Goal: Task Accomplishment & Management: Use online tool/utility

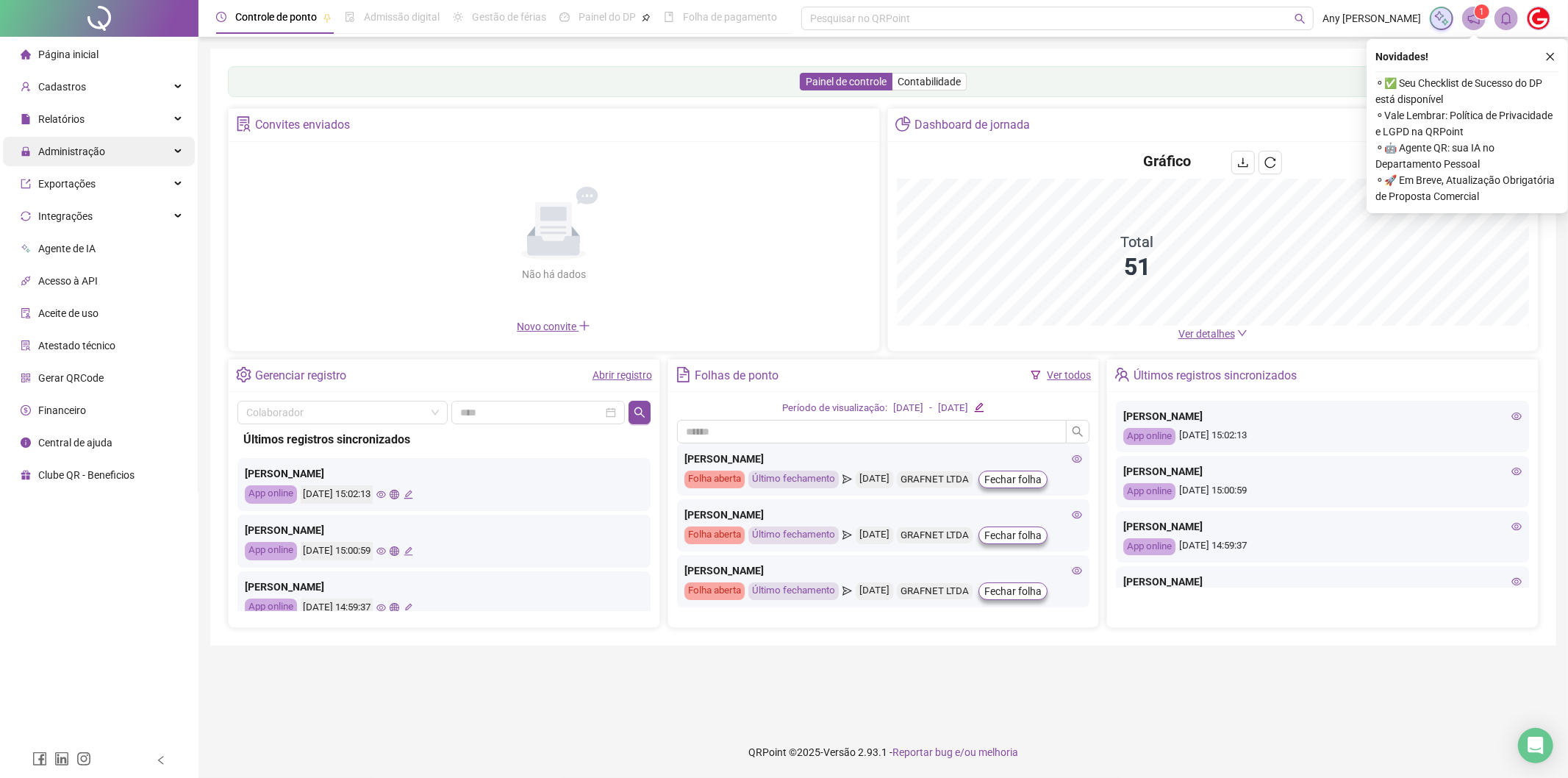
click at [91, 150] on span "Administração" at bounding box center [71, 151] width 67 height 11
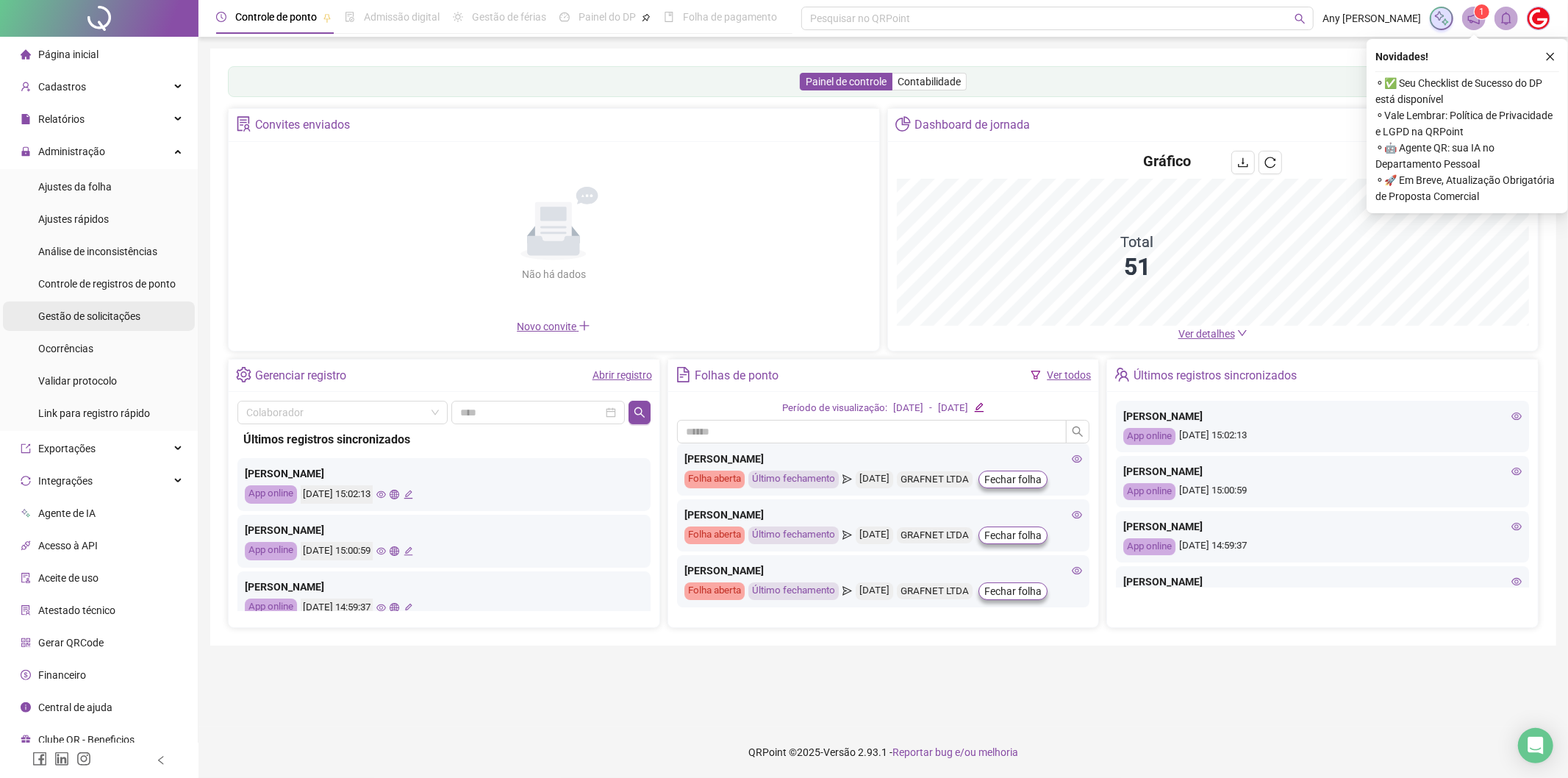
click at [68, 314] on span "Gestão de solicitações" at bounding box center [89, 315] width 102 height 11
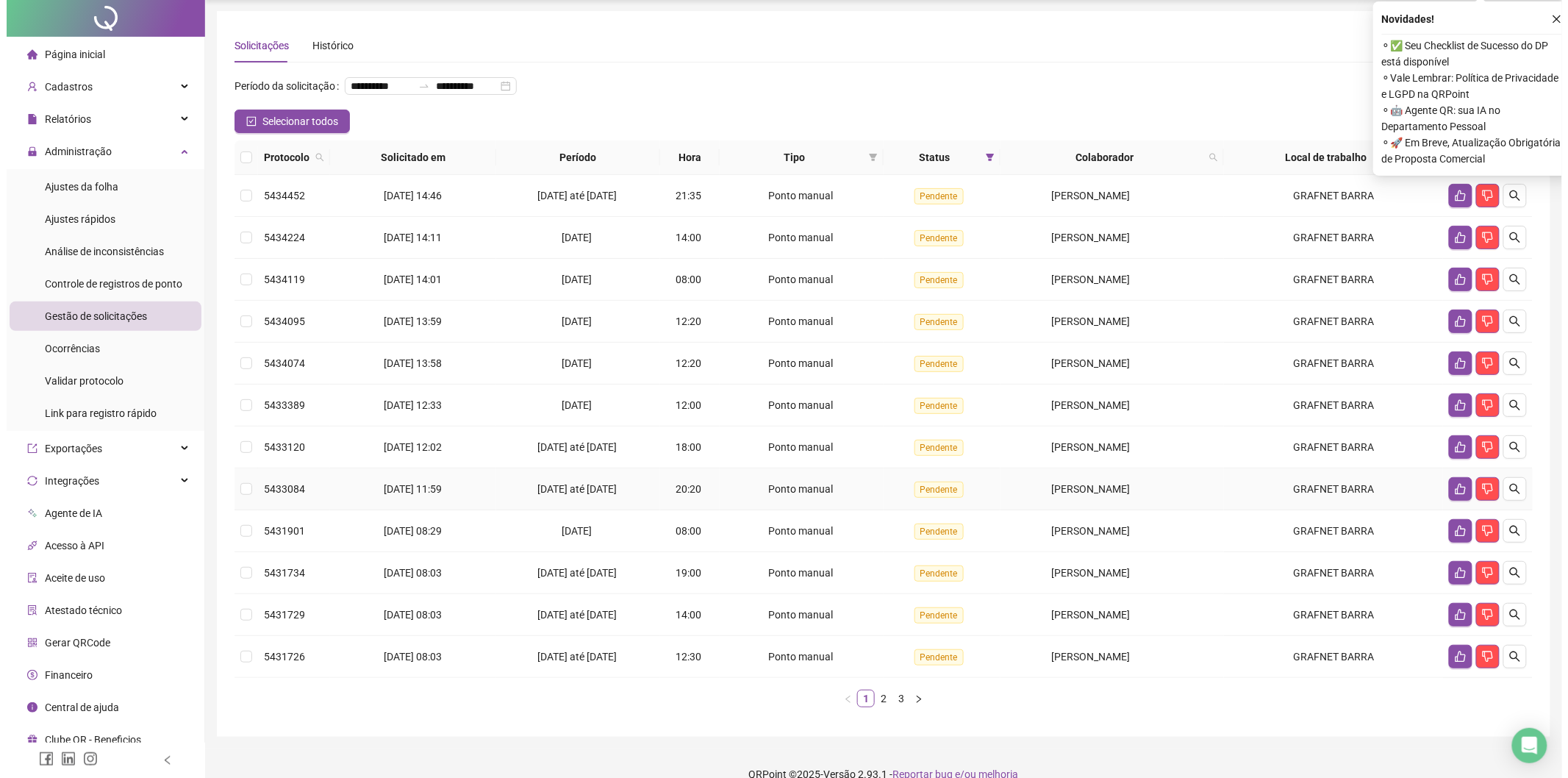
scroll to position [60, 0]
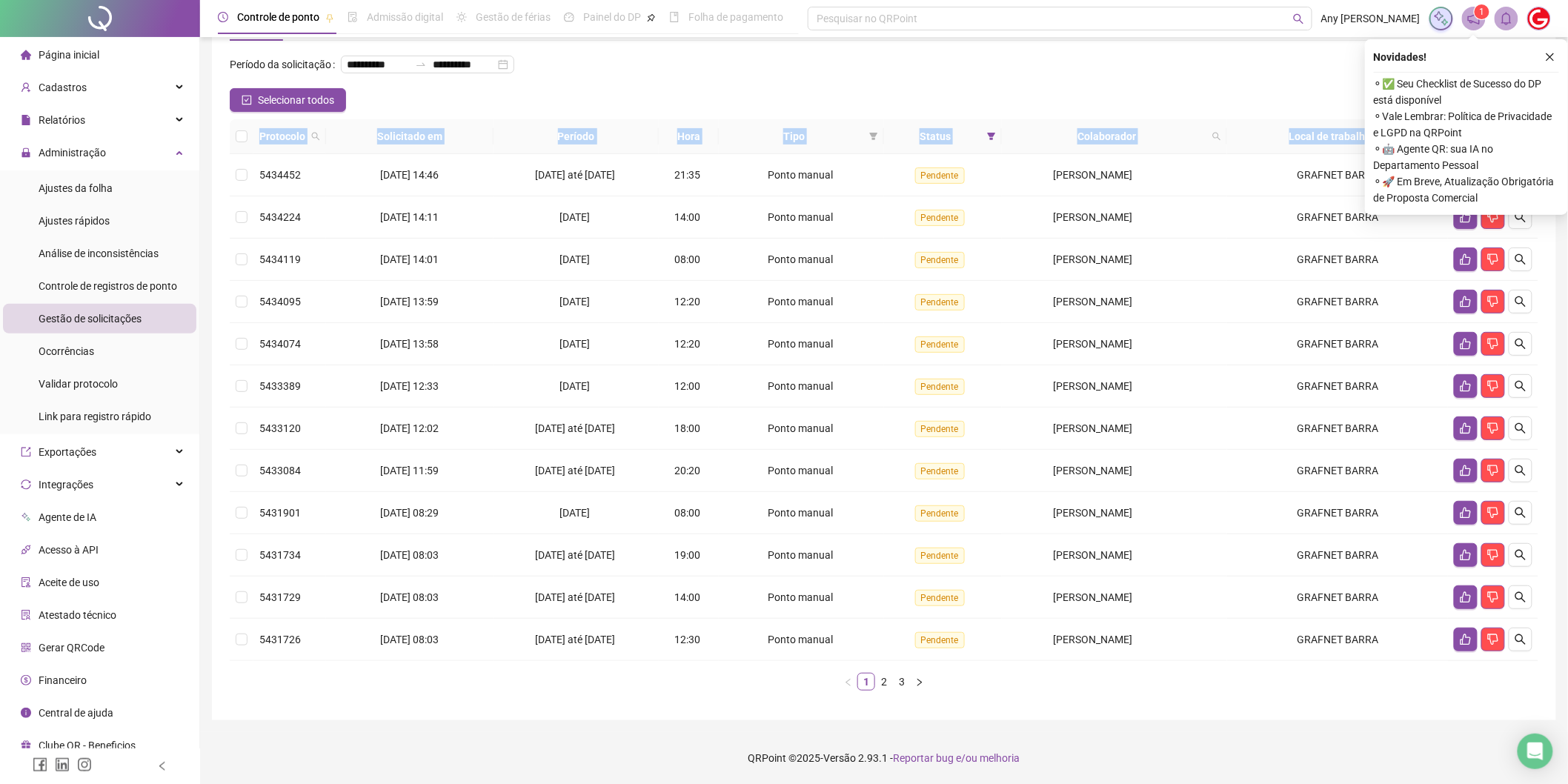
drag, startPoint x: 242, startPoint y: 164, endPoint x: 227, endPoint y: 638, distance: 474.2
click at [227, 638] on div "**********" at bounding box center [884, 354] width 1344 height 732
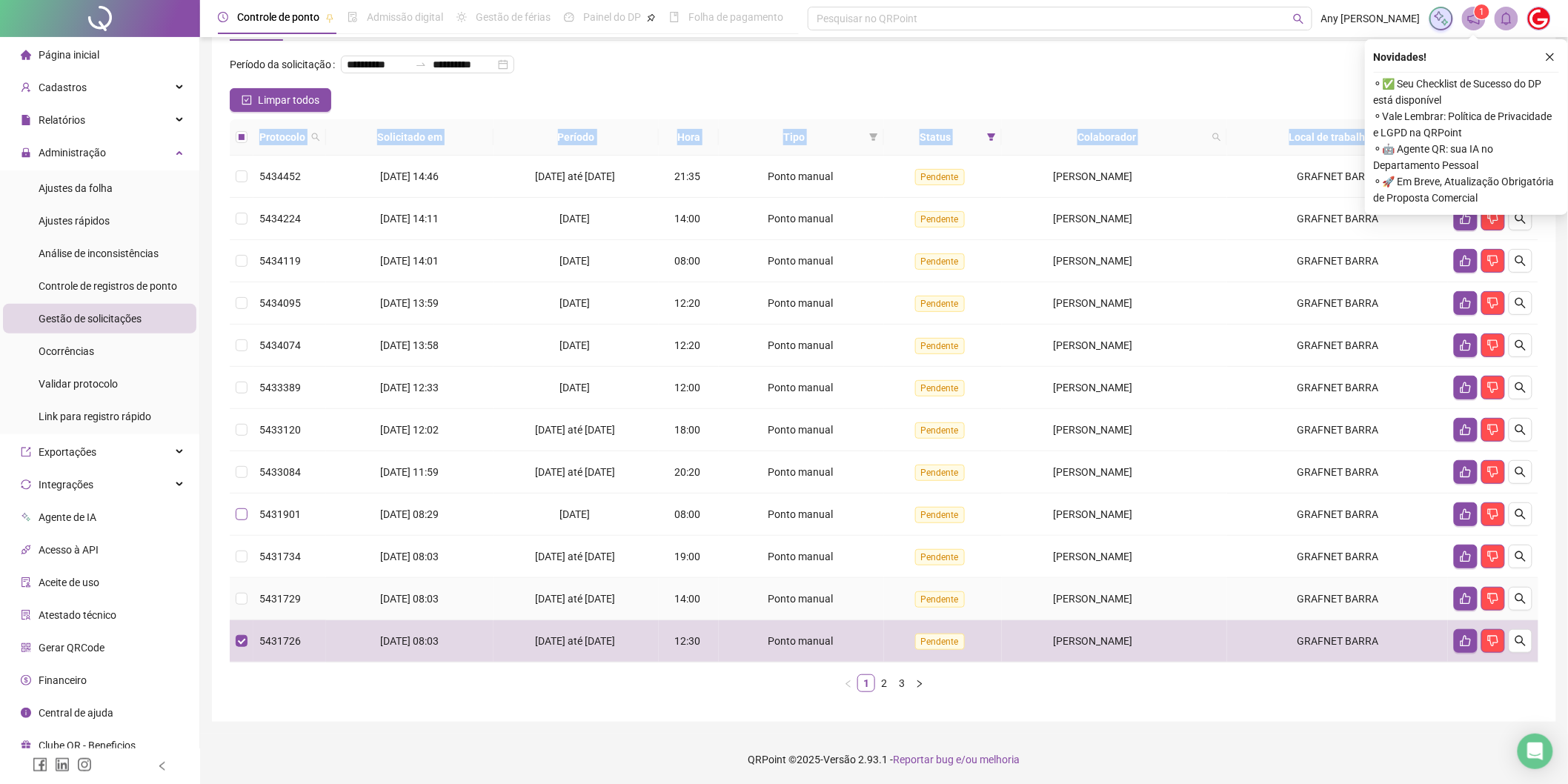
click at [240, 576] on tbody "5434452 [DATE] 14:46 17/09/2025 até [DATE] 21:35 Ponto manual Pendente [PERSON_…" at bounding box center [884, 408] width 1309 height 507
click at [244, 490] on tbody "5434452 [DATE] 14:46 17/09/2025 até [DATE] 21:35 Ponto manual Pendente [PERSON_…" at bounding box center [884, 408] width 1309 height 507
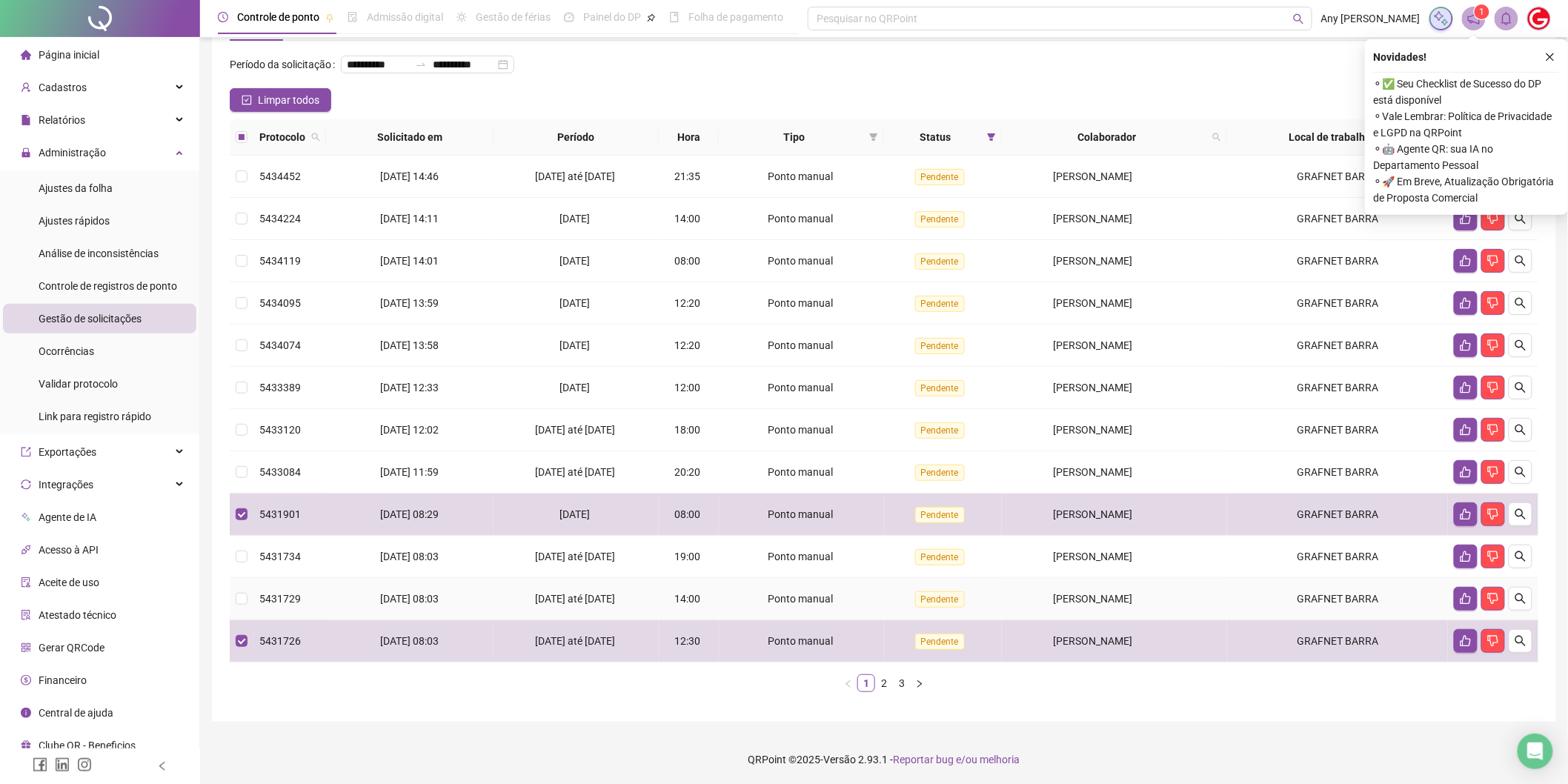
drag, startPoint x: 241, startPoint y: 580, endPoint x: 241, endPoint y: 566, distance: 14.0
click at [241, 579] on td at bounding box center [242, 599] width 24 height 43
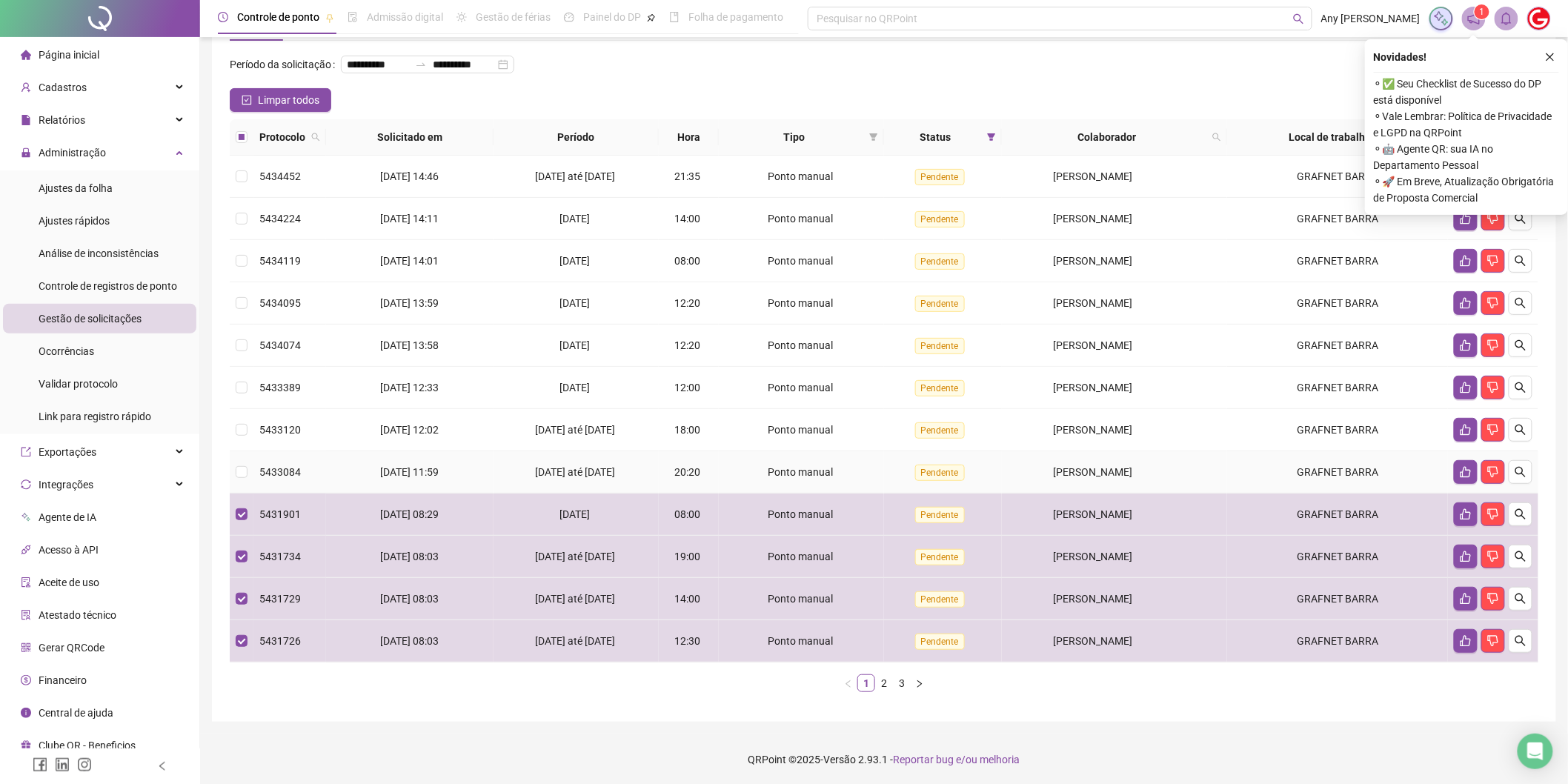
drag, startPoint x: 249, startPoint y: 464, endPoint x: 242, endPoint y: 453, distance: 13.0
click at [242, 453] on td at bounding box center [242, 472] width 24 height 43
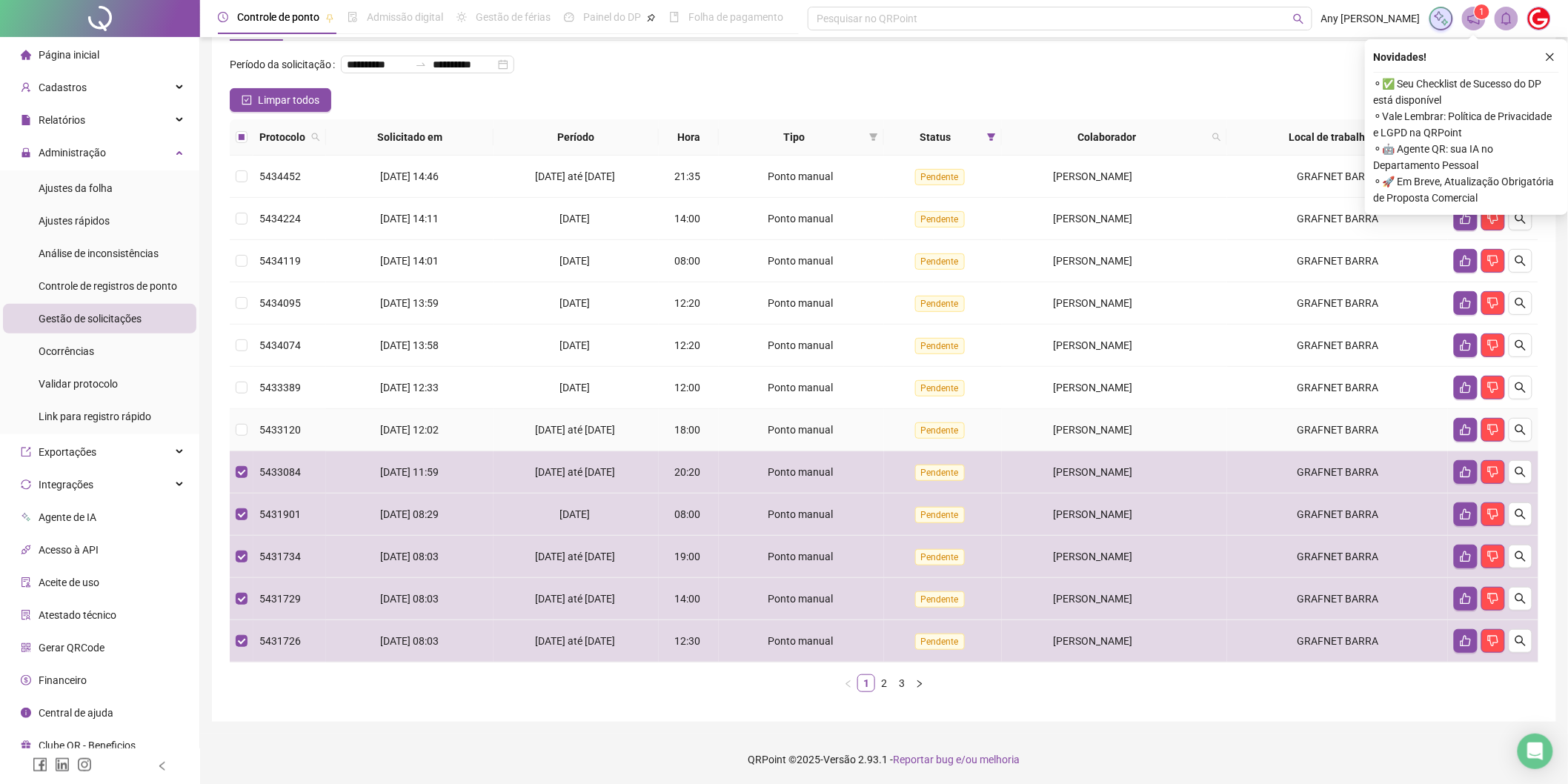
click at [239, 423] on label at bounding box center [241, 430] width 12 height 16
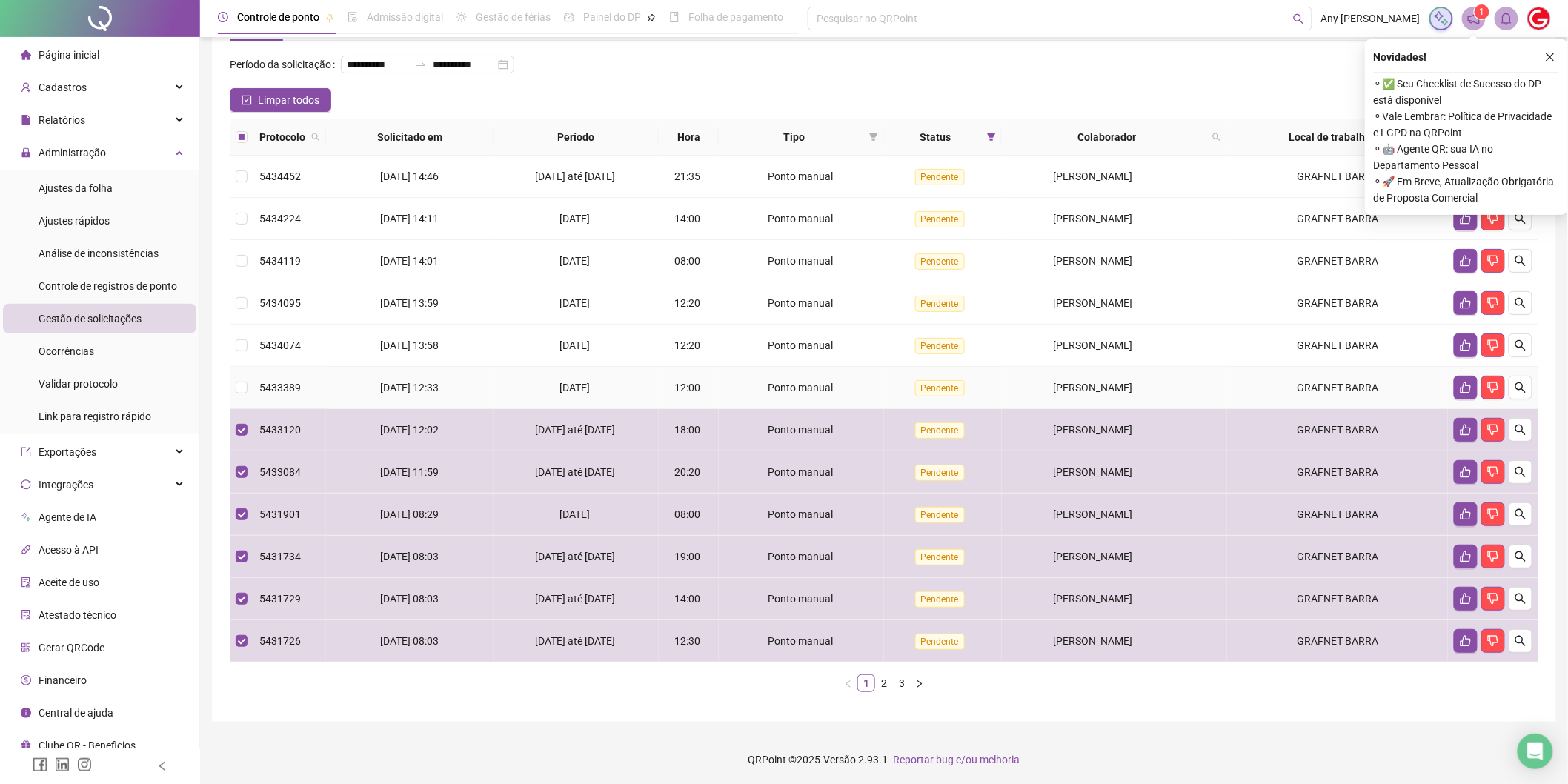
click at [240, 388] on td at bounding box center [242, 388] width 24 height 43
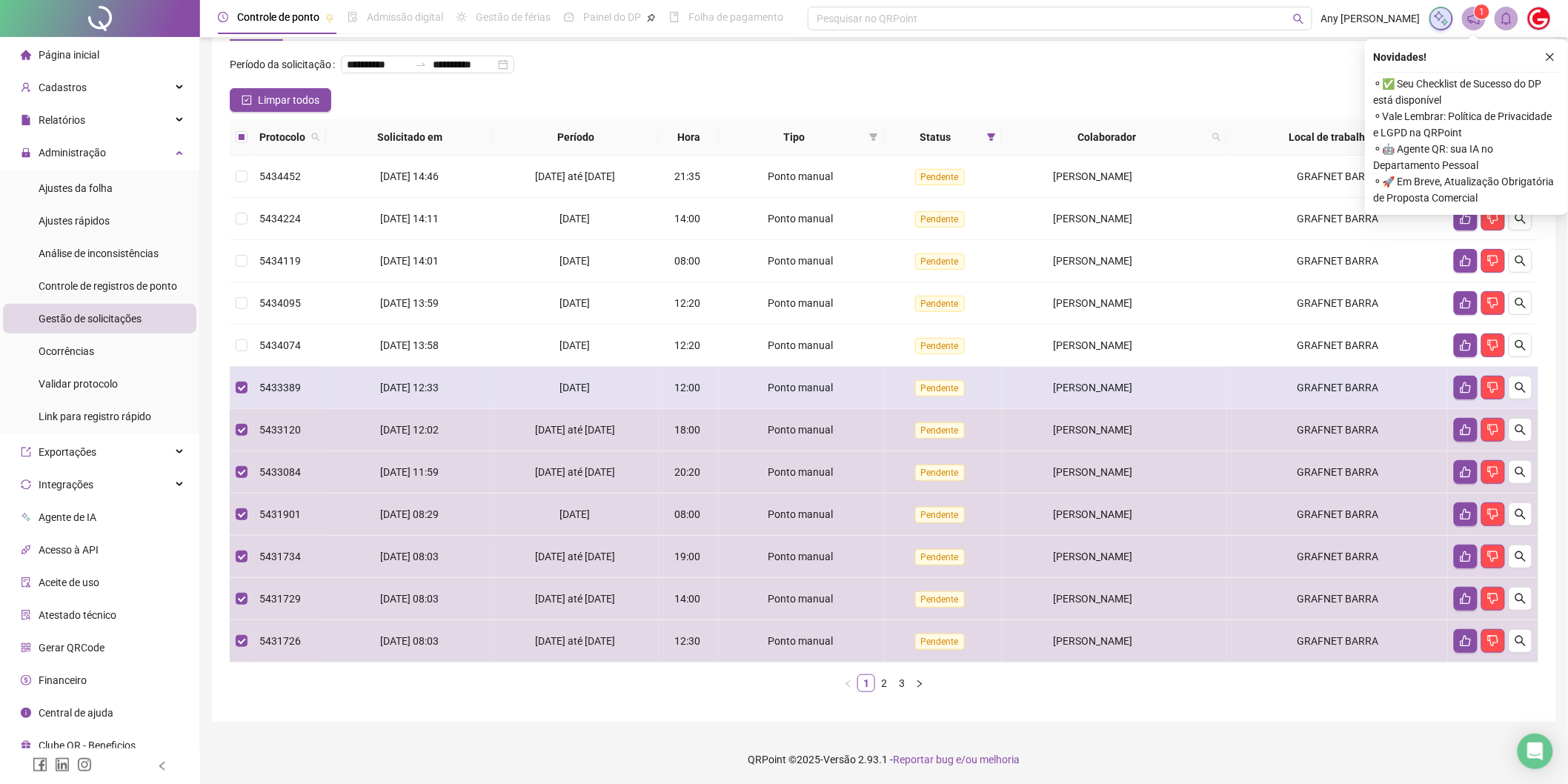
click at [241, 372] on td at bounding box center [242, 388] width 24 height 43
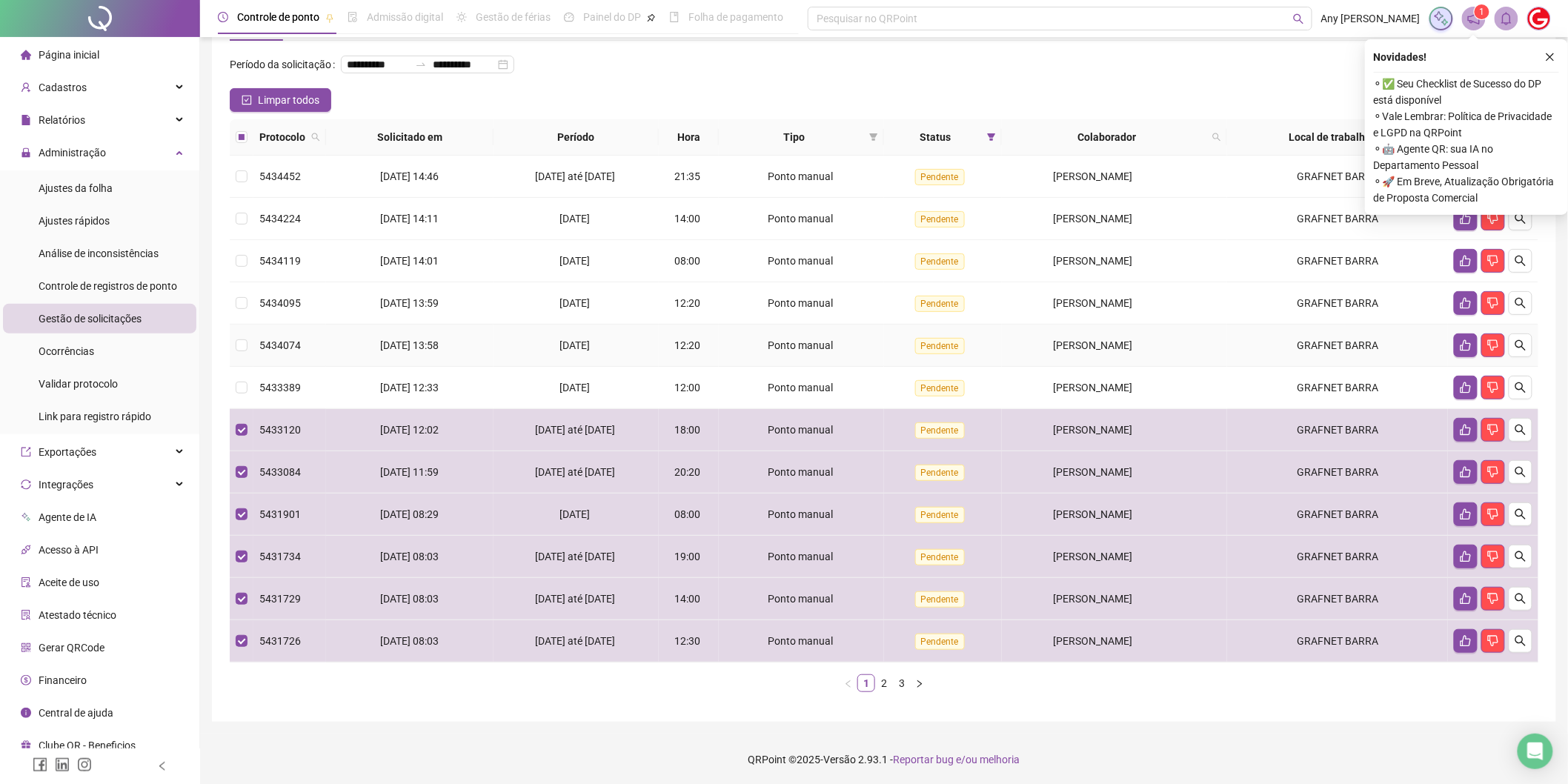
drag, startPoint x: 238, startPoint y: 334, endPoint x: 241, endPoint y: 313, distance: 21.2
click at [238, 332] on td at bounding box center [242, 346] width 24 height 43
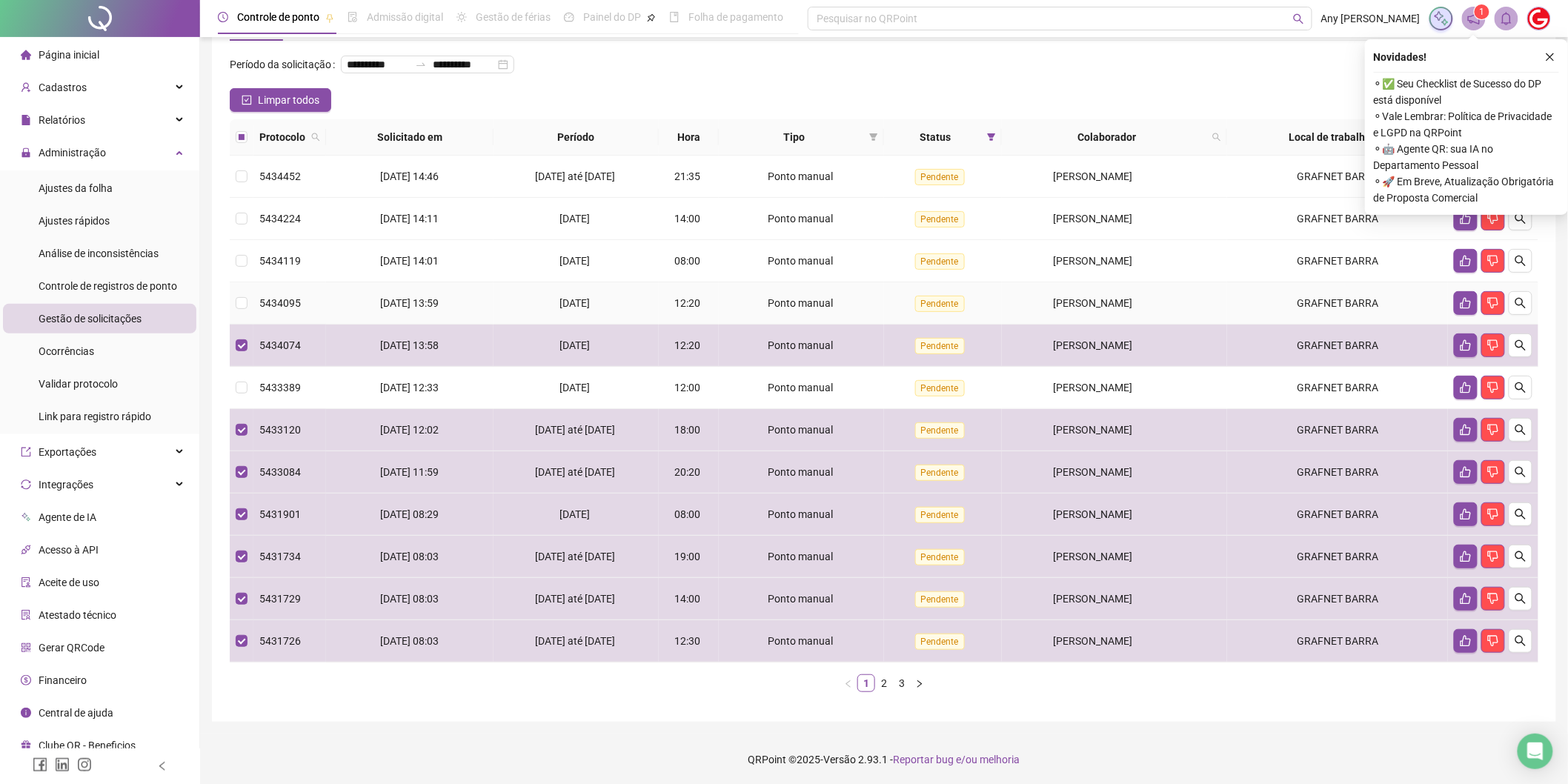
drag, startPoint x: 247, startPoint y: 293, endPoint x: 257, endPoint y: 257, distance: 37.4
click at [248, 288] on td at bounding box center [242, 304] width 24 height 43
drag, startPoint x: 257, startPoint y: 257, endPoint x: 262, endPoint y: 226, distance: 31.4
click at [257, 256] on td "5434119" at bounding box center [289, 261] width 73 height 43
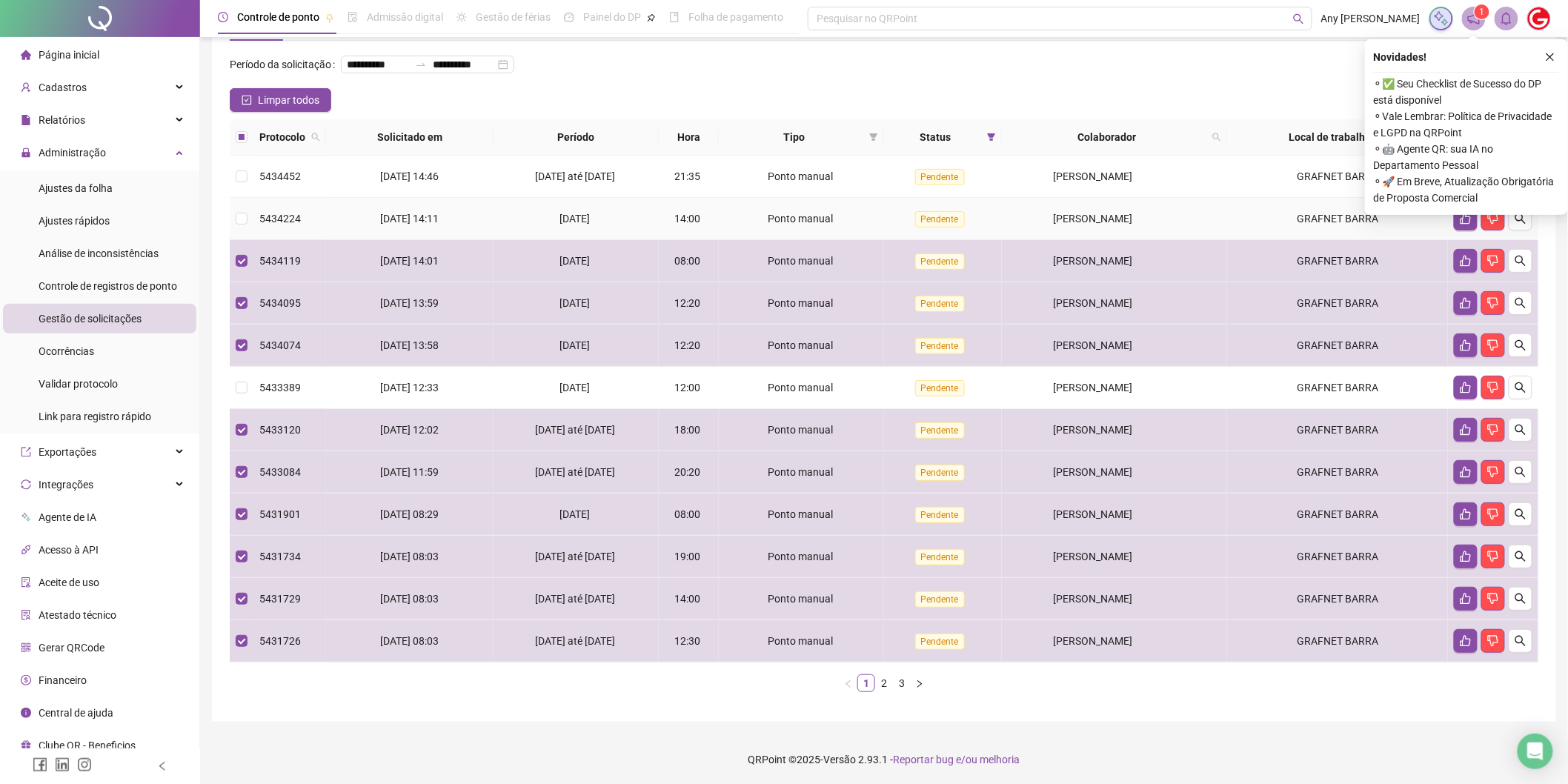
drag, startPoint x: 262, startPoint y: 226, endPoint x: 265, endPoint y: 203, distance: 23.2
click at [263, 225] on div "5434224" at bounding box center [289, 218] width 60 height 16
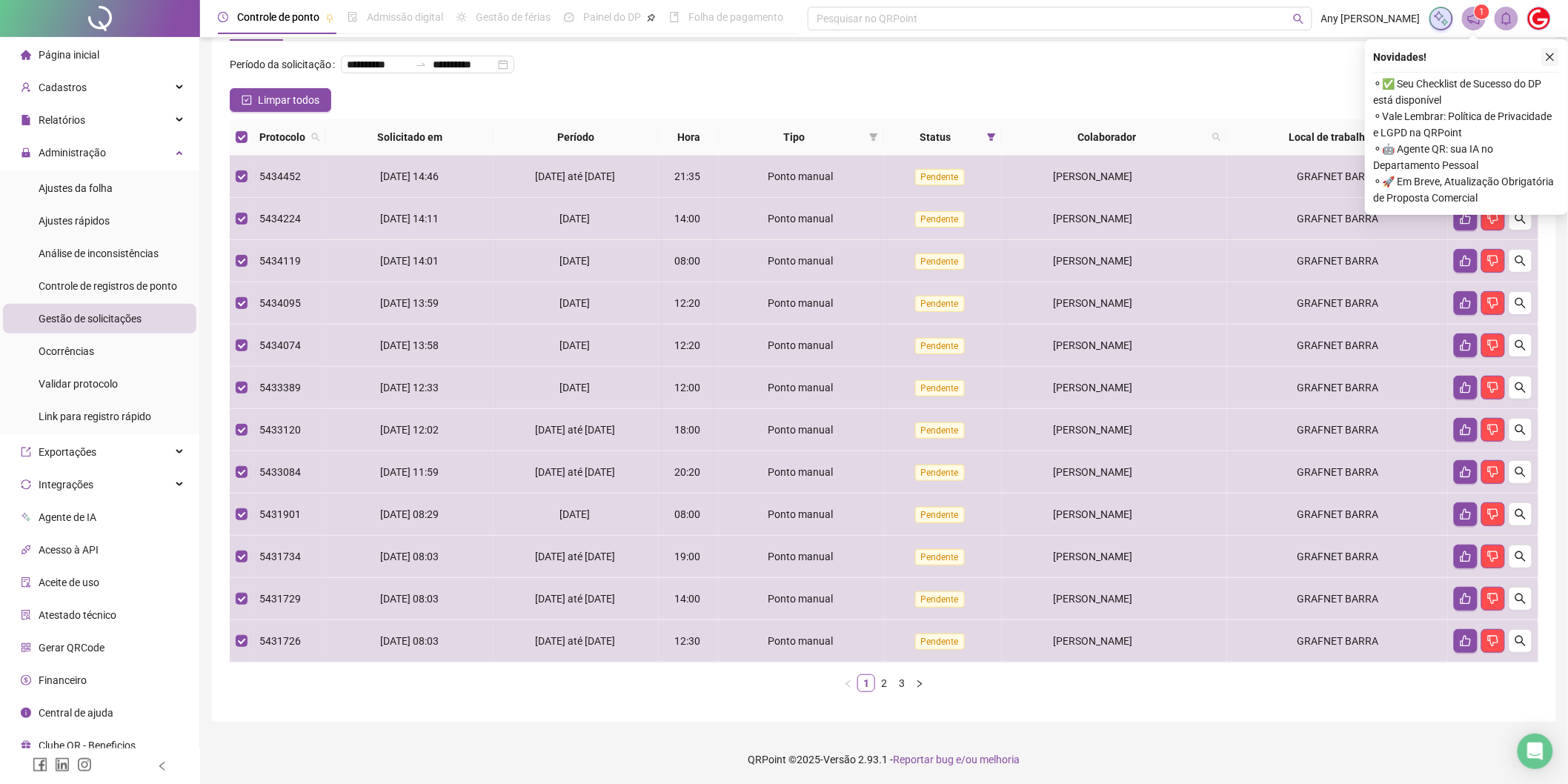
click at [1545, 60] on icon "close" at bounding box center [1550, 57] width 11 height 11
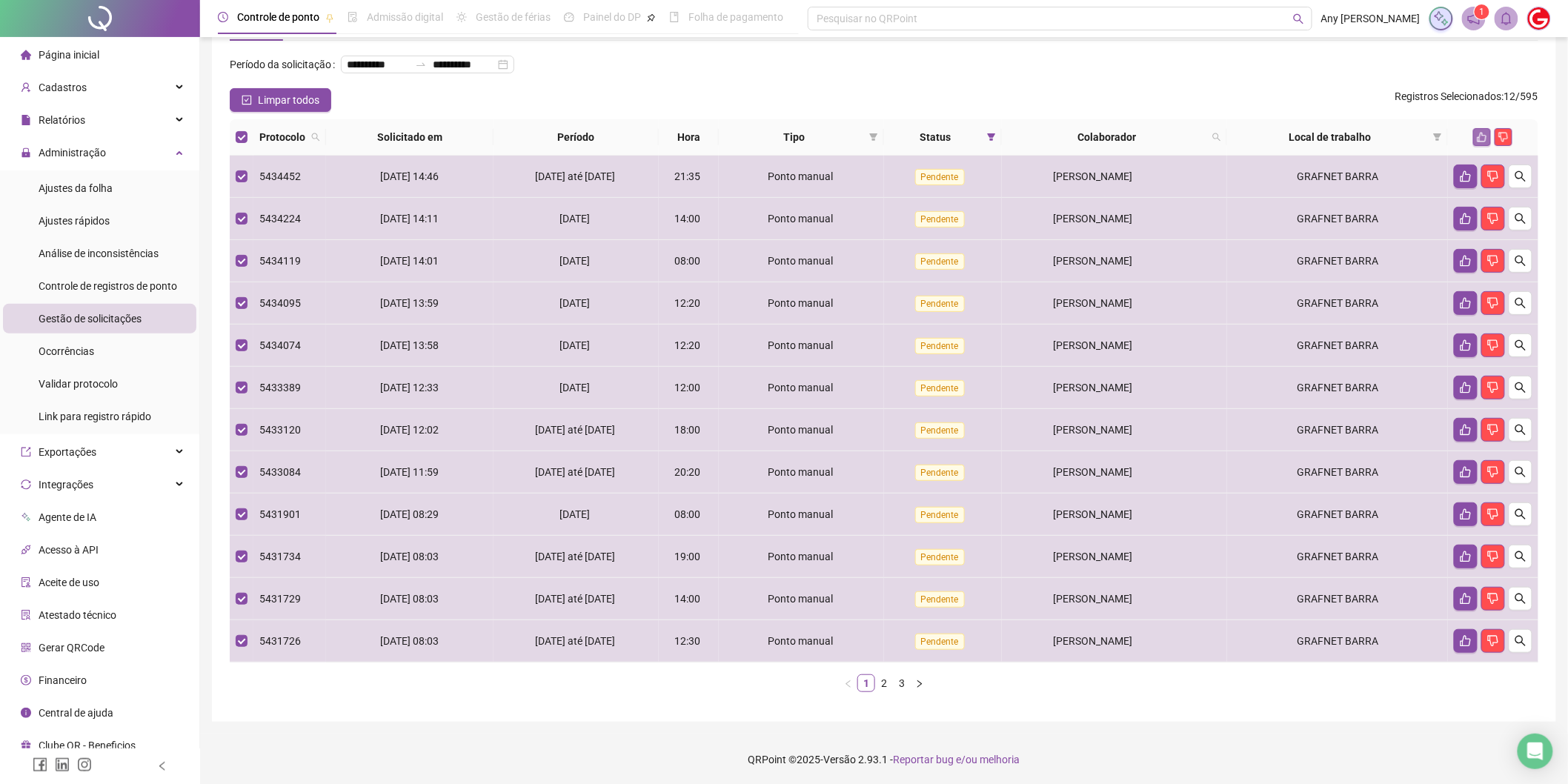
click at [1478, 136] on icon "like" at bounding box center [1482, 138] width 11 height 11
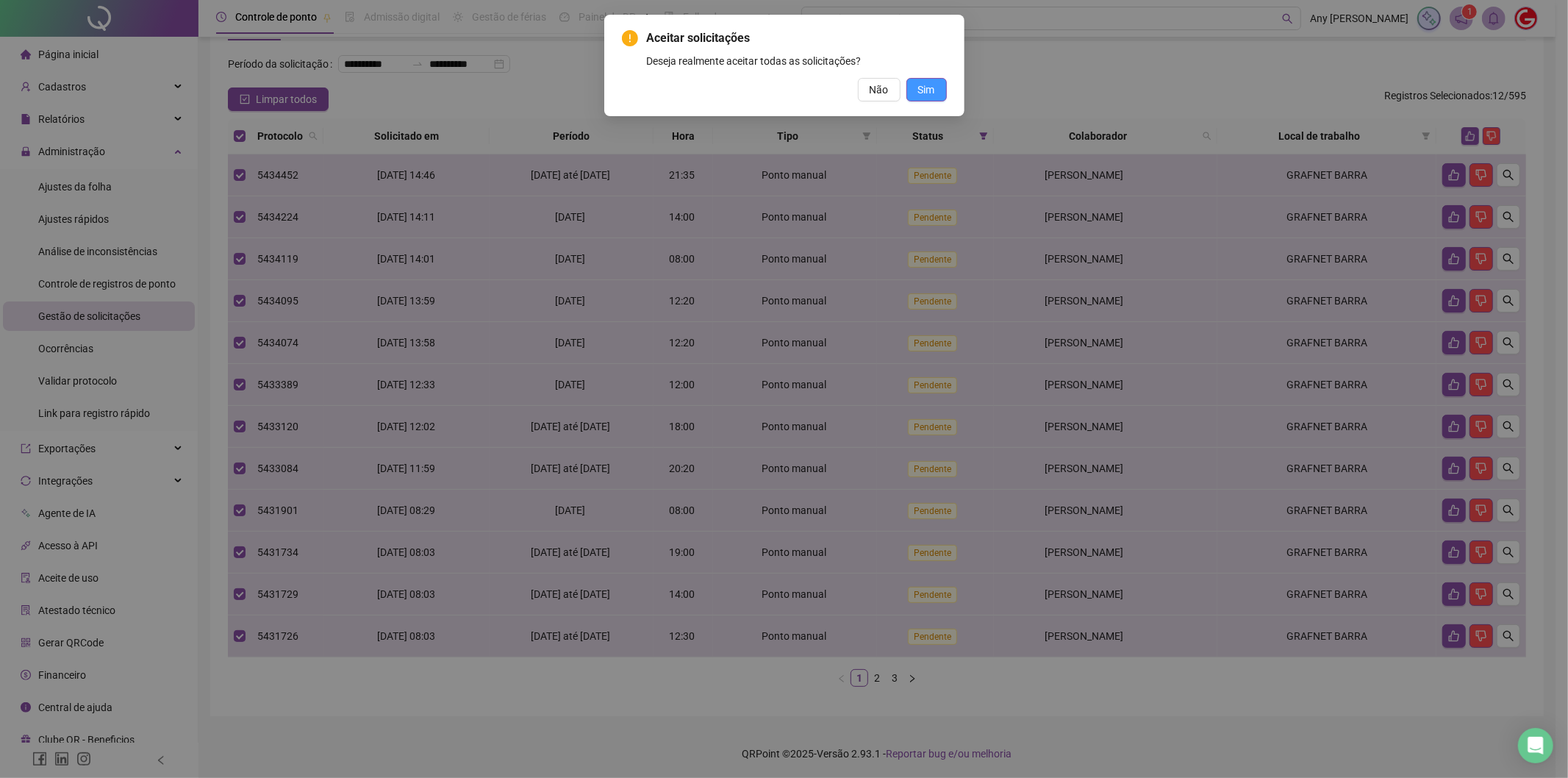
click at [926, 82] on span "Sim" at bounding box center [926, 90] width 17 height 16
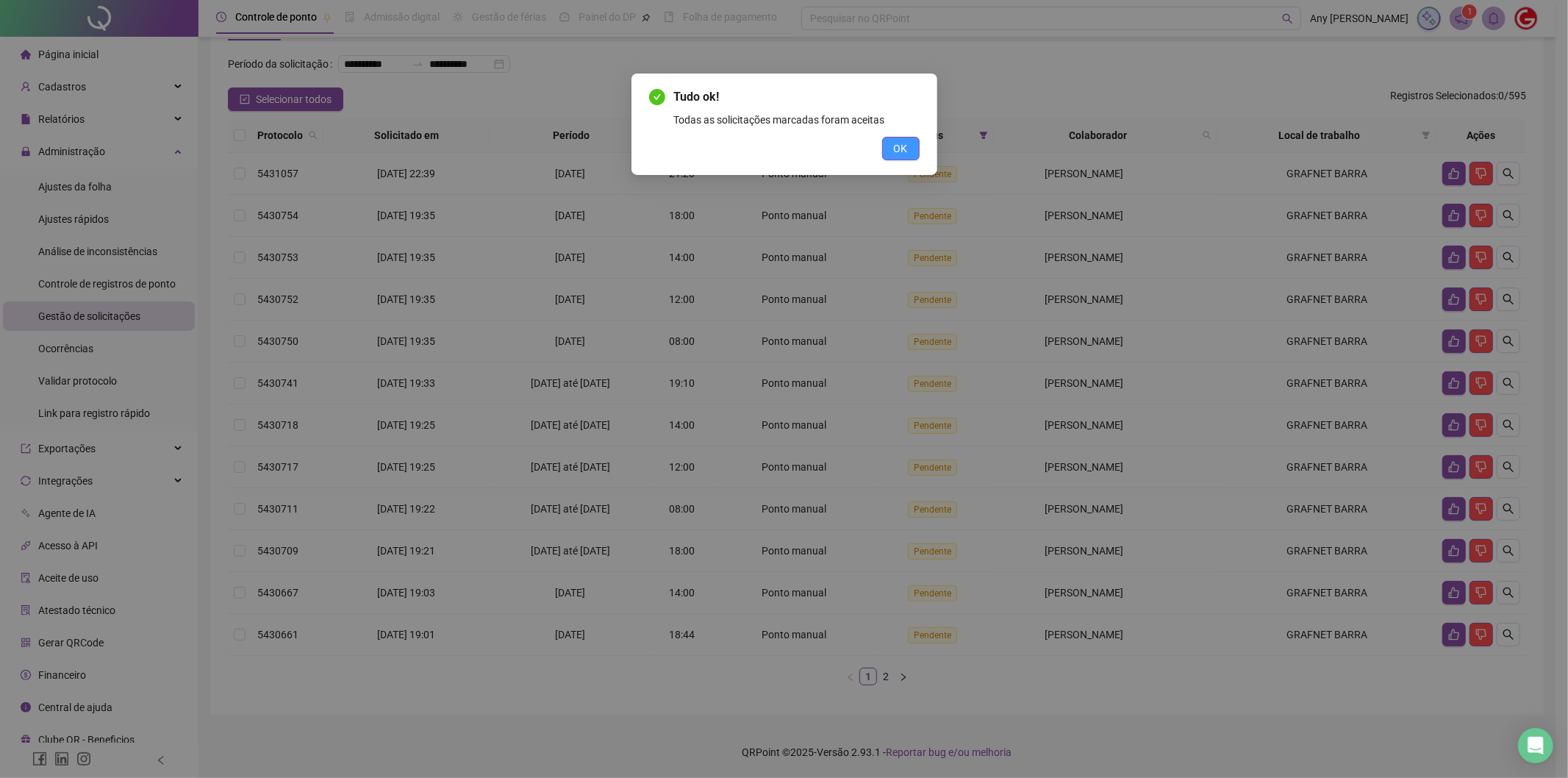
click at [903, 148] on span "OK" at bounding box center [901, 148] width 14 height 16
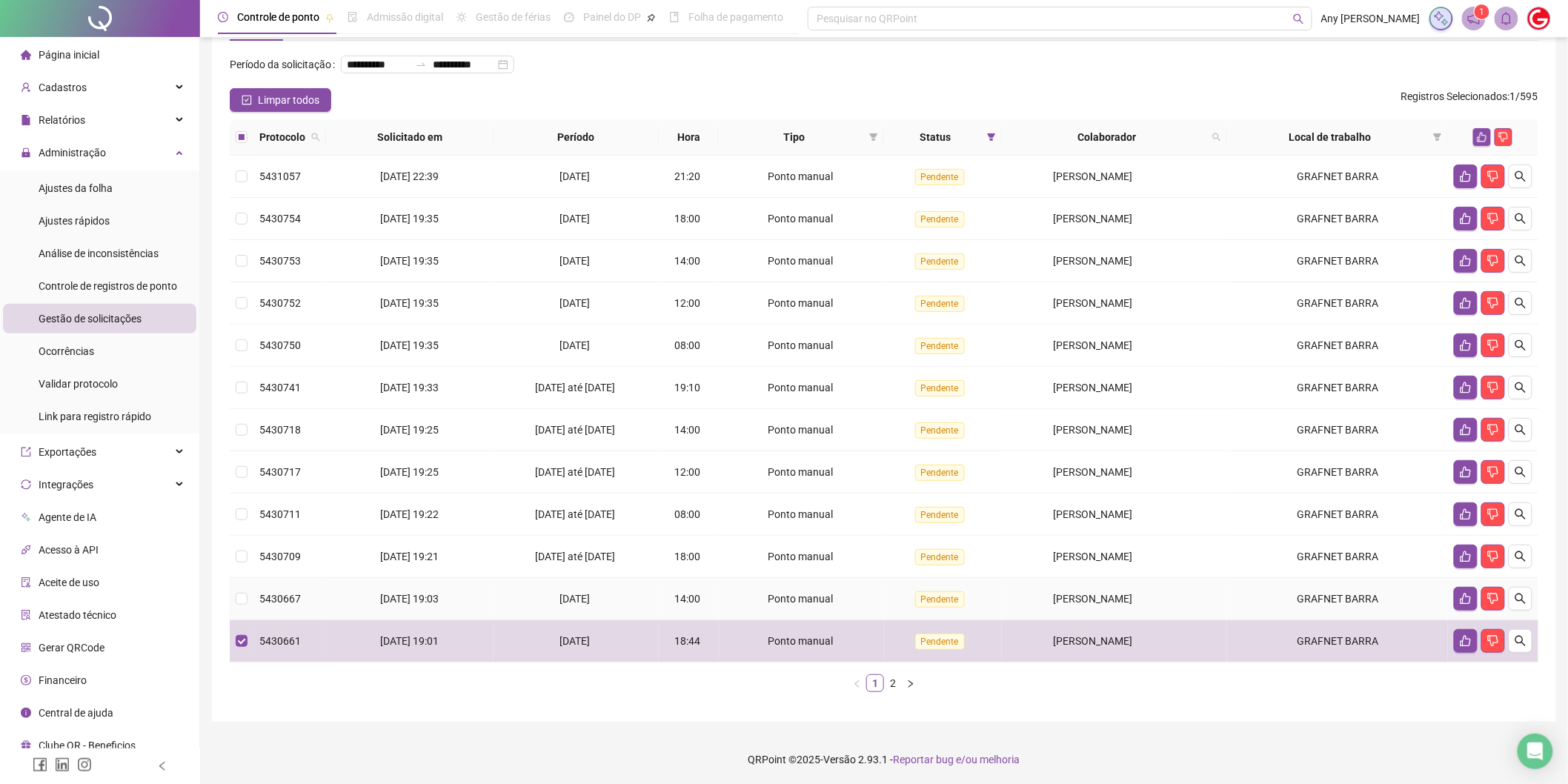
click at [239, 614] on td at bounding box center [242, 599] width 24 height 43
drag, startPoint x: 242, startPoint y: 568, endPoint x: 250, endPoint y: 535, distance: 34.0
click at [242, 566] on td at bounding box center [242, 557] width 24 height 43
drag, startPoint x: 250, startPoint y: 535, endPoint x: 248, endPoint y: 519, distance: 16.1
click at [249, 526] on tbody "5431057 [DATE] 22:39 [DATE] 21:20 Ponto manual Pendente [PERSON_NAME] GRAFNET B…" at bounding box center [884, 408] width 1309 height 507
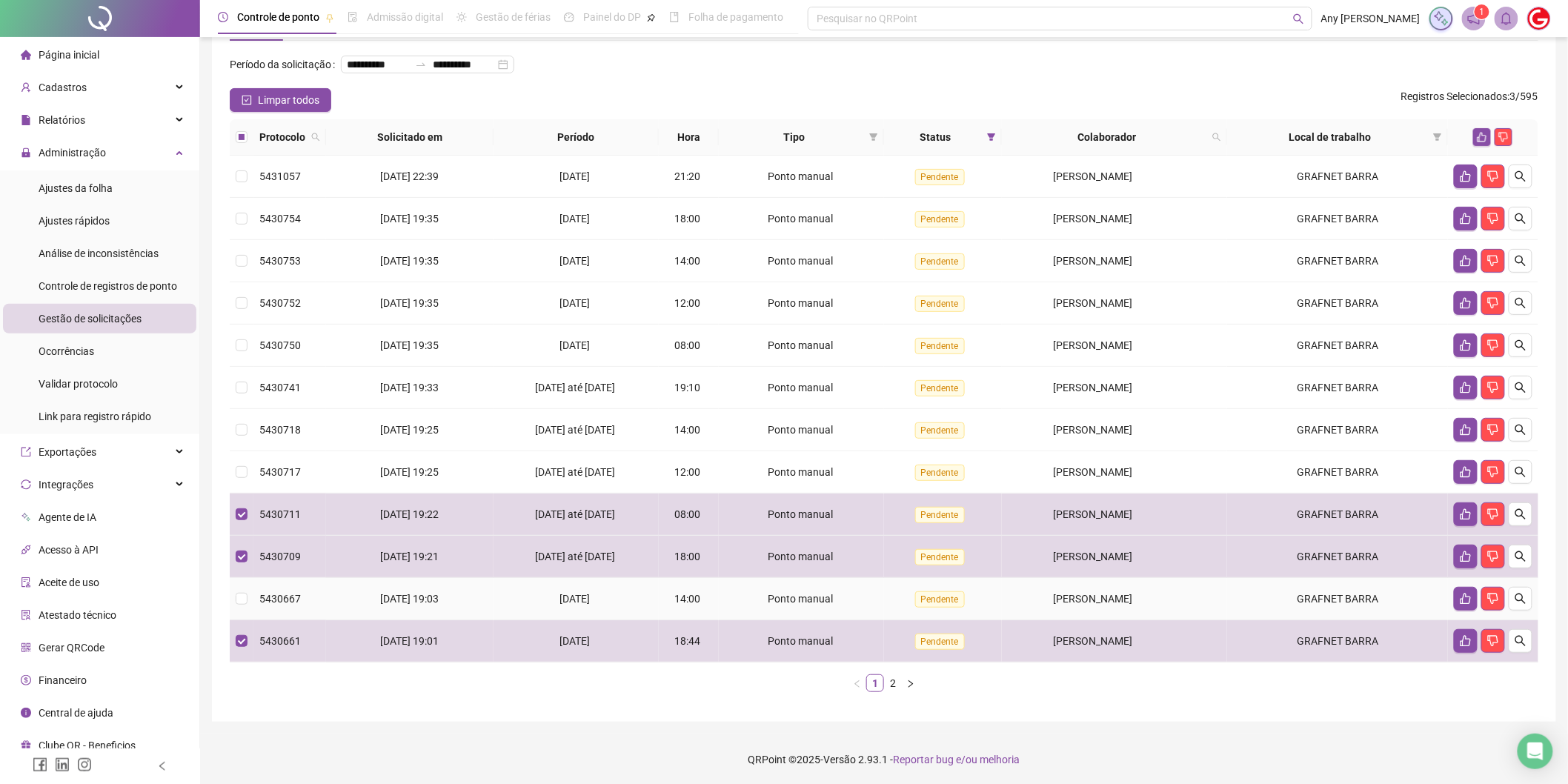
click at [242, 585] on td at bounding box center [242, 599] width 24 height 43
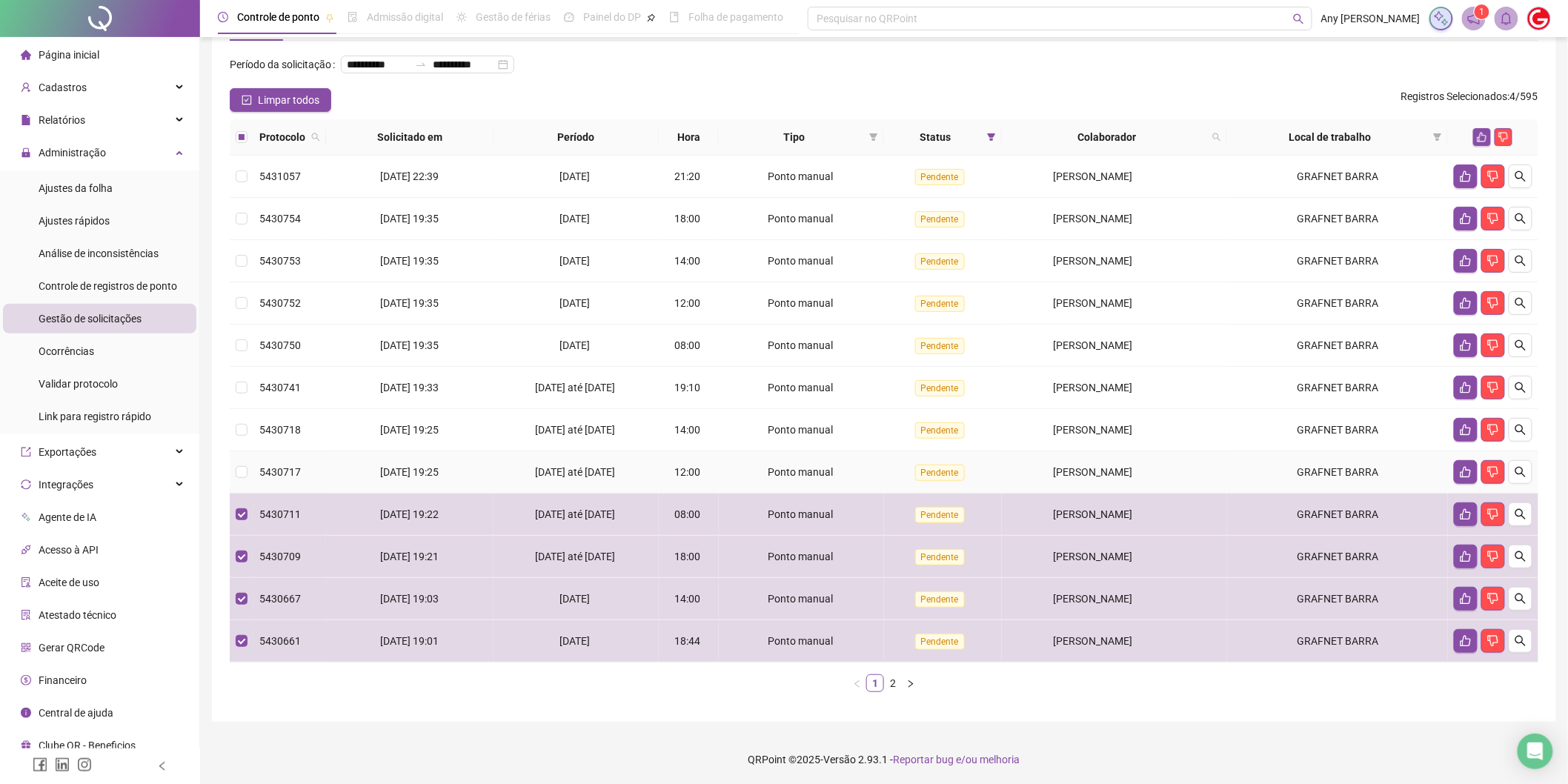
drag, startPoint x: 249, startPoint y: 468, endPoint x: 241, endPoint y: 439, distance: 30.1
click at [245, 463] on td at bounding box center [242, 472] width 24 height 43
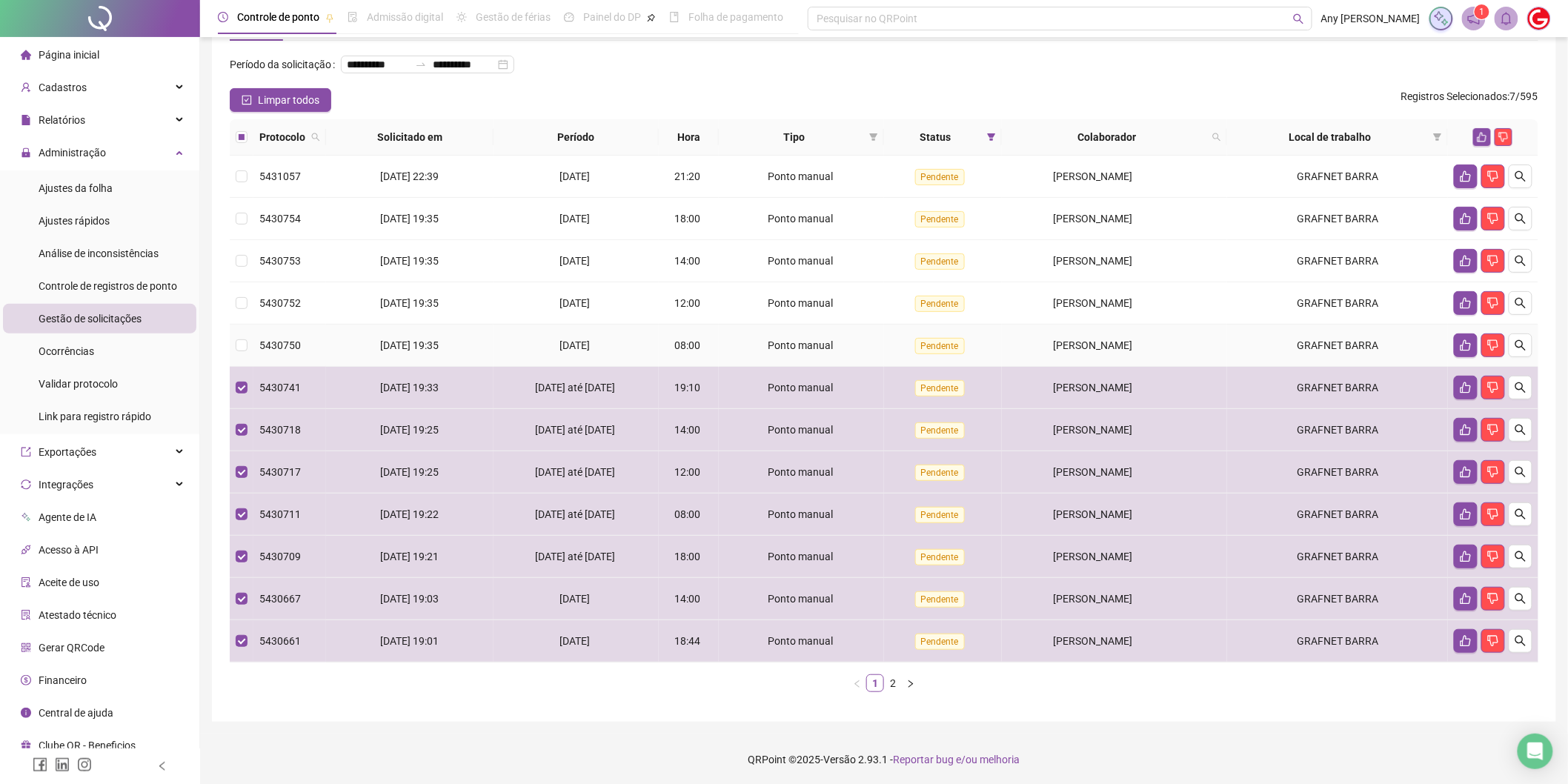
click at [231, 344] on td at bounding box center [242, 346] width 24 height 43
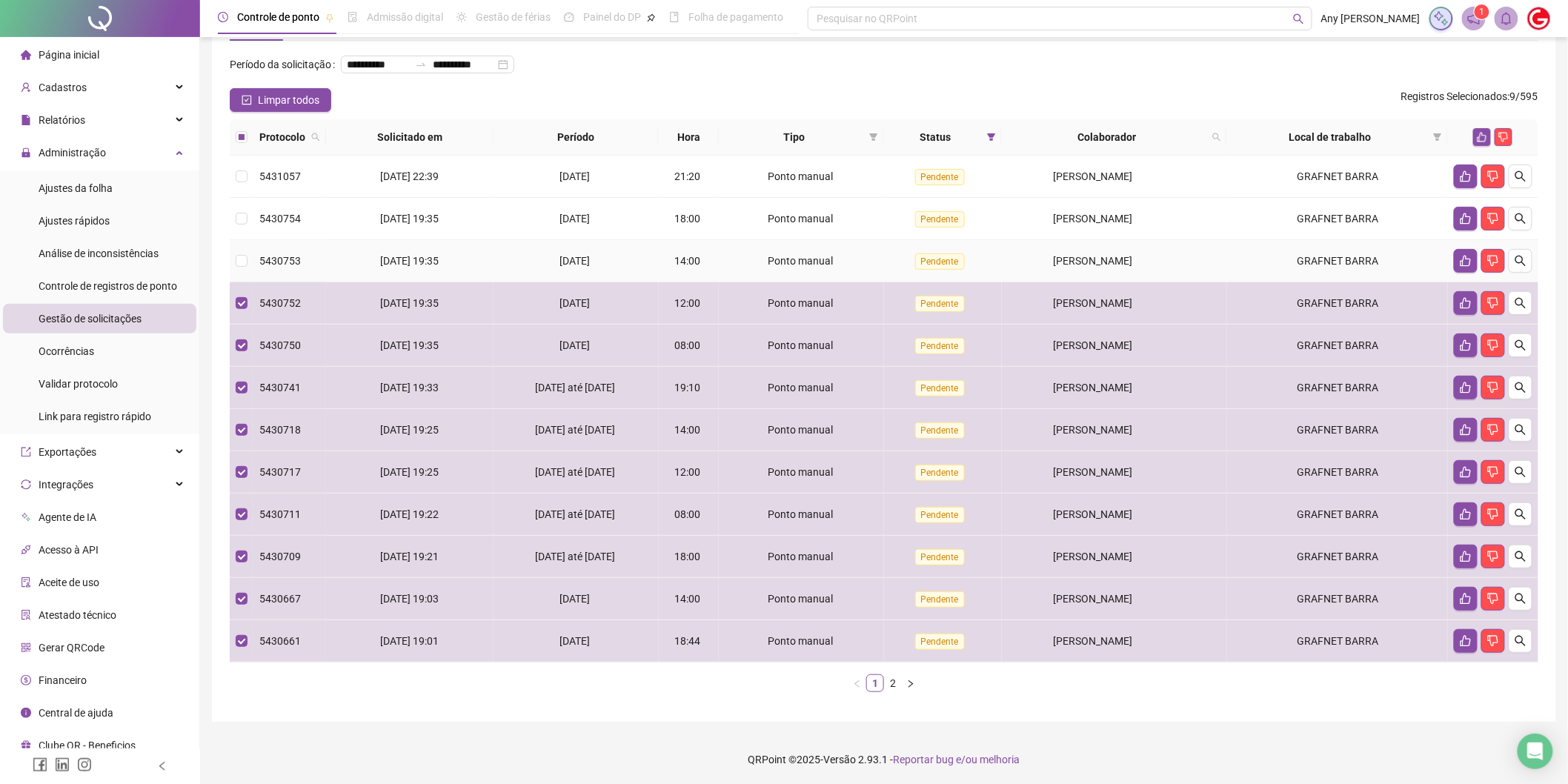
click at [254, 263] on td "5430753" at bounding box center [289, 261] width 73 height 43
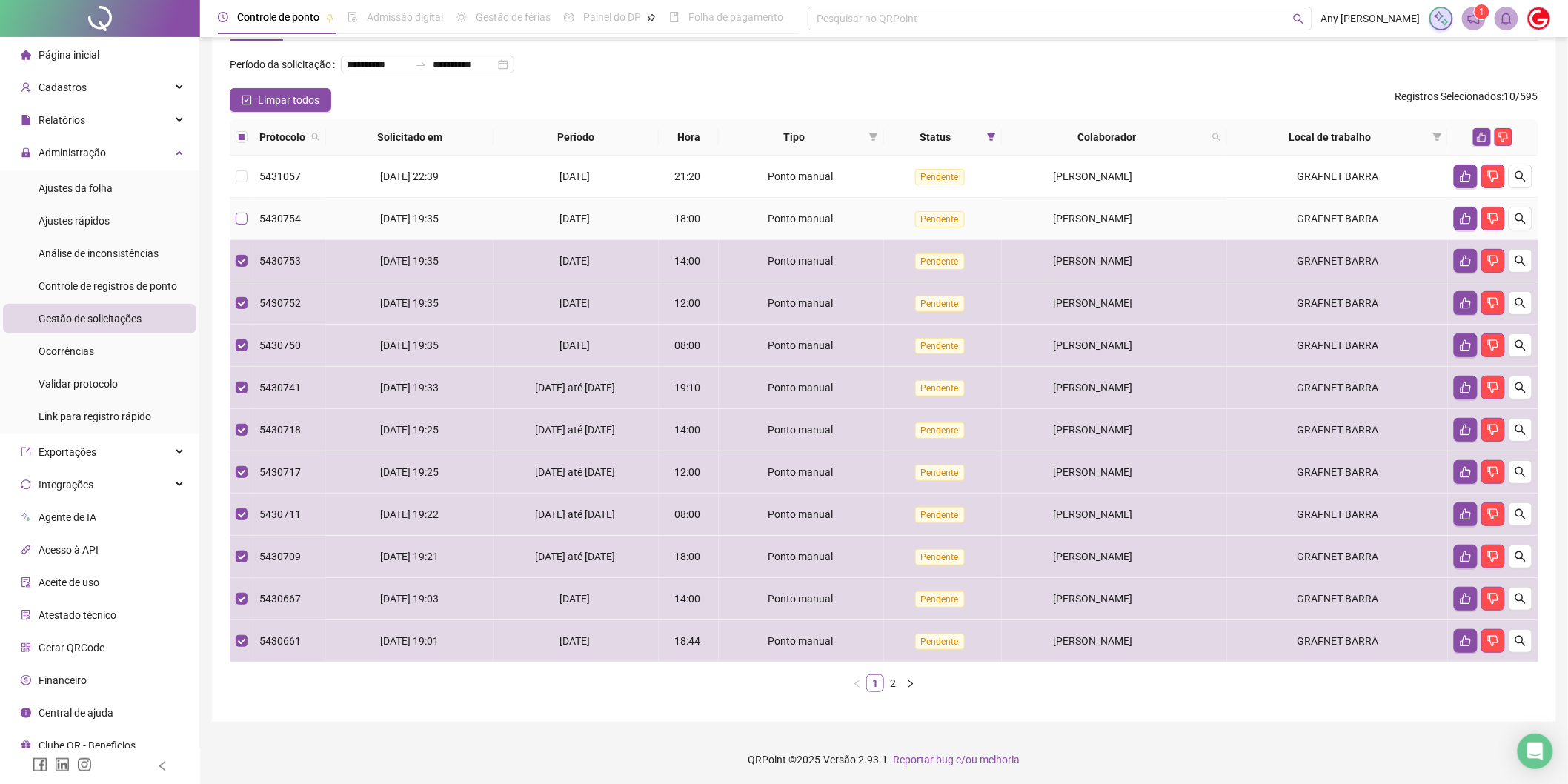
click at [235, 211] on label at bounding box center [241, 218] width 12 height 16
click at [233, 179] on td at bounding box center [242, 177] width 24 height 43
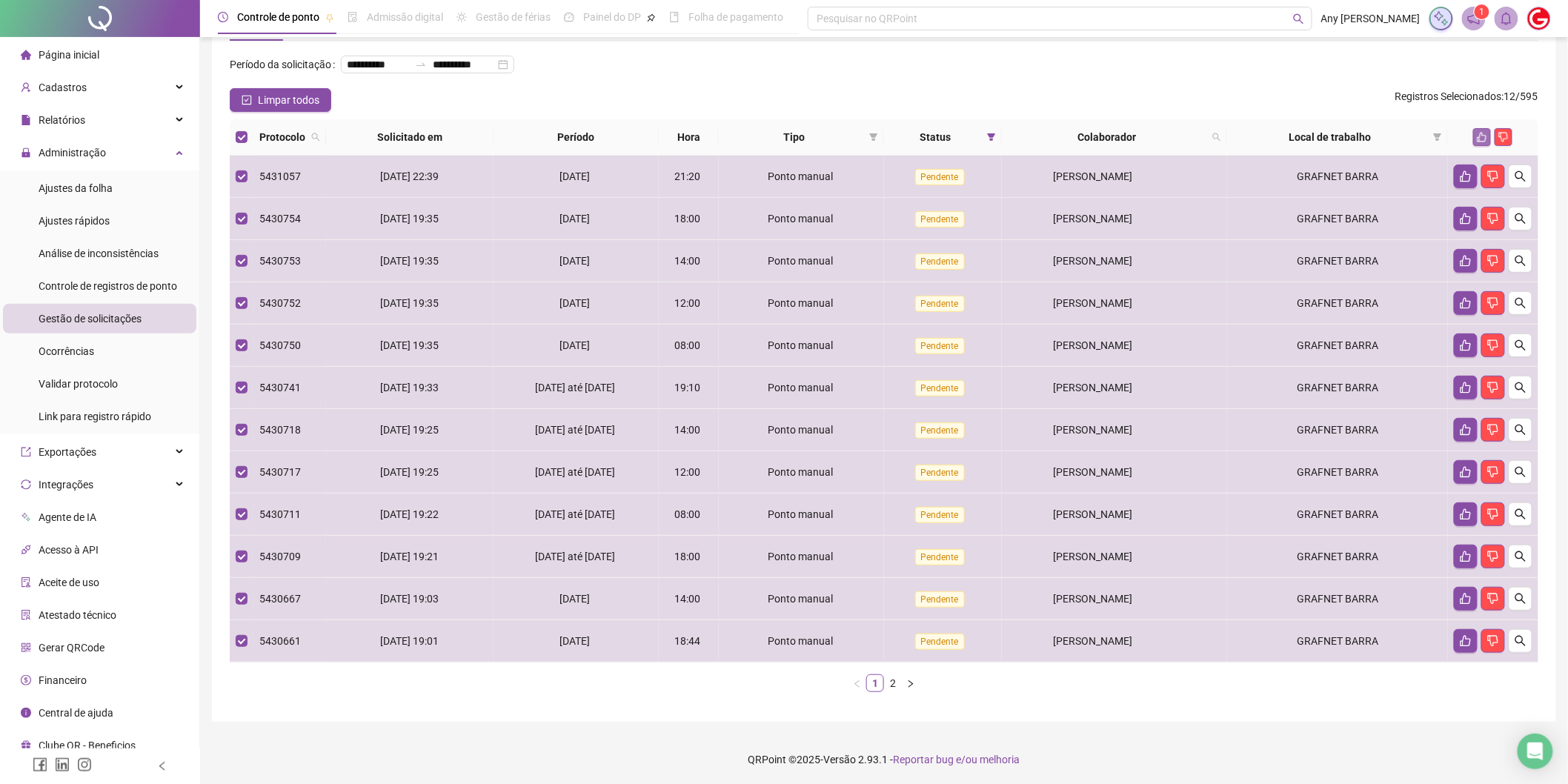
click at [1483, 133] on icon "like" at bounding box center [1482, 137] width 10 height 10
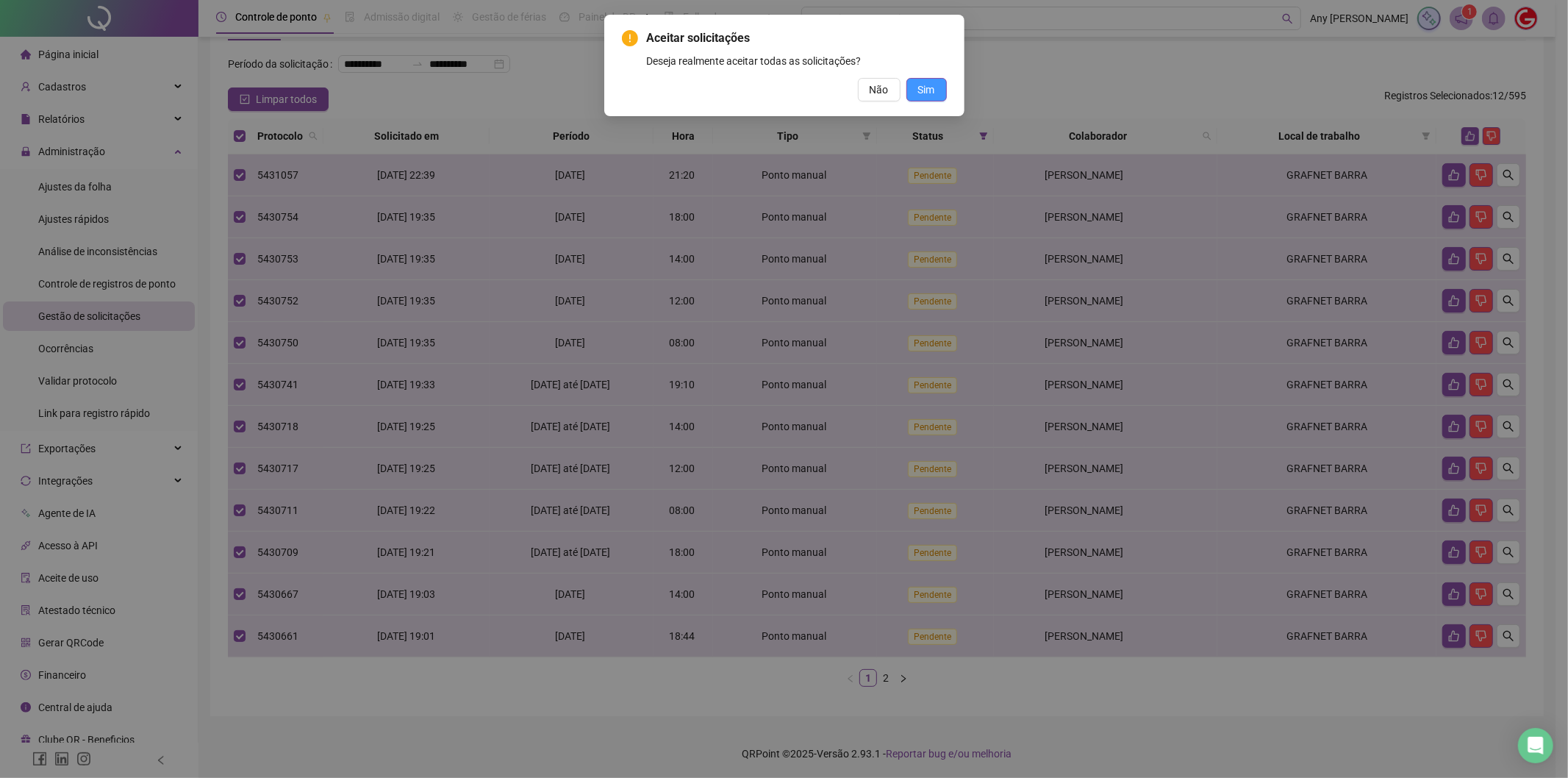
click at [929, 98] on button "Sim" at bounding box center [927, 89] width 41 height 24
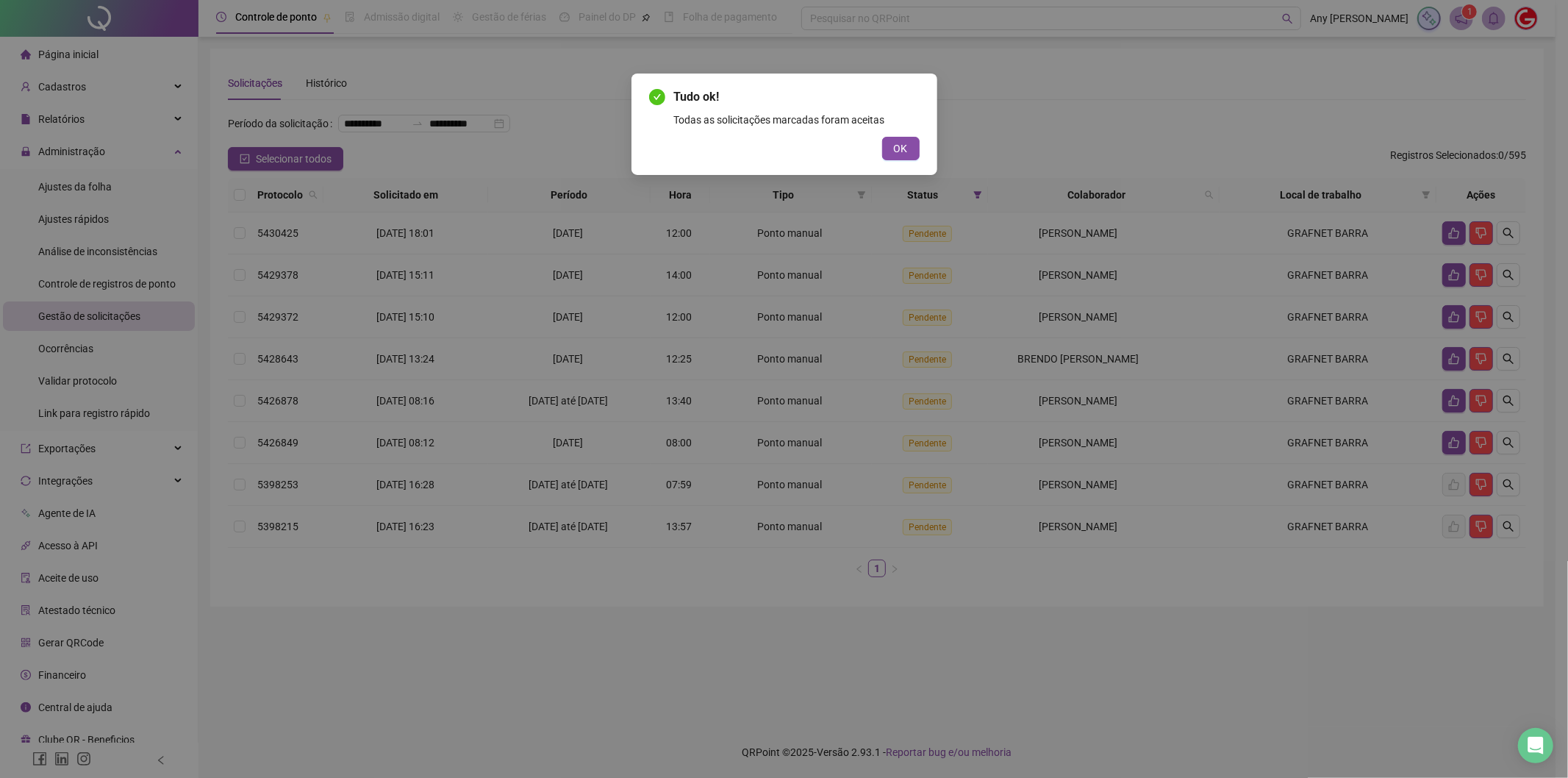
scroll to position [0, 0]
click at [894, 150] on span "OK" at bounding box center [901, 148] width 14 height 16
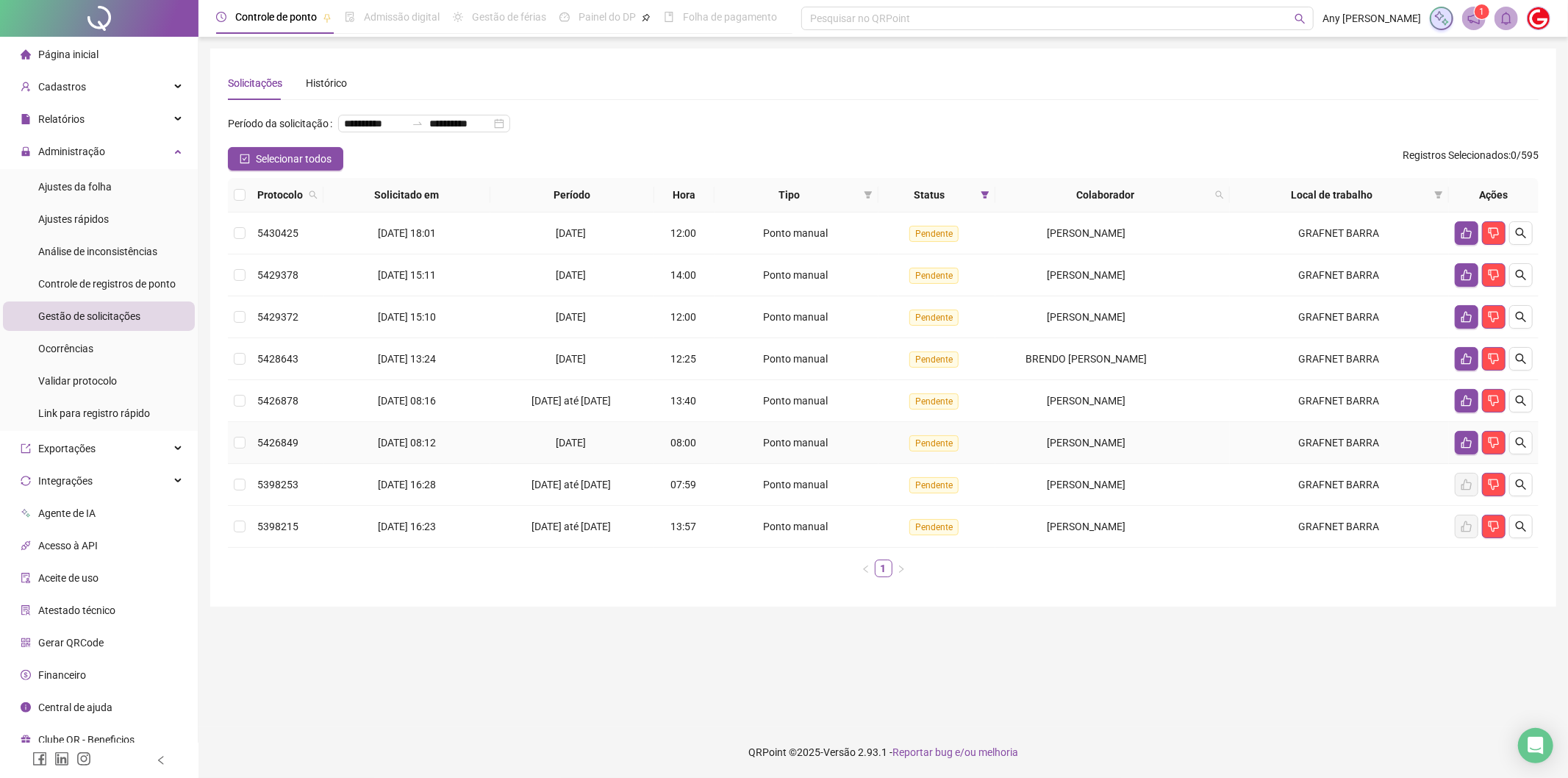
click at [251, 438] on td "5426849" at bounding box center [287, 443] width 72 height 42
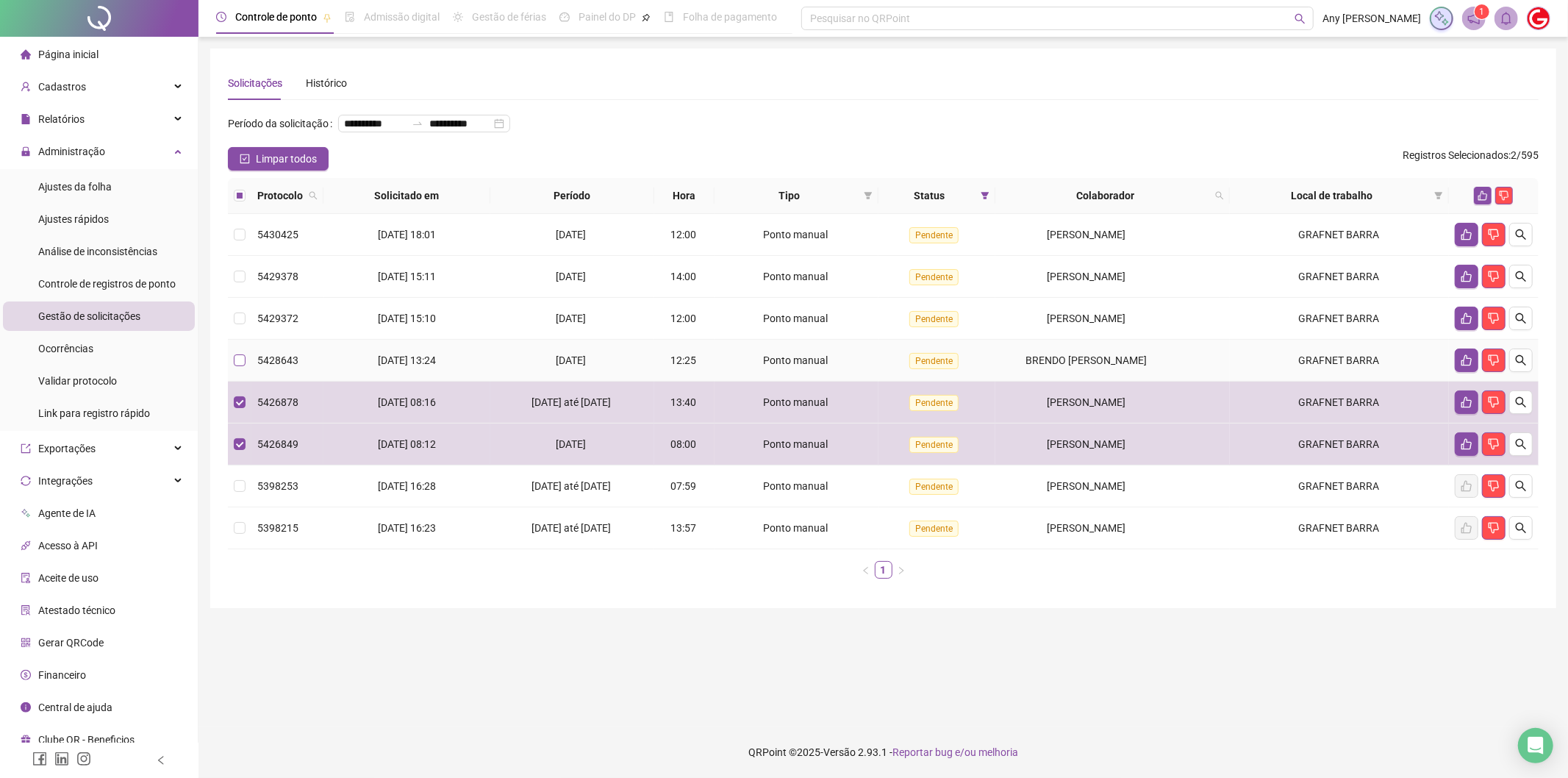
click at [238, 367] on label at bounding box center [239, 360] width 11 height 16
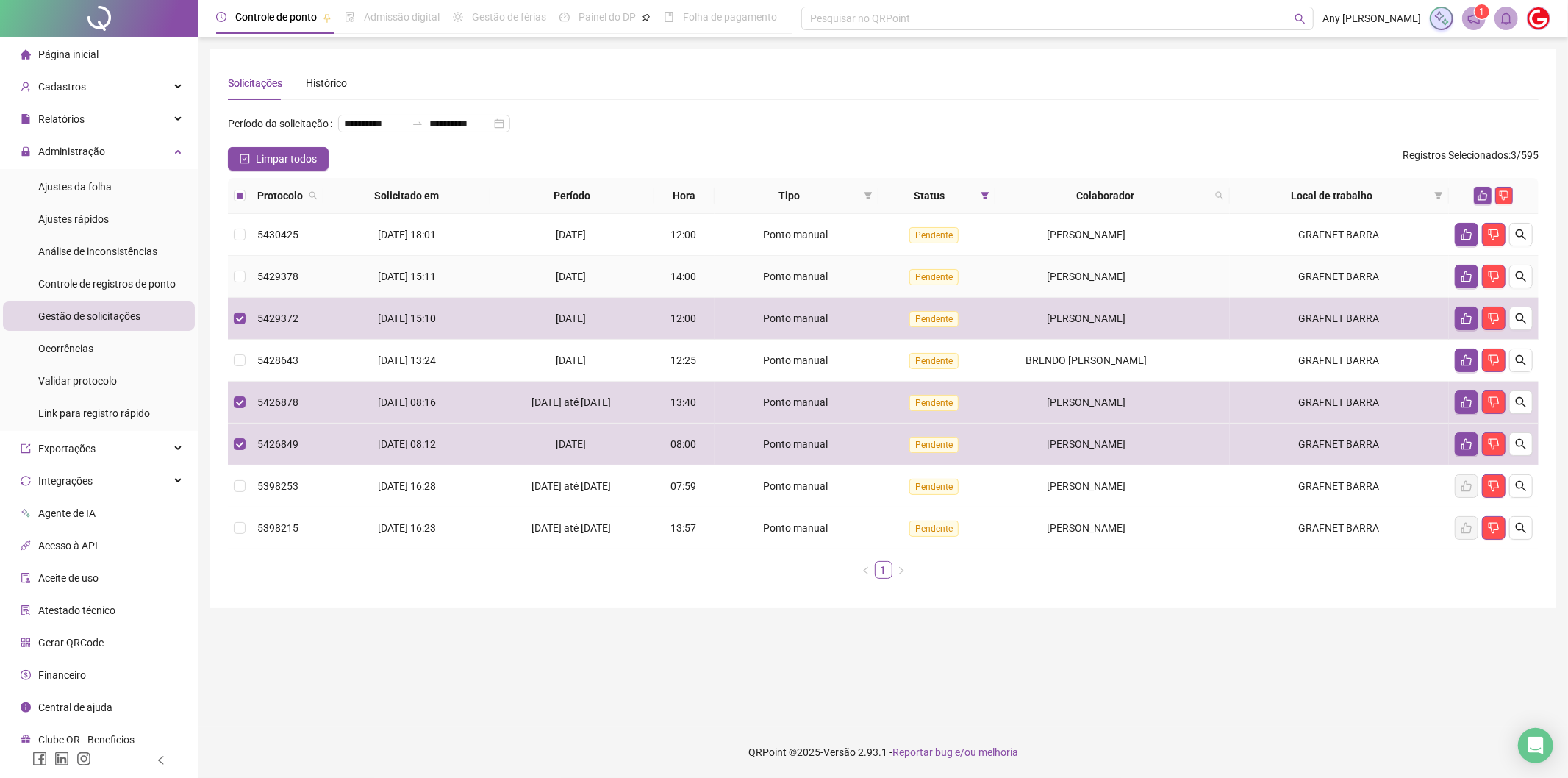
click at [237, 264] on td at bounding box center [240, 277] width 24 height 42
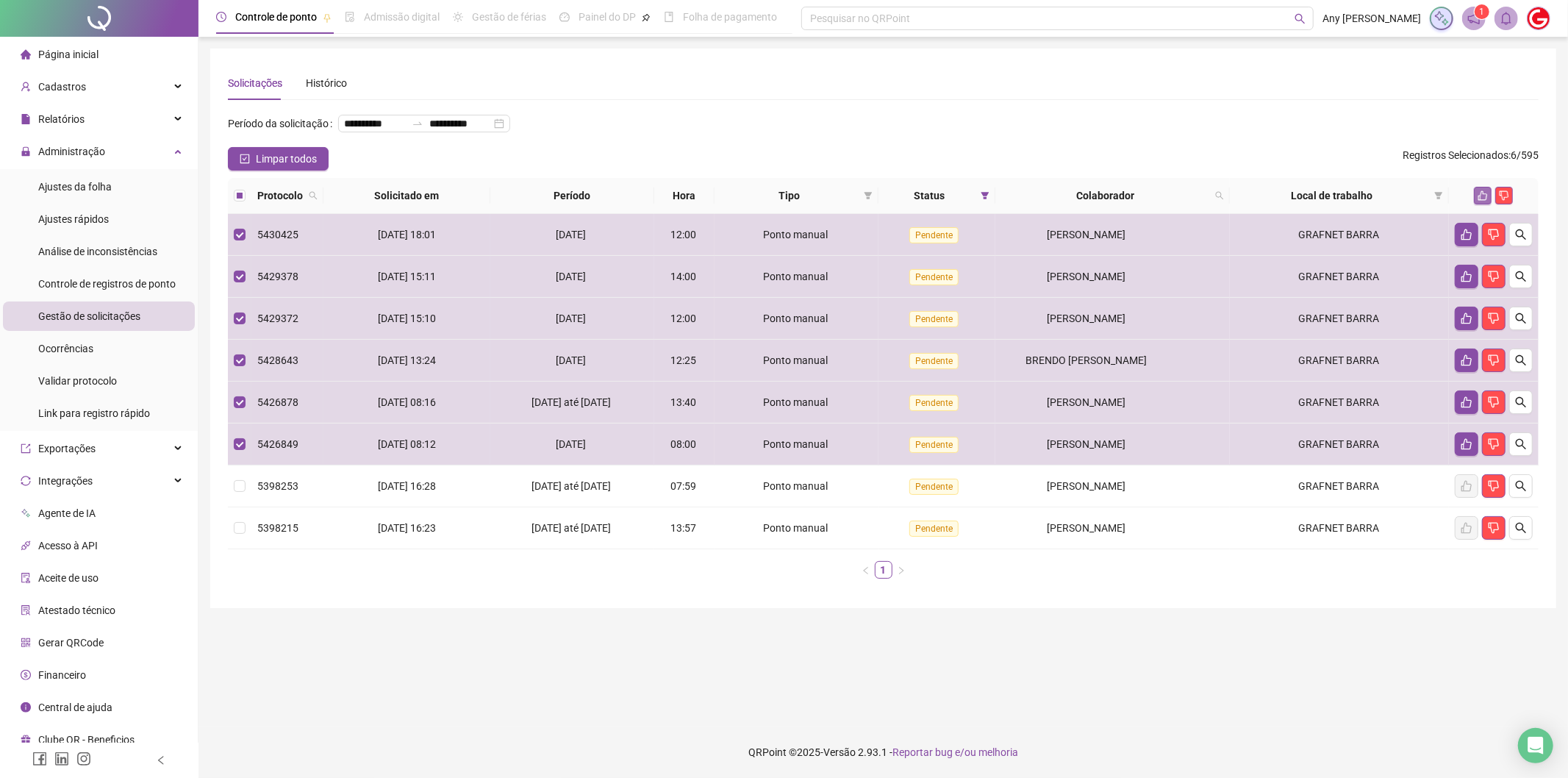
click at [1483, 193] on icon "like" at bounding box center [1483, 196] width 10 height 10
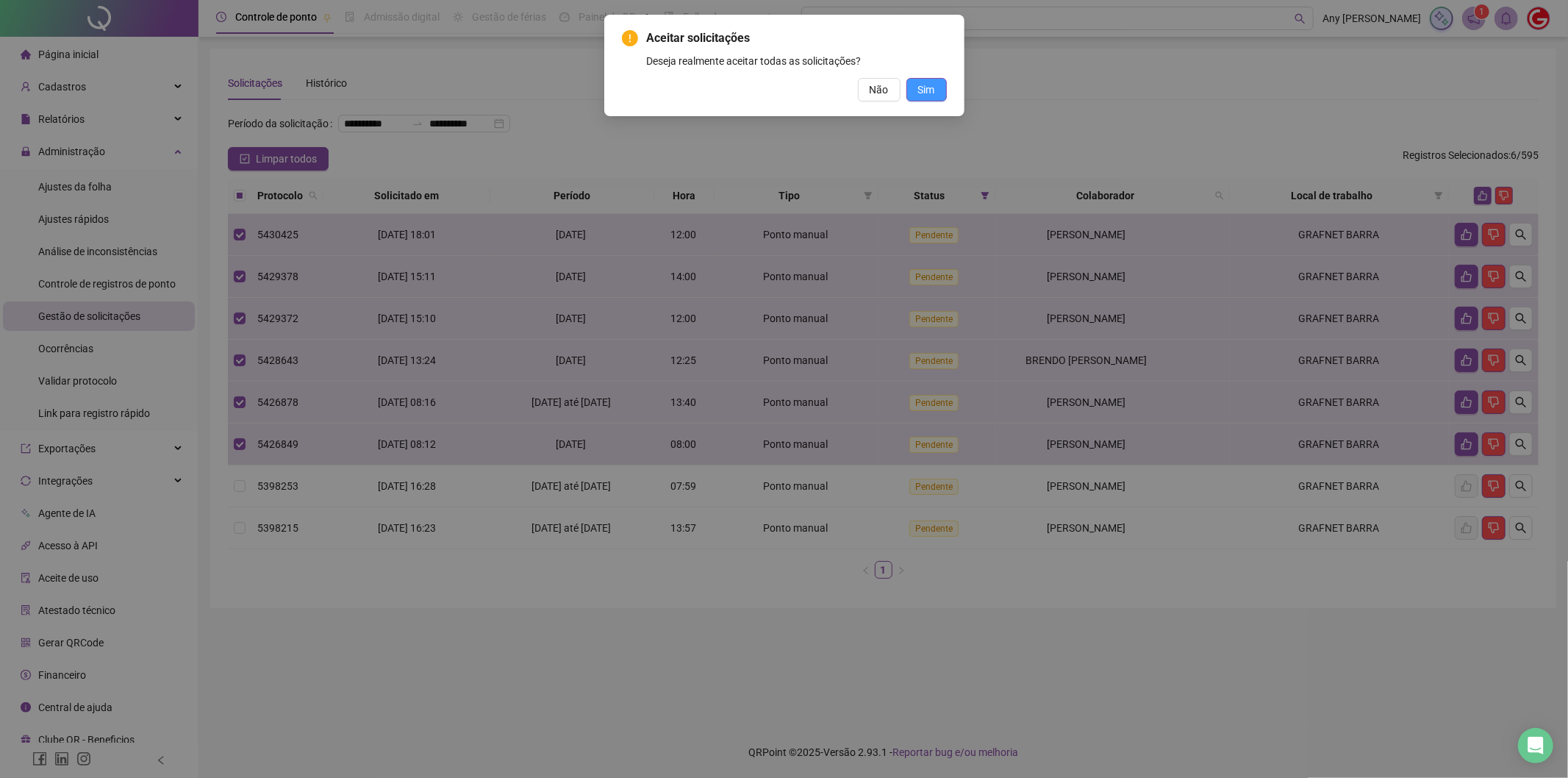
click at [908, 85] on button "Sim" at bounding box center [927, 89] width 41 height 24
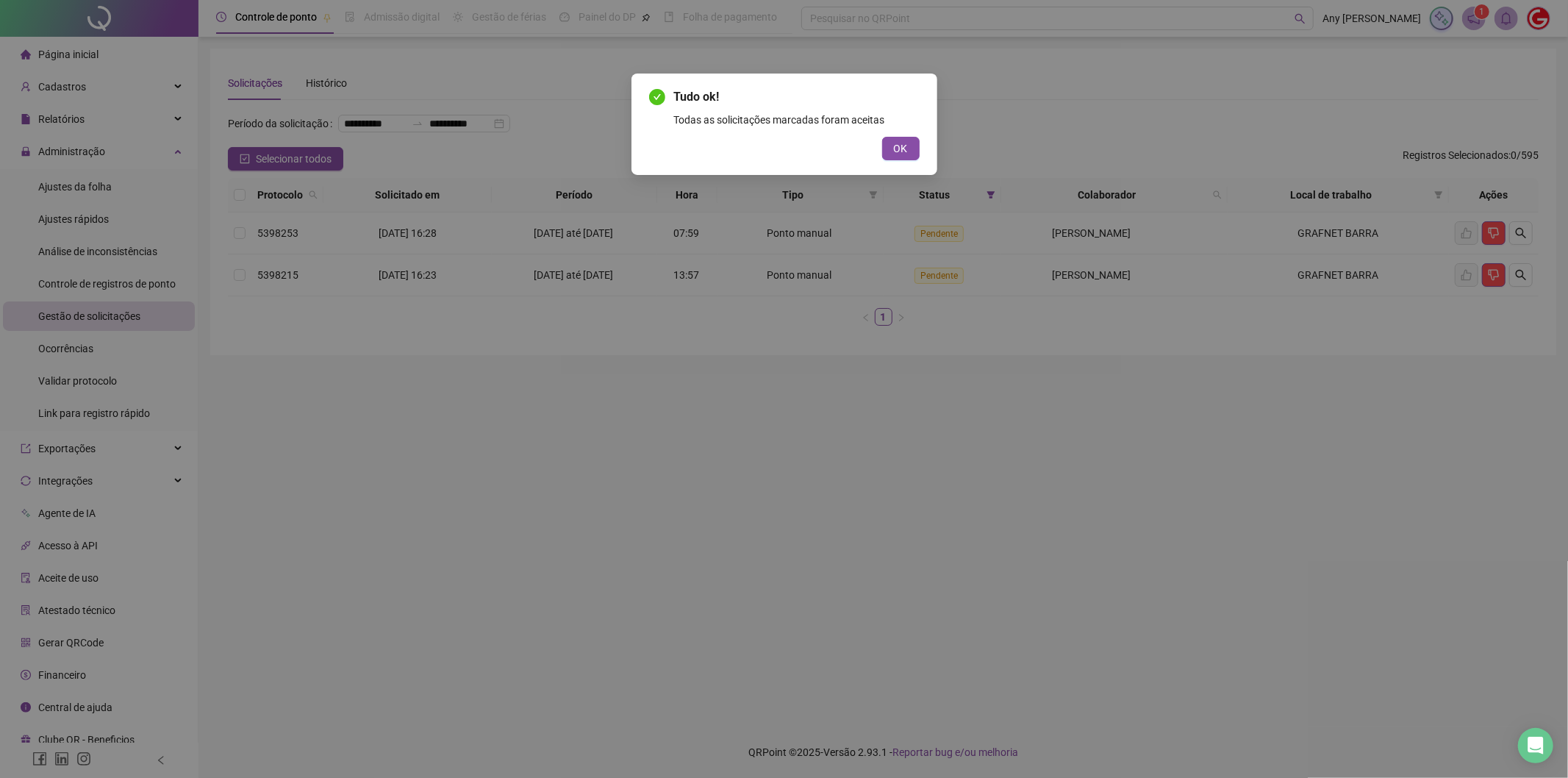
click at [879, 153] on div "OK" at bounding box center [784, 148] width 270 height 24
click at [898, 157] on button "OK" at bounding box center [900, 148] width 38 height 24
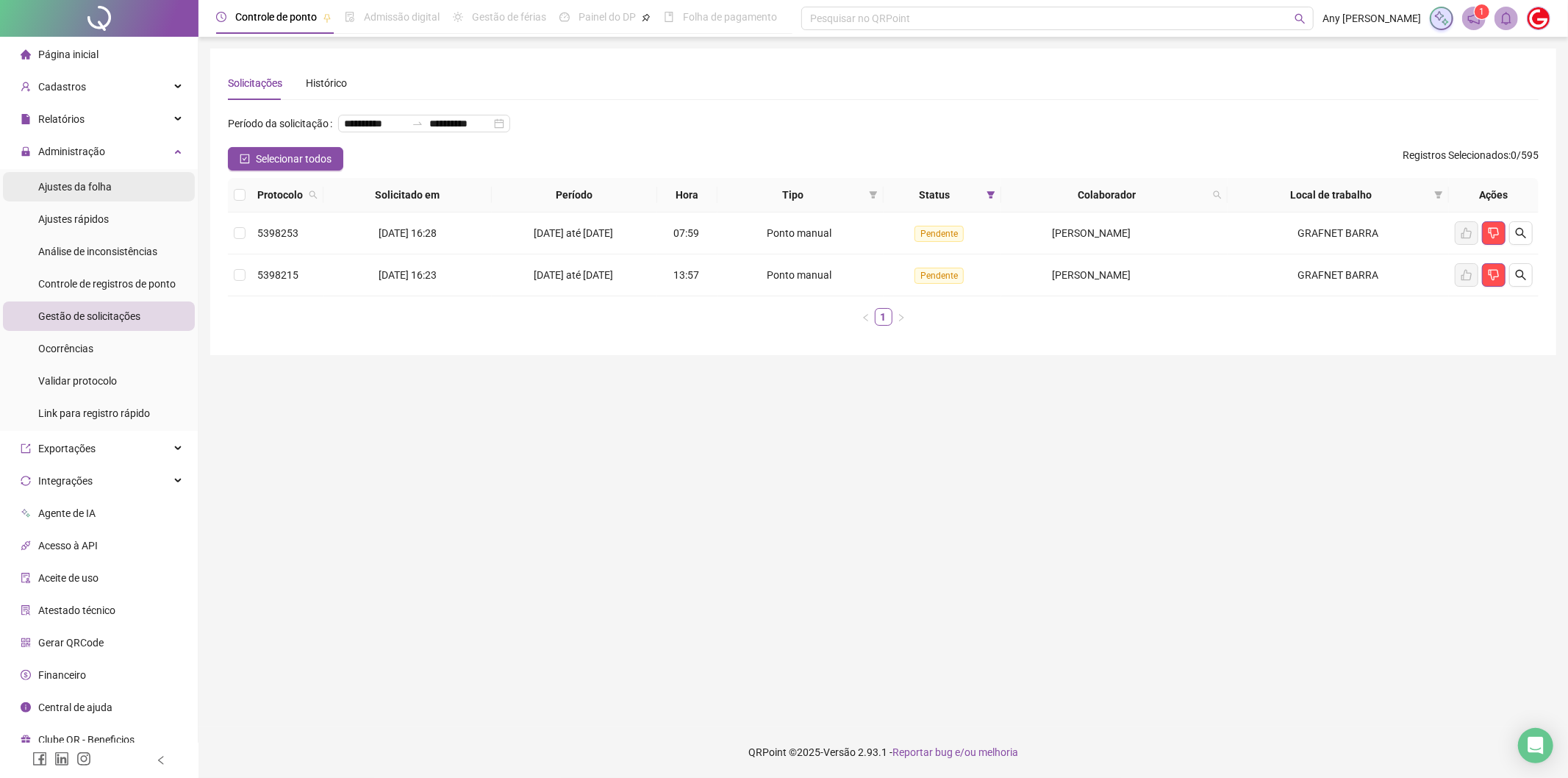
click at [85, 189] on span "Ajustes da folha" at bounding box center [74, 186] width 73 height 11
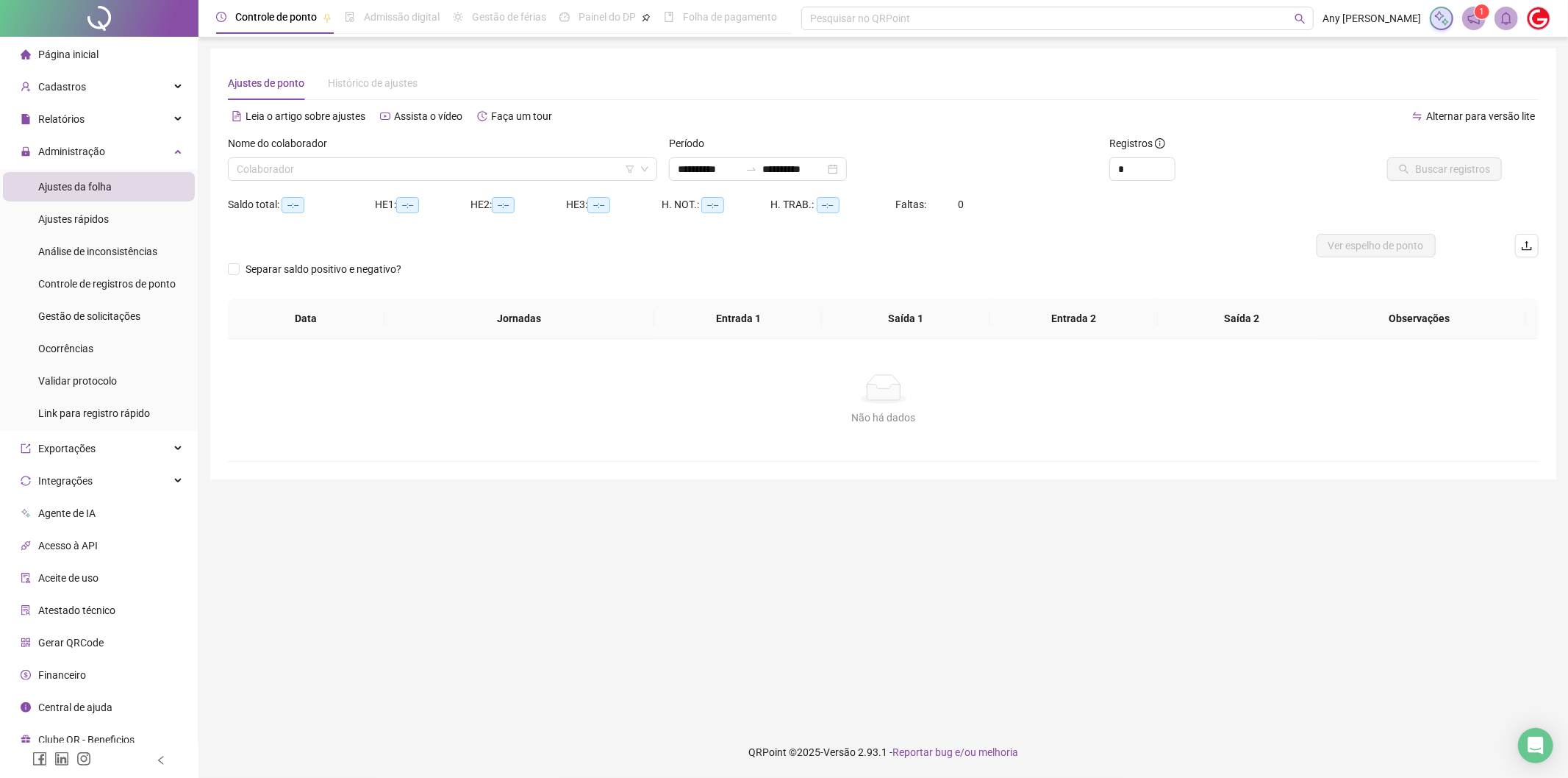
type input "**********"
click at [470, 167] on input "search" at bounding box center [436, 168] width 398 height 22
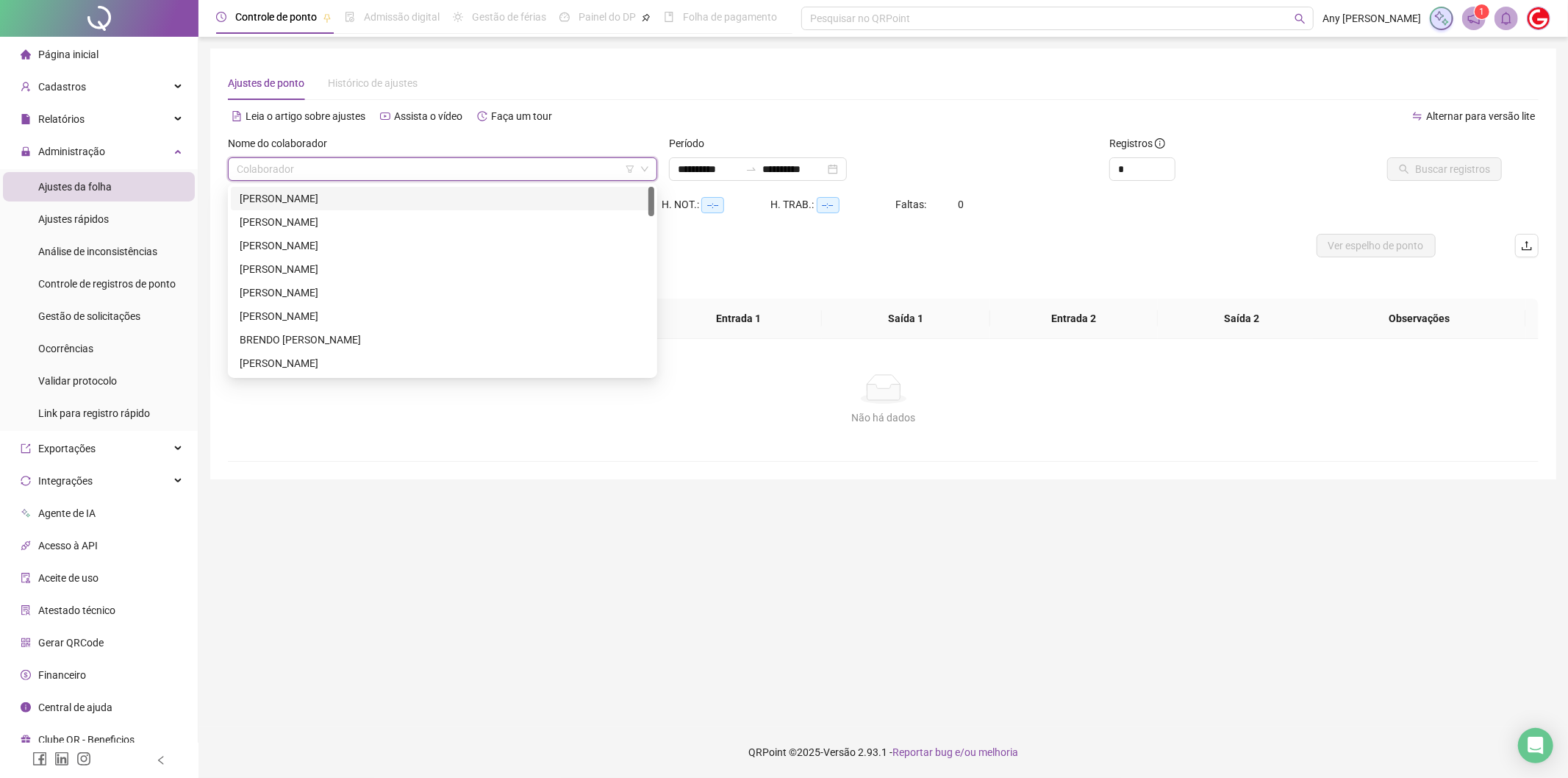
click at [370, 203] on div "[PERSON_NAME]" at bounding box center [442, 198] width 406 height 16
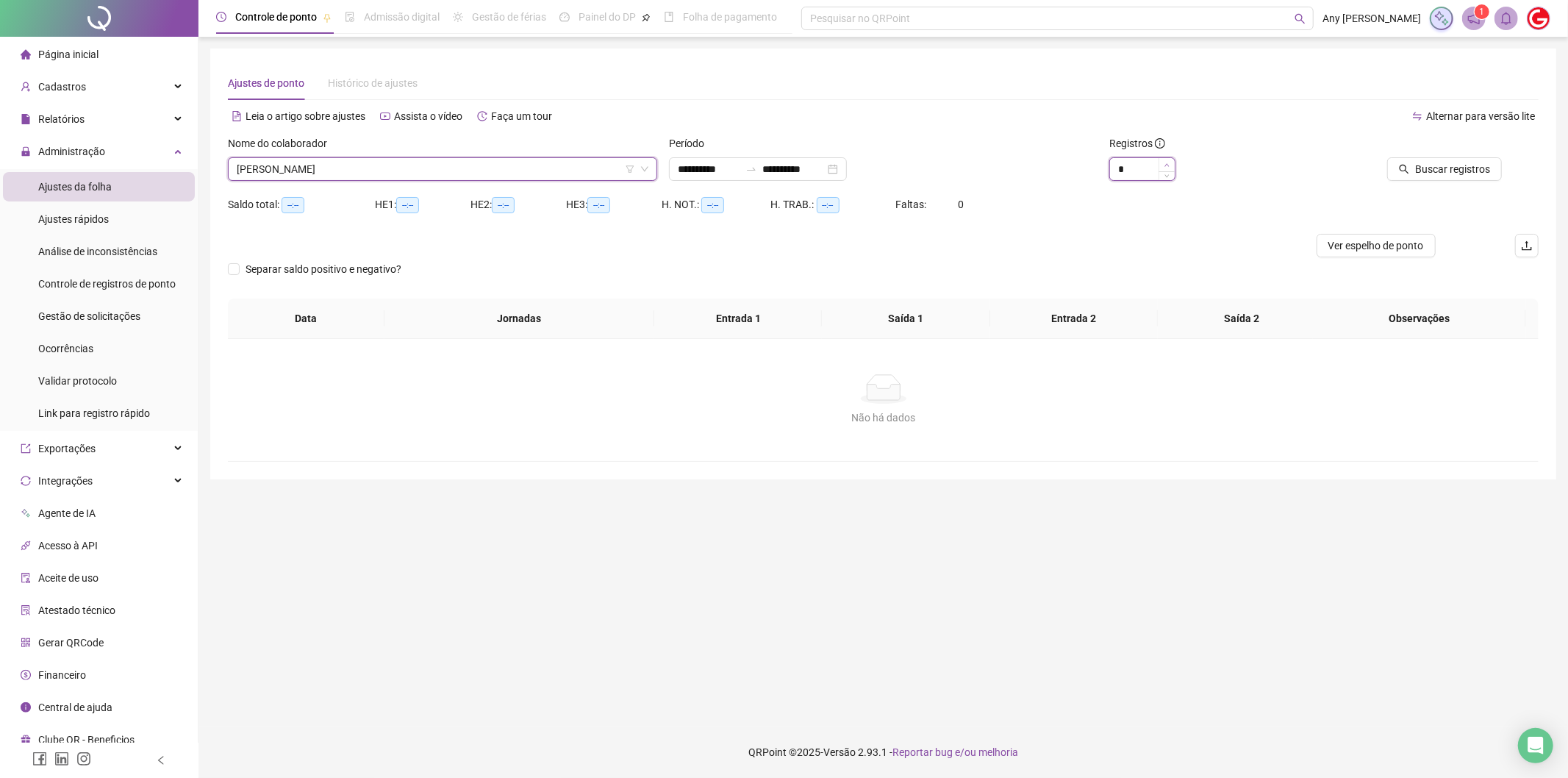
type input "*"
click at [1160, 160] on span "Increase Value" at bounding box center [1166, 164] width 16 height 13
click at [1472, 167] on span "Buscar registros" at bounding box center [1452, 169] width 75 height 16
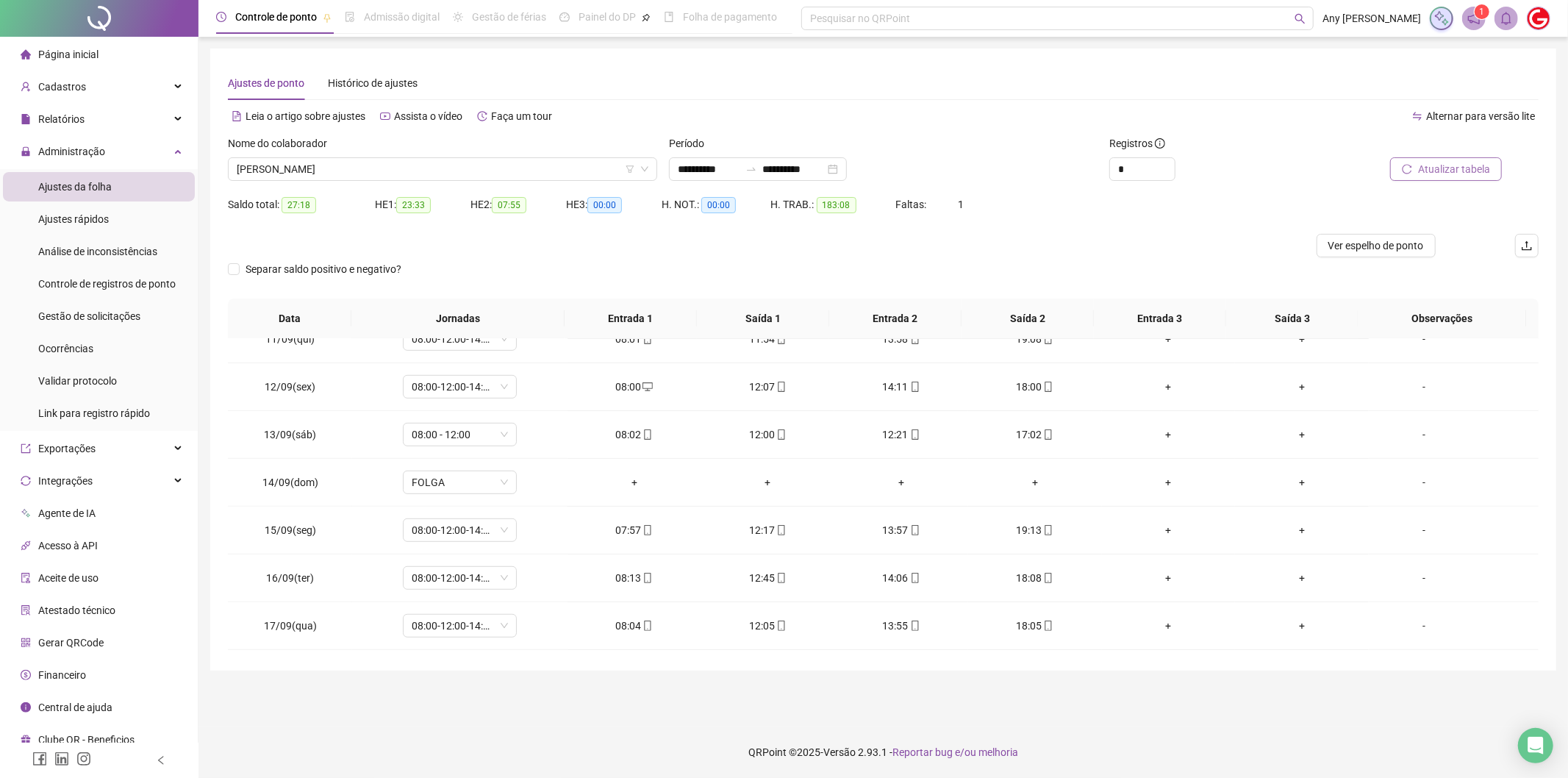
scroll to position [834, 0]
click at [291, 176] on span "[PERSON_NAME]" at bounding box center [442, 168] width 411 height 22
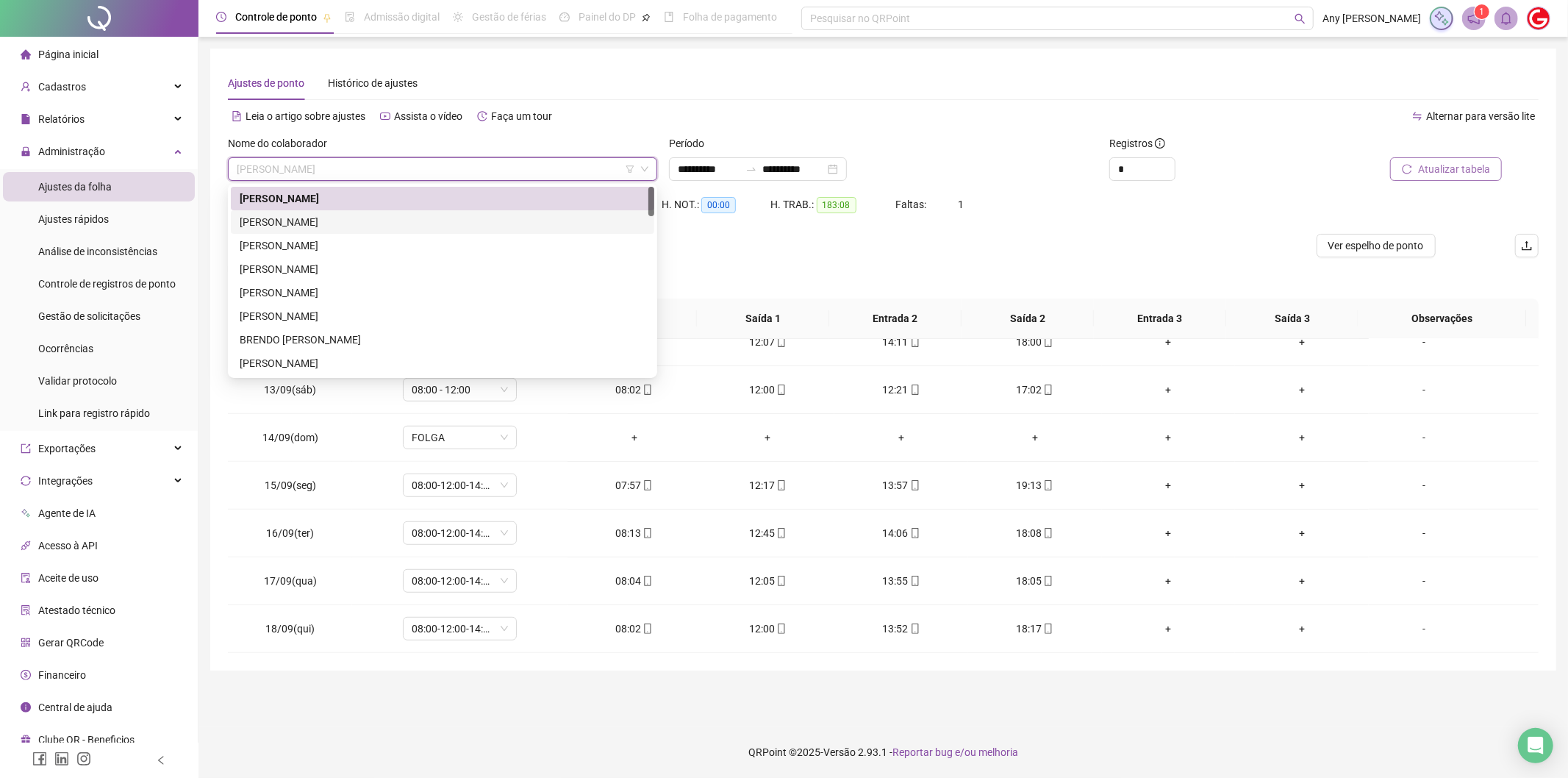
click at [304, 223] on div "[PERSON_NAME]" at bounding box center [442, 222] width 406 height 16
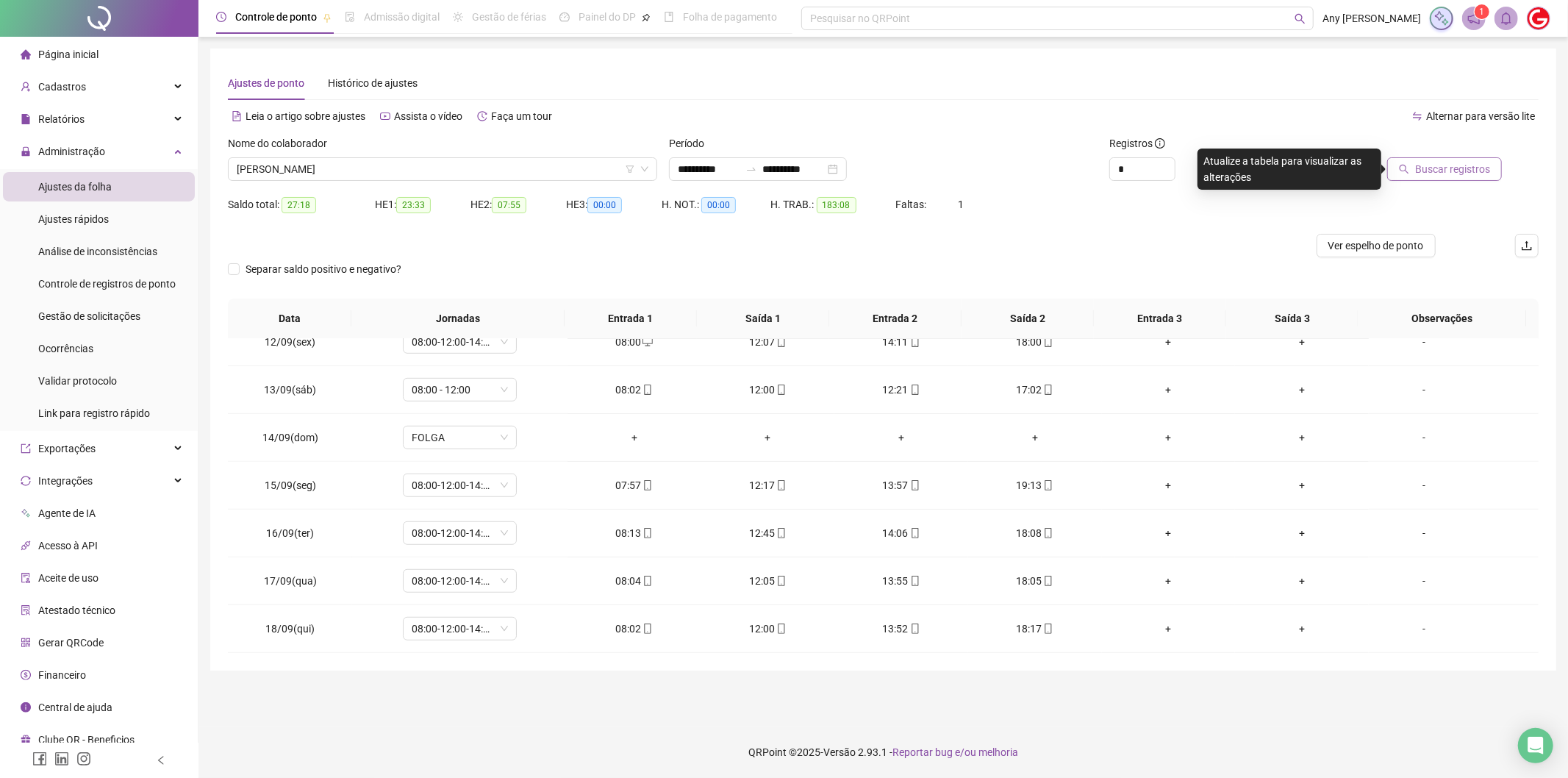
click at [1423, 162] on span "Buscar registros" at bounding box center [1452, 169] width 75 height 16
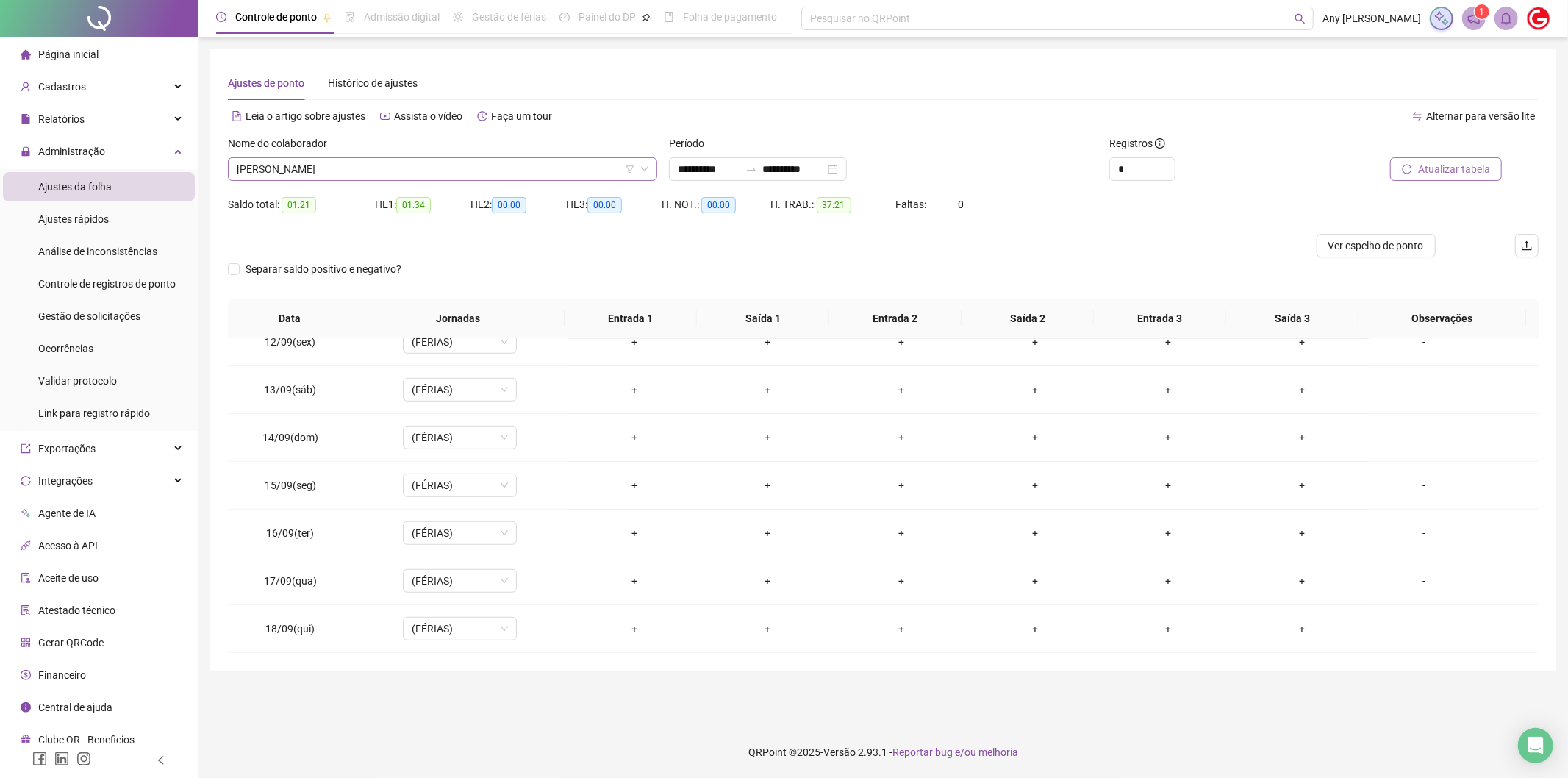
click at [295, 171] on span "[PERSON_NAME]" at bounding box center [442, 168] width 411 height 22
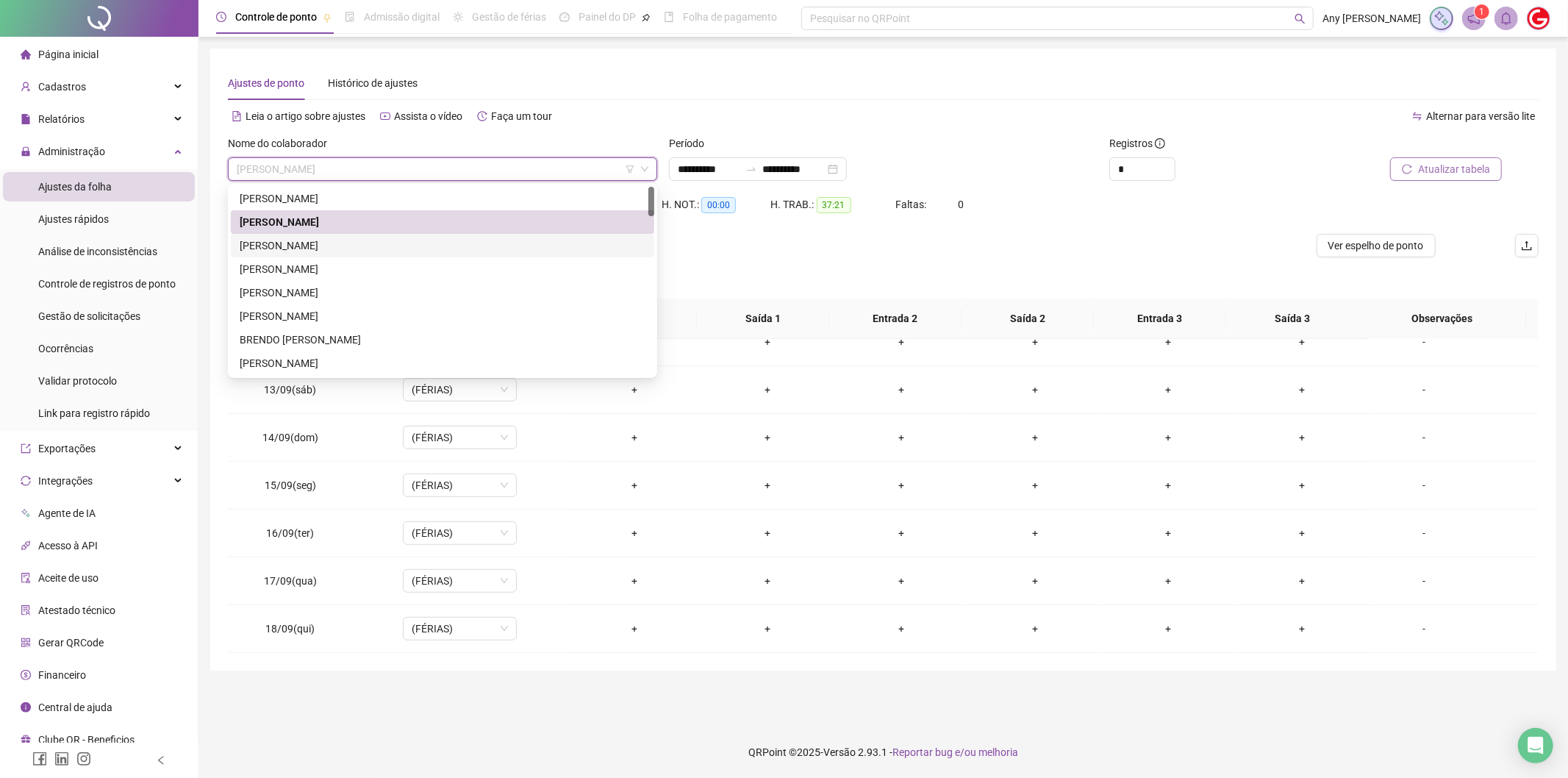
click at [314, 241] on div "[PERSON_NAME]" at bounding box center [442, 246] width 406 height 16
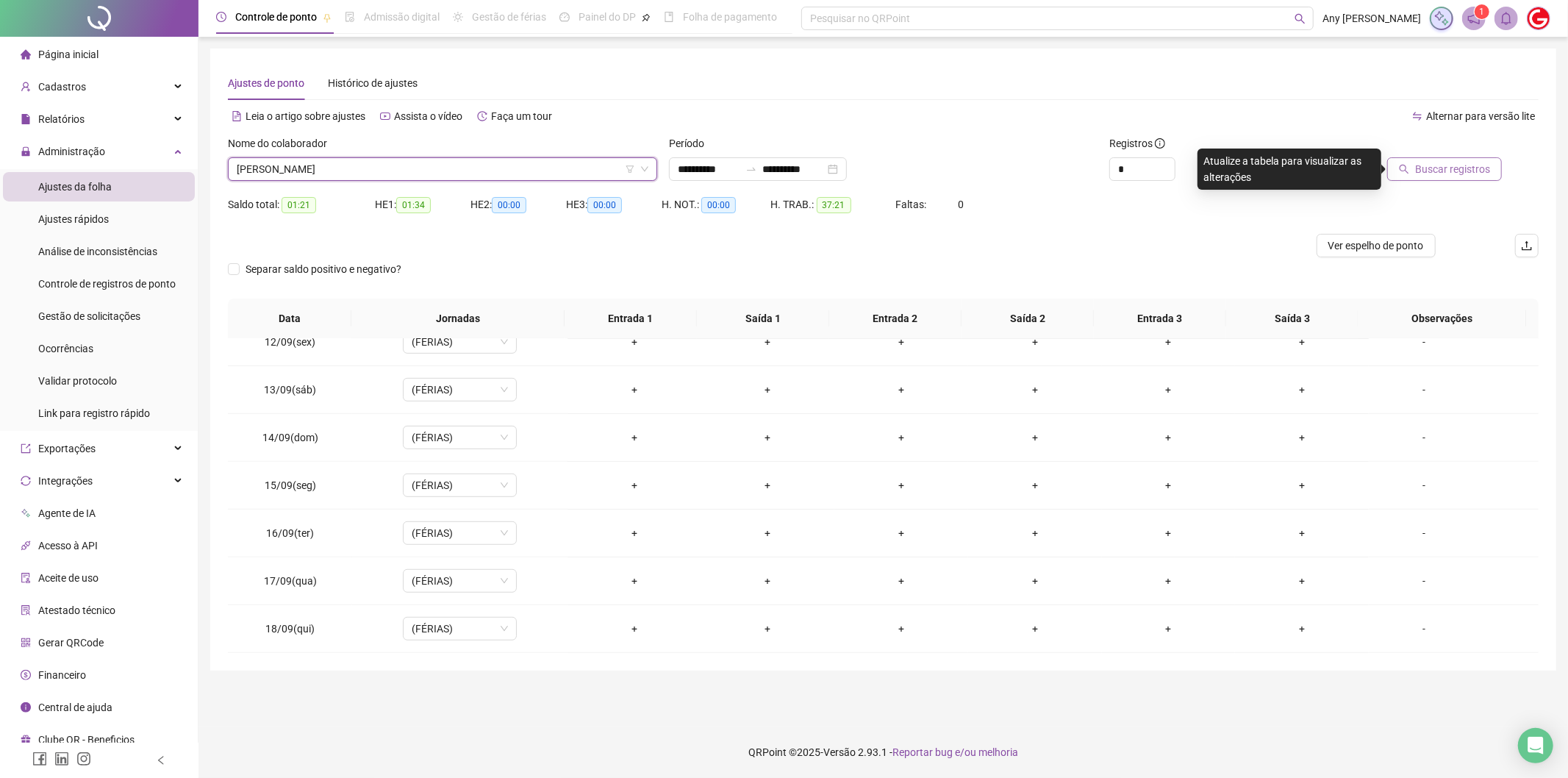
click at [1441, 184] on div "Buscar registros" at bounding box center [1434, 164] width 220 height 57
click at [1429, 166] on span "Buscar registros" at bounding box center [1452, 169] width 75 height 16
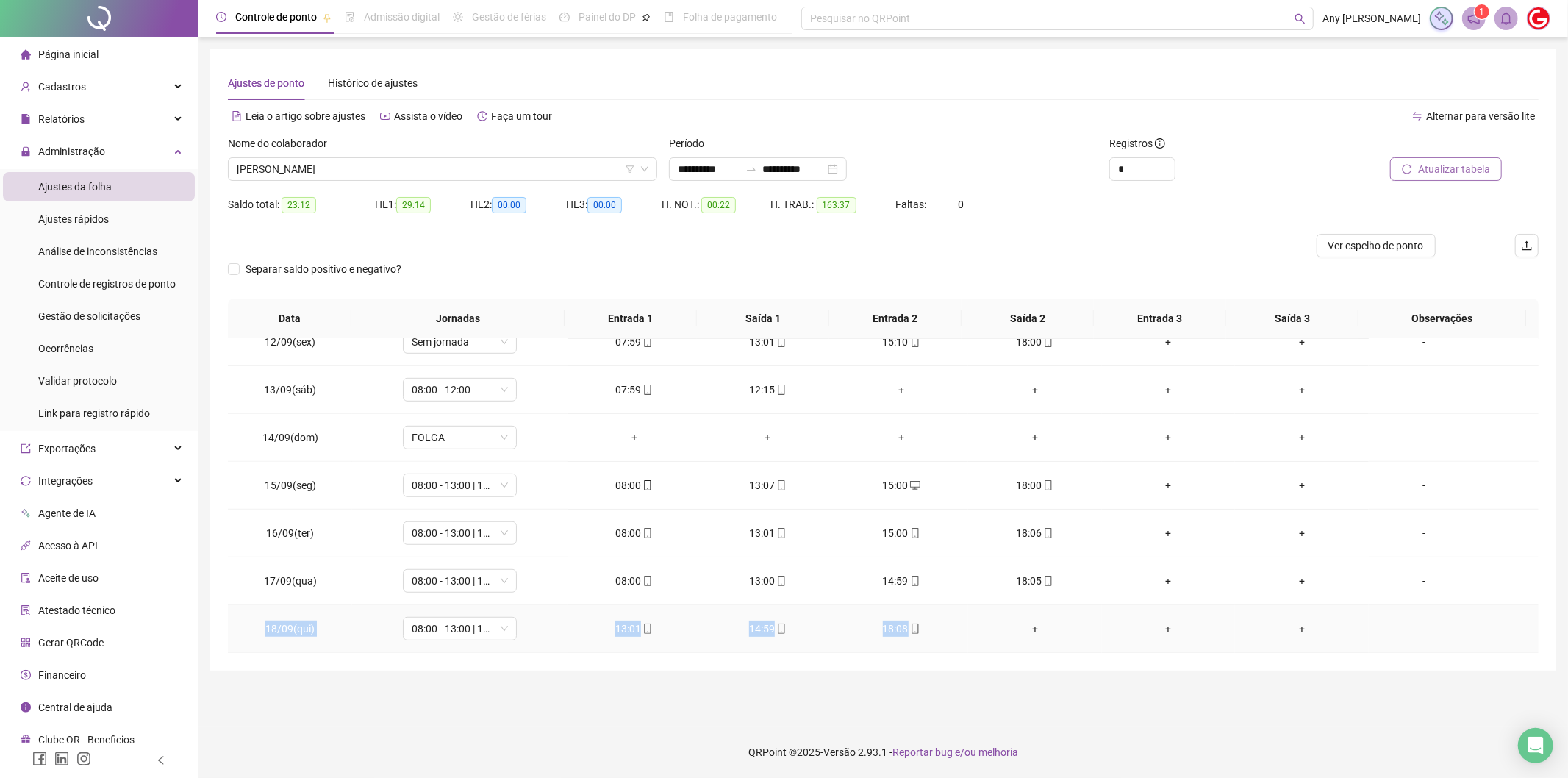
copy tr "18/09(qui) 08:00 - 13:00 | 15:00 - 18:00 13:01 14:59 18:08"
drag, startPoint x: 259, startPoint y: 633, endPoint x: 947, endPoint y: 631, distance: 688.0
click at [947, 631] on tr "18/09(qui) 08:00 - 13:00 | 15:00 - 18:00 13:01 14:59 18:08 + + + -" at bounding box center [884, 629] width 1311 height 48
click at [322, 169] on span "[PERSON_NAME]" at bounding box center [442, 168] width 411 height 22
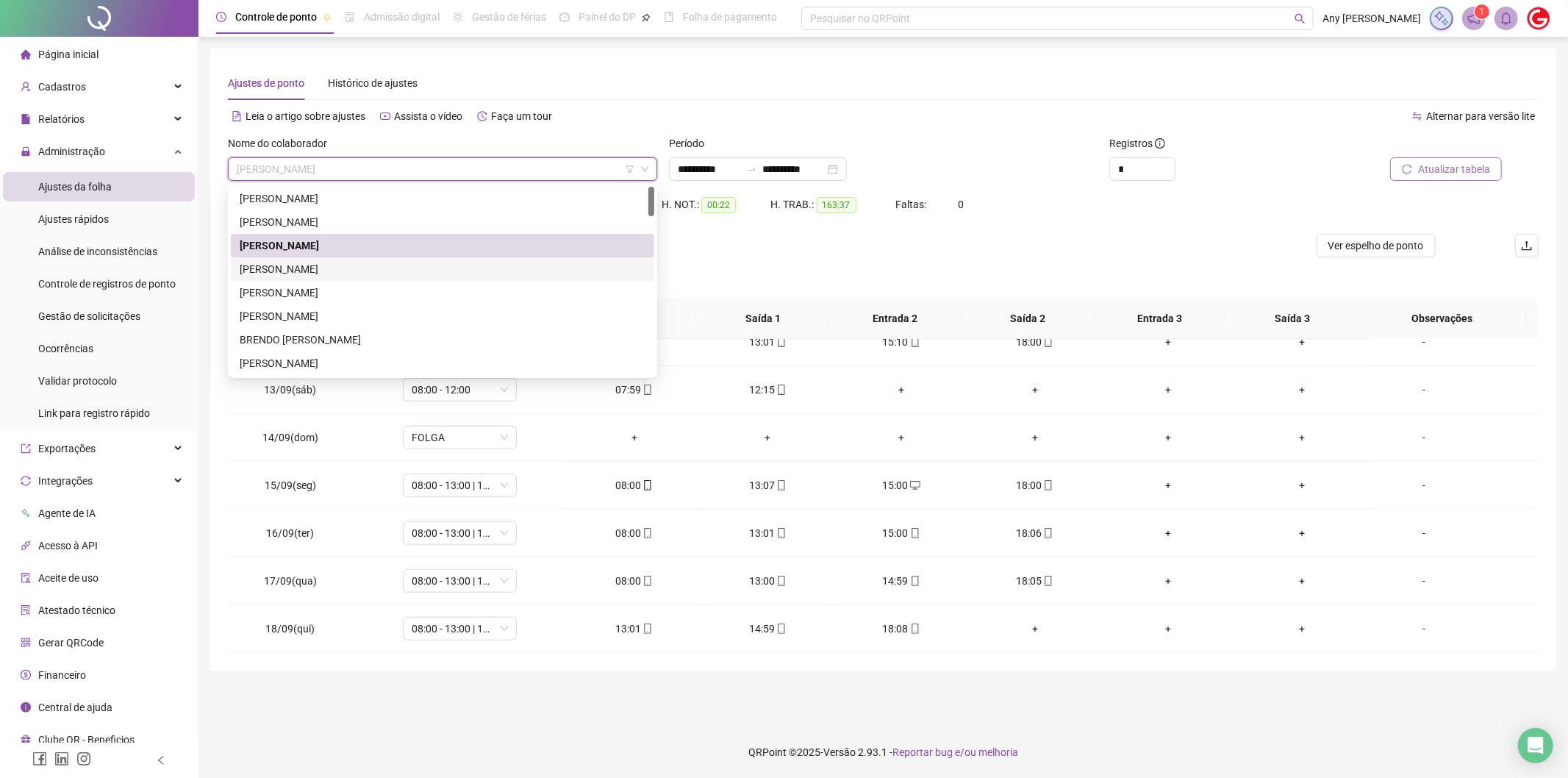
click at [292, 263] on div "[PERSON_NAME]" at bounding box center [442, 269] width 406 height 16
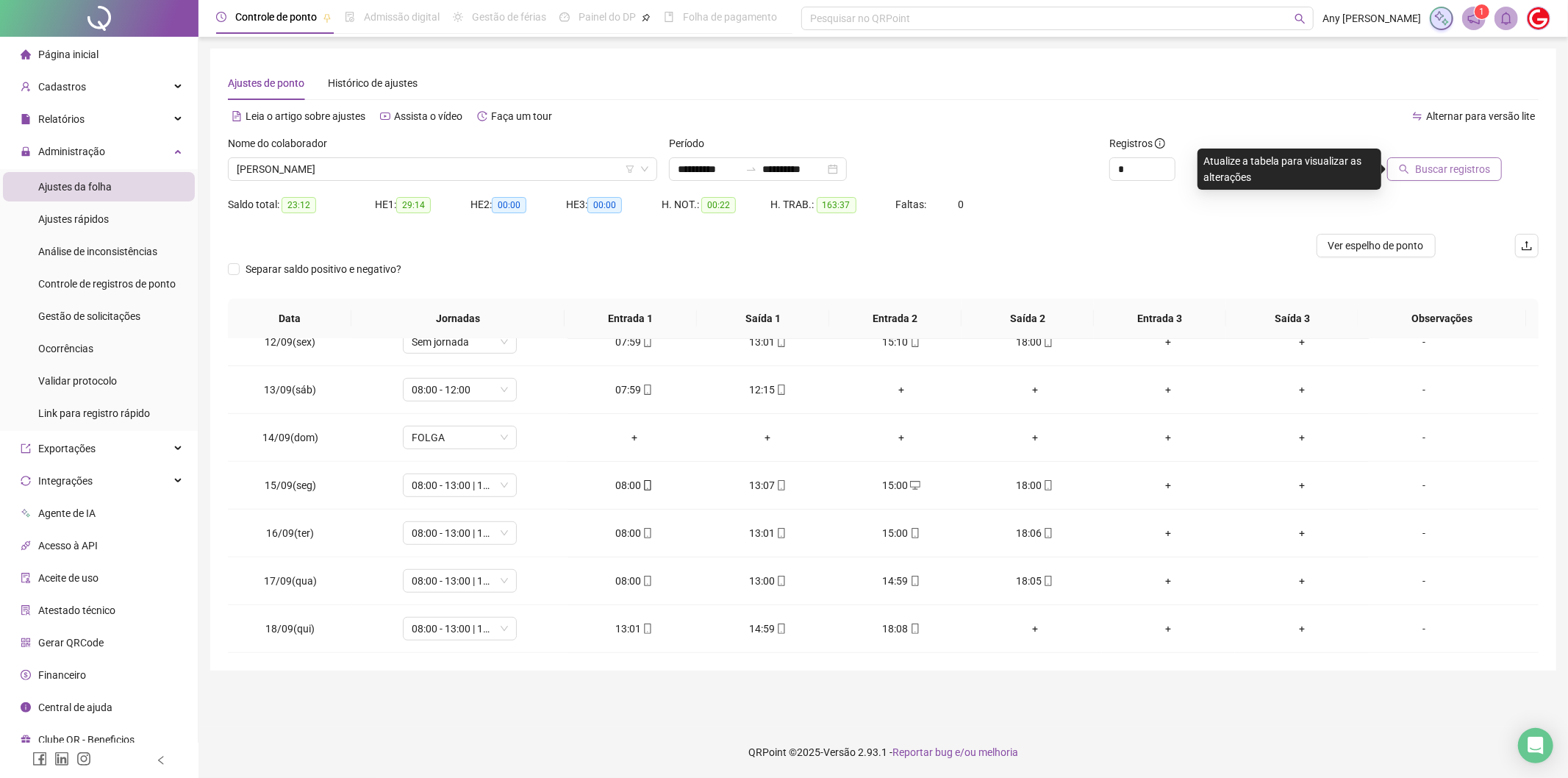
click at [1414, 156] on div at bounding box center [1416, 146] width 172 height 22
click at [1422, 167] on span "Buscar registros" at bounding box center [1452, 169] width 75 height 16
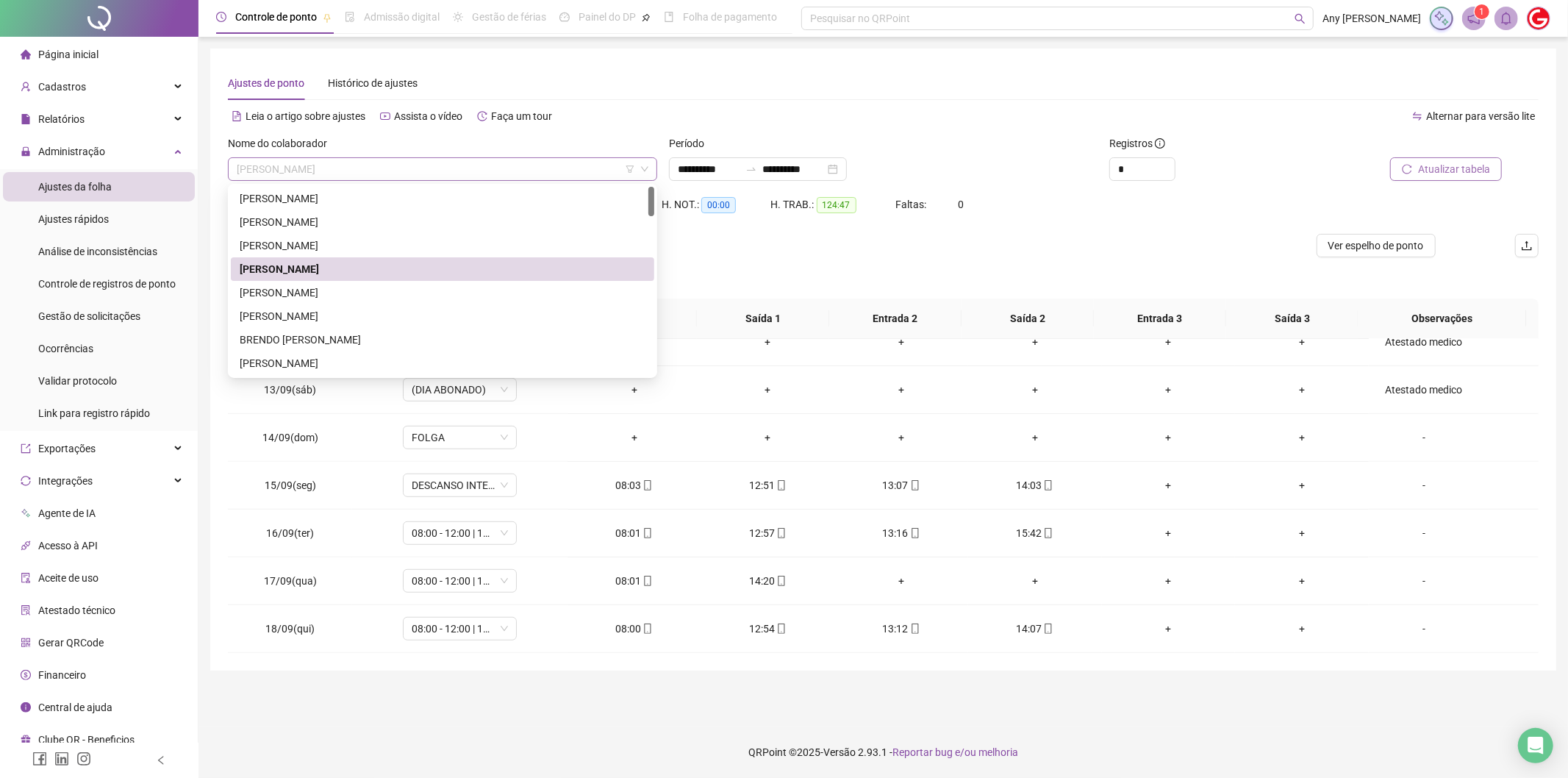
click at [375, 177] on span "[PERSON_NAME]" at bounding box center [442, 168] width 411 height 22
click at [324, 282] on div "[PERSON_NAME]" at bounding box center [442, 293] width 424 height 24
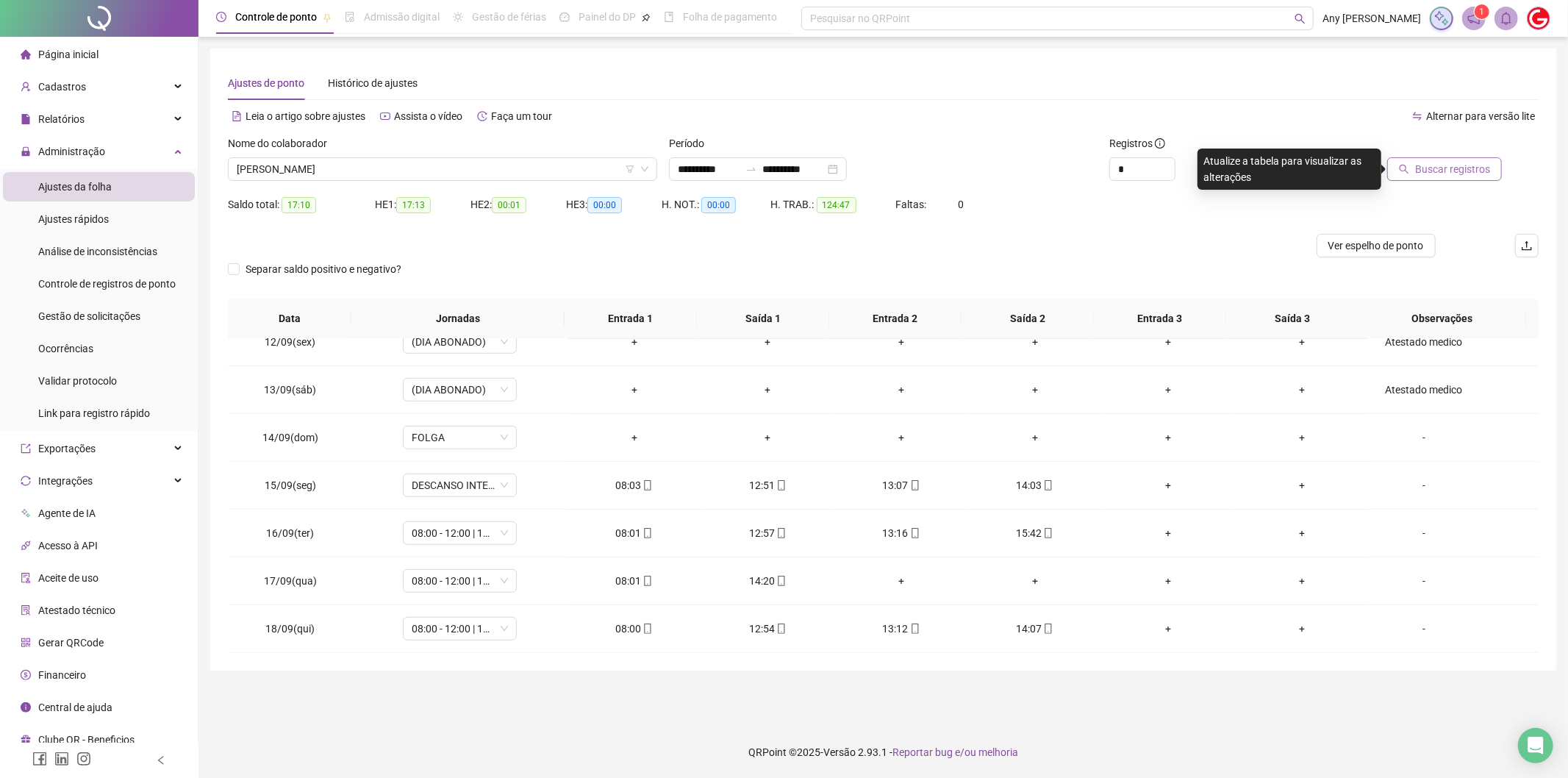
click at [1466, 163] on span "Buscar registros" at bounding box center [1452, 169] width 75 height 16
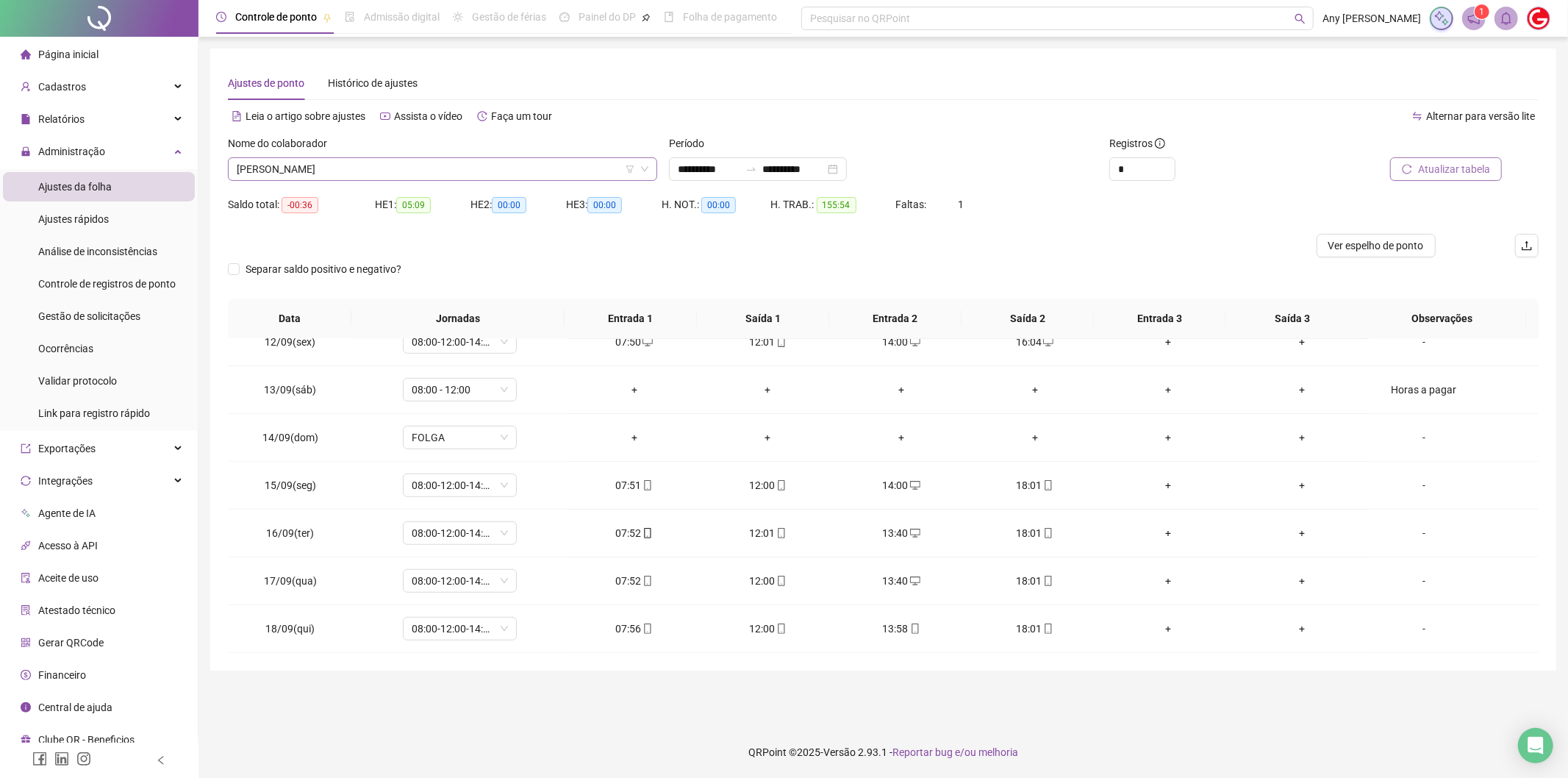
click at [412, 169] on span "[PERSON_NAME]" at bounding box center [442, 168] width 411 height 22
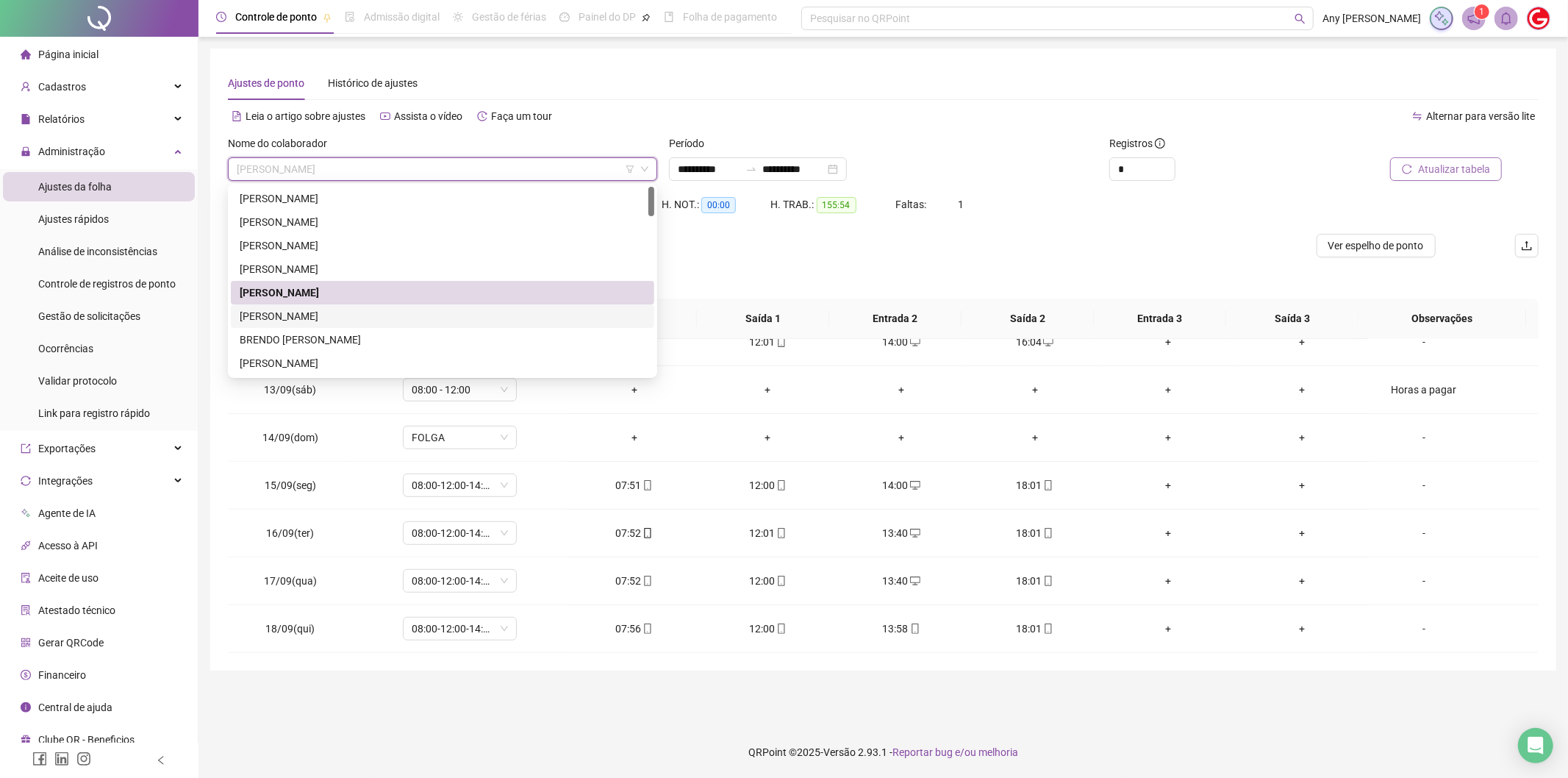
click at [344, 312] on div "[PERSON_NAME]" at bounding box center [442, 316] width 406 height 16
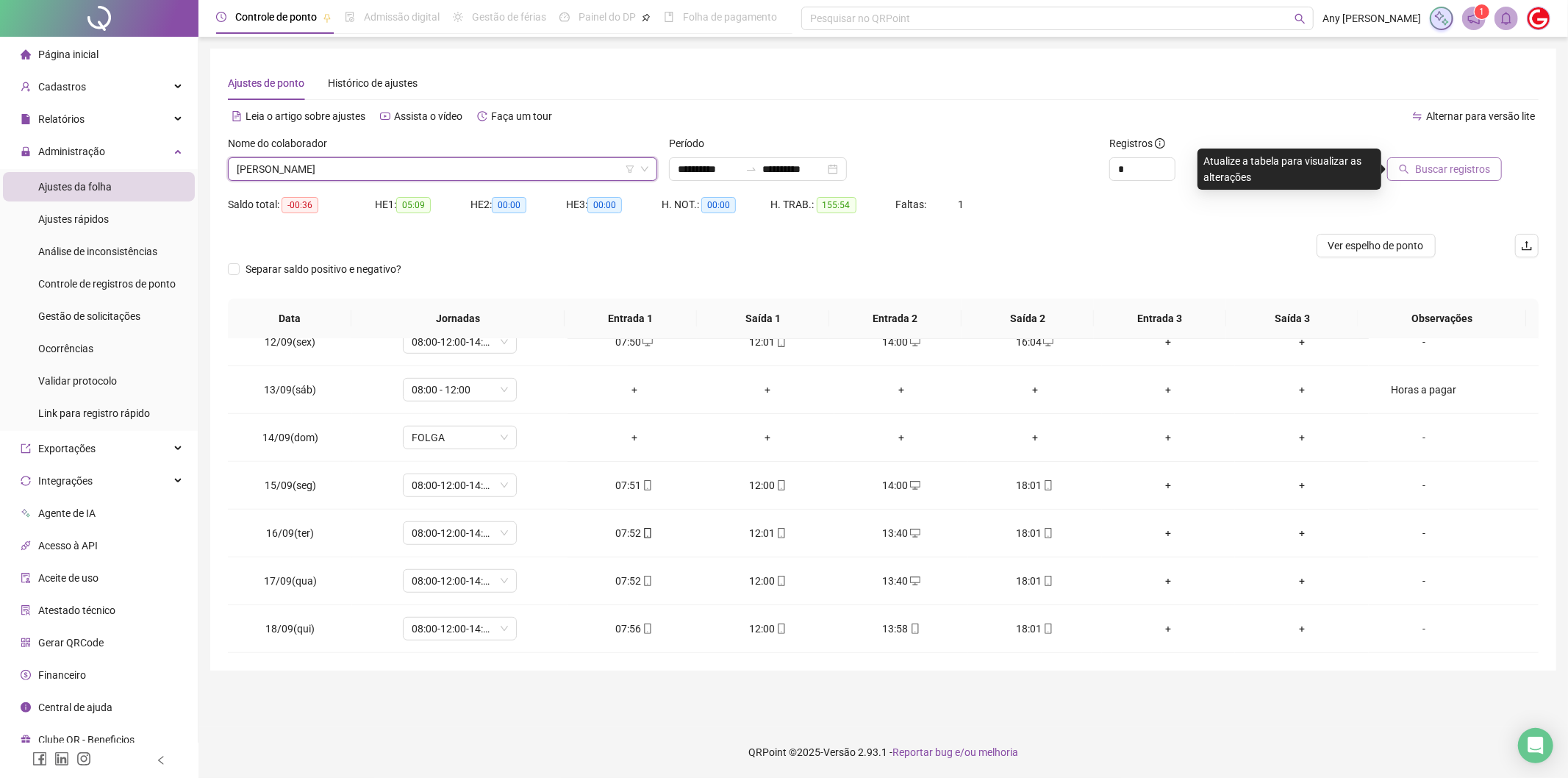
click at [1392, 169] on button "Buscar registros" at bounding box center [1445, 169] width 115 height 24
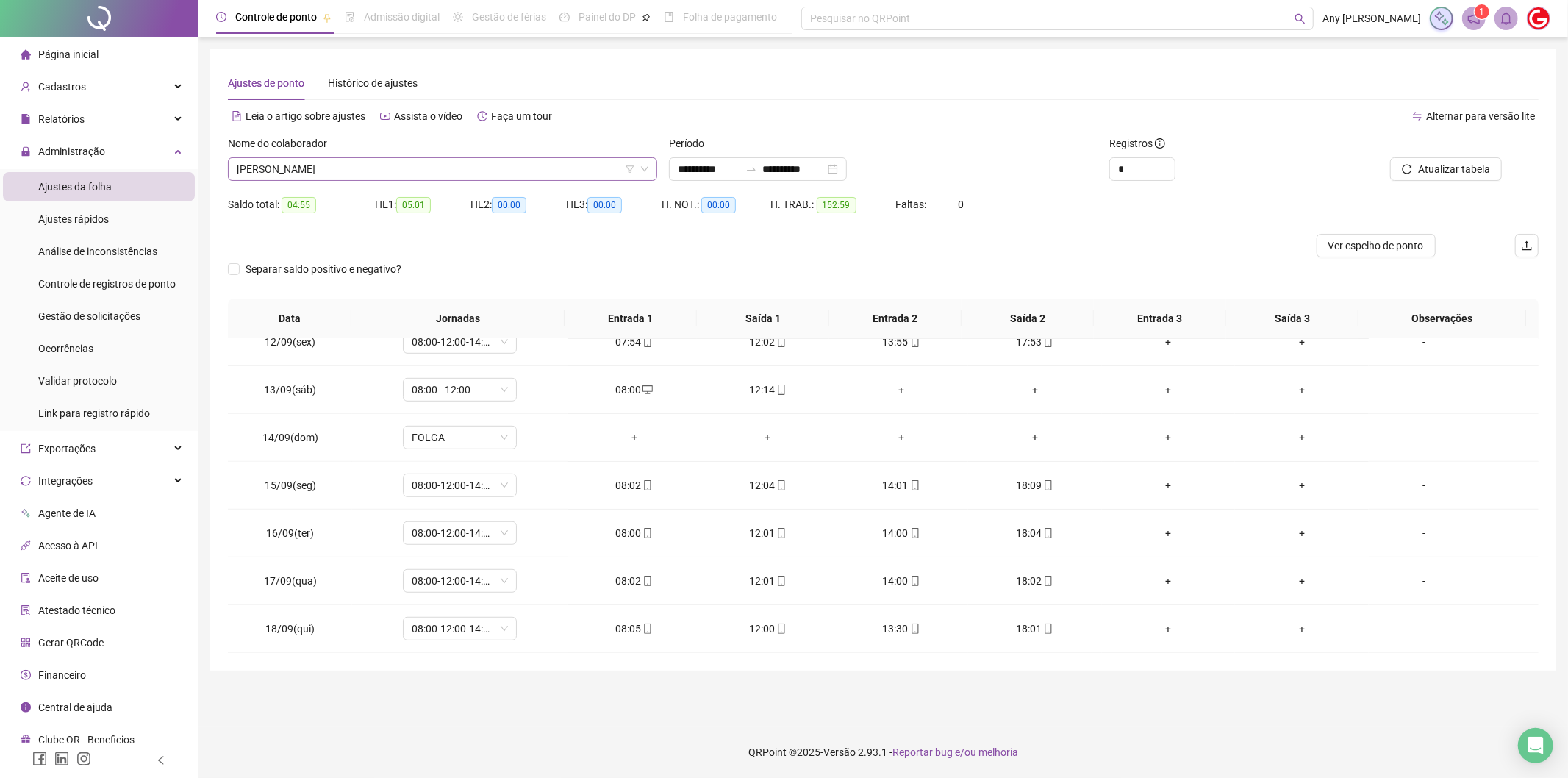
click at [418, 167] on span "[PERSON_NAME]" at bounding box center [442, 168] width 411 height 22
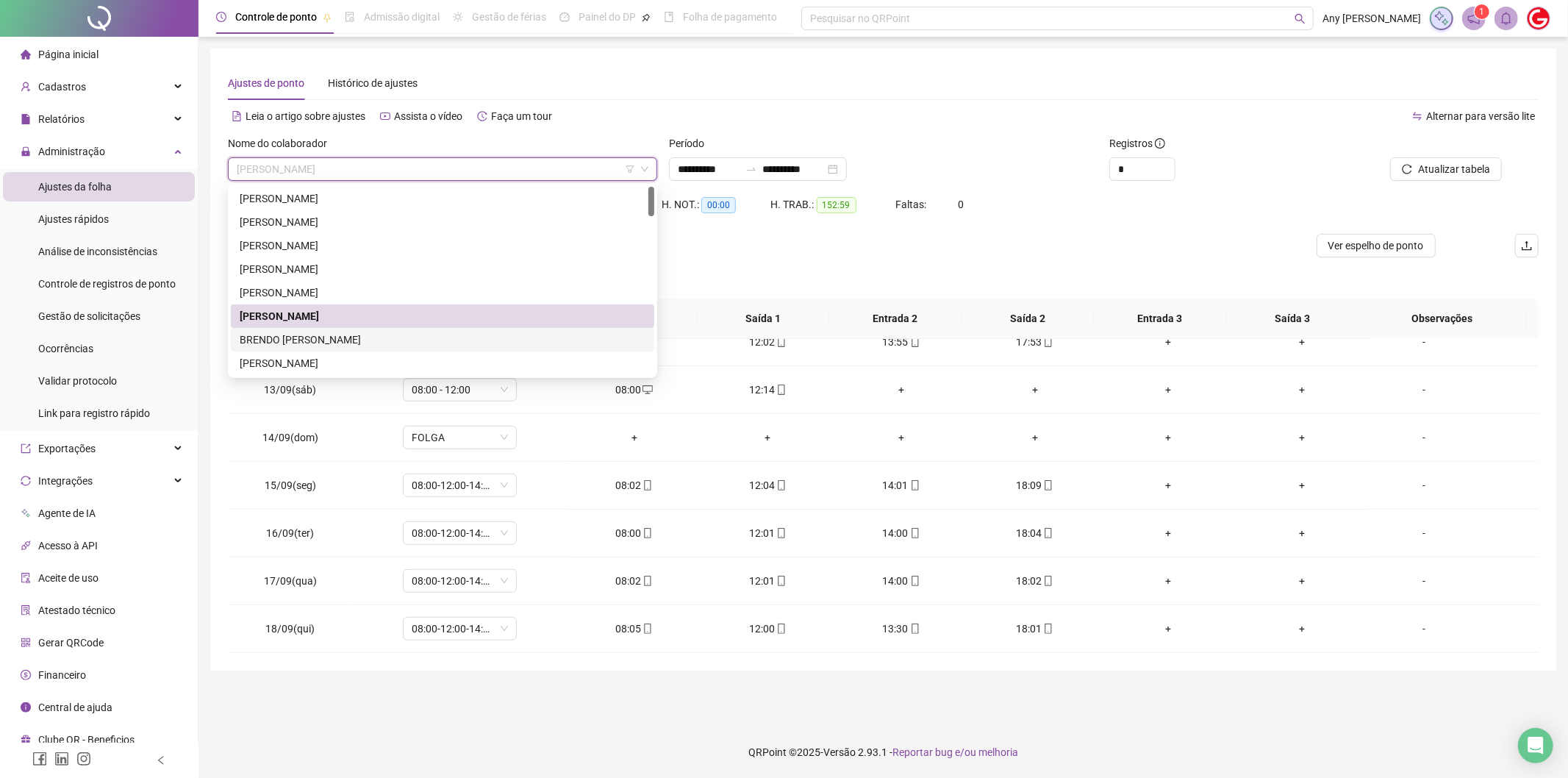
click at [349, 336] on div "BRENDO [PERSON_NAME]" at bounding box center [442, 339] width 406 height 16
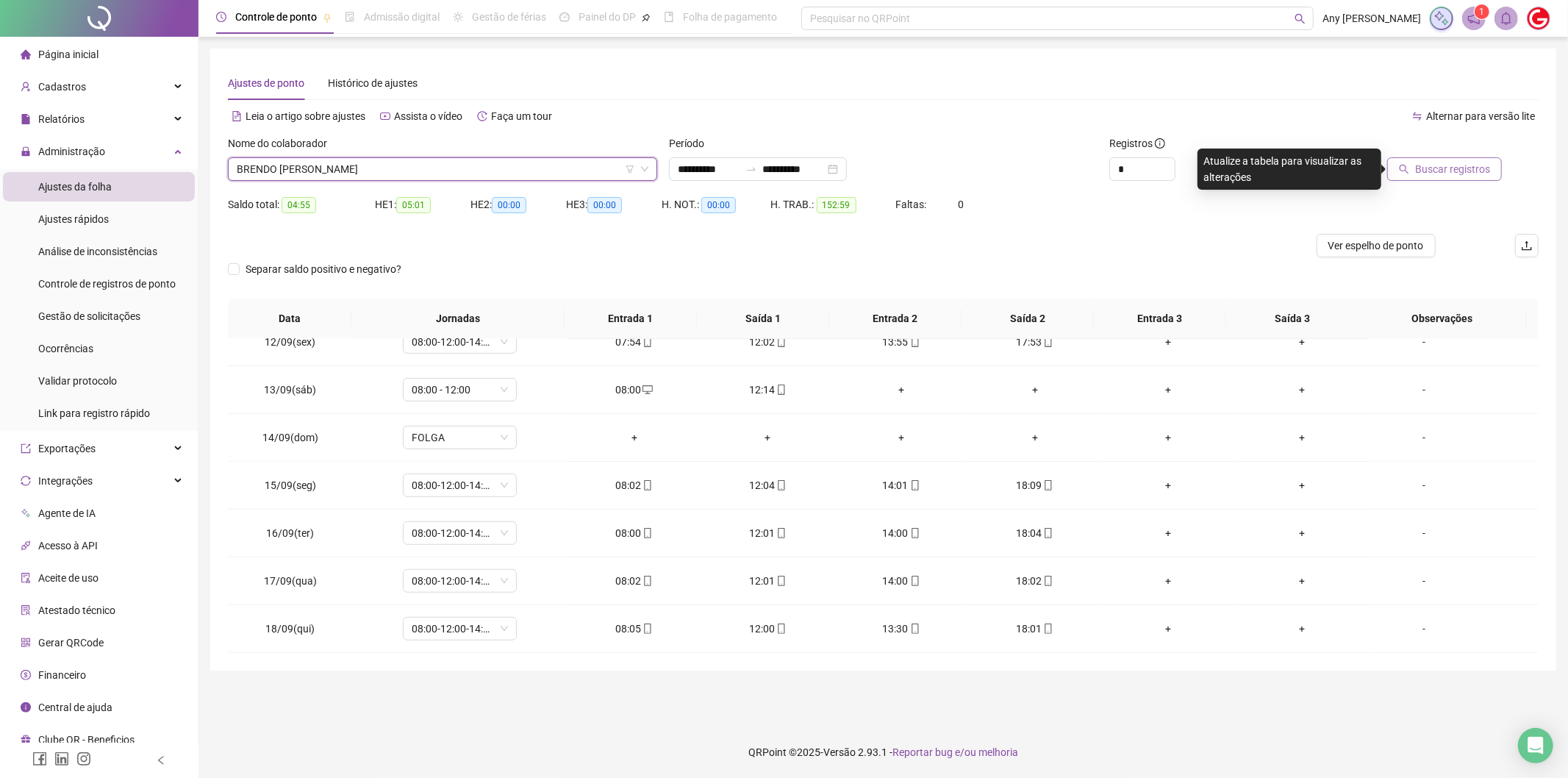
click at [1446, 178] on button "Buscar registros" at bounding box center [1445, 169] width 115 height 24
click at [308, 167] on span "BRENDO [PERSON_NAME]" at bounding box center [442, 168] width 411 height 22
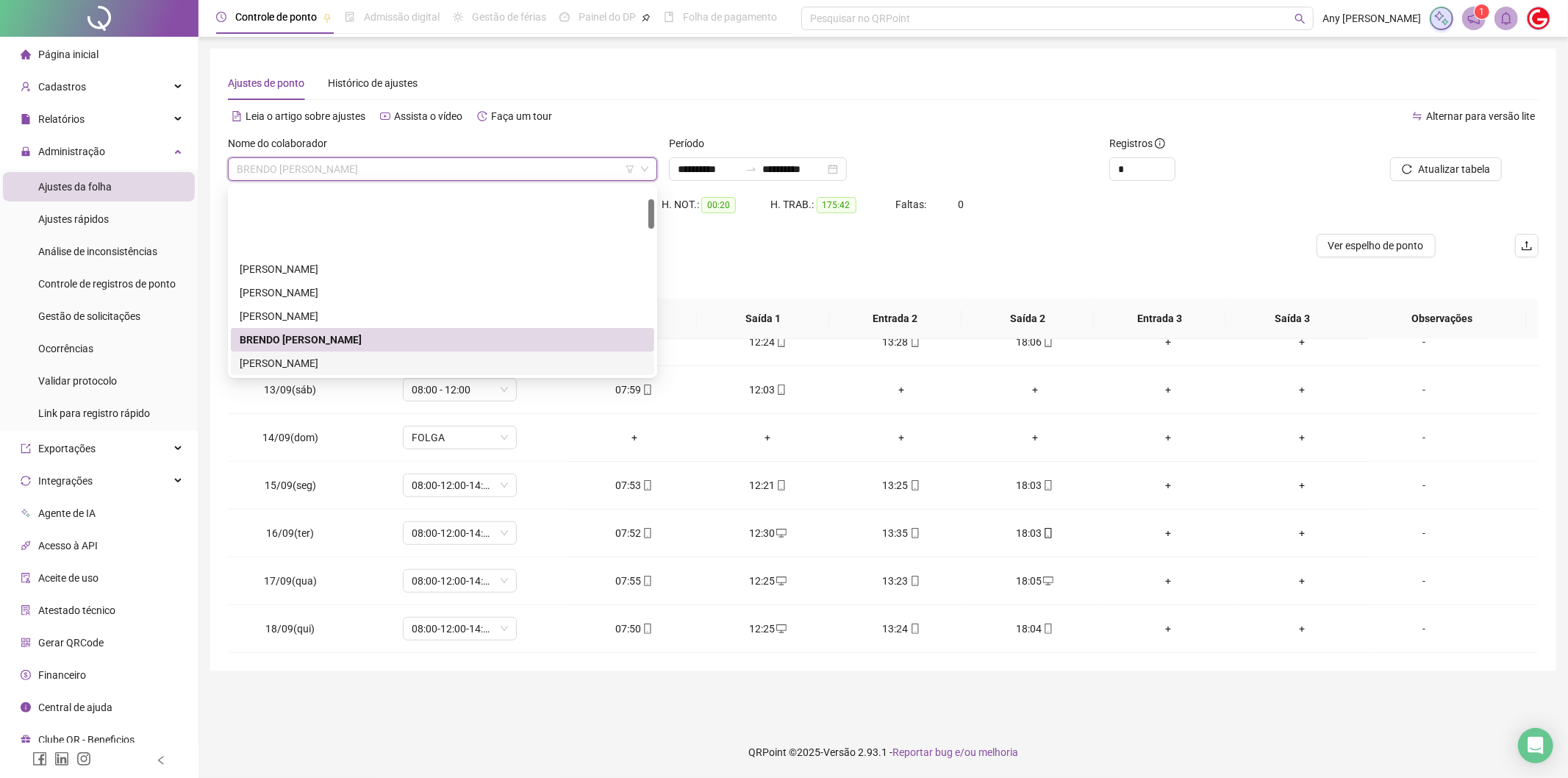
scroll to position [82, 0]
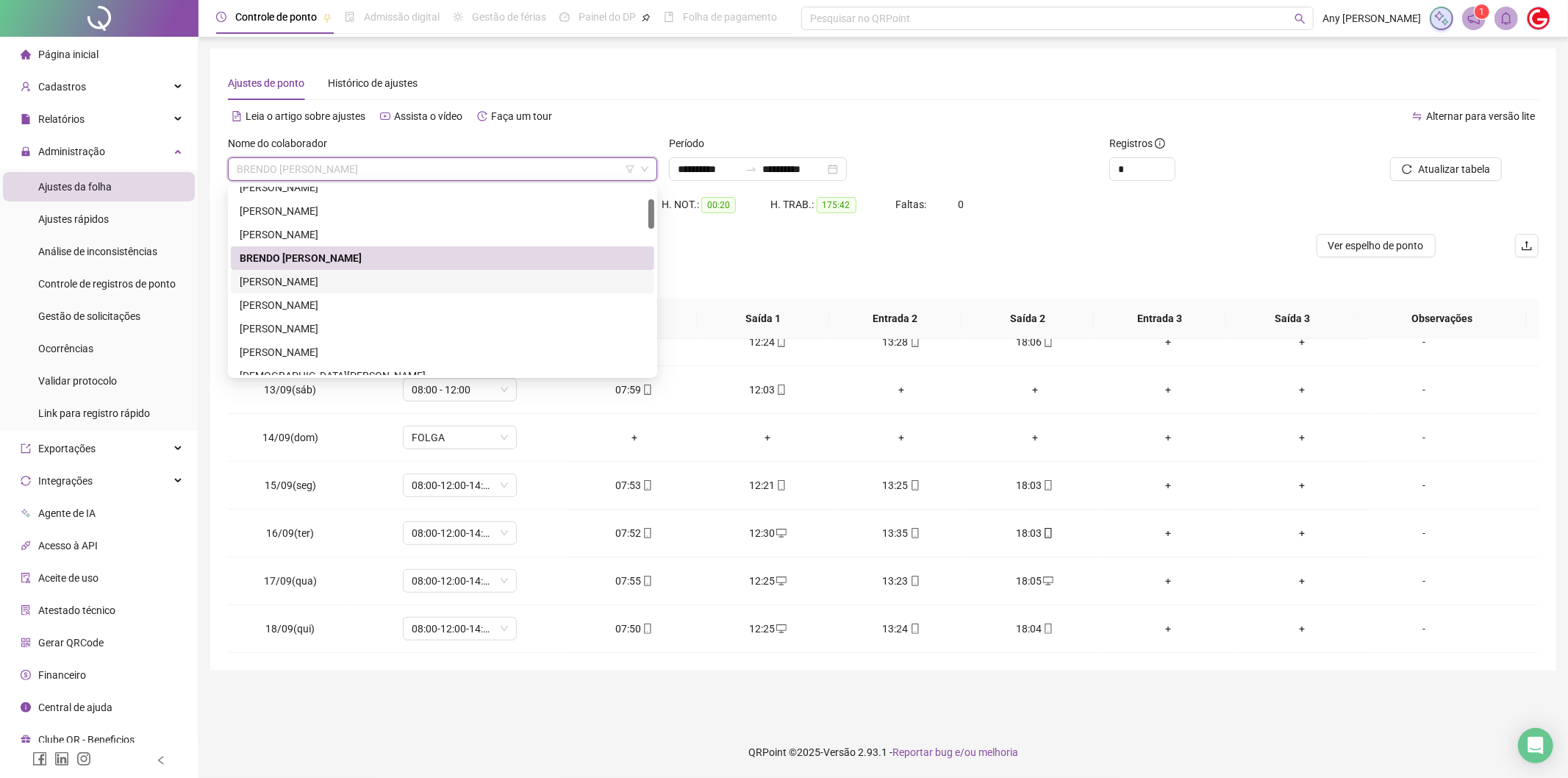
click at [307, 272] on div "[PERSON_NAME]" at bounding box center [442, 281] width 424 height 24
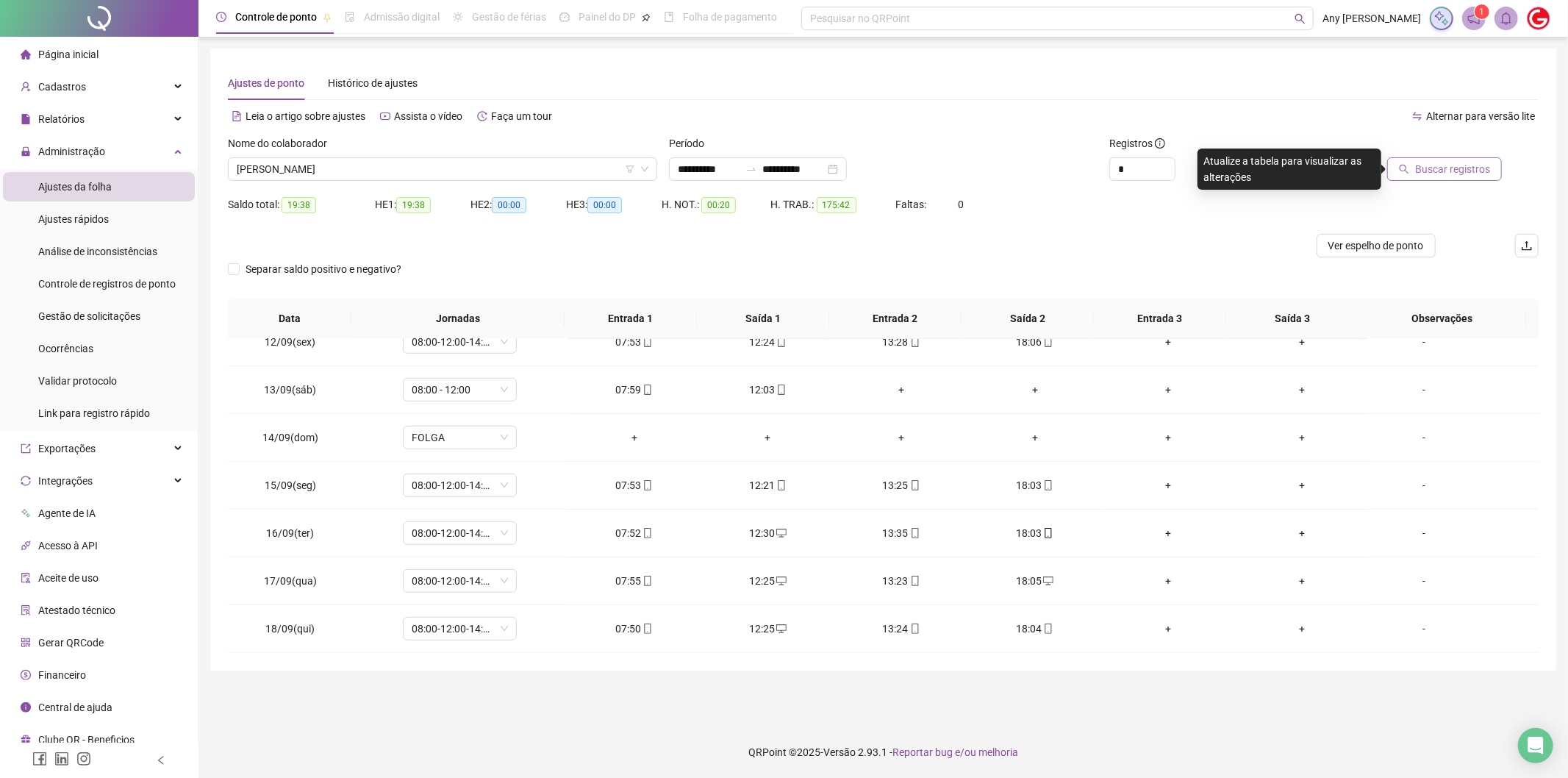
click at [1428, 169] on span "Buscar registros" at bounding box center [1452, 169] width 75 height 16
click at [308, 169] on span "[PERSON_NAME]" at bounding box center [442, 168] width 411 height 22
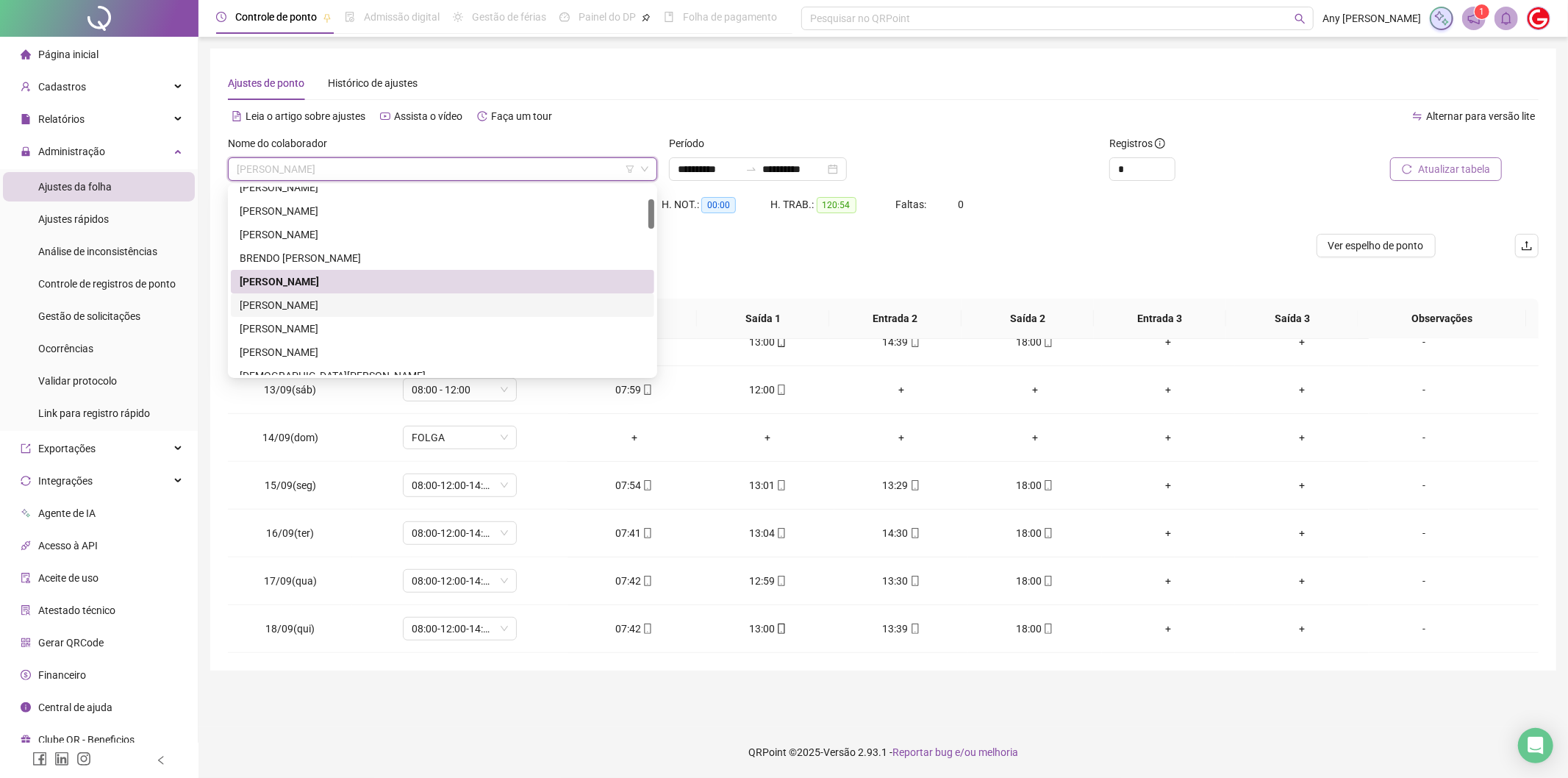
click at [286, 303] on div "[PERSON_NAME]" at bounding box center [442, 305] width 406 height 16
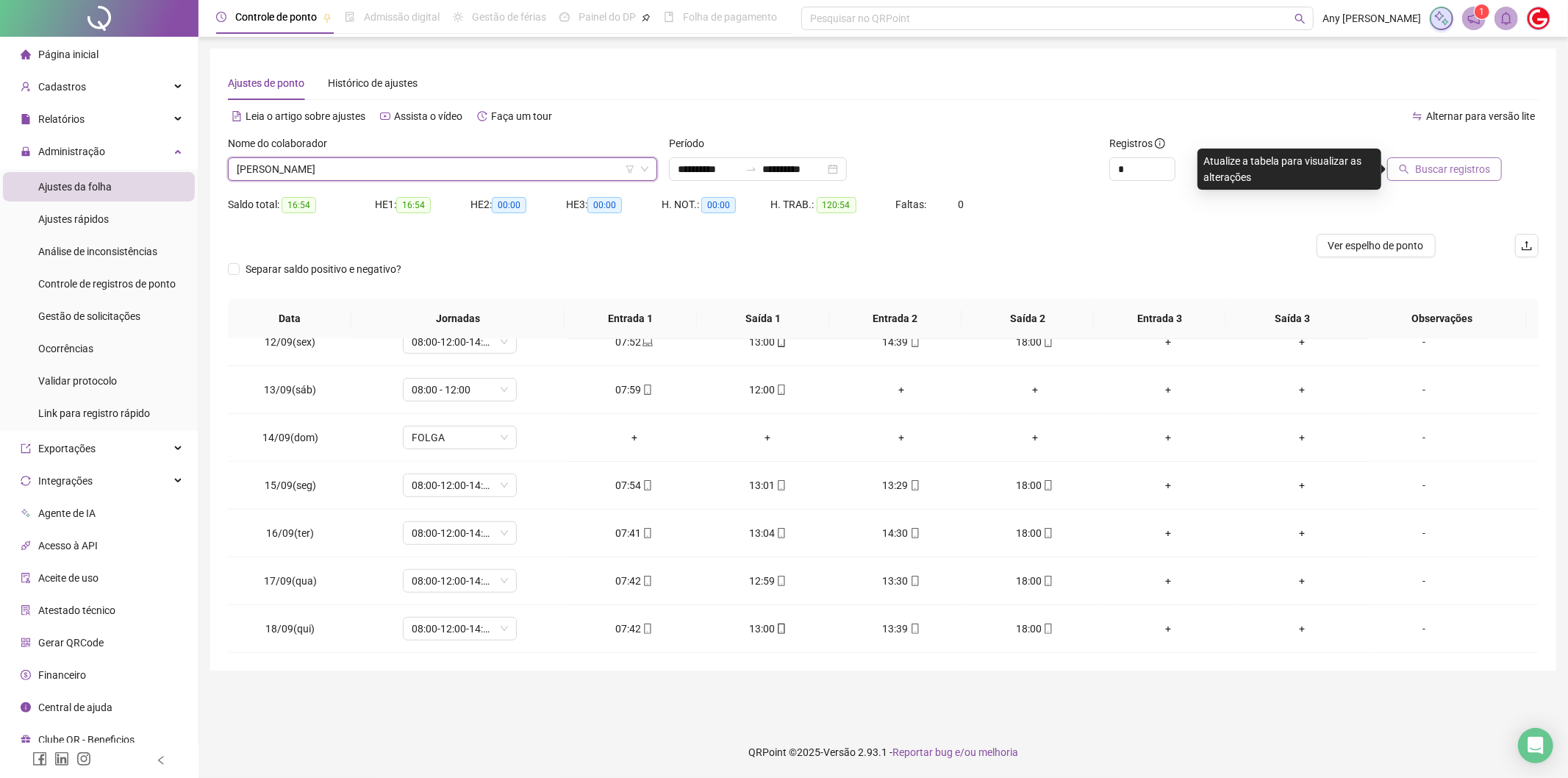
click at [1416, 169] on button "Buscar registros" at bounding box center [1445, 169] width 115 height 24
click at [318, 175] on span "[PERSON_NAME]" at bounding box center [442, 168] width 411 height 22
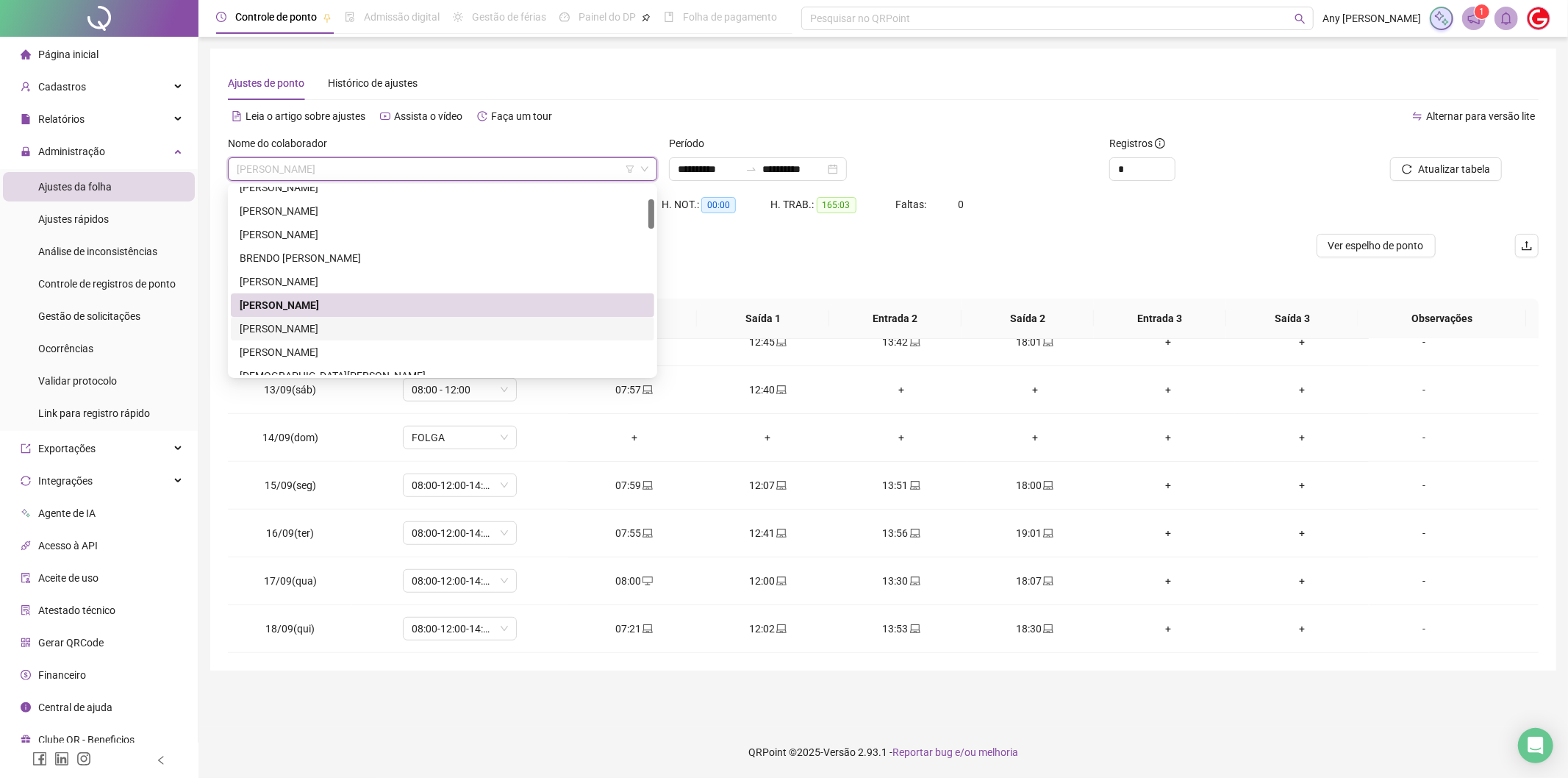
click at [282, 331] on div "[PERSON_NAME]" at bounding box center [442, 329] width 406 height 16
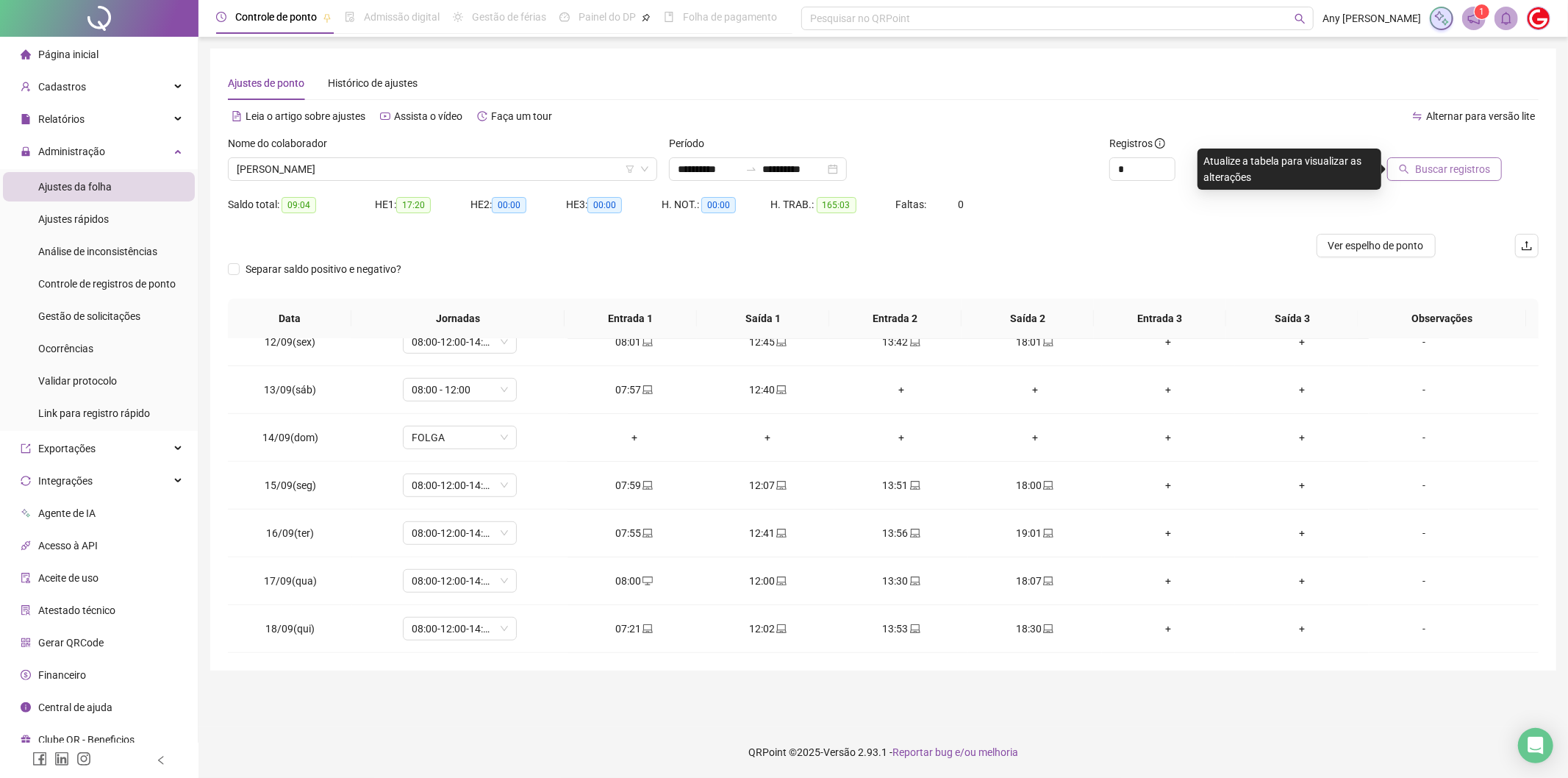
click at [1420, 167] on span "Buscar registros" at bounding box center [1452, 169] width 75 height 16
click at [353, 171] on span "[PERSON_NAME]" at bounding box center [442, 168] width 411 height 22
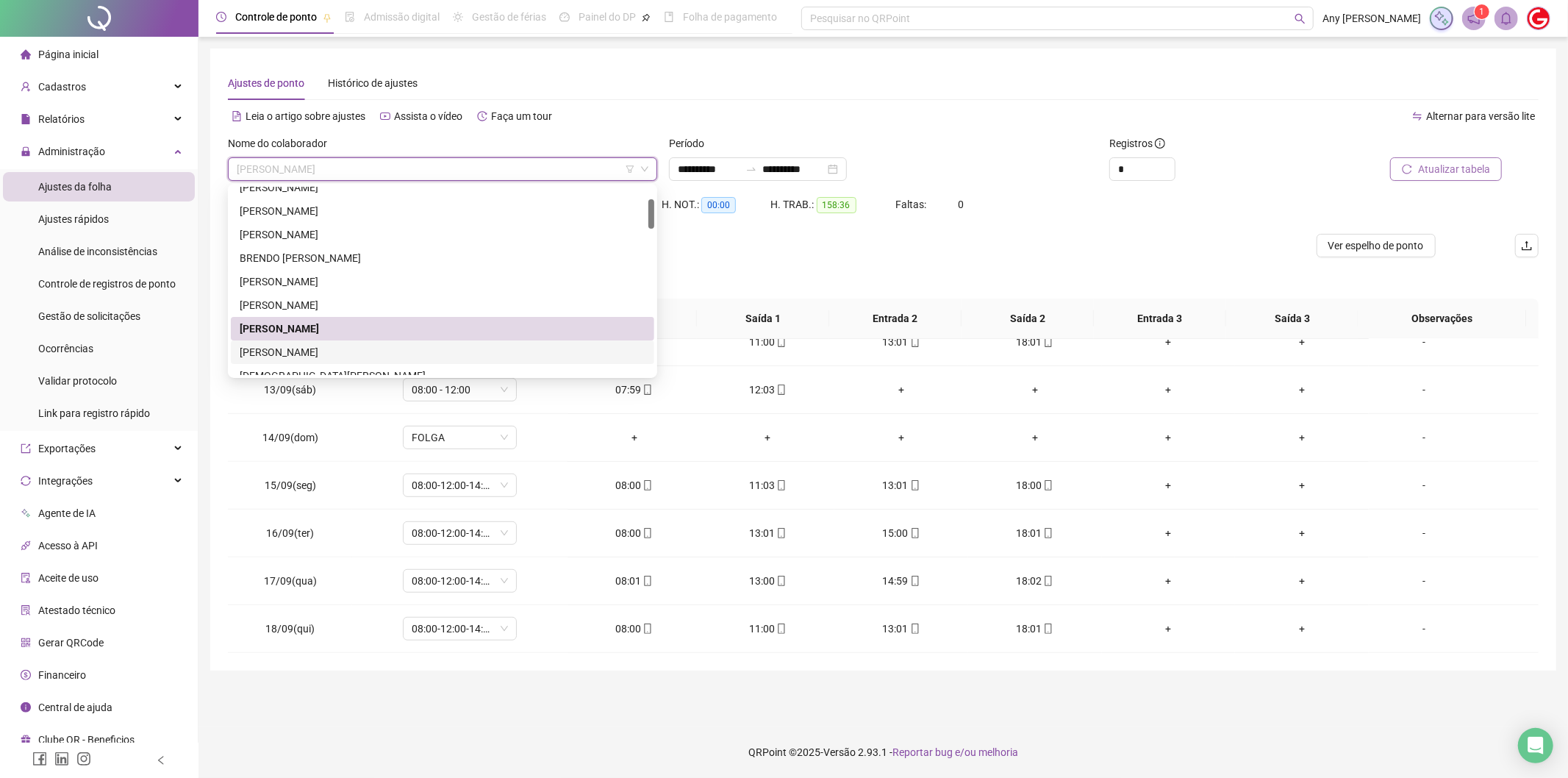
click at [324, 346] on div "[PERSON_NAME]" at bounding box center [442, 352] width 406 height 16
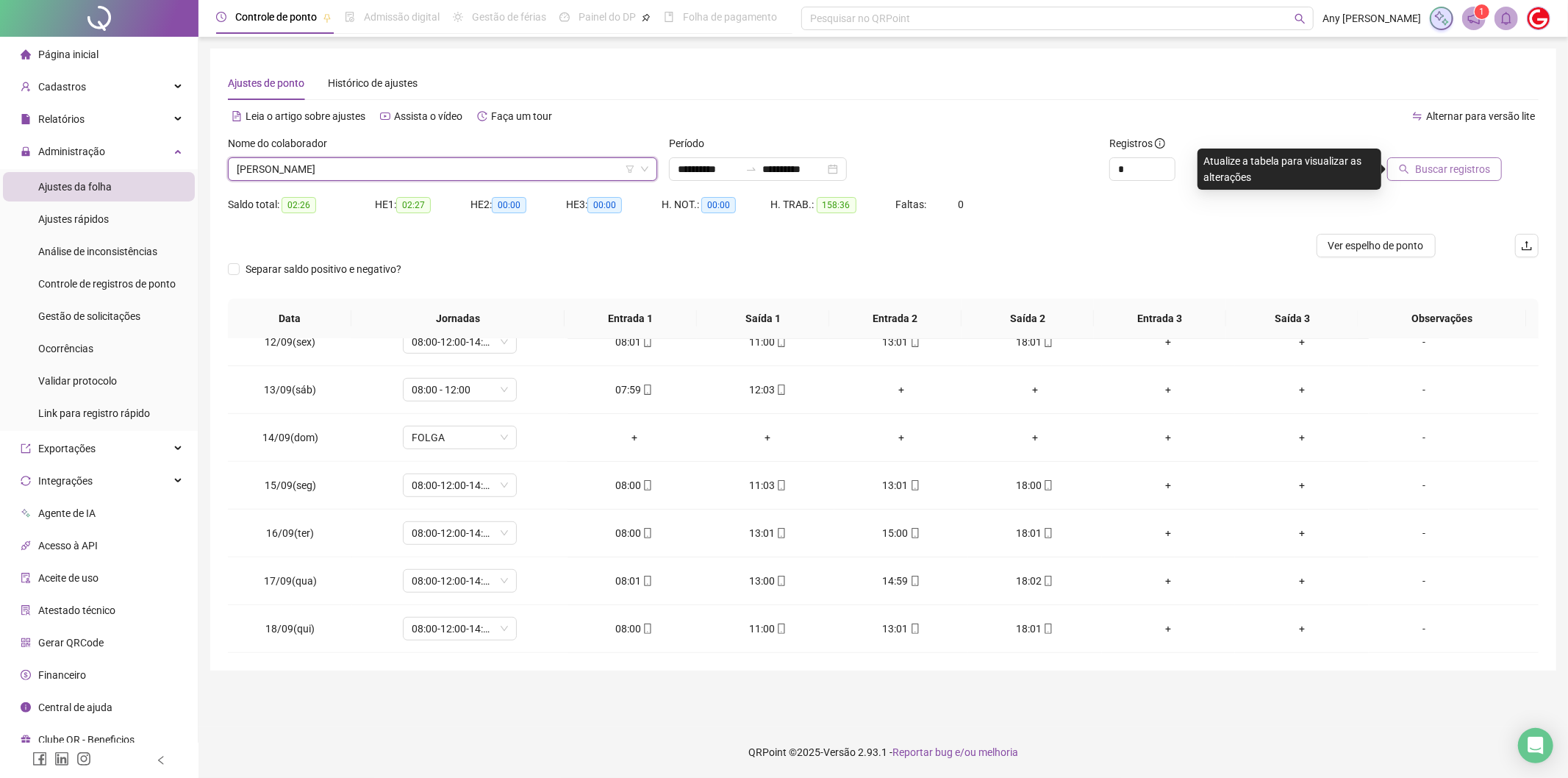
click at [1446, 167] on span "Buscar registros" at bounding box center [1452, 169] width 75 height 16
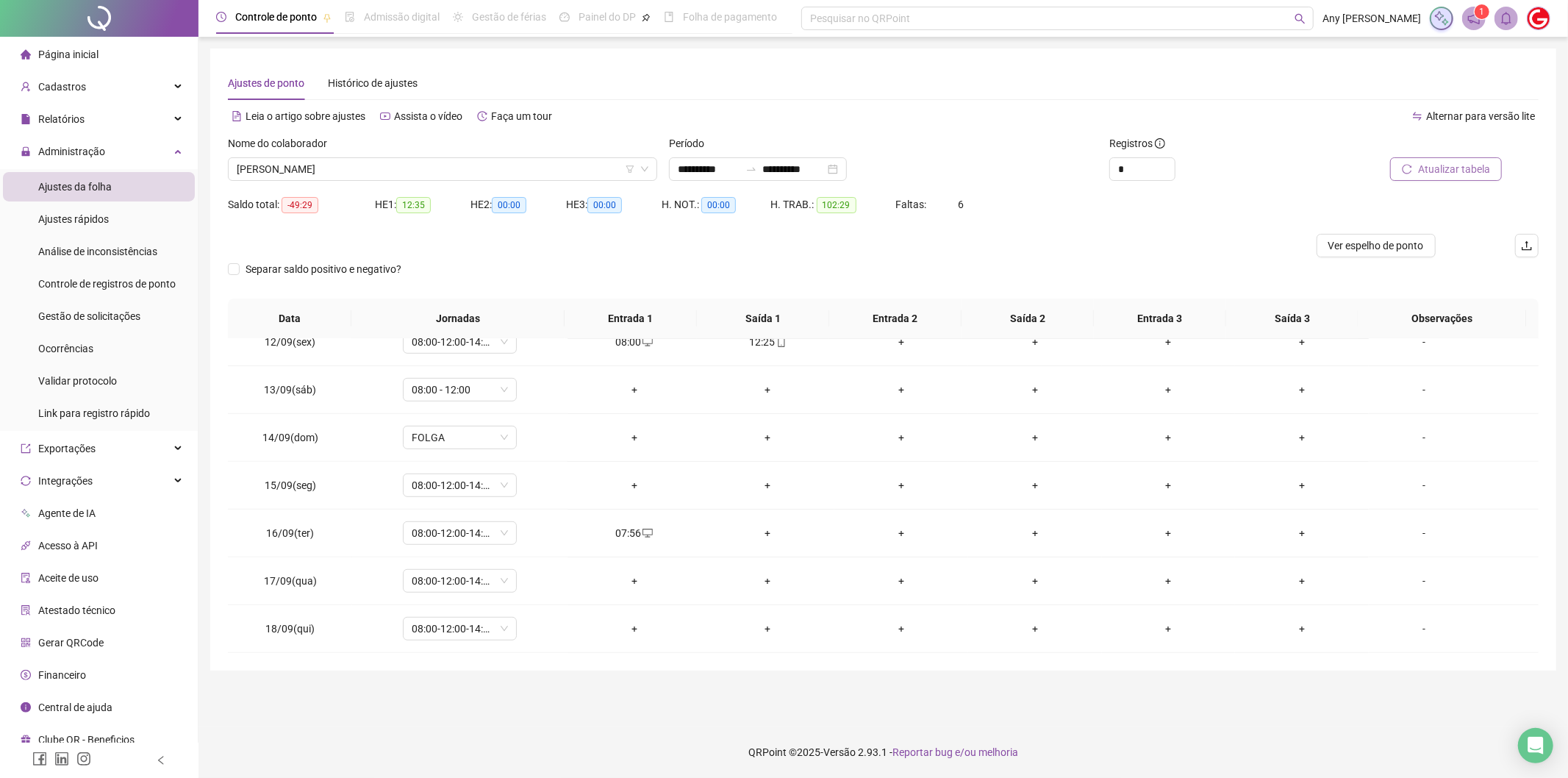
click at [319, 156] on div "Nome do colaborador" at bounding box center [442, 146] width 429 height 22
click at [304, 177] on span "[PERSON_NAME]" at bounding box center [442, 168] width 411 height 22
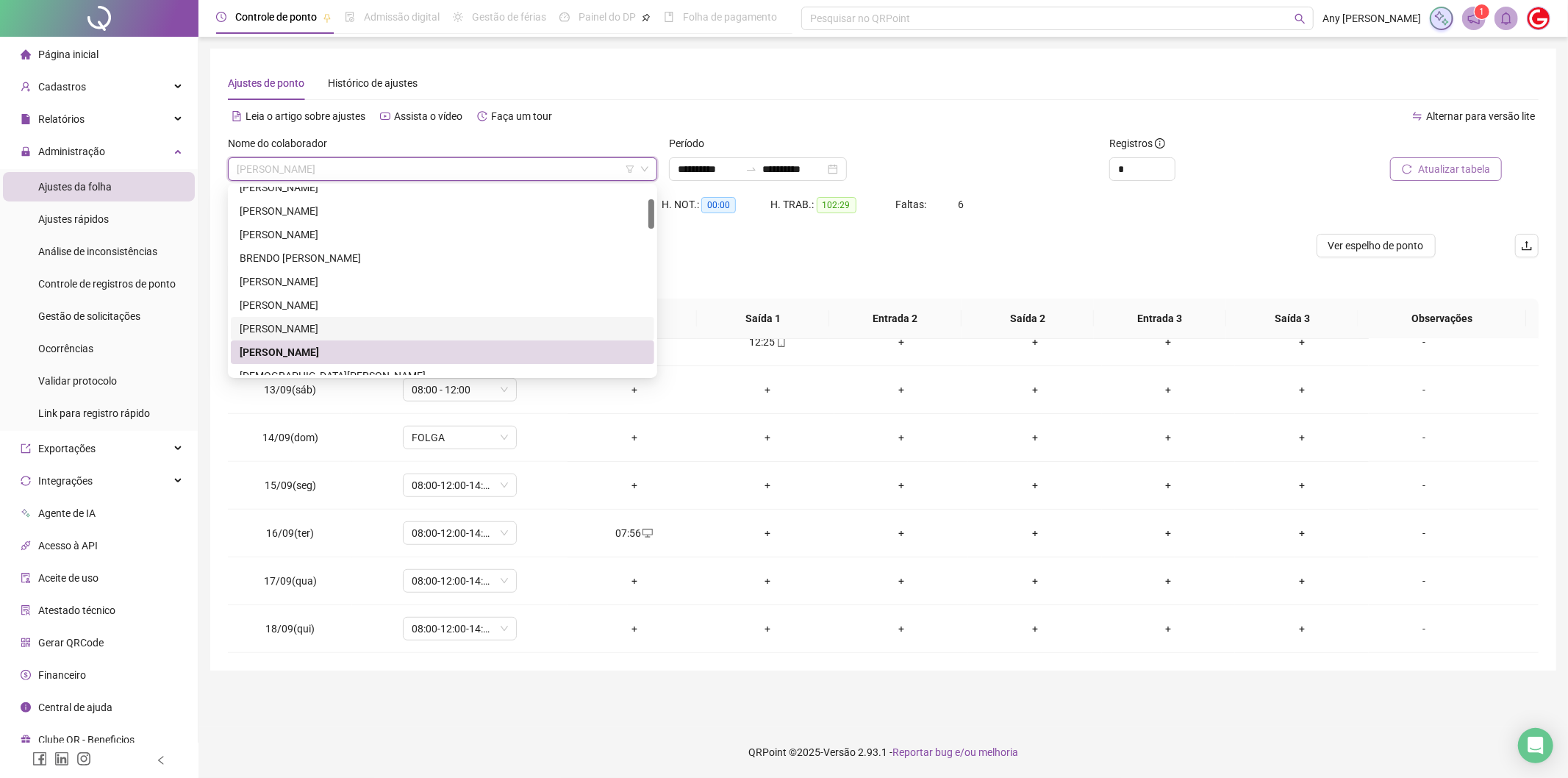
scroll to position [163, 0]
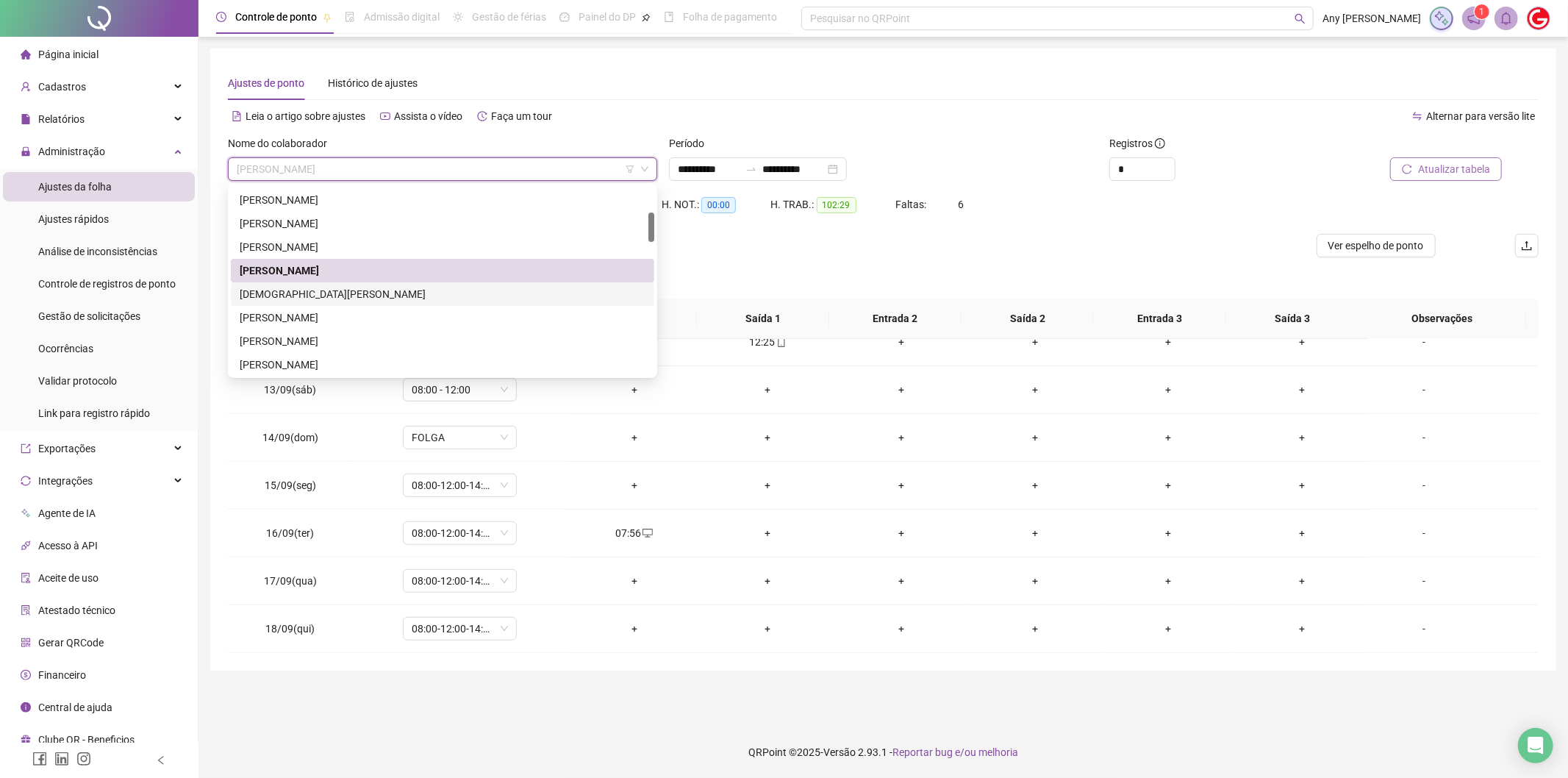
click at [292, 296] on div "[DEMOGRAPHIC_DATA][PERSON_NAME]" at bounding box center [442, 294] width 406 height 16
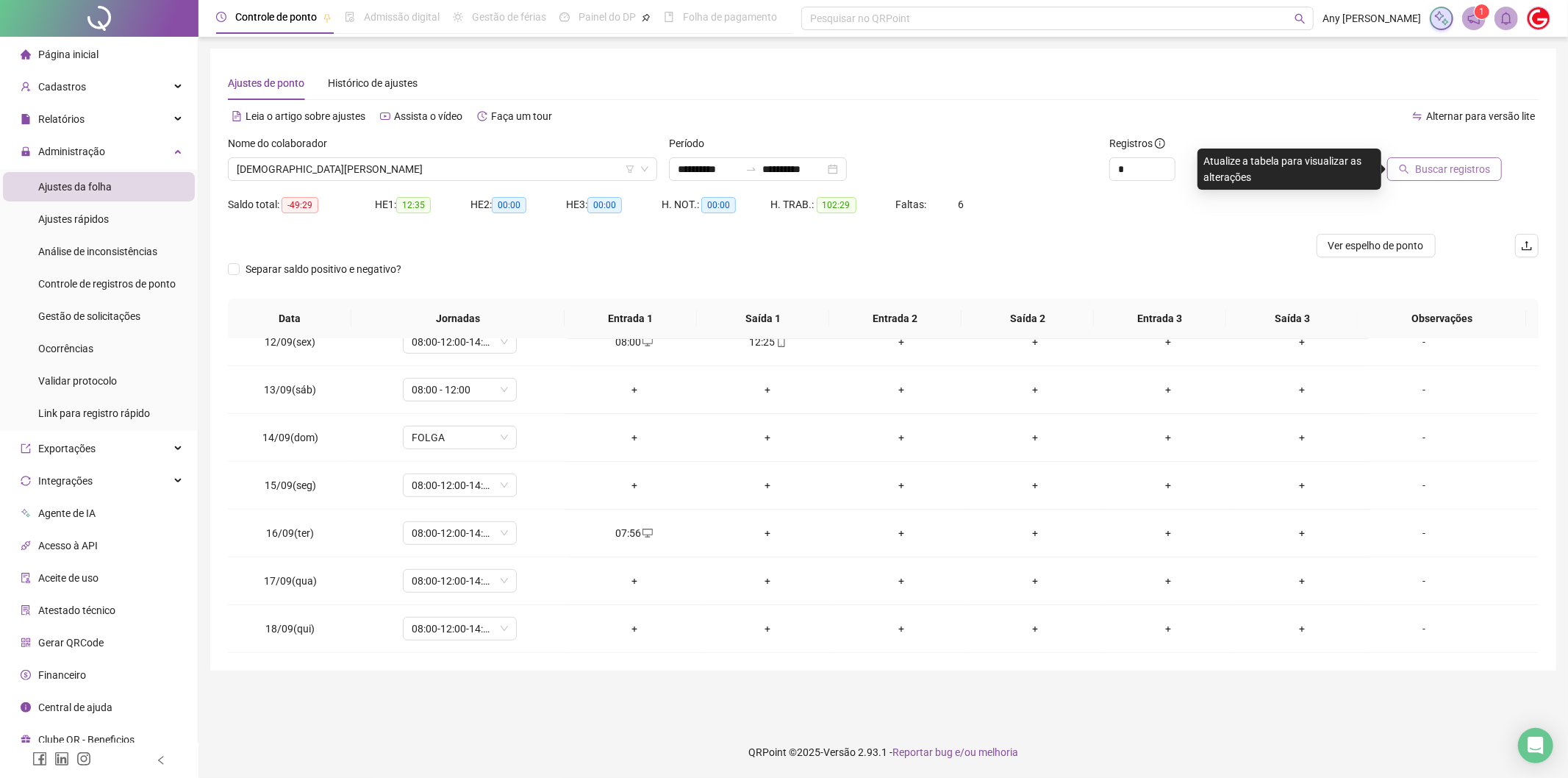
click at [1441, 174] on span "Buscar registros" at bounding box center [1452, 169] width 75 height 16
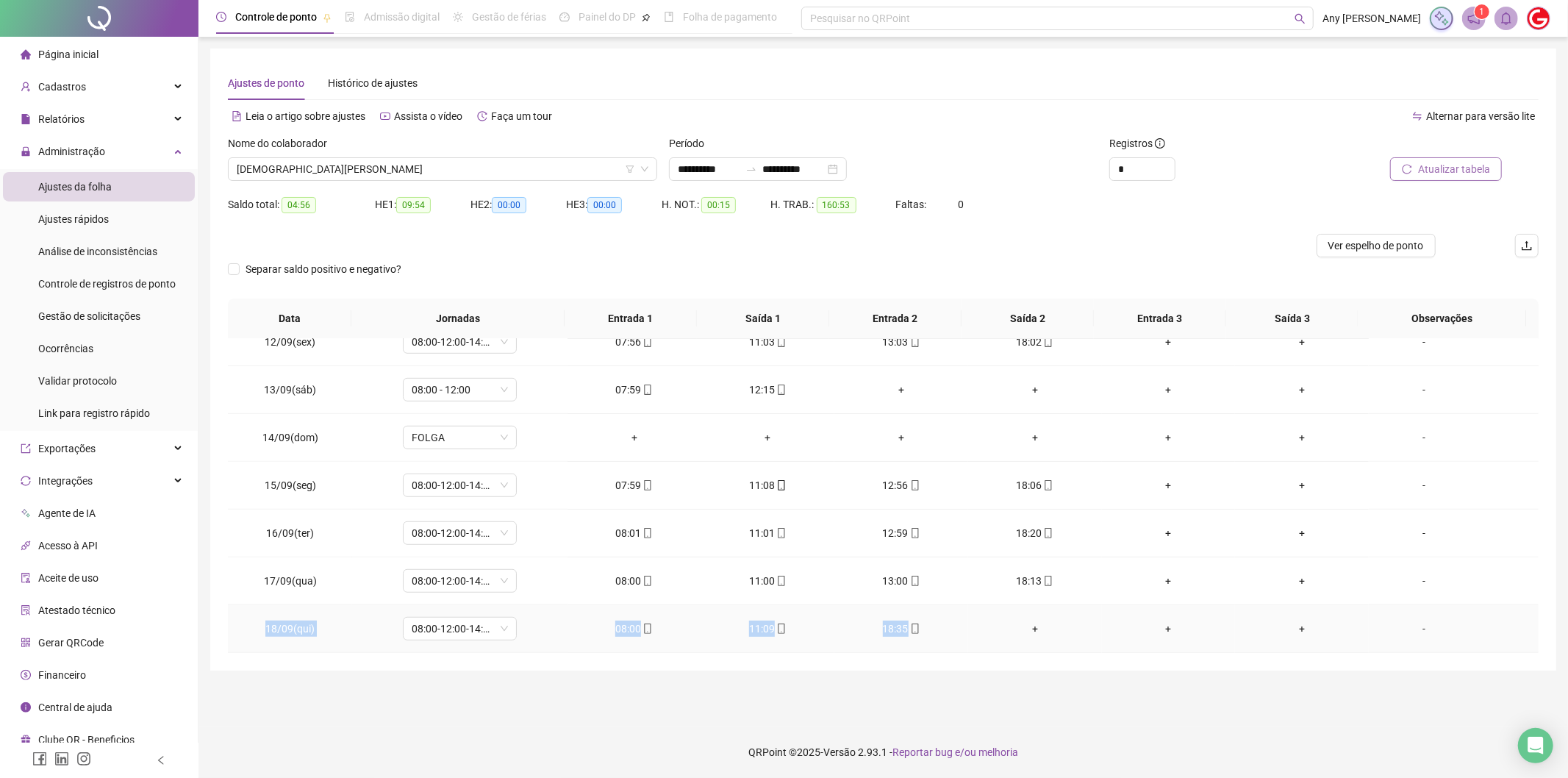
copy tr "18/09(qui) 08:00-12:00-14:00-18:00 08:00 11:09 18:35"
drag, startPoint x: 297, startPoint y: 629, endPoint x: 935, endPoint y: 648, distance: 638.3
click at [935, 648] on tr "18/09(qui) 08:00-12:00-14:00-18:00 08:00 11:09 18:35 + + + -" at bounding box center [884, 629] width 1311 height 48
click at [415, 167] on span "[DEMOGRAPHIC_DATA][PERSON_NAME]" at bounding box center [442, 168] width 411 height 22
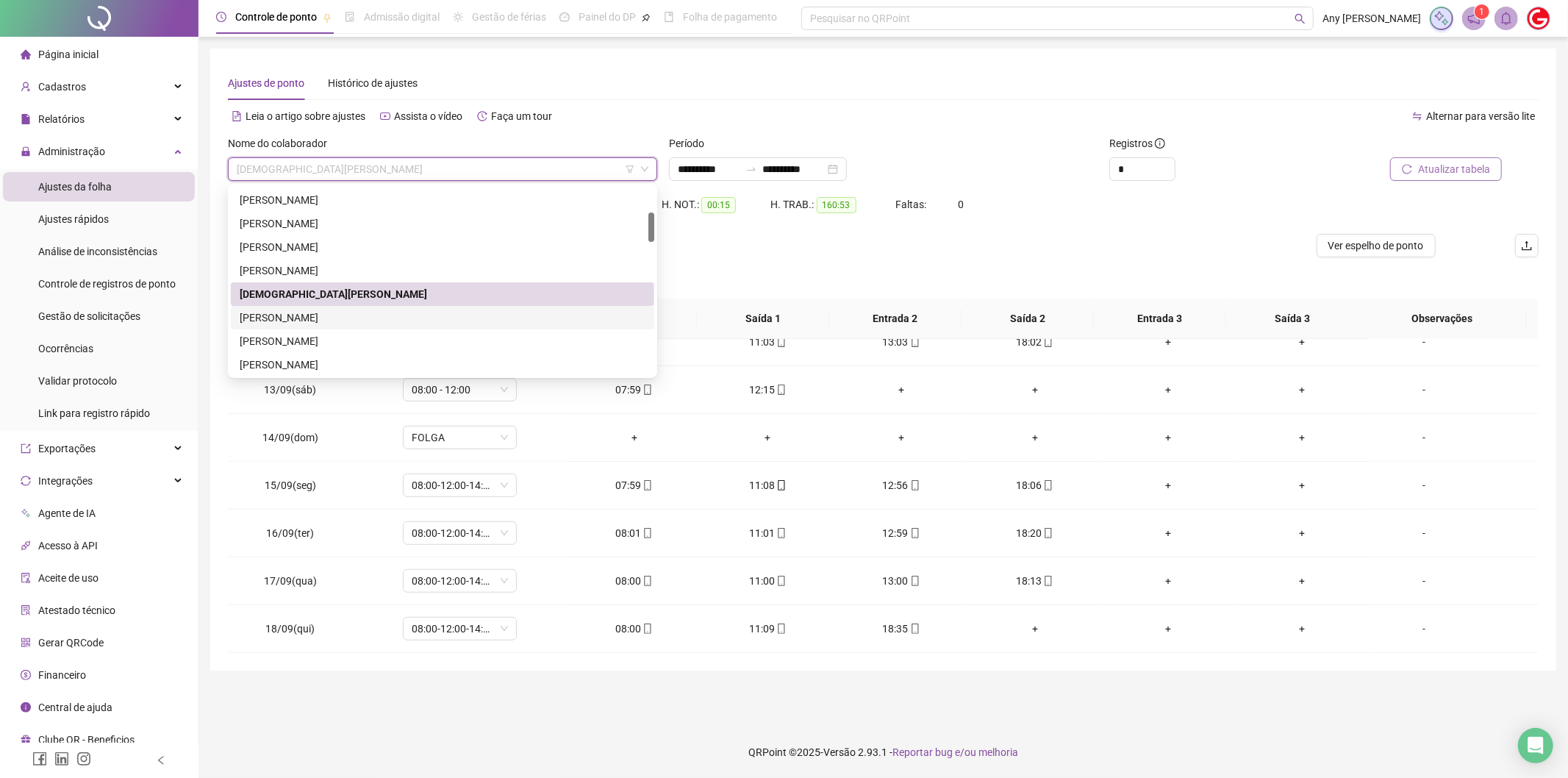
click at [292, 321] on div "[PERSON_NAME]" at bounding box center [442, 317] width 406 height 16
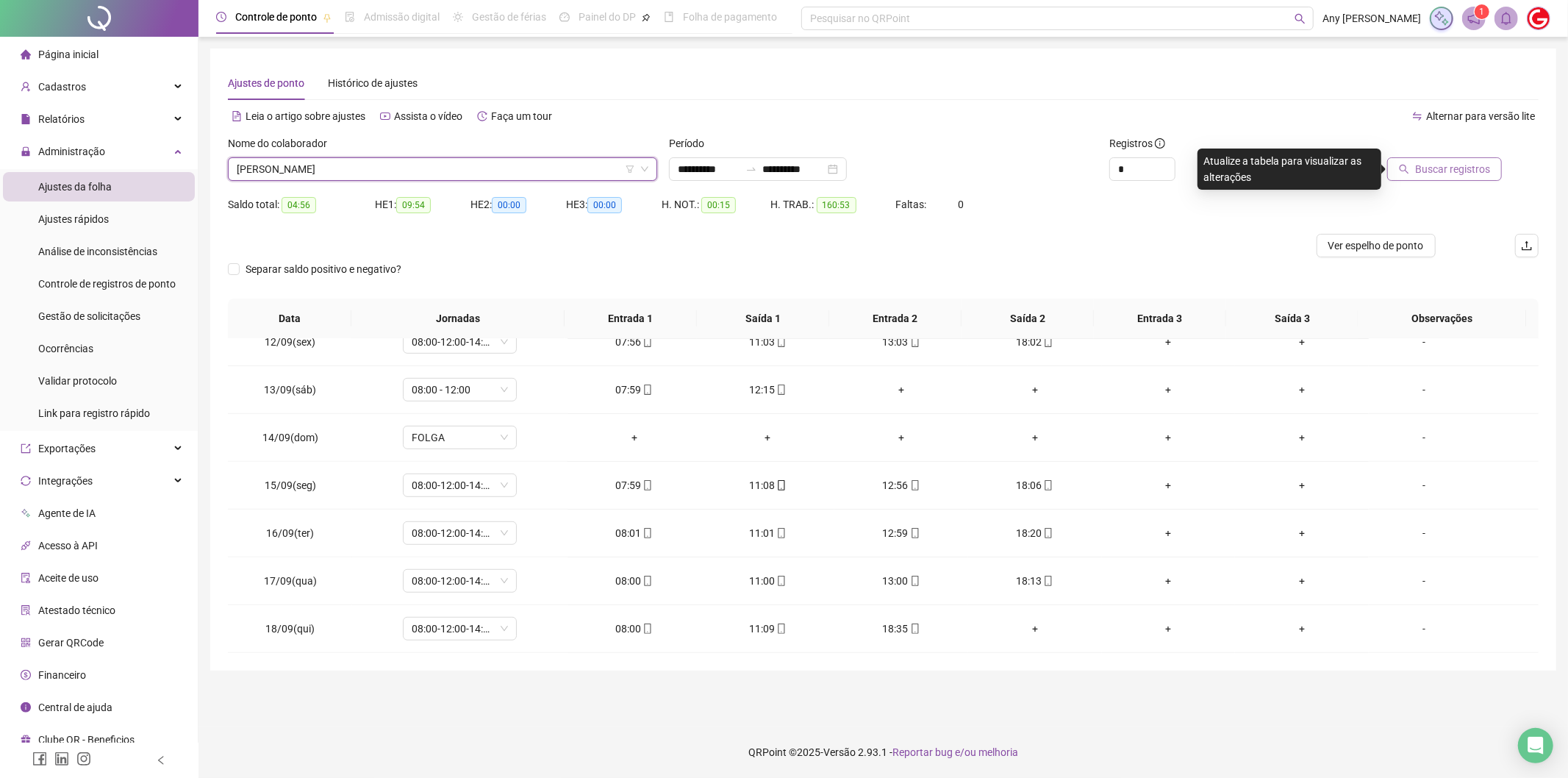
click at [1433, 171] on span "Buscar registros" at bounding box center [1452, 169] width 75 height 16
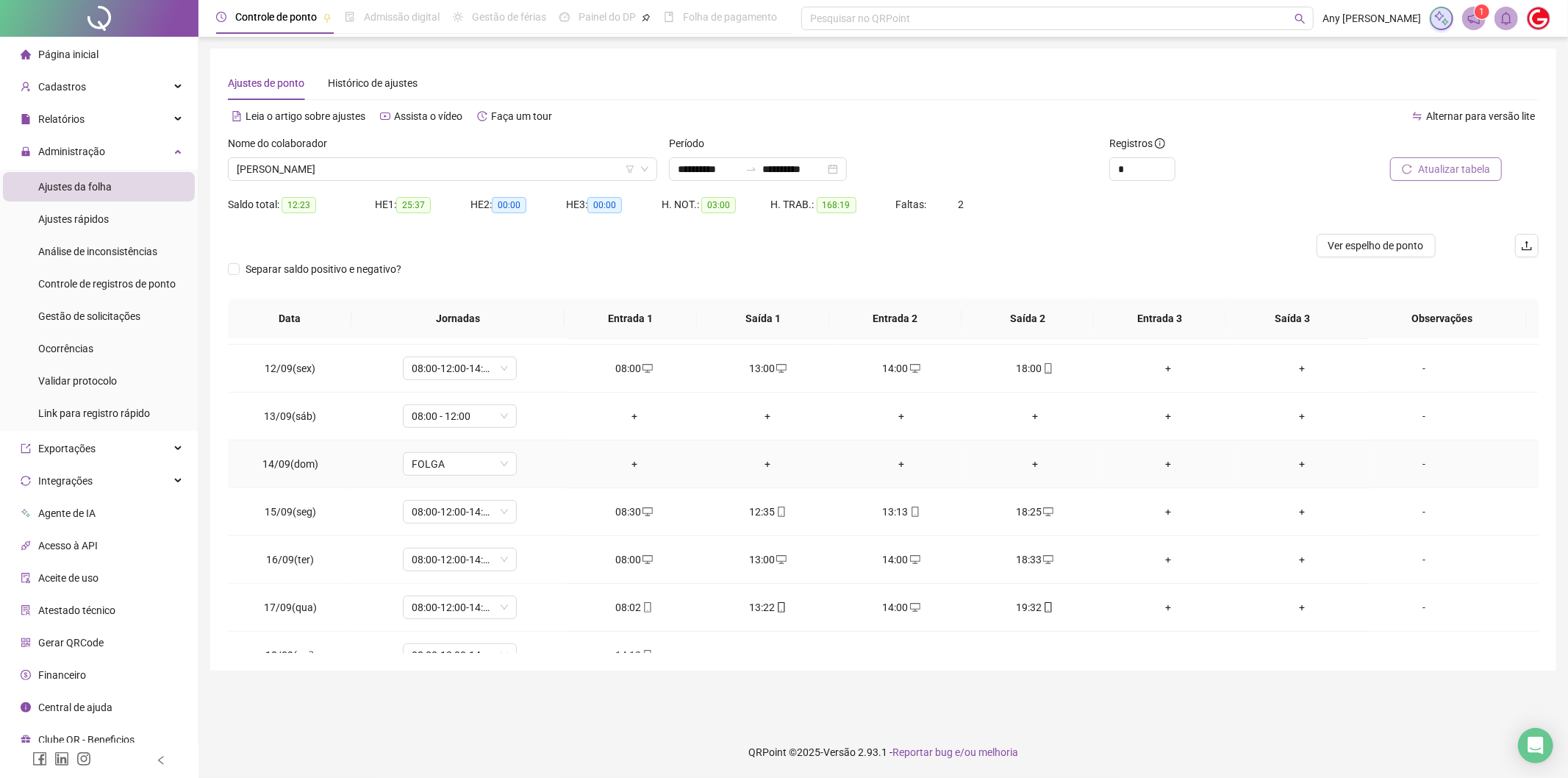
scroll to position [834, 0]
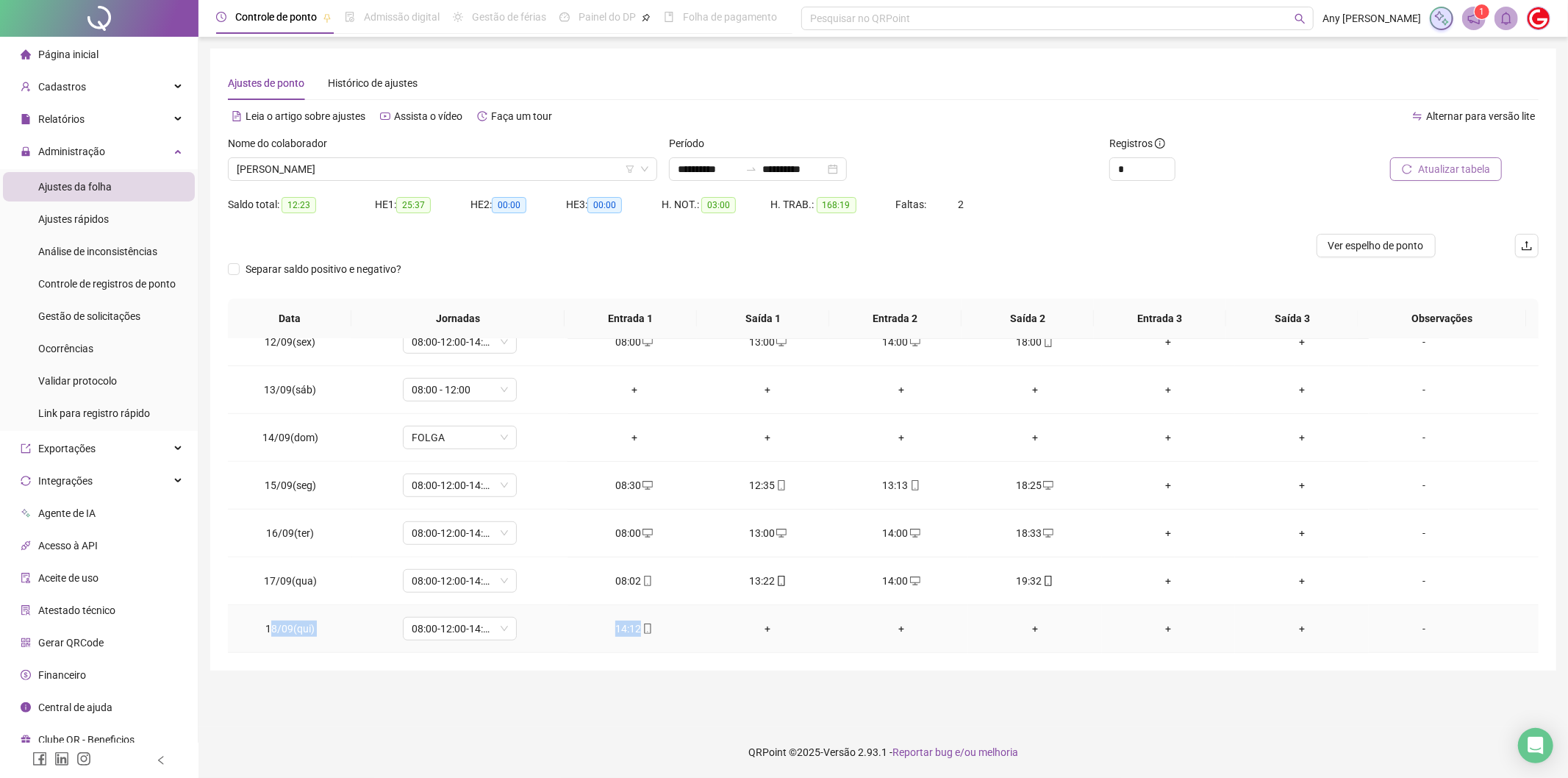
drag, startPoint x: 270, startPoint y: 624, endPoint x: 275, endPoint y: 641, distance: 17.7
click at [621, 648] on tr "18/09(qui) 08:00-12:00-14:00-18:00 14:12 + + + + + -" at bounding box center [884, 629] width 1311 height 48
click at [277, 640] on td "18/09(qui)" at bounding box center [290, 629] width 124 height 48
drag, startPoint x: 347, startPoint y: 633, endPoint x: 667, endPoint y: 634, distance: 320.0
click at [667, 634] on tr "18/09(qui) 08:00-12:00-14:00-18:00 14:12 + + + + + -" at bounding box center [884, 629] width 1311 height 48
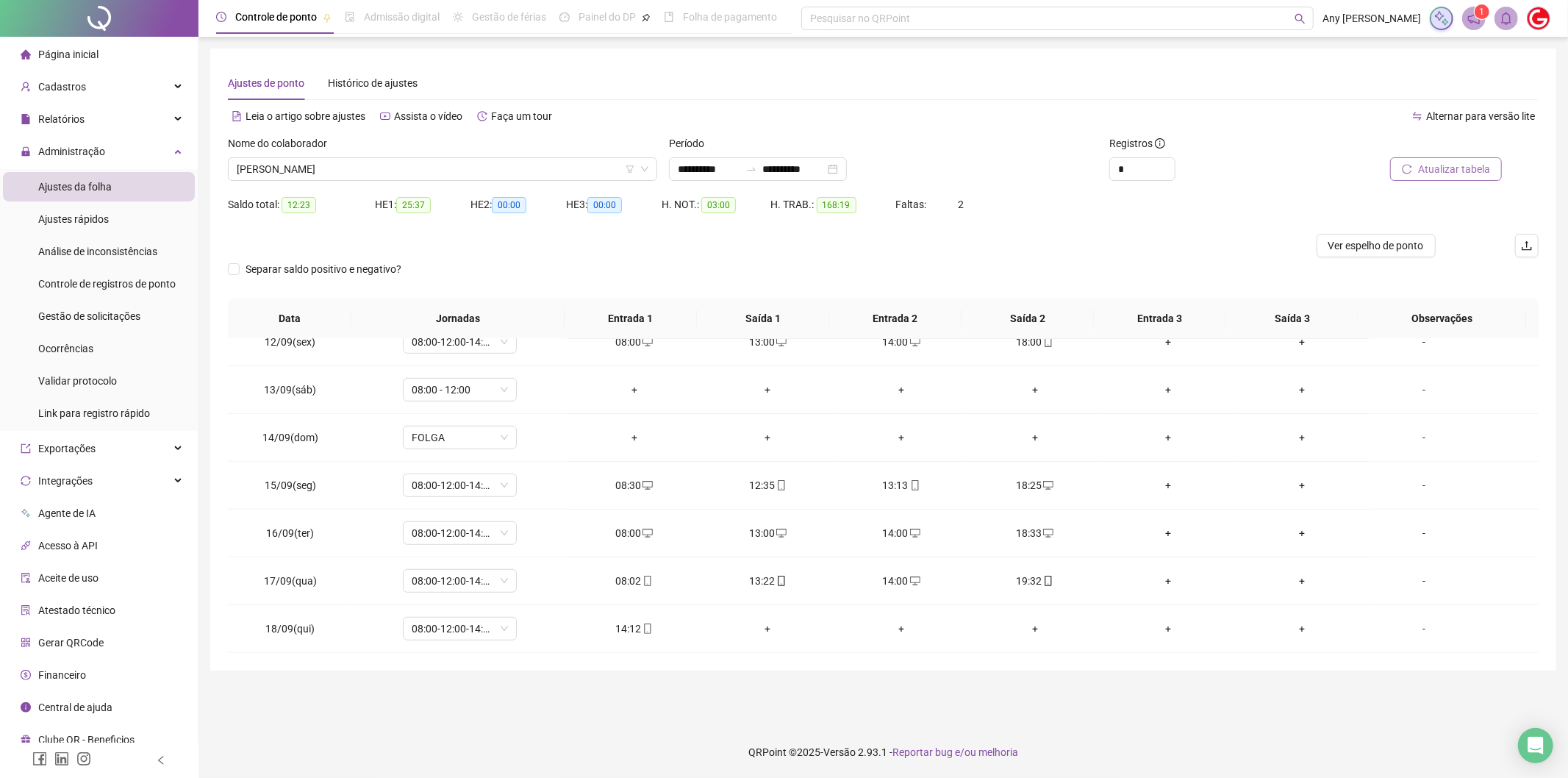
click at [461, 153] on div "Nome do colaborador" at bounding box center [442, 146] width 429 height 22
click at [440, 164] on span "[PERSON_NAME]" at bounding box center [442, 168] width 411 height 22
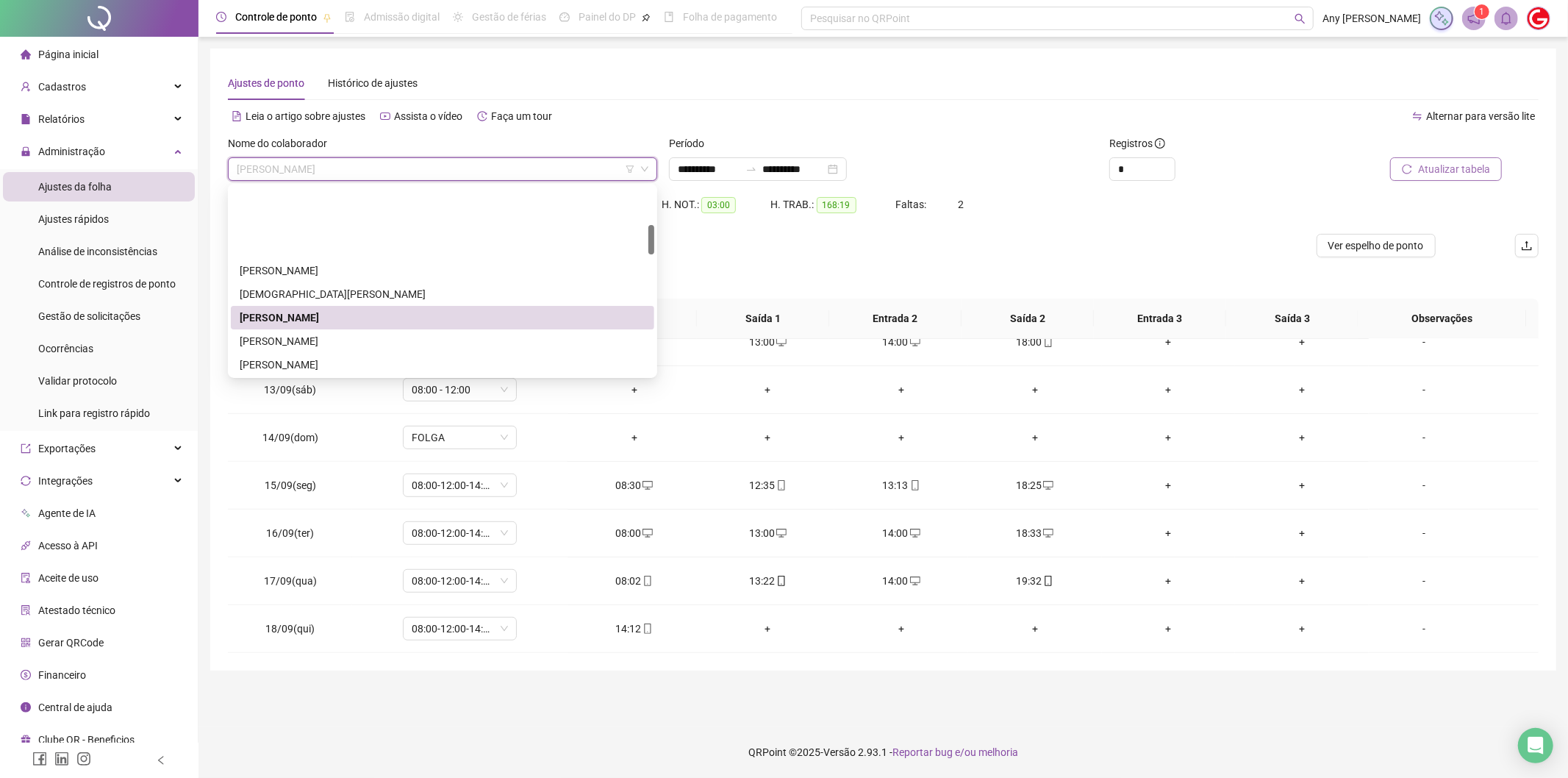
scroll to position [245, 0]
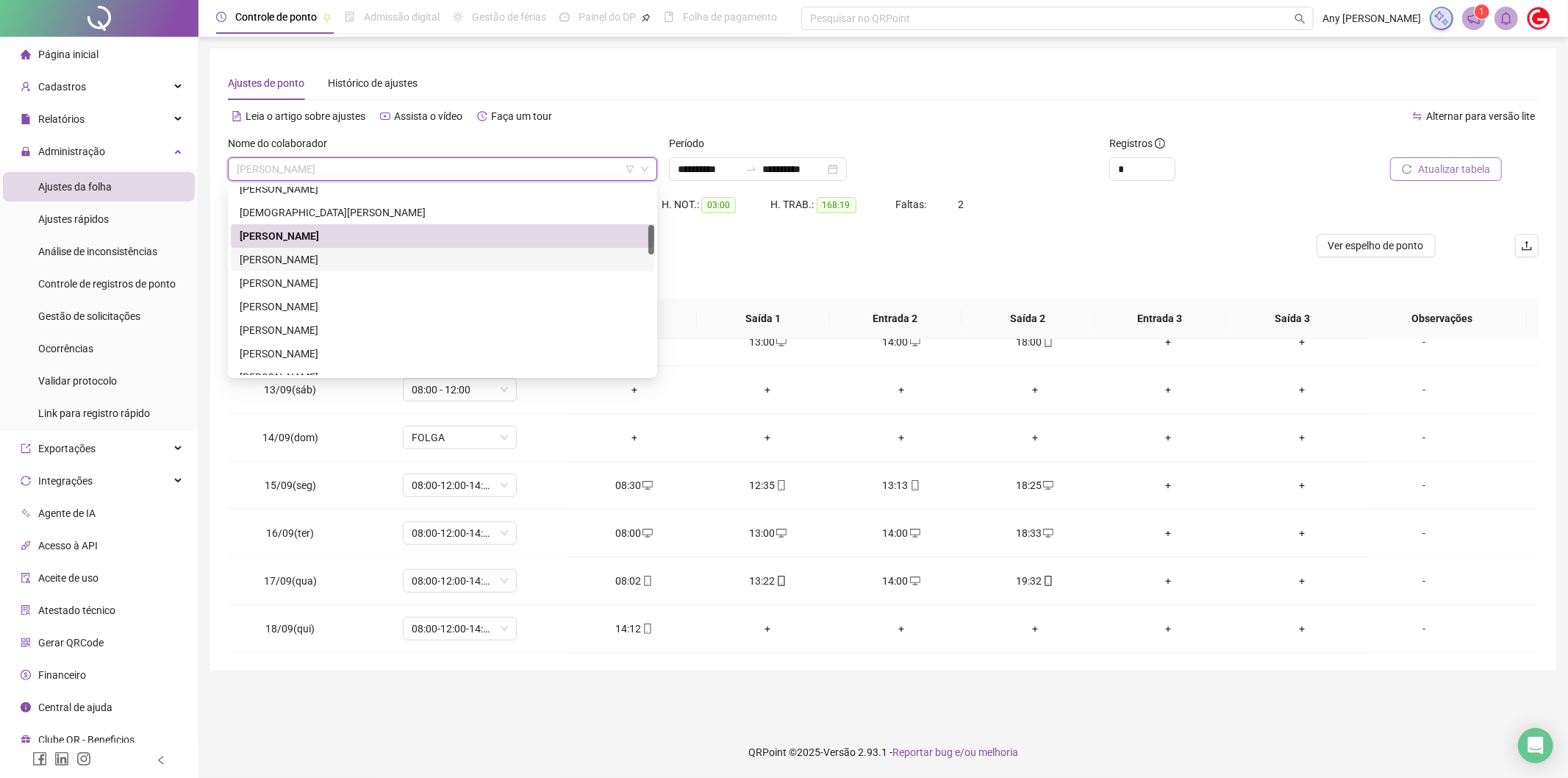
click at [277, 253] on div "[PERSON_NAME]" at bounding box center [442, 259] width 406 height 16
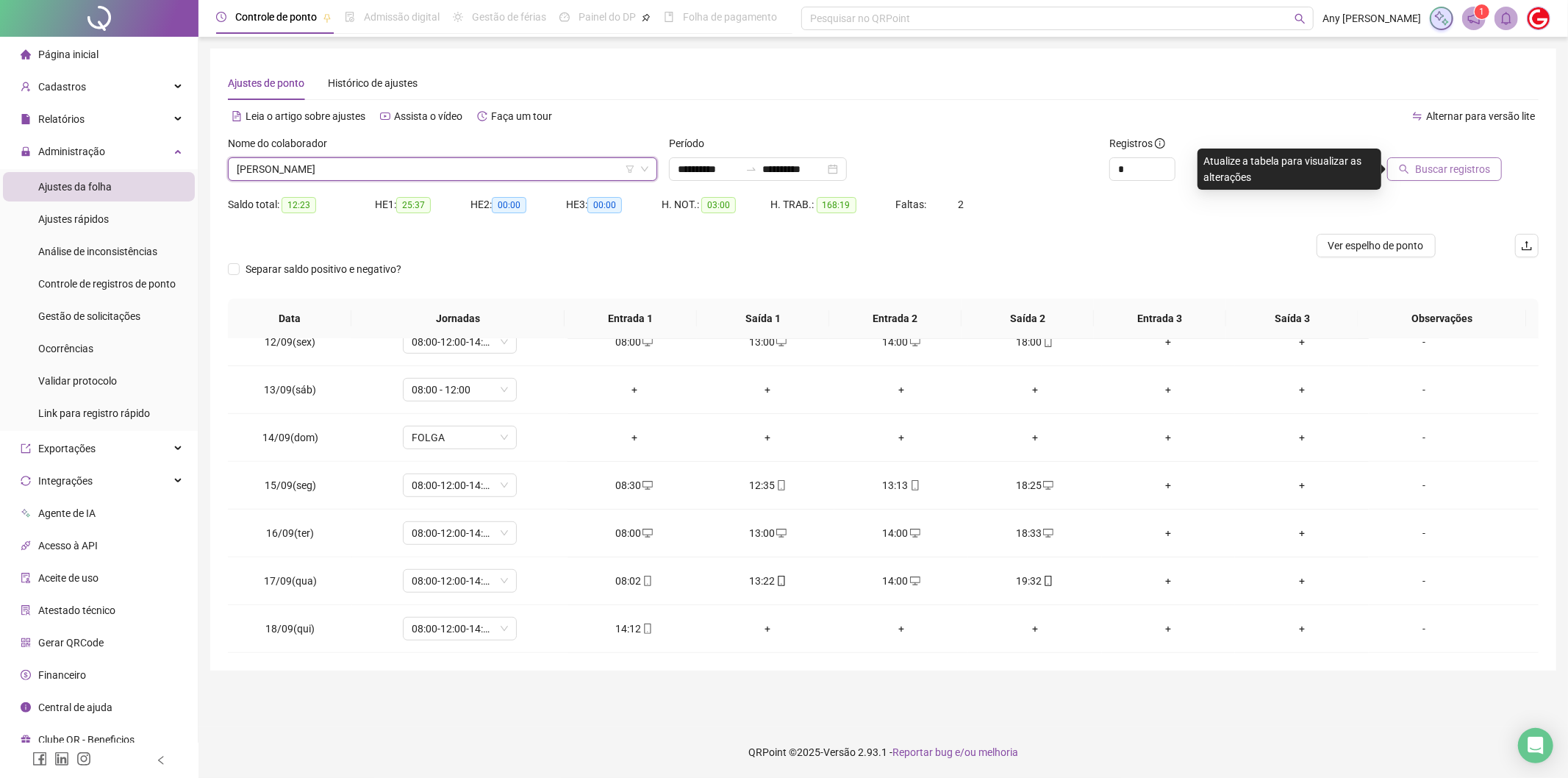
click at [1459, 164] on span "Buscar registros" at bounding box center [1452, 169] width 75 height 16
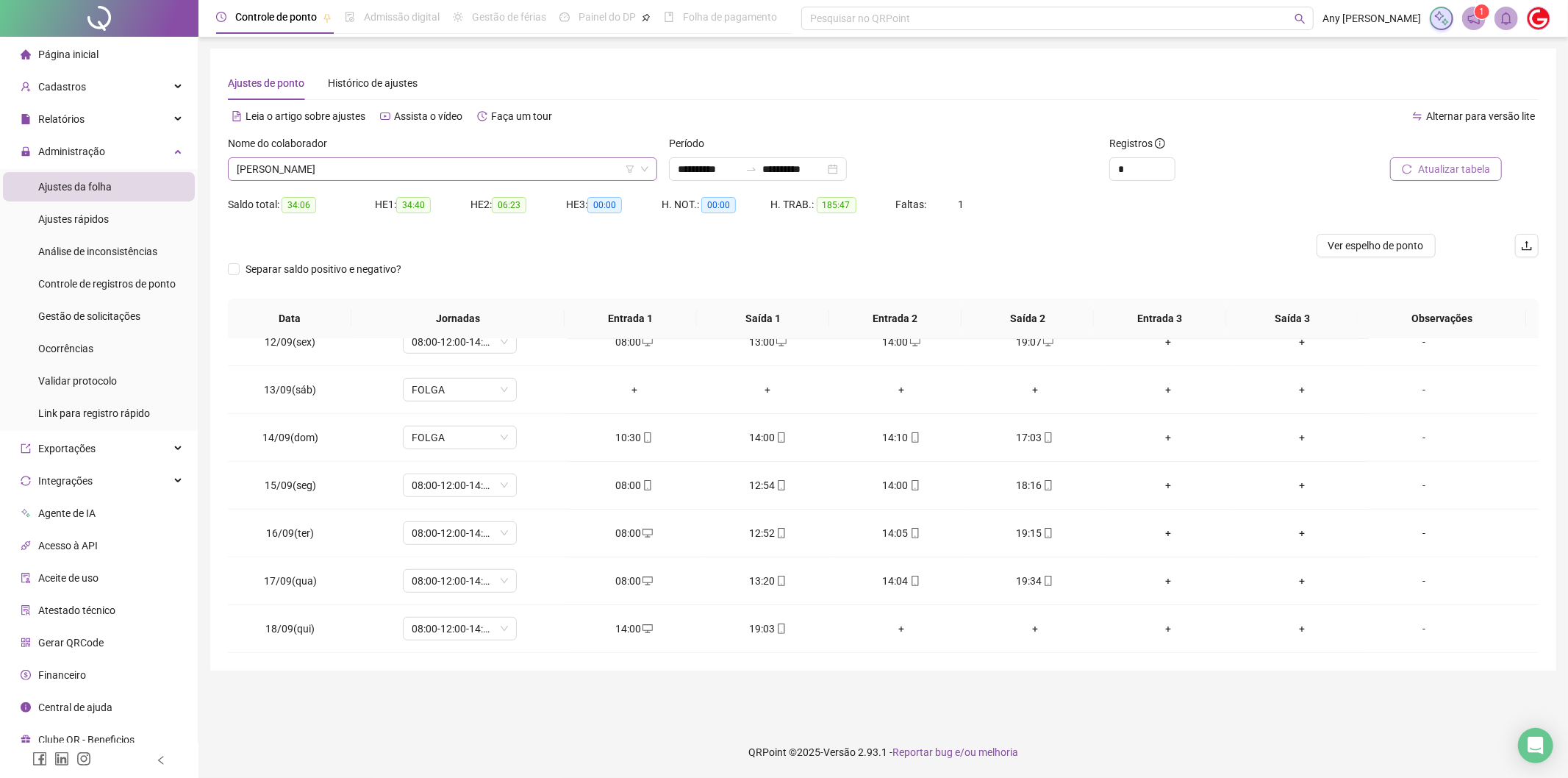
click at [331, 162] on span "[PERSON_NAME]" at bounding box center [442, 168] width 411 height 22
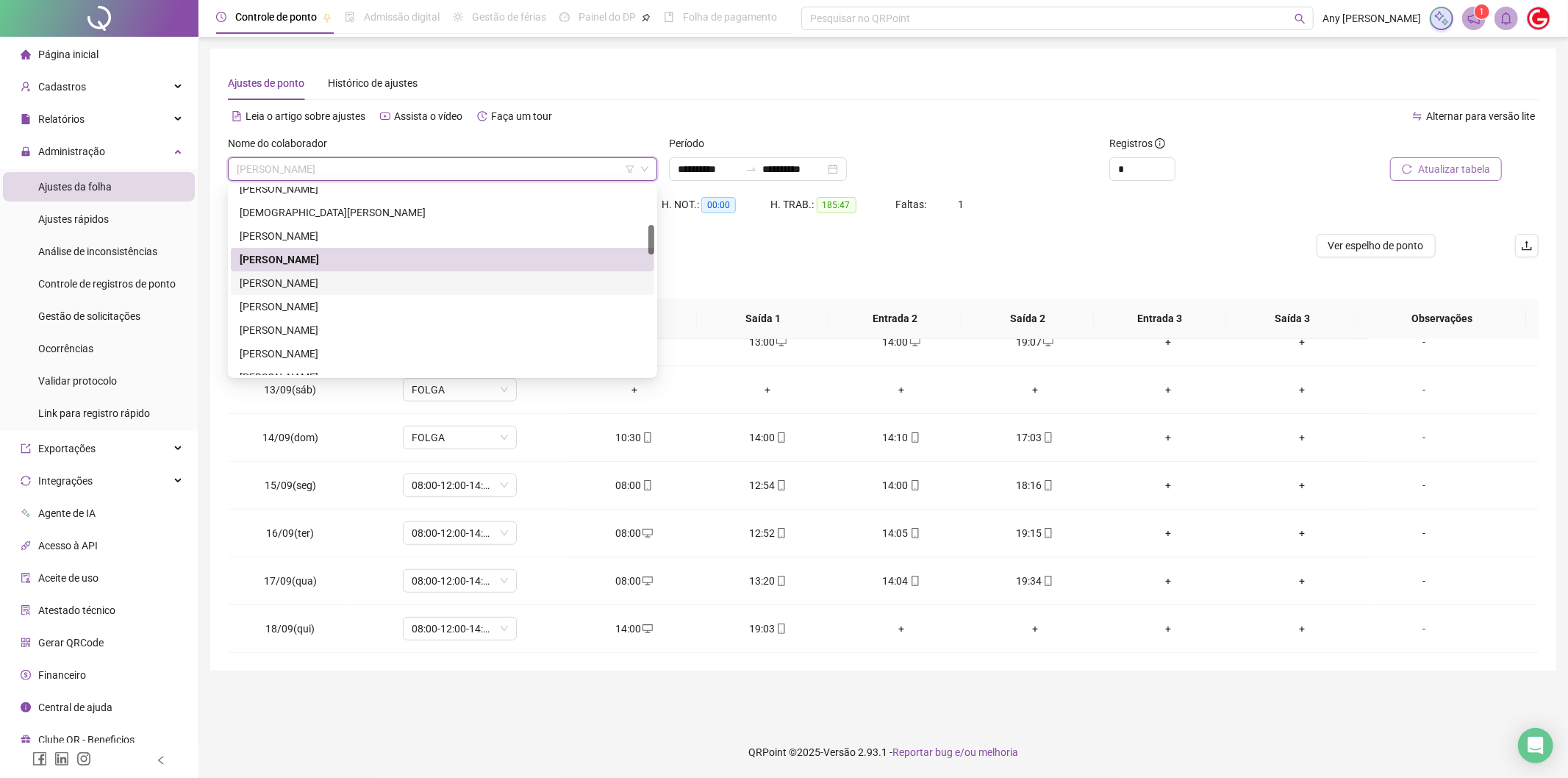
click at [319, 282] on div "[PERSON_NAME]" at bounding box center [442, 283] width 406 height 16
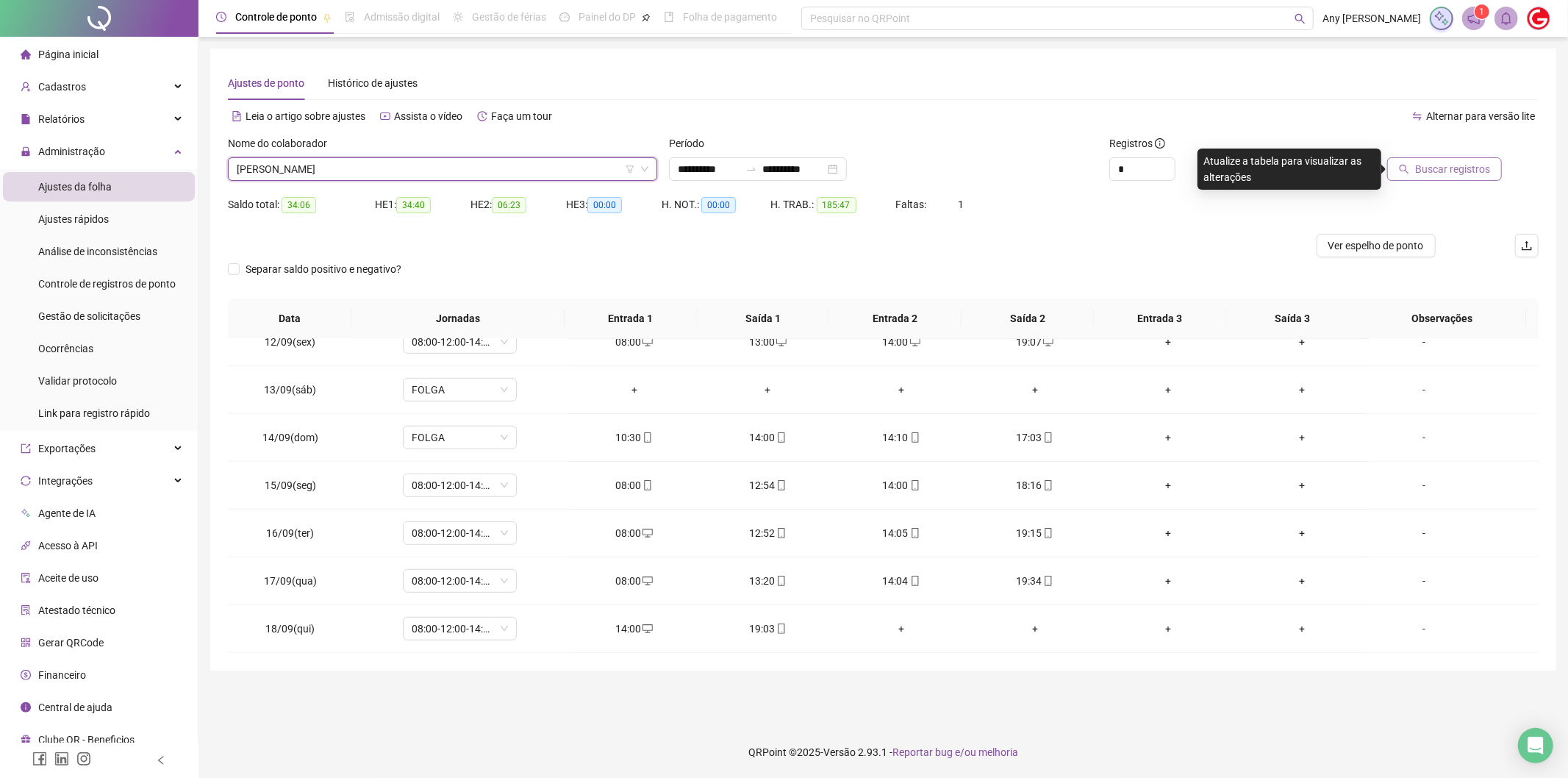
click at [1424, 171] on span "Buscar registros" at bounding box center [1452, 169] width 75 height 16
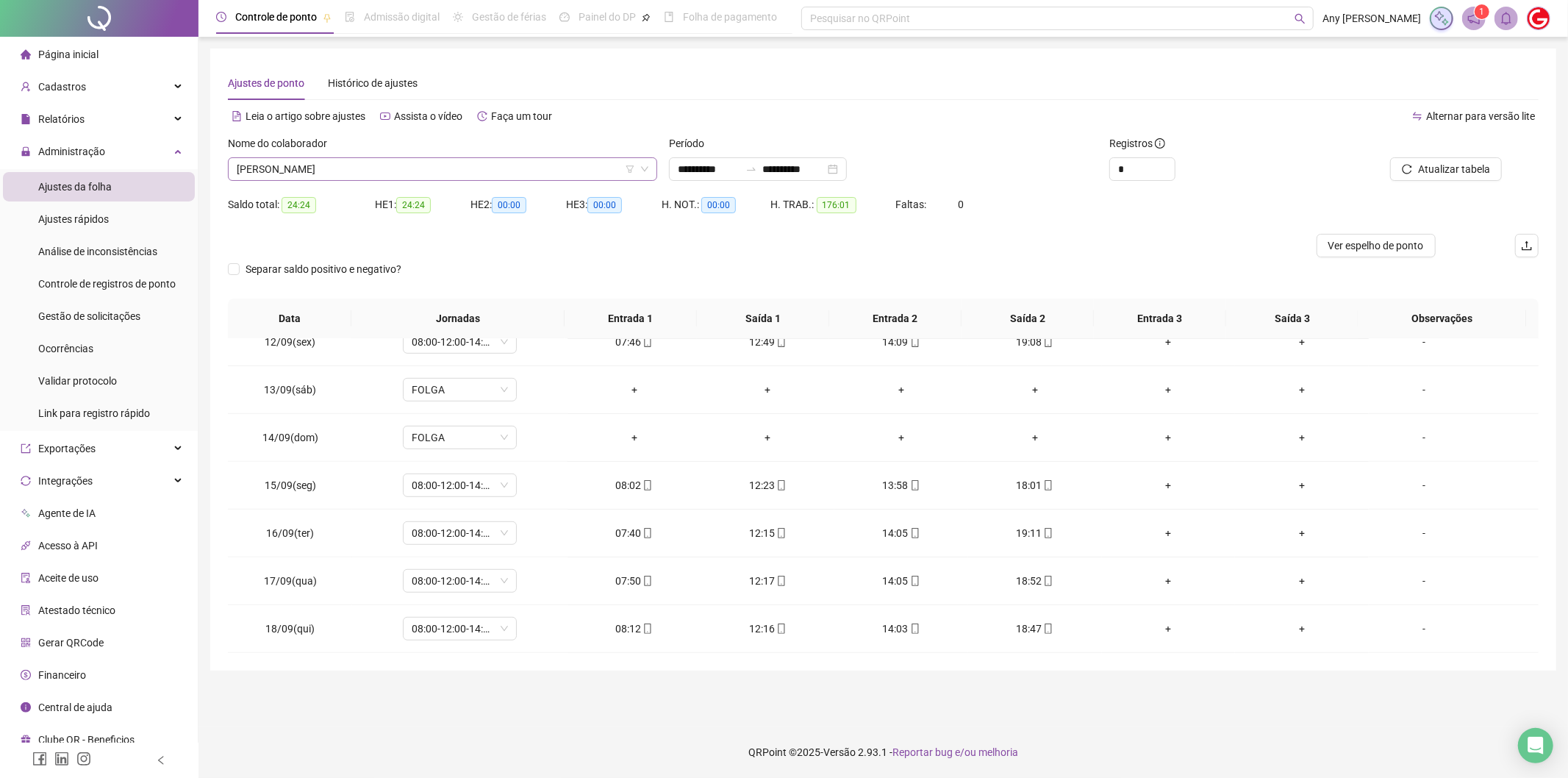
click at [363, 173] on span "[PERSON_NAME]" at bounding box center [442, 168] width 411 height 22
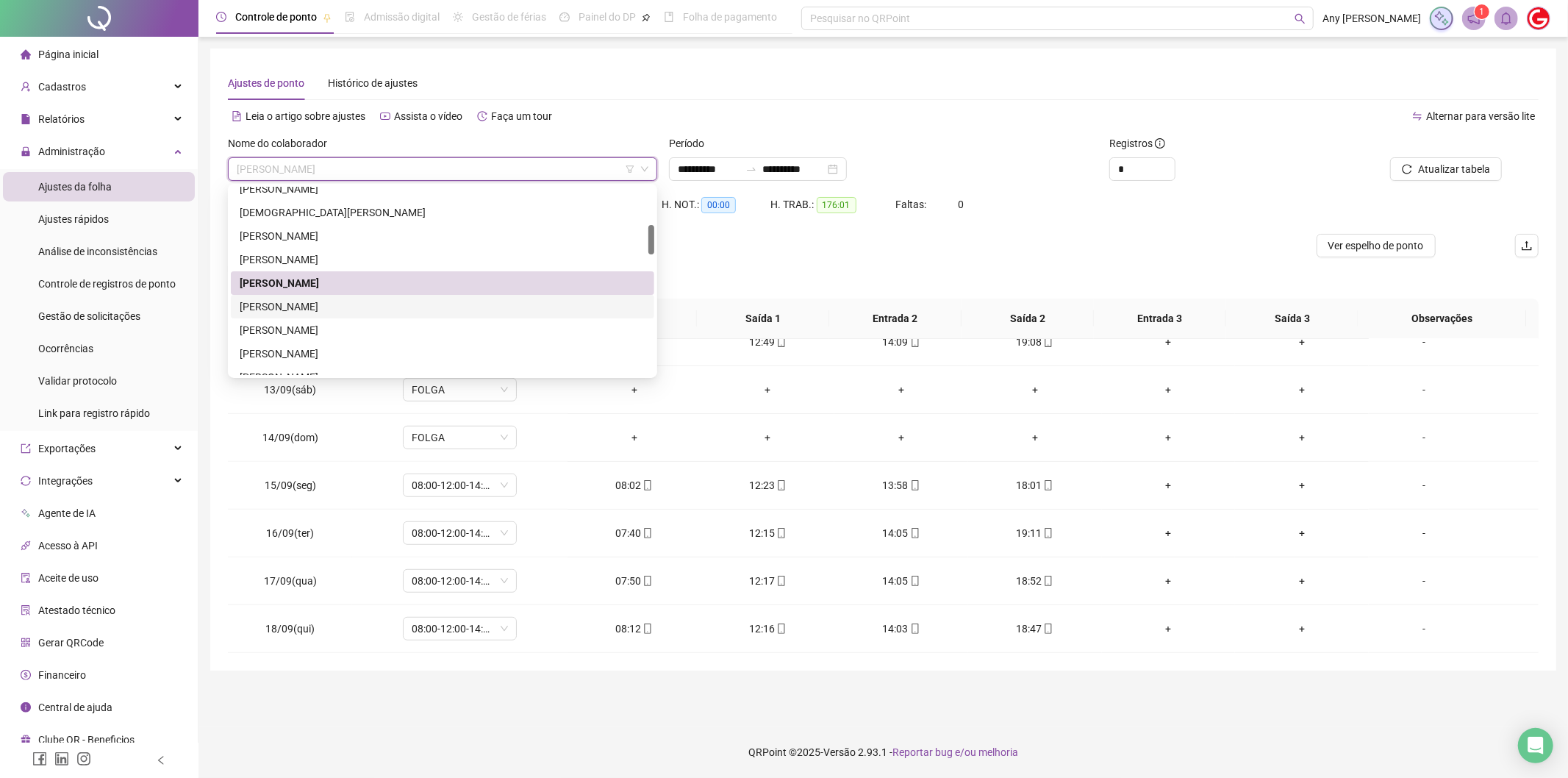
click at [329, 303] on div "[PERSON_NAME]" at bounding box center [442, 307] width 406 height 16
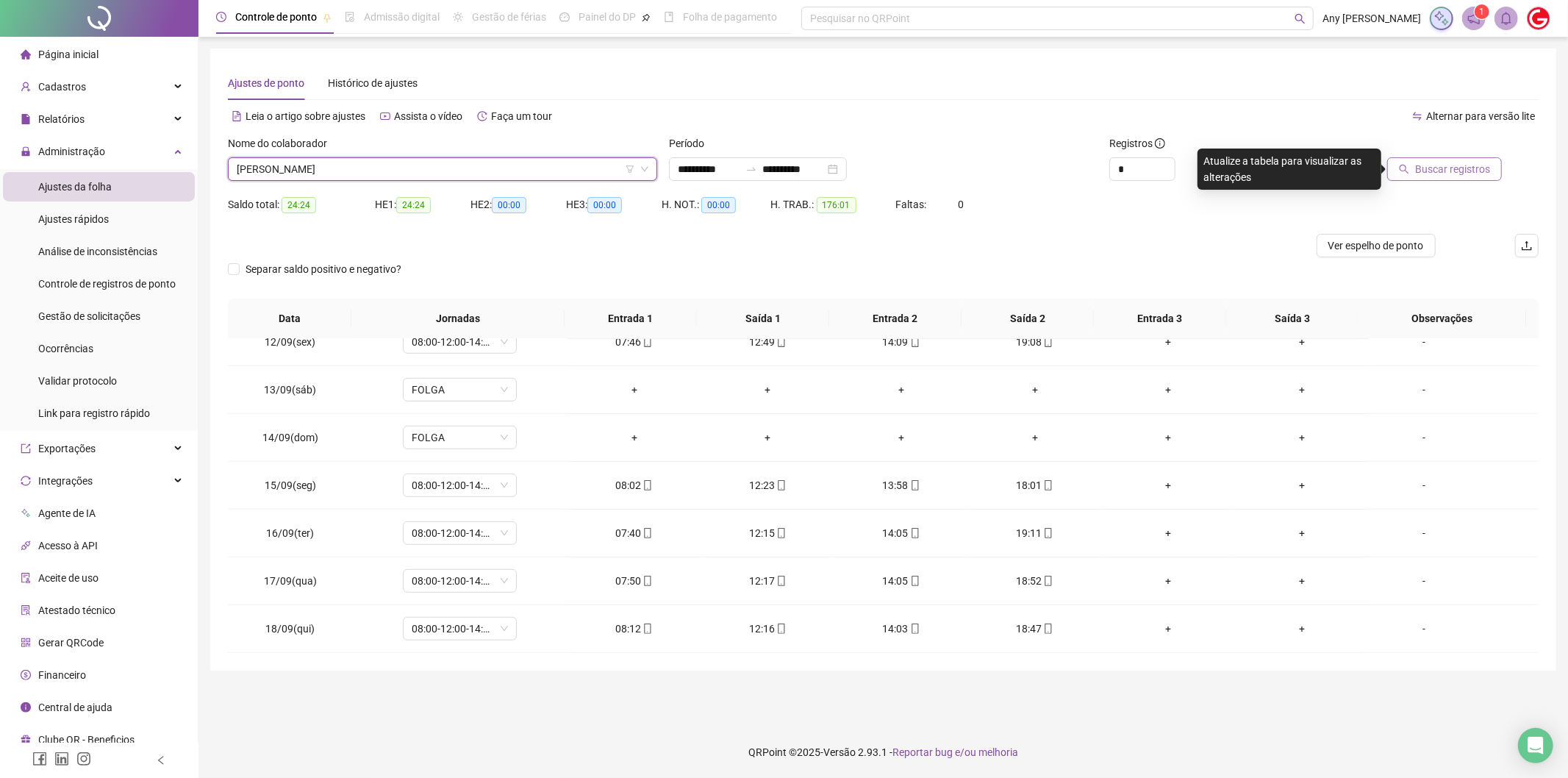
click at [1422, 180] on button "Buscar registros" at bounding box center [1445, 169] width 115 height 24
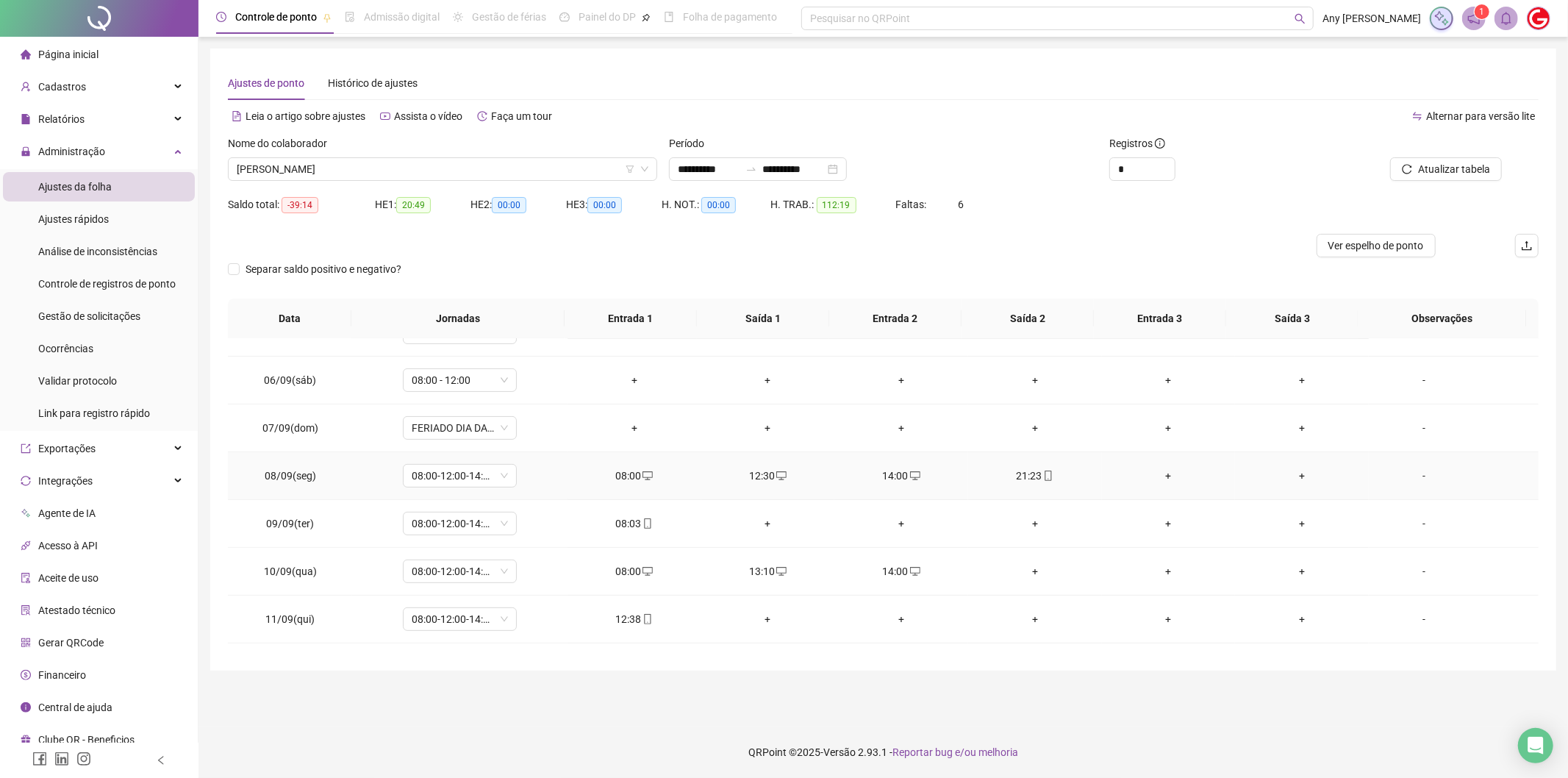
scroll to position [426, 0]
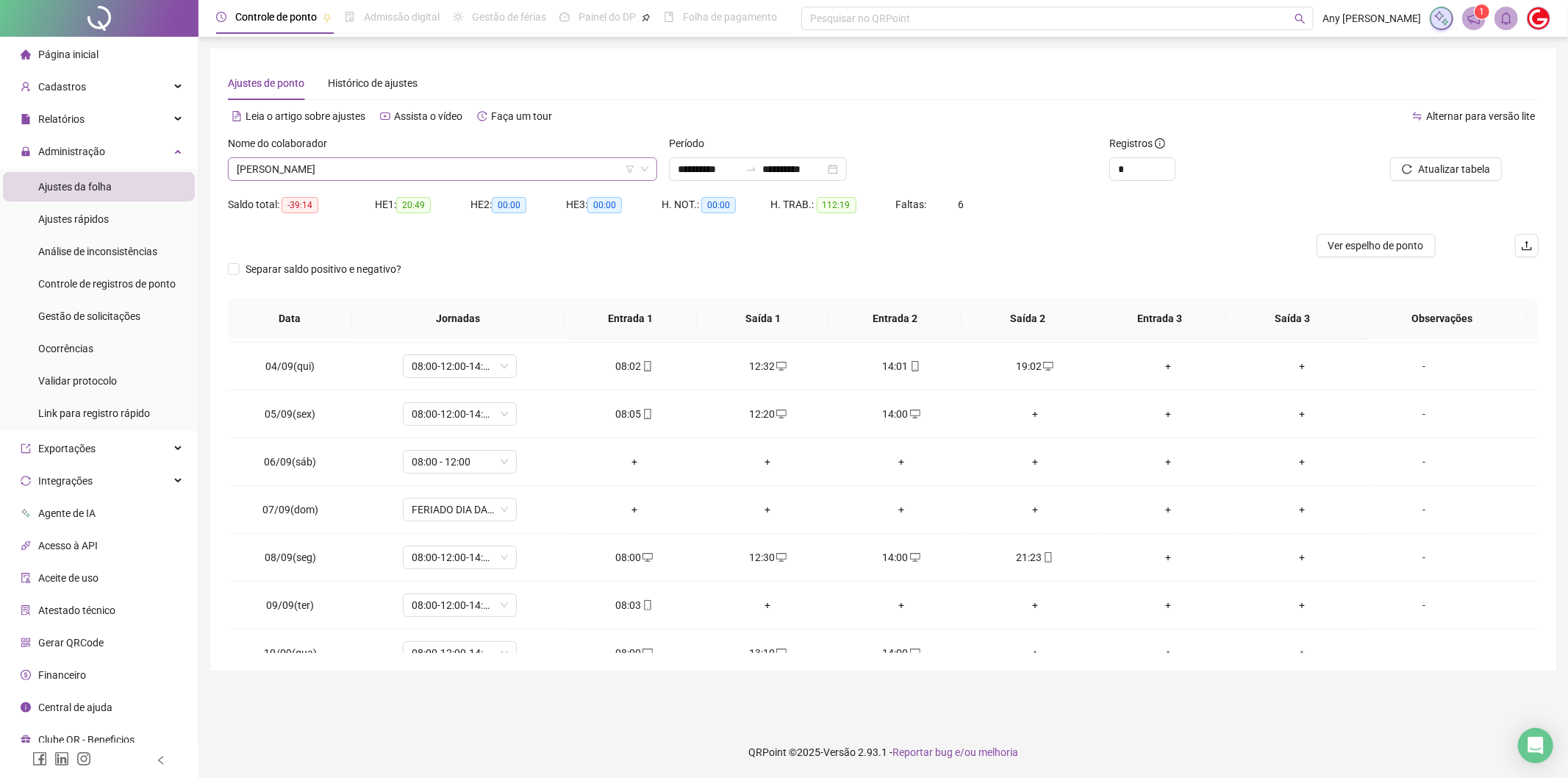
click at [316, 170] on span "[PERSON_NAME]" at bounding box center [442, 168] width 411 height 22
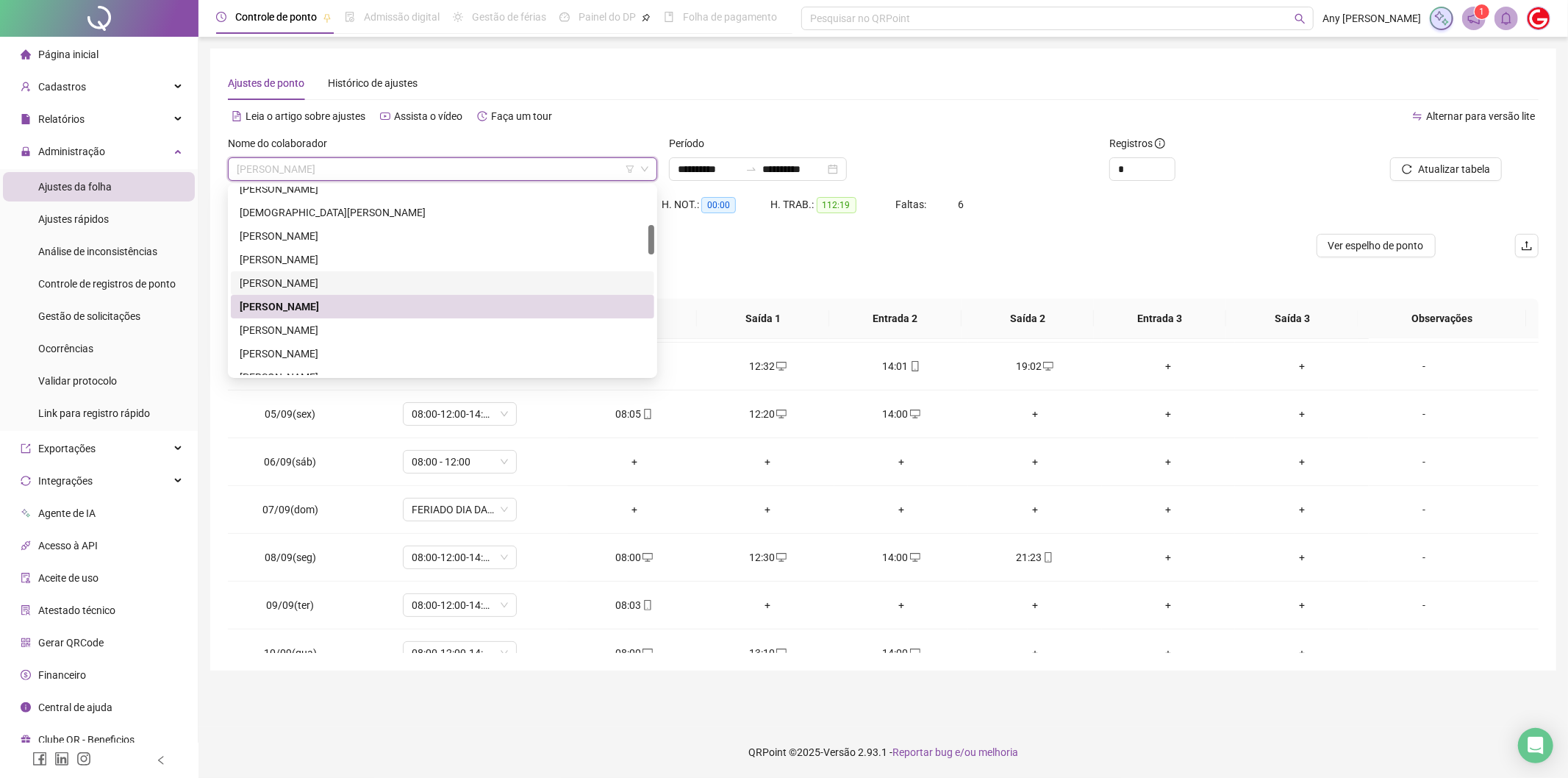
scroll to position [327, 0]
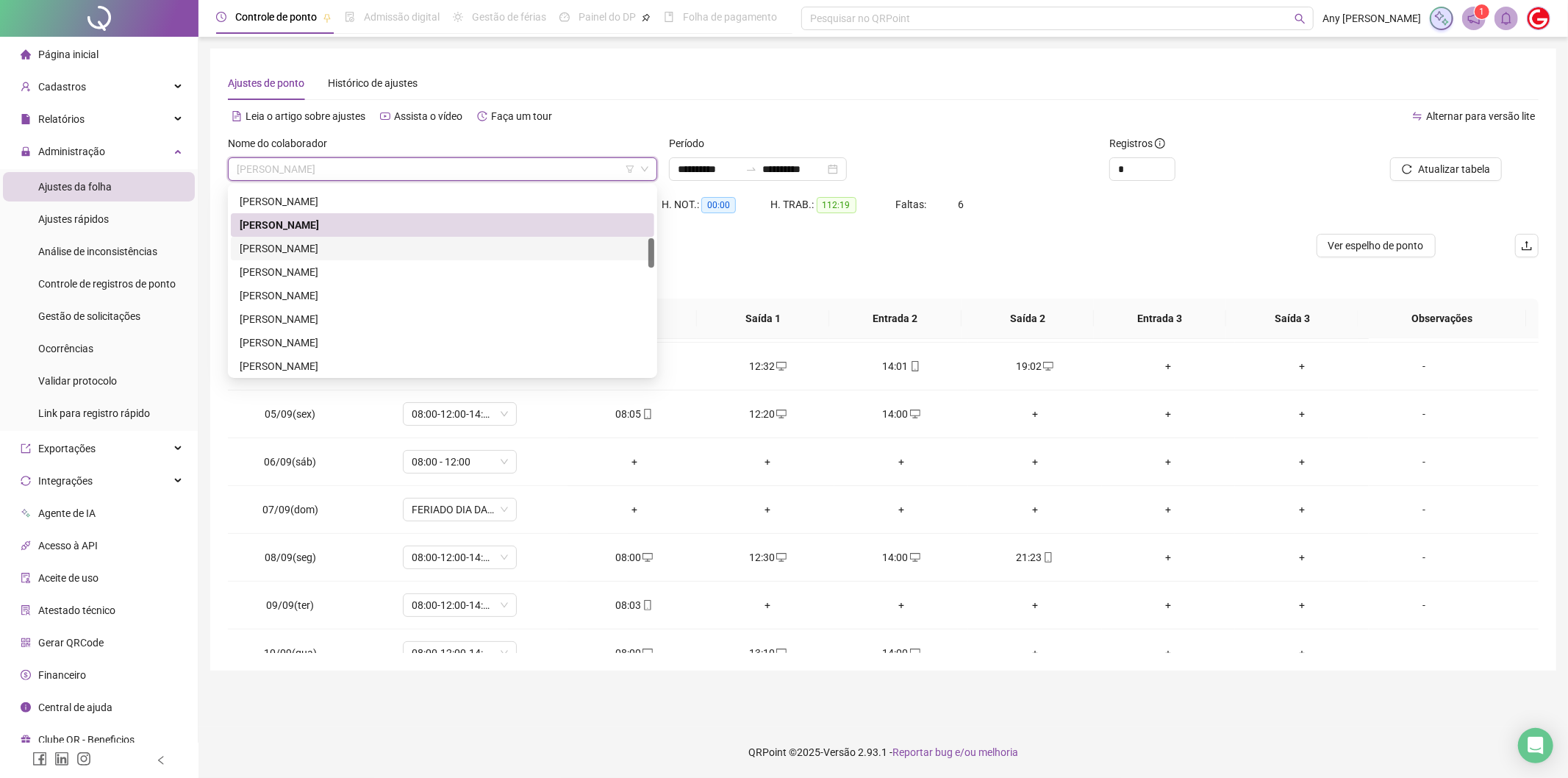
click at [314, 256] on div "[PERSON_NAME]" at bounding box center [442, 248] width 406 height 16
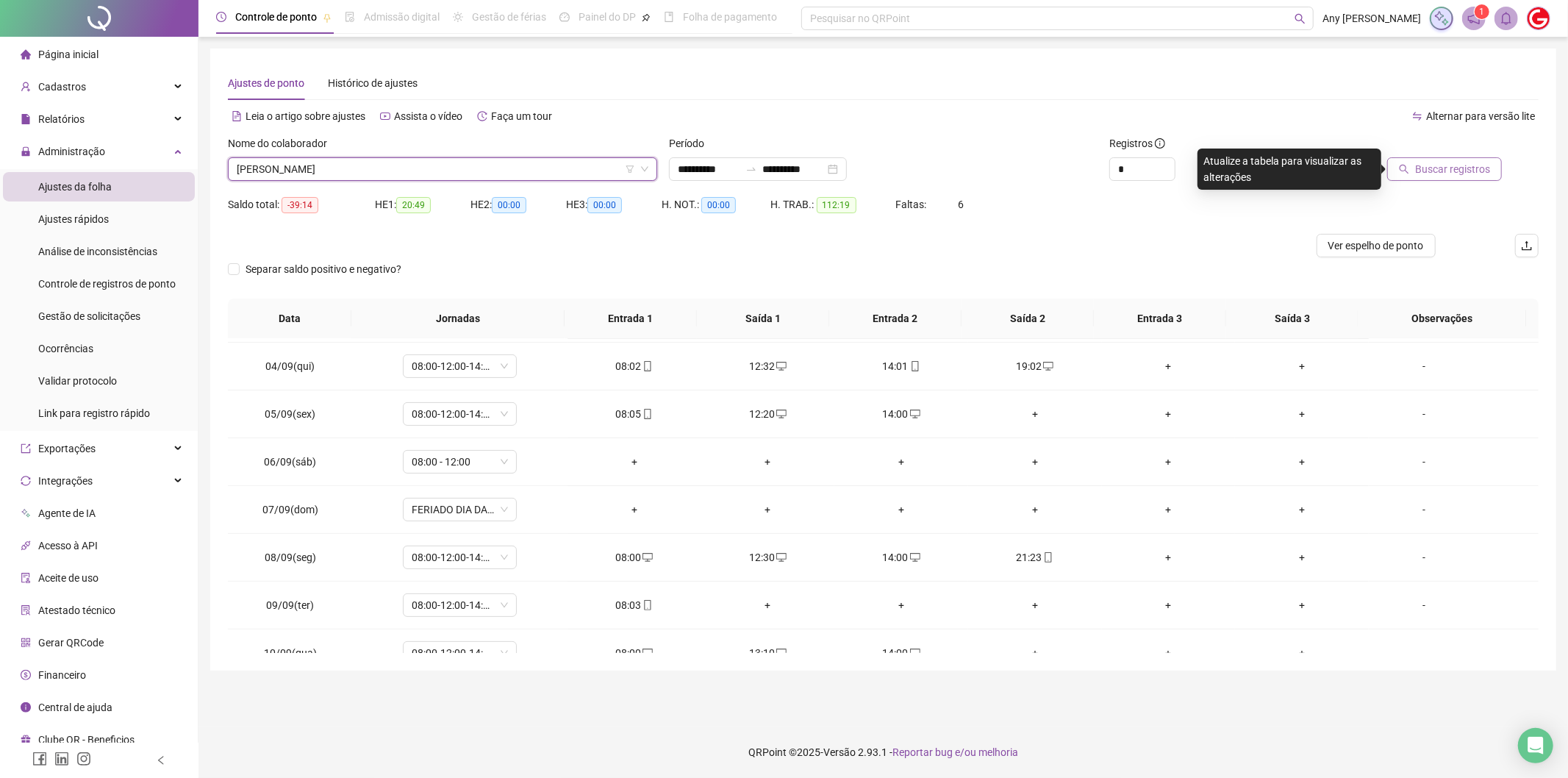
click at [1434, 161] on span "Buscar registros" at bounding box center [1452, 169] width 75 height 16
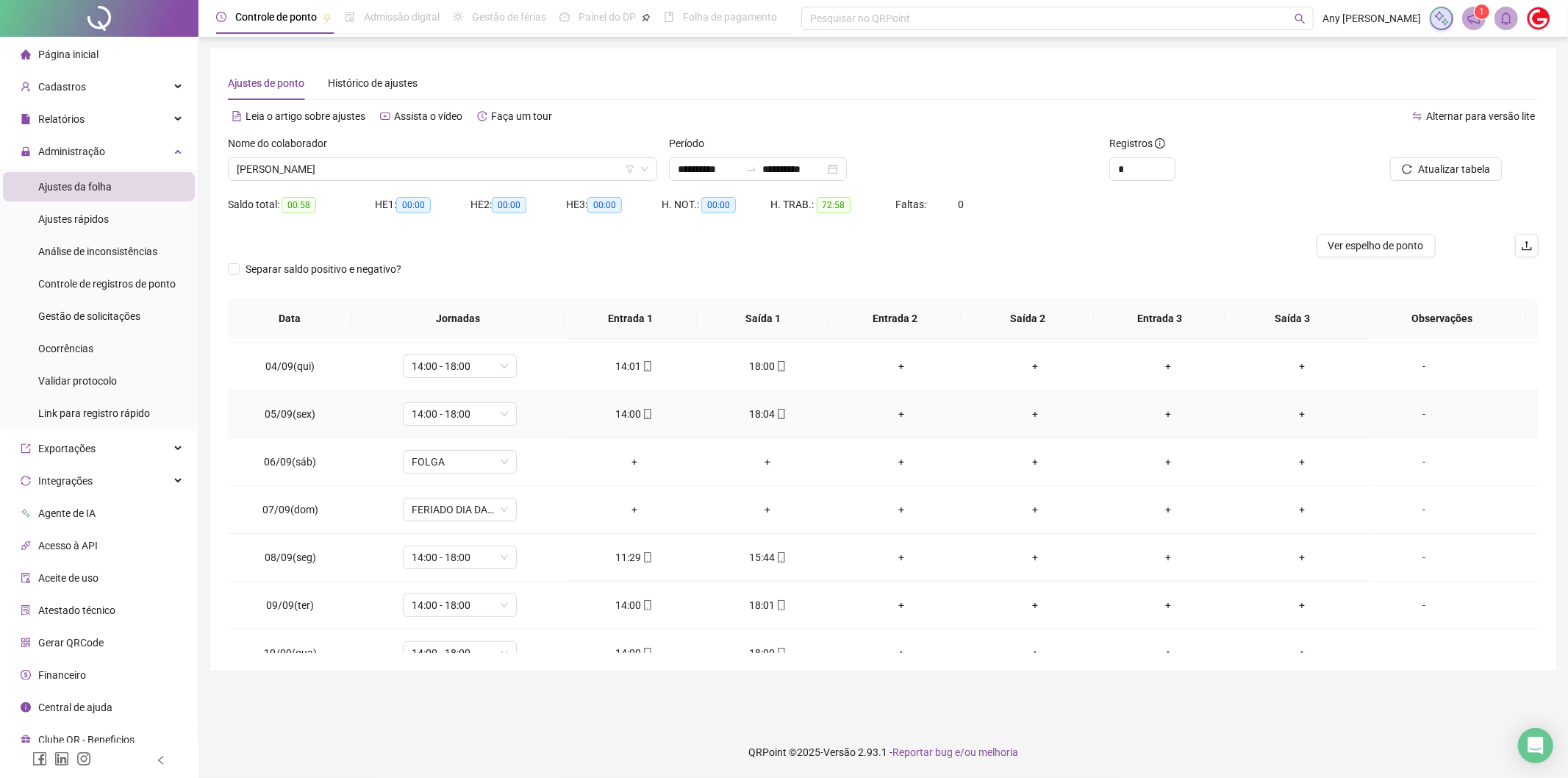
scroll to position [834, 0]
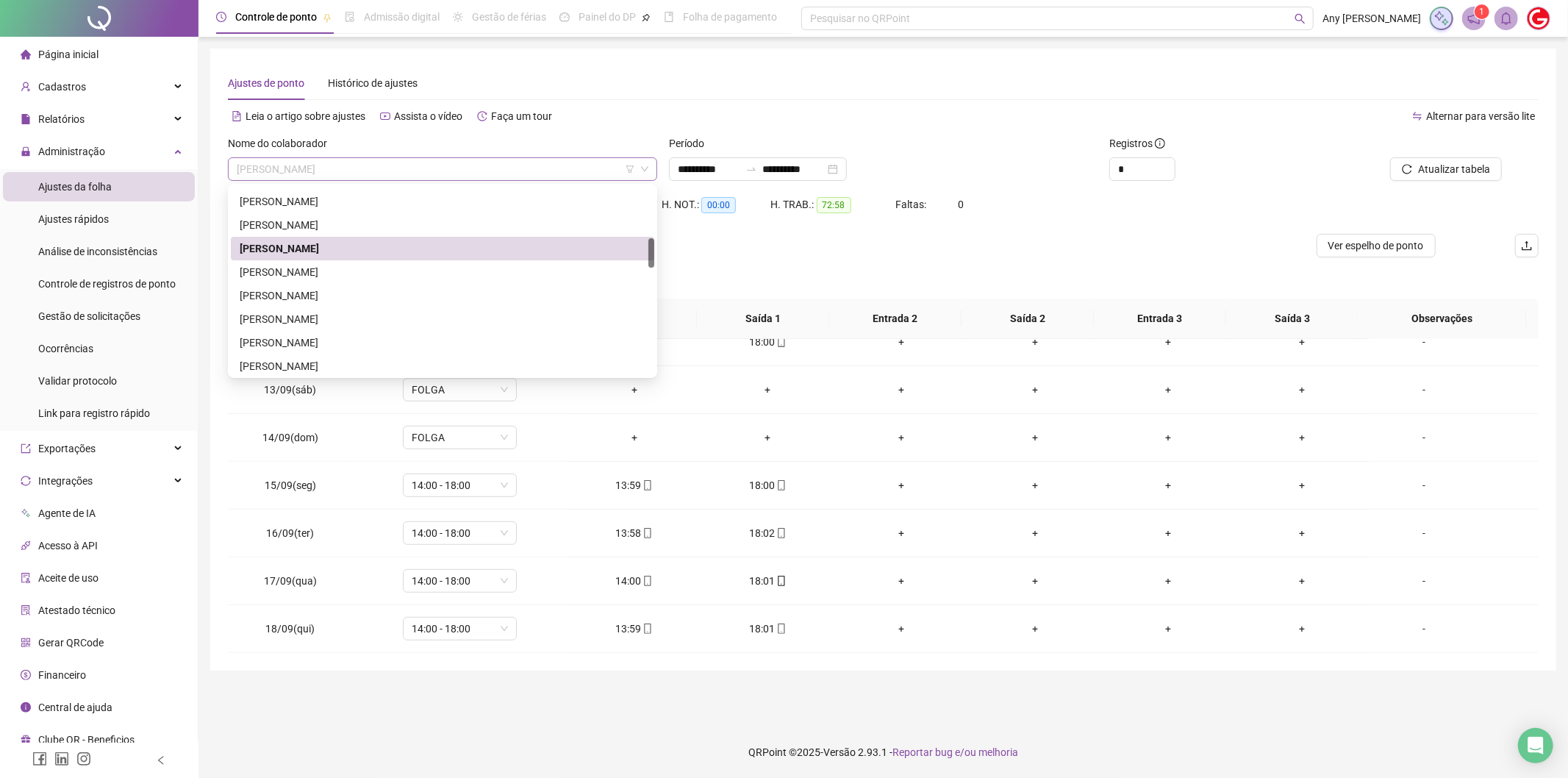
click at [349, 176] on span "[PERSON_NAME]" at bounding box center [442, 168] width 411 height 22
click at [294, 276] on div "[PERSON_NAME]" at bounding box center [442, 272] width 406 height 16
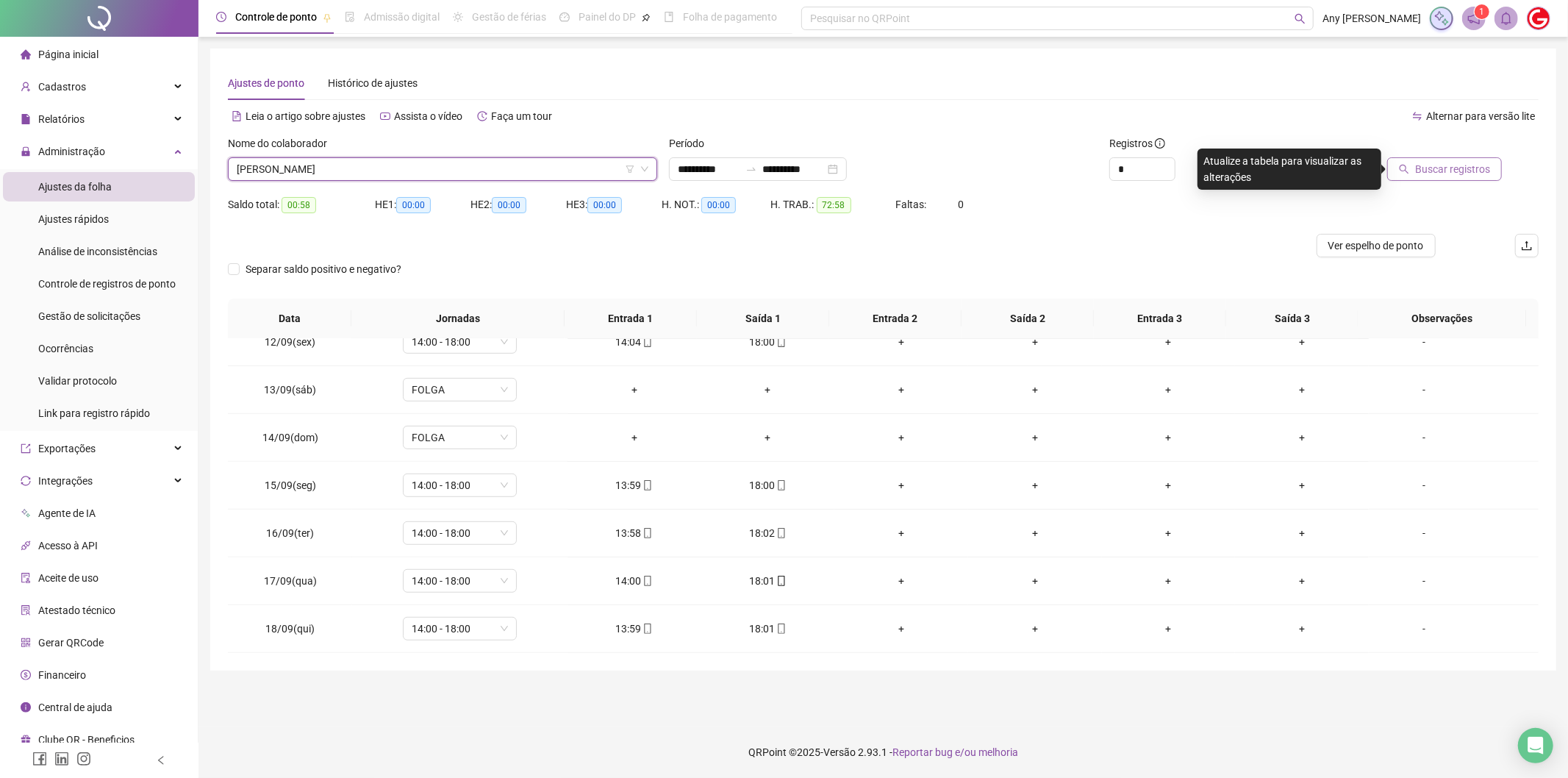
click at [1446, 167] on span "Buscar registros" at bounding box center [1452, 169] width 75 height 16
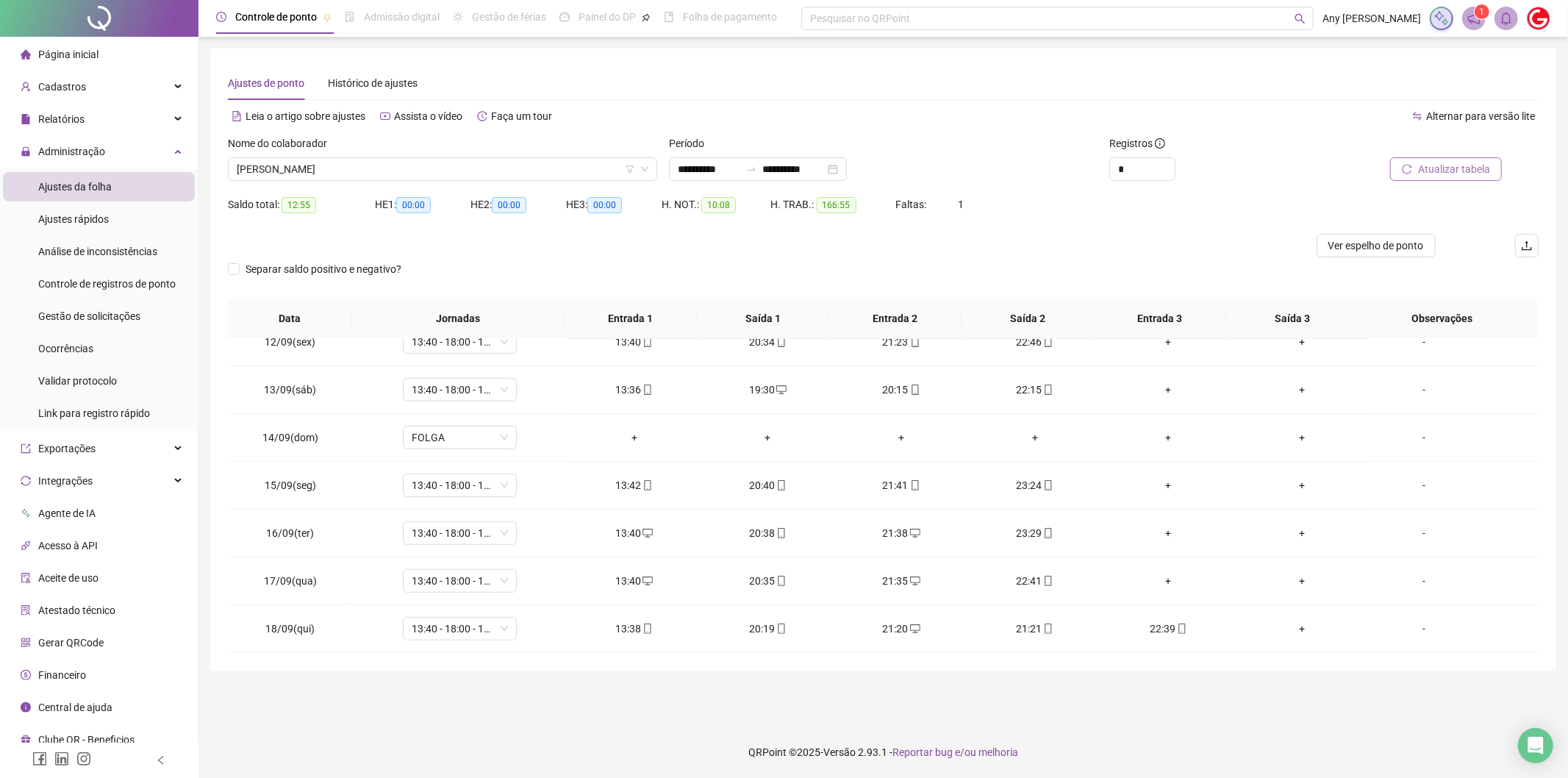
click at [961, 201] on div "Faltas: 1" at bounding box center [950, 204] width 109 height 16
click at [972, 202] on div "Faltas: 1" at bounding box center [950, 204] width 109 height 16
click at [1023, 634] on div "21:21" at bounding box center [1034, 628] width 110 height 16
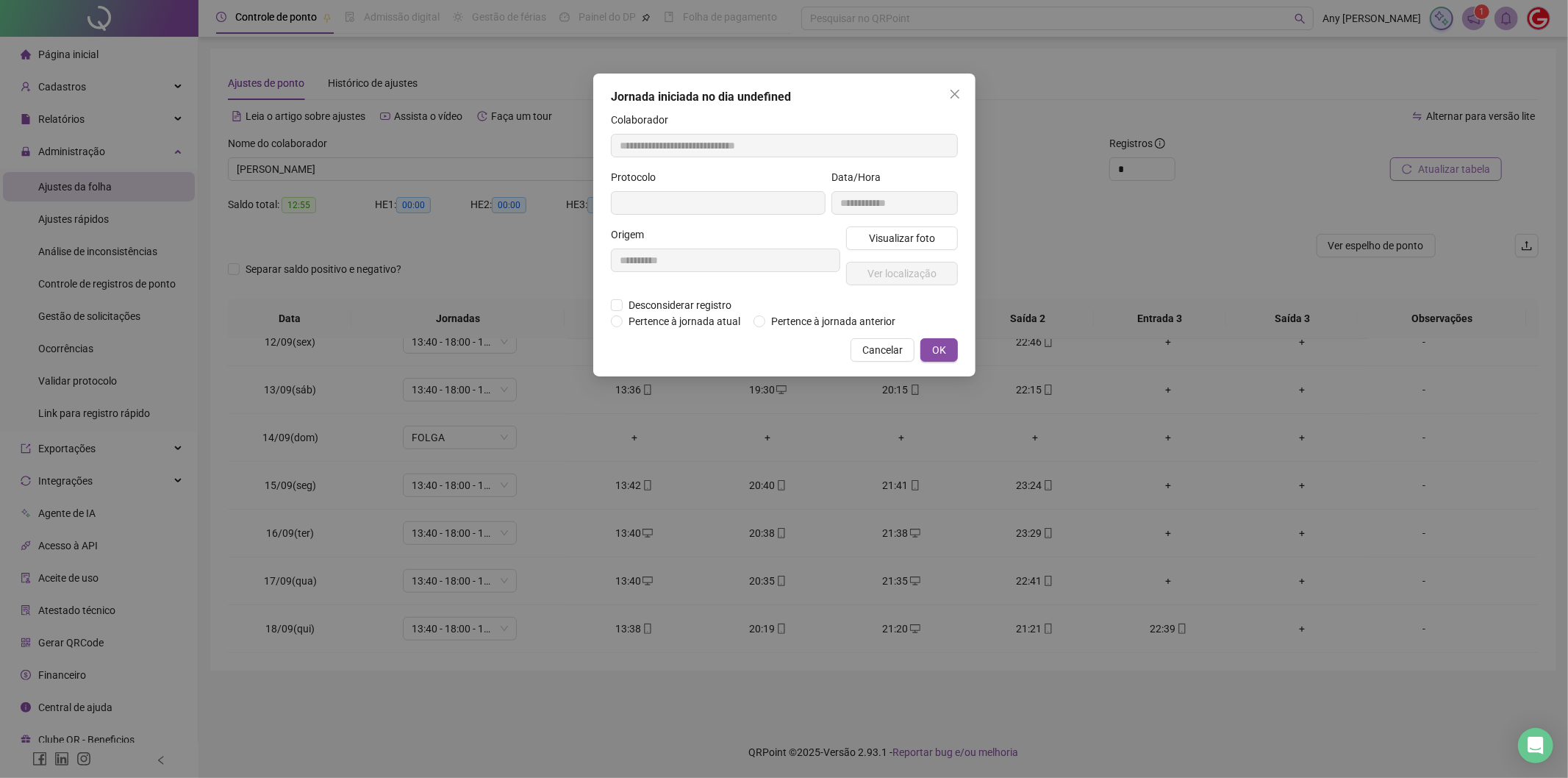
type input "**********"
click at [947, 97] on span "Close" at bounding box center [955, 93] width 24 height 11
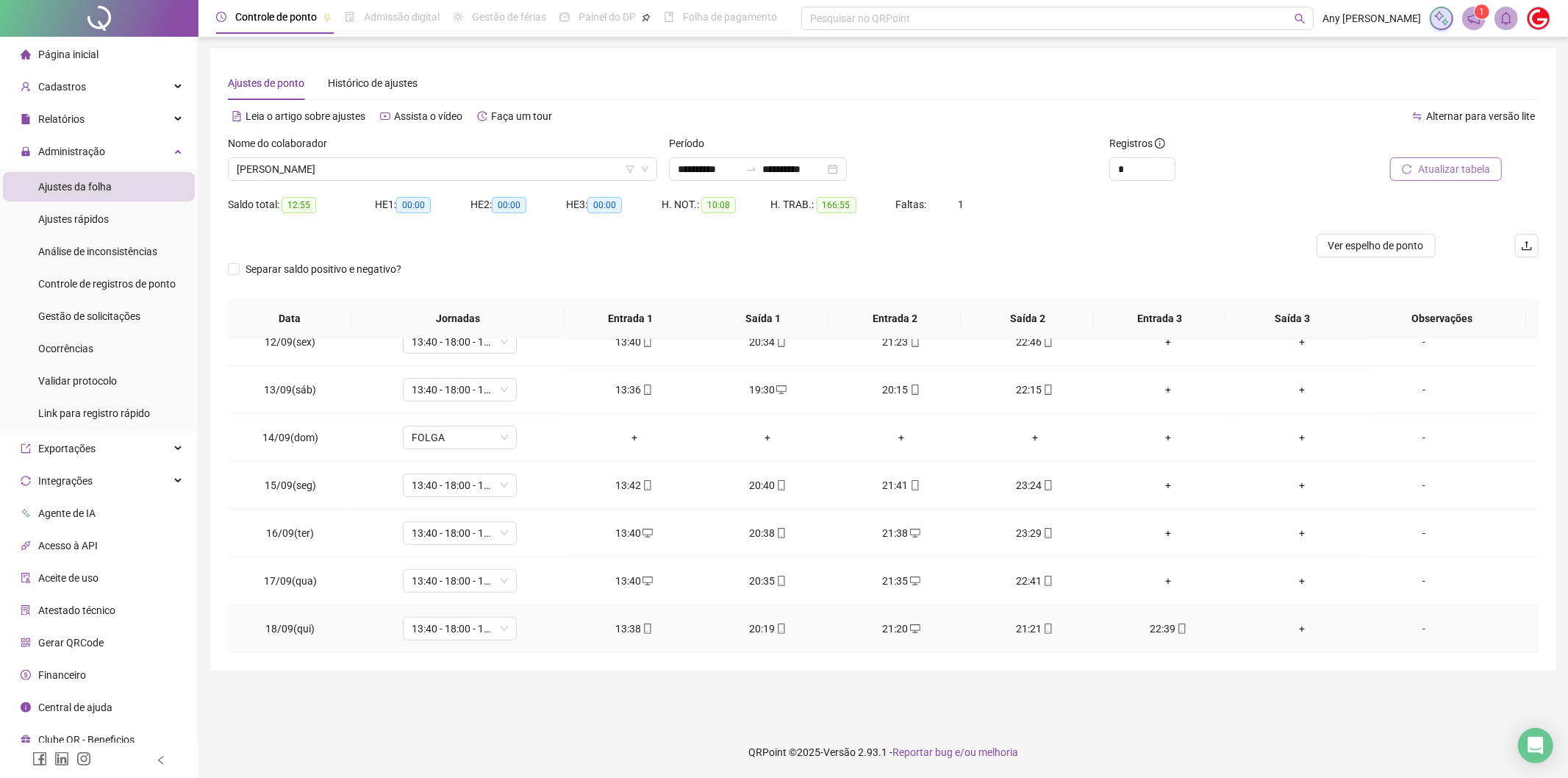
click at [888, 626] on div "21:20" at bounding box center [901, 628] width 110 height 16
type input "**********"
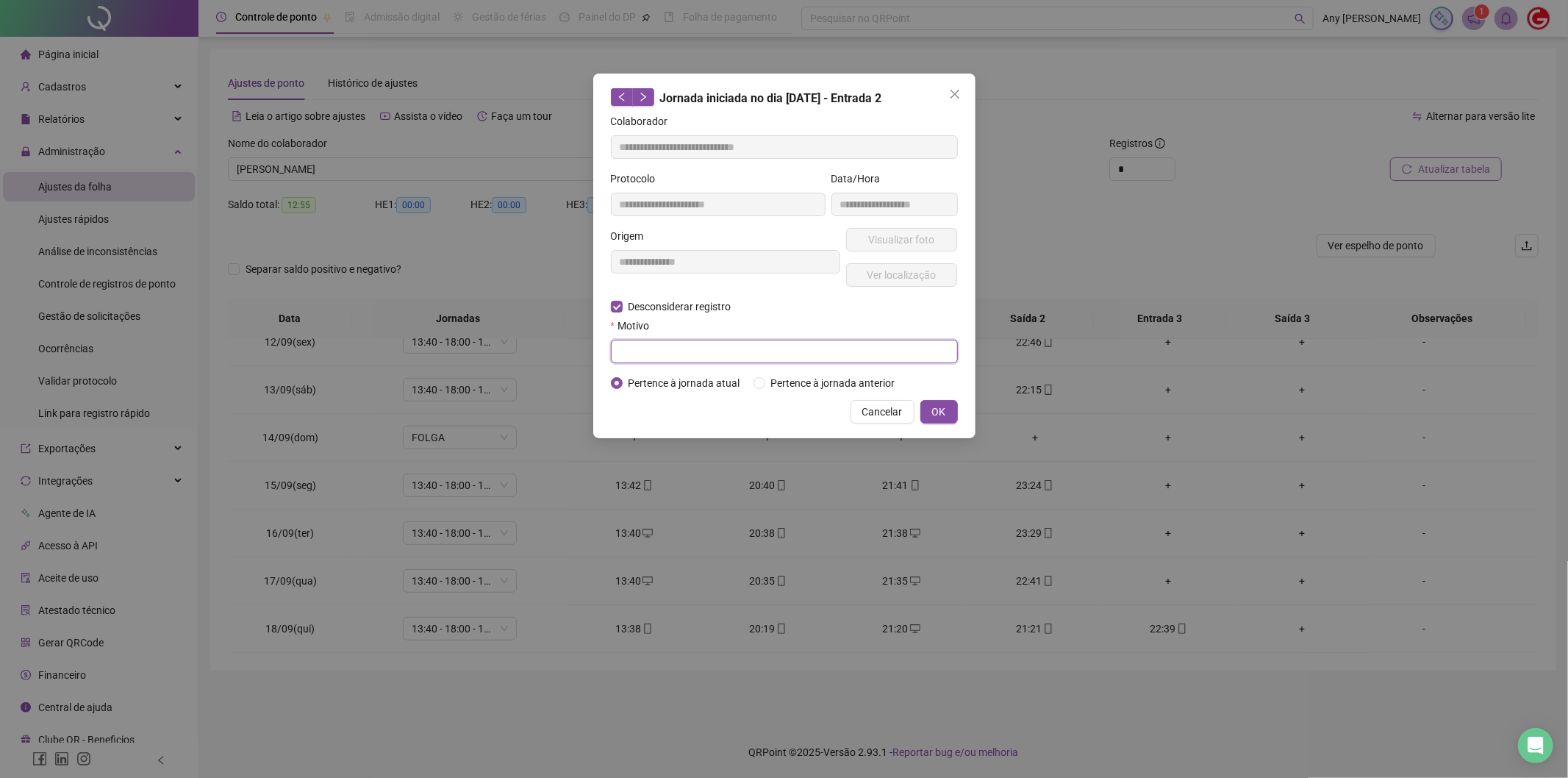
click at [648, 353] on input "text" at bounding box center [784, 352] width 347 height 24
type input "****"
click at [935, 409] on span "OK" at bounding box center [939, 411] width 14 height 16
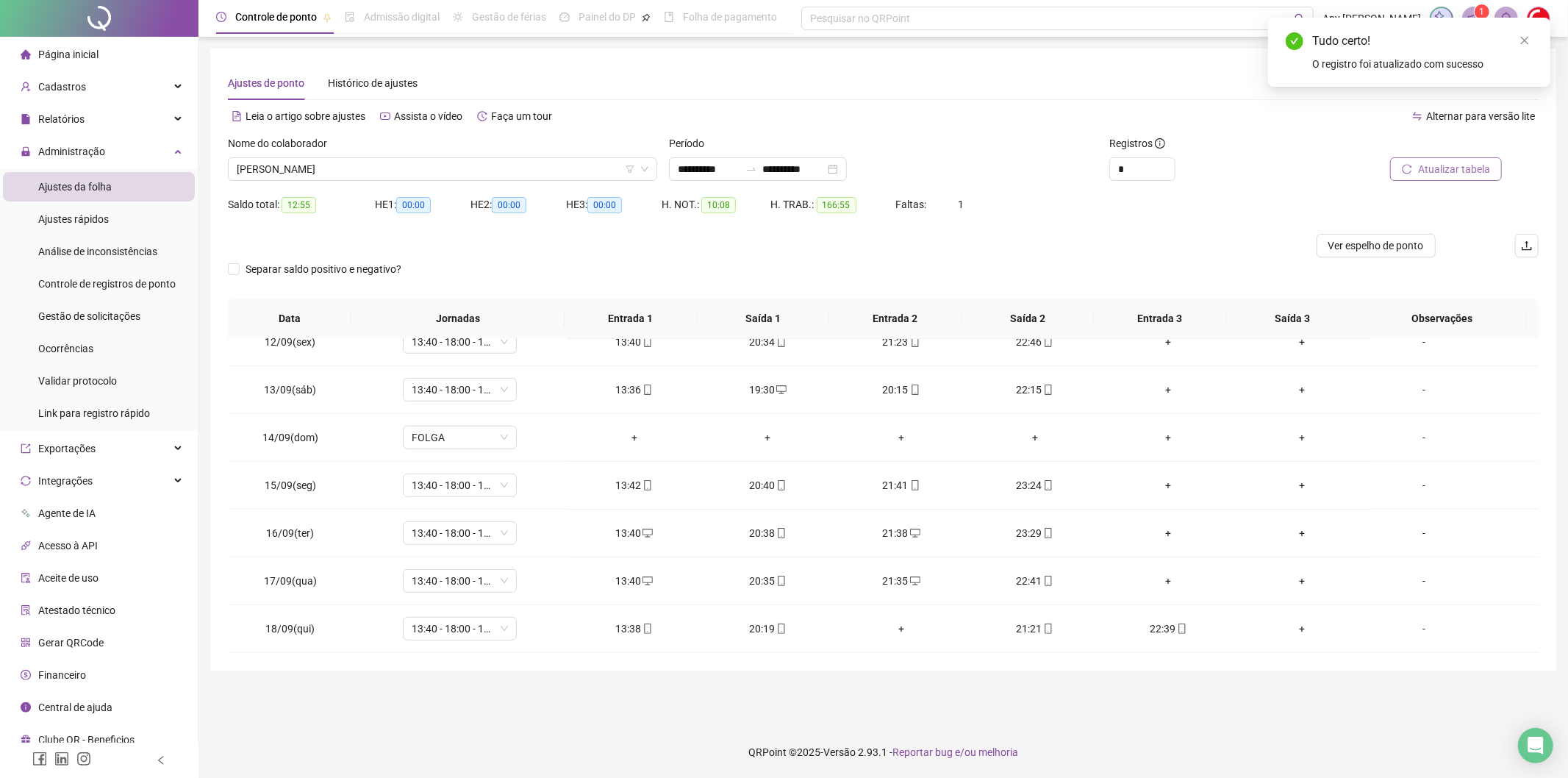
click at [1402, 166] on button "Atualizar tabela" at bounding box center [1446, 169] width 112 height 24
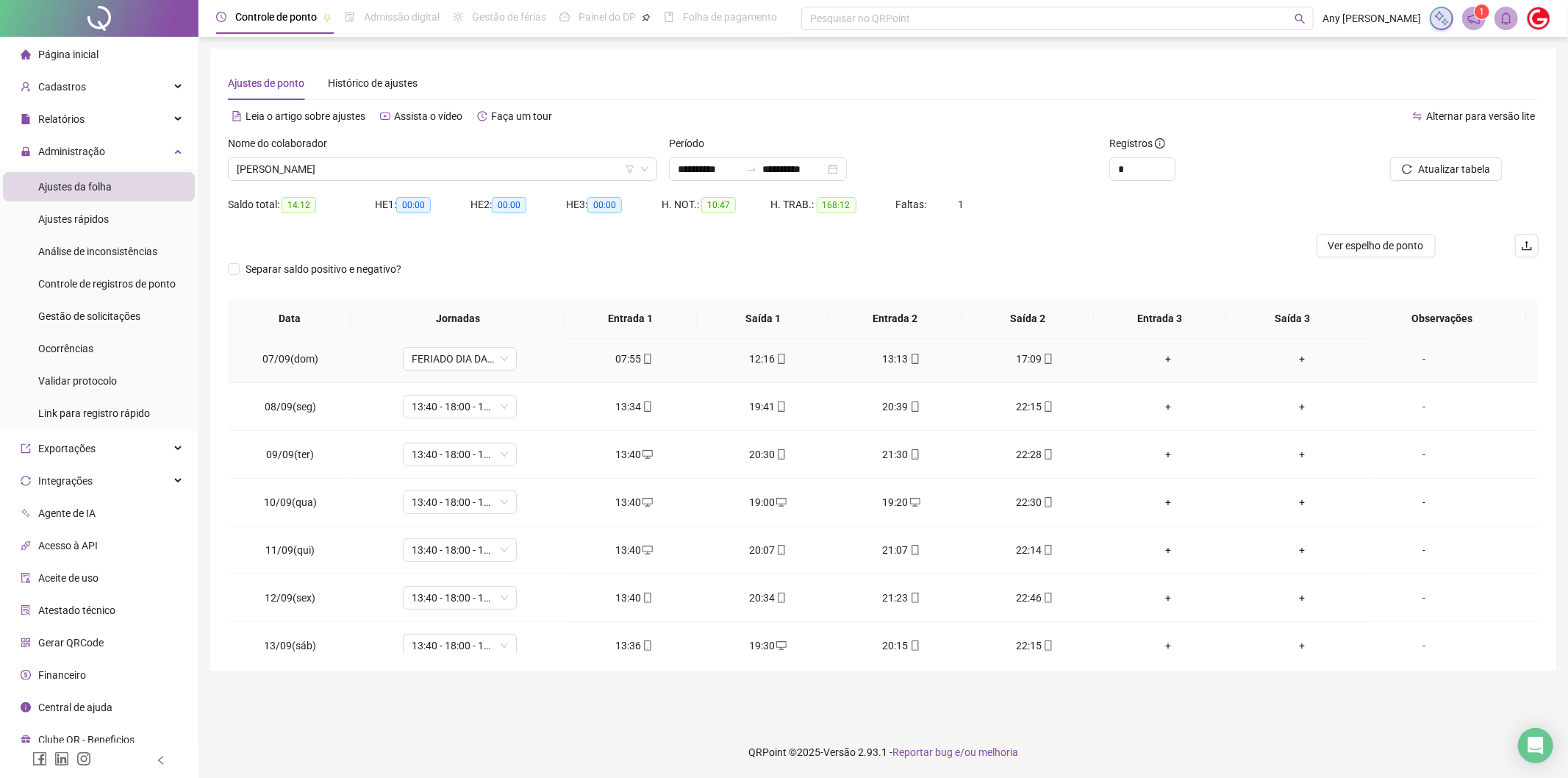
scroll to position [589, 0]
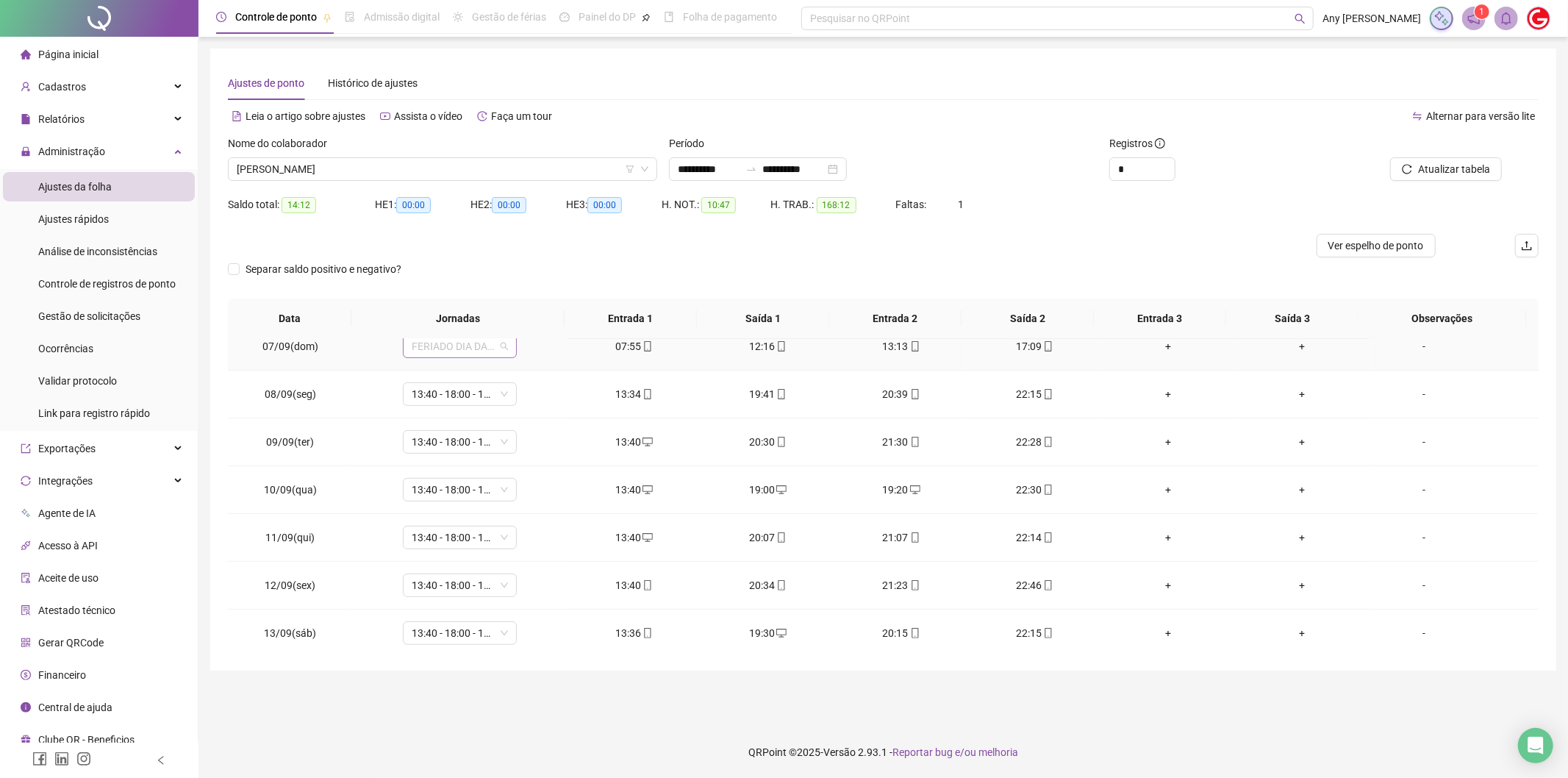
click at [460, 341] on span "FERIADO DIA DA INDEPENDÊNCIA" at bounding box center [459, 346] width 96 height 22
click at [526, 251] on div at bounding box center [720, 245] width 983 height 24
click at [433, 353] on span "FERIADO DIA DA INDEPENDÊNCIA" at bounding box center [459, 350] width 96 height 22
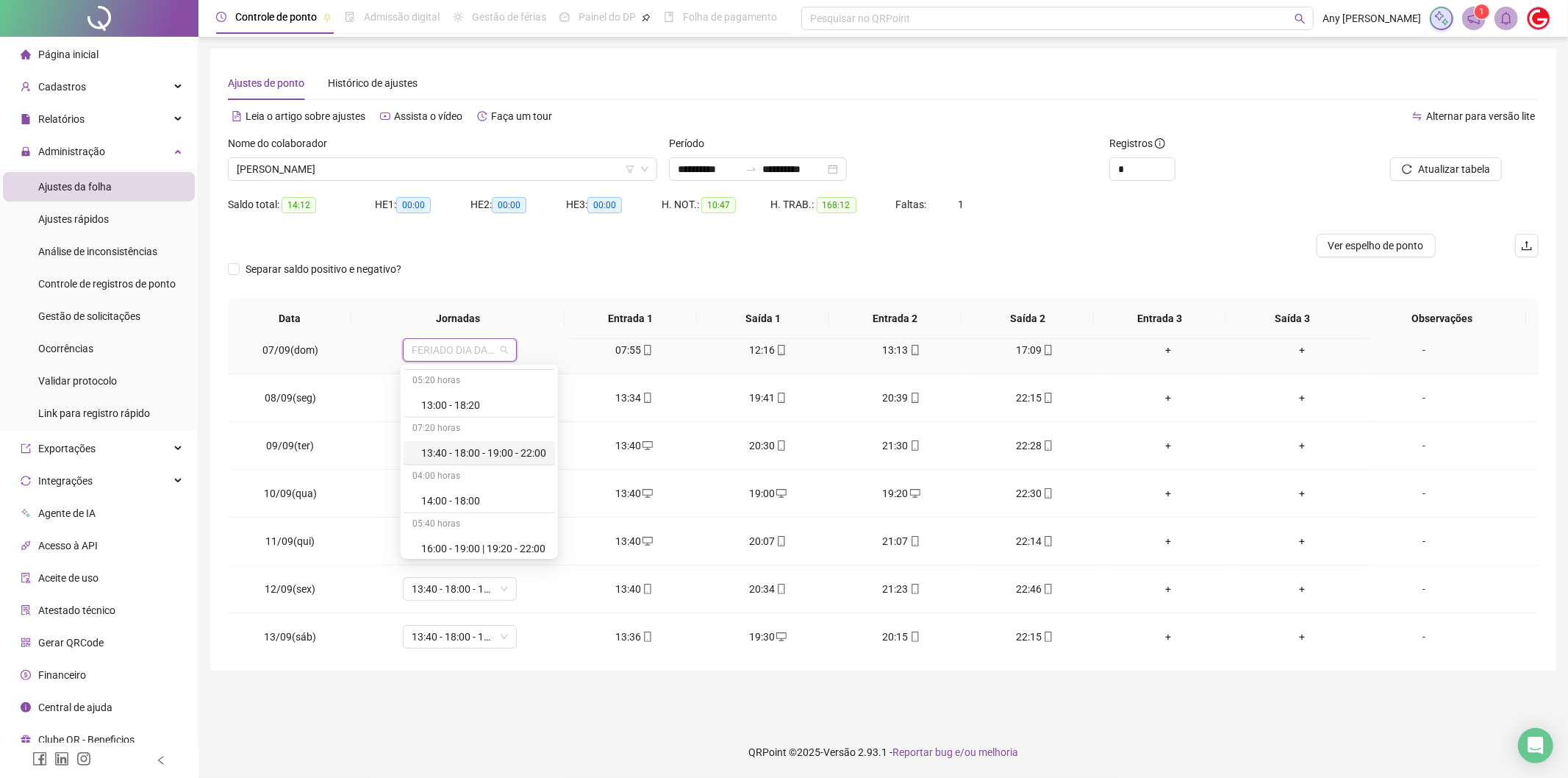
click at [453, 455] on div "13:40 - 18:00 - 19:00 - 22:00" at bounding box center [484, 453] width 125 height 16
click at [522, 310] on span "Sim" at bounding box center [527, 311] width 17 height 16
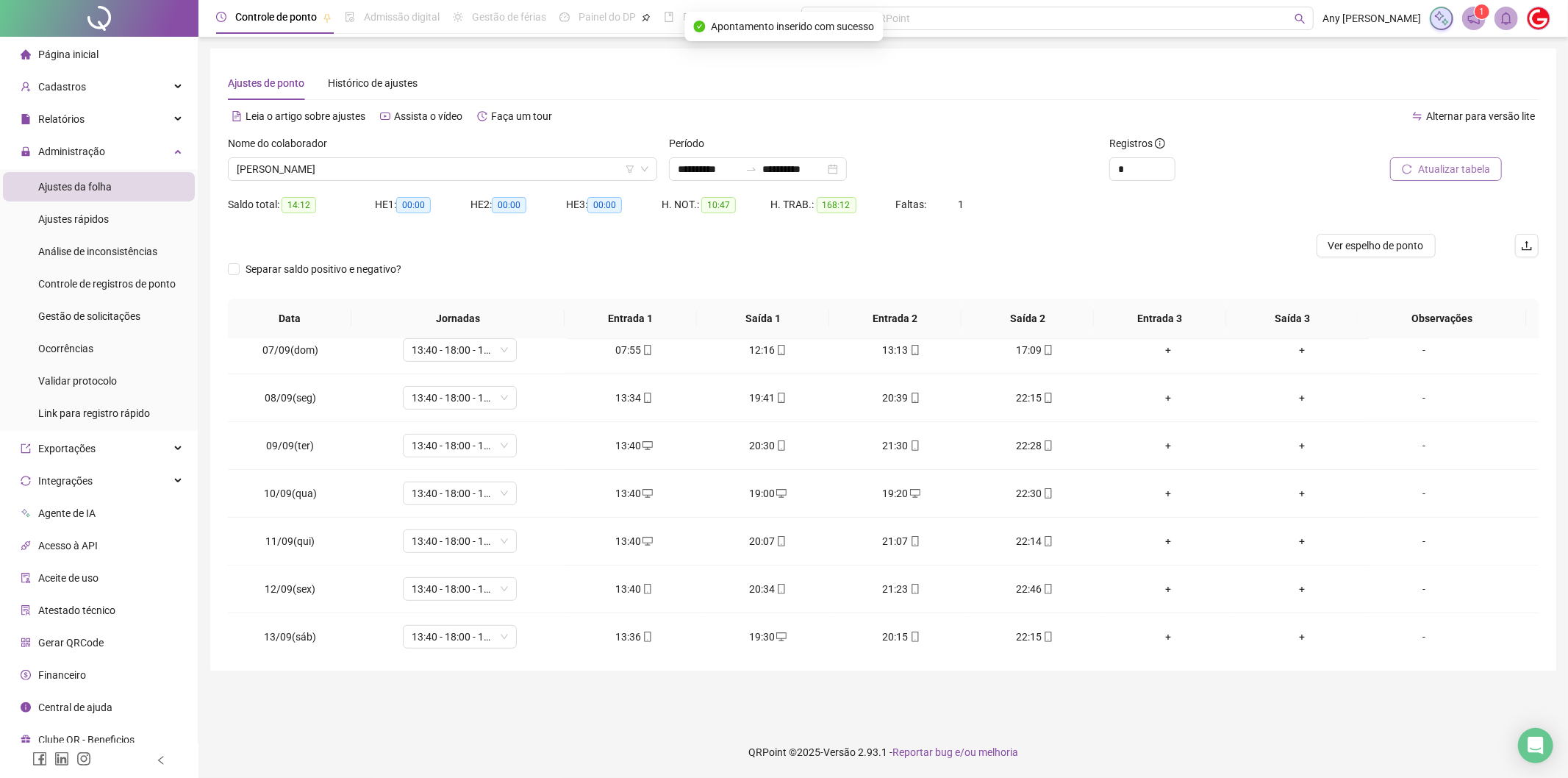
click at [1426, 158] on button "Atualizar tabela" at bounding box center [1446, 169] width 112 height 24
drag, startPoint x: 292, startPoint y: 204, endPoint x: 316, endPoint y: 204, distance: 24.0
click at [316, 204] on div "Saldo total: 06:52" at bounding box center [301, 204] width 147 height 17
click at [1419, 176] on span "Atualizar tabela" at bounding box center [1454, 169] width 72 height 16
click at [792, 248] on div at bounding box center [720, 245] width 983 height 24
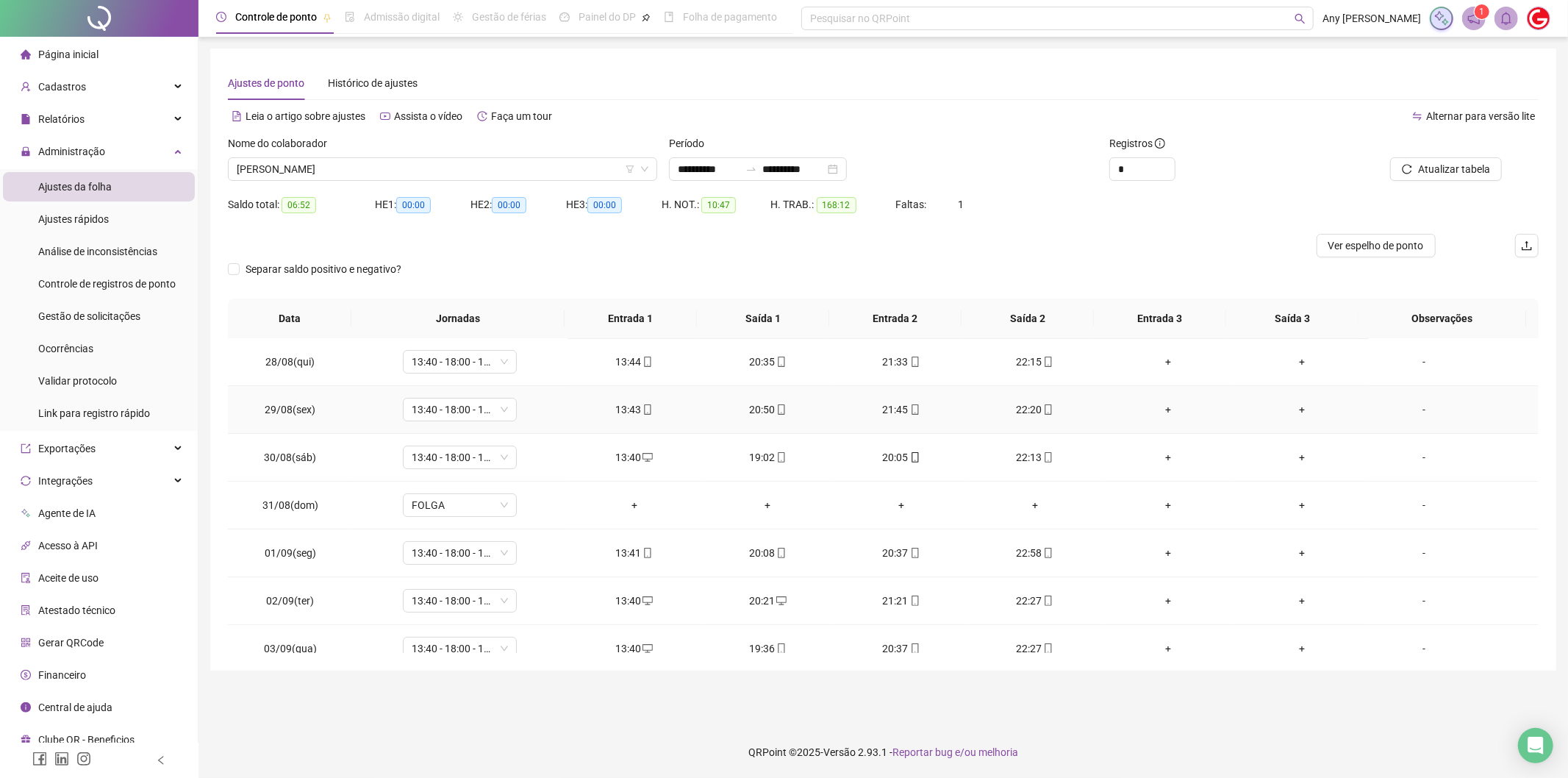
scroll to position [15, 0]
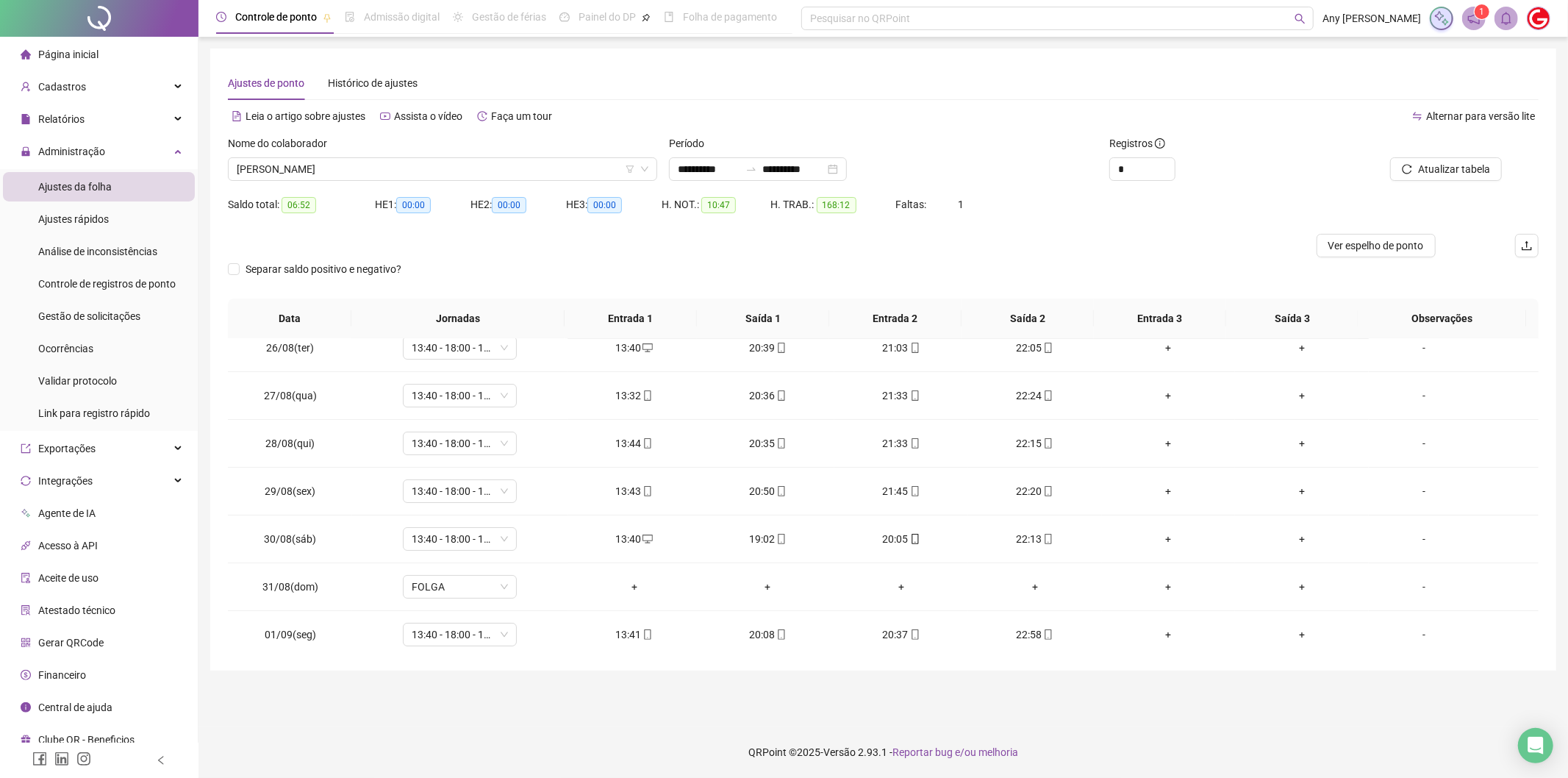
drag, startPoint x: 1365, startPoint y: 247, endPoint x: 1115, endPoint y: 140, distance: 271.9
click at [1171, 140] on form "**********" at bounding box center [884, 217] width 1311 height 163
click at [1453, 165] on span "Atualizar tabela" at bounding box center [1454, 169] width 72 height 16
click at [294, 160] on span "[PERSON_NAME]" at bounding box center [442, 168] width 411 height 22
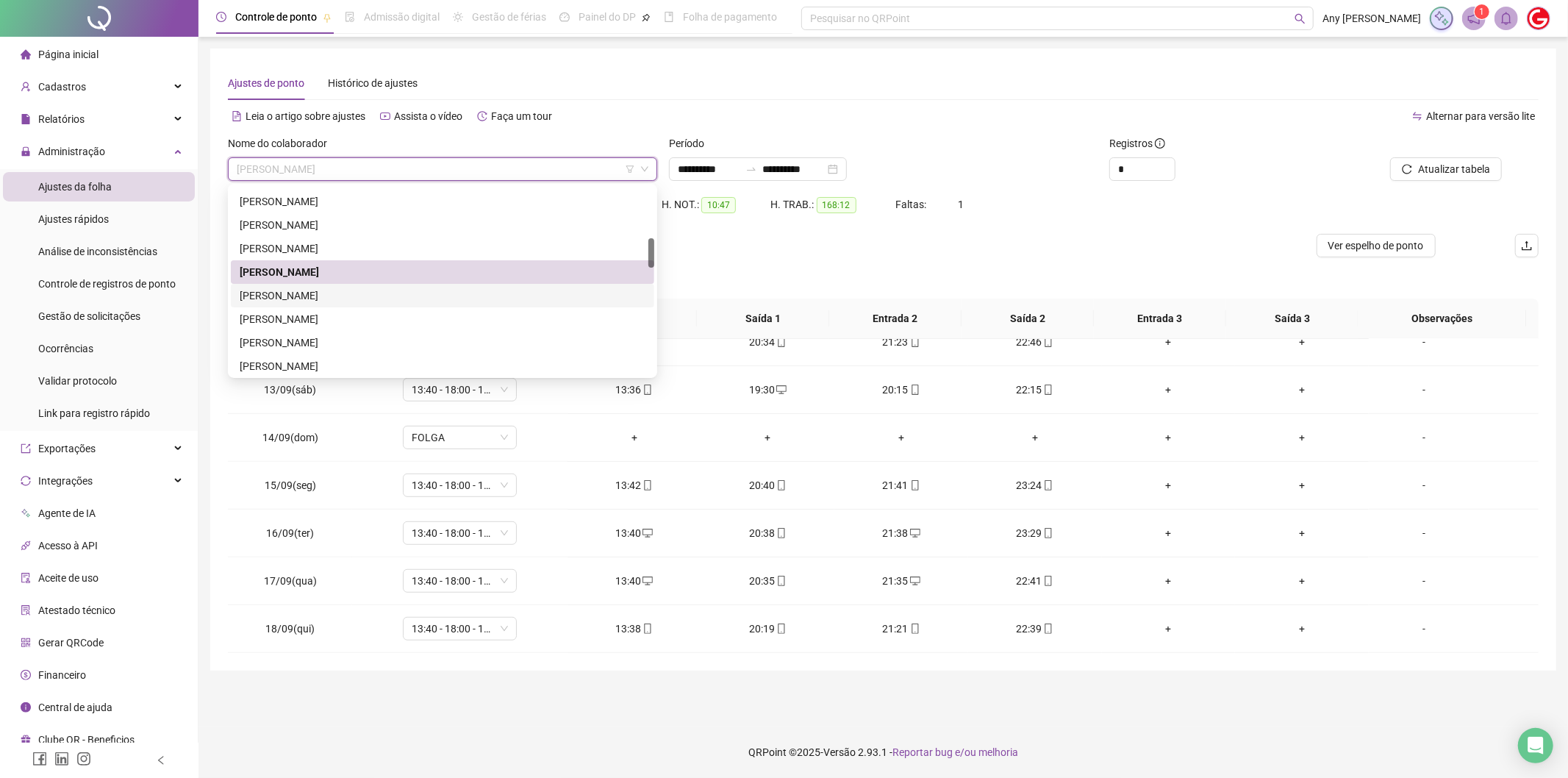
click at [301, 292] on div "[PERSON_NAME]" at bounding box center [442, 295] width 406 height 16
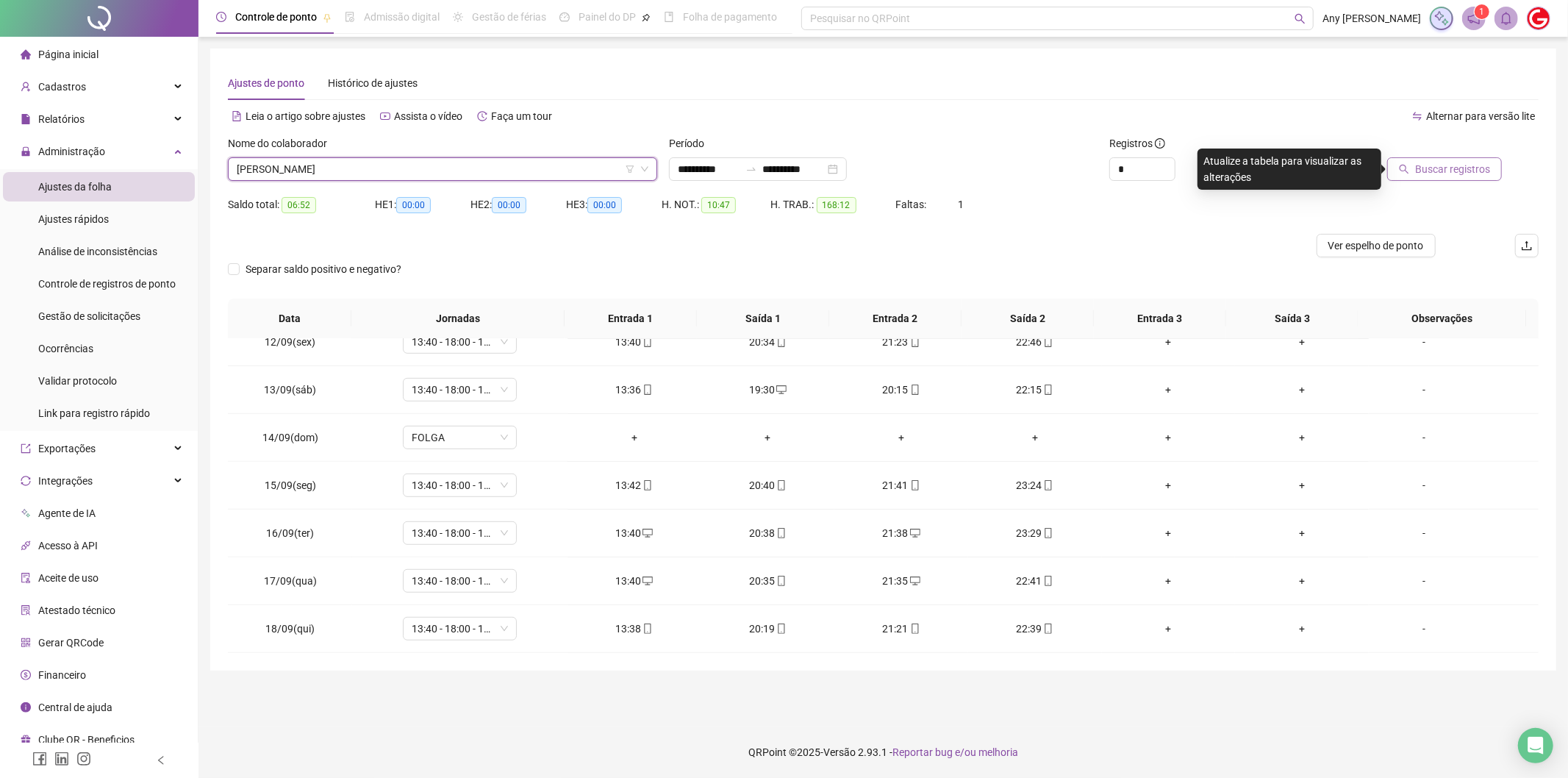
click at [1429, 177] on button "Buscar registros" at bounding box center [1445, 169] width 115 height 24
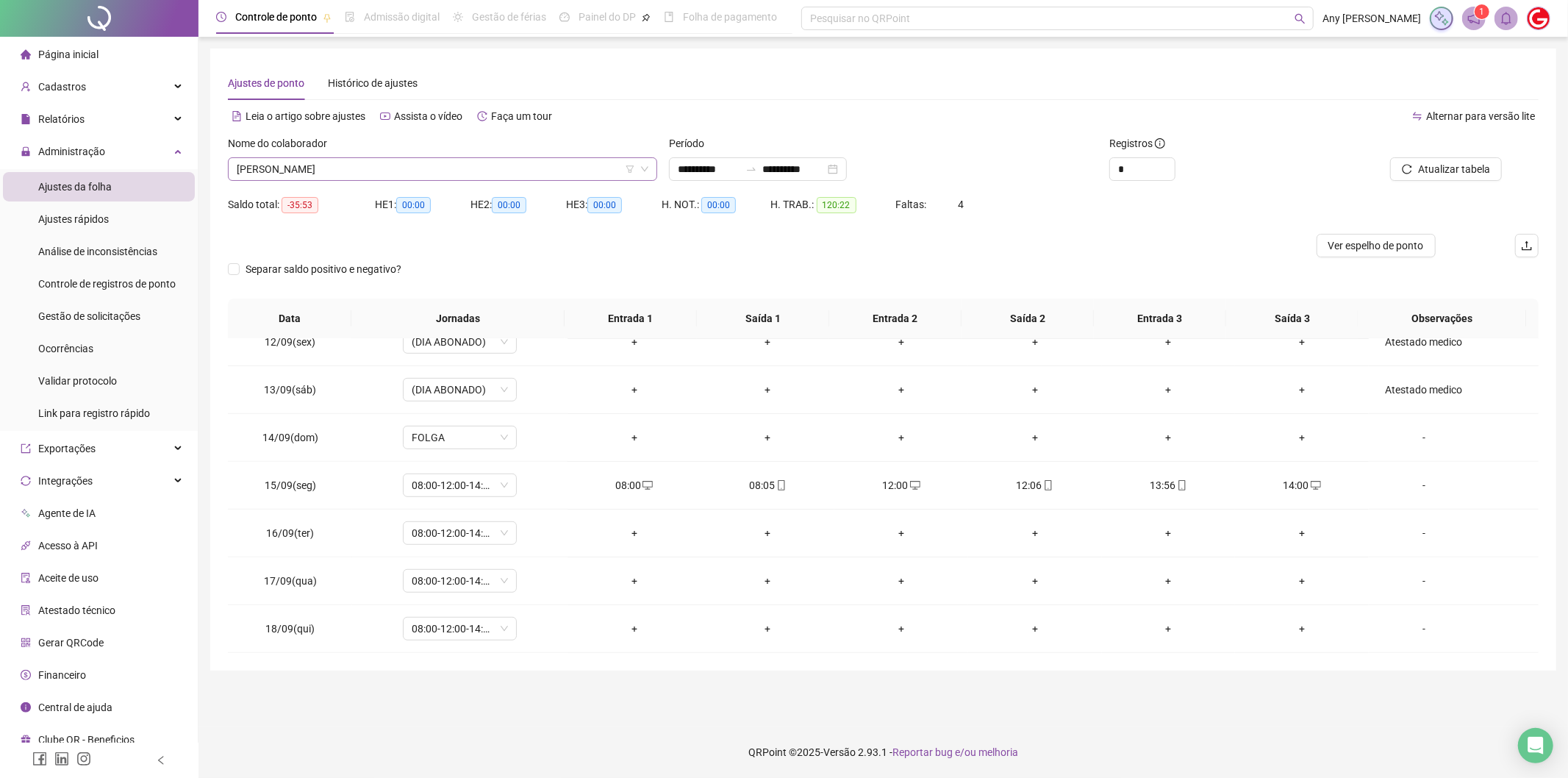
click at [318, 171] on span "[PERSON_NAME]" at bounding box center [442, 168] width 411 height 22
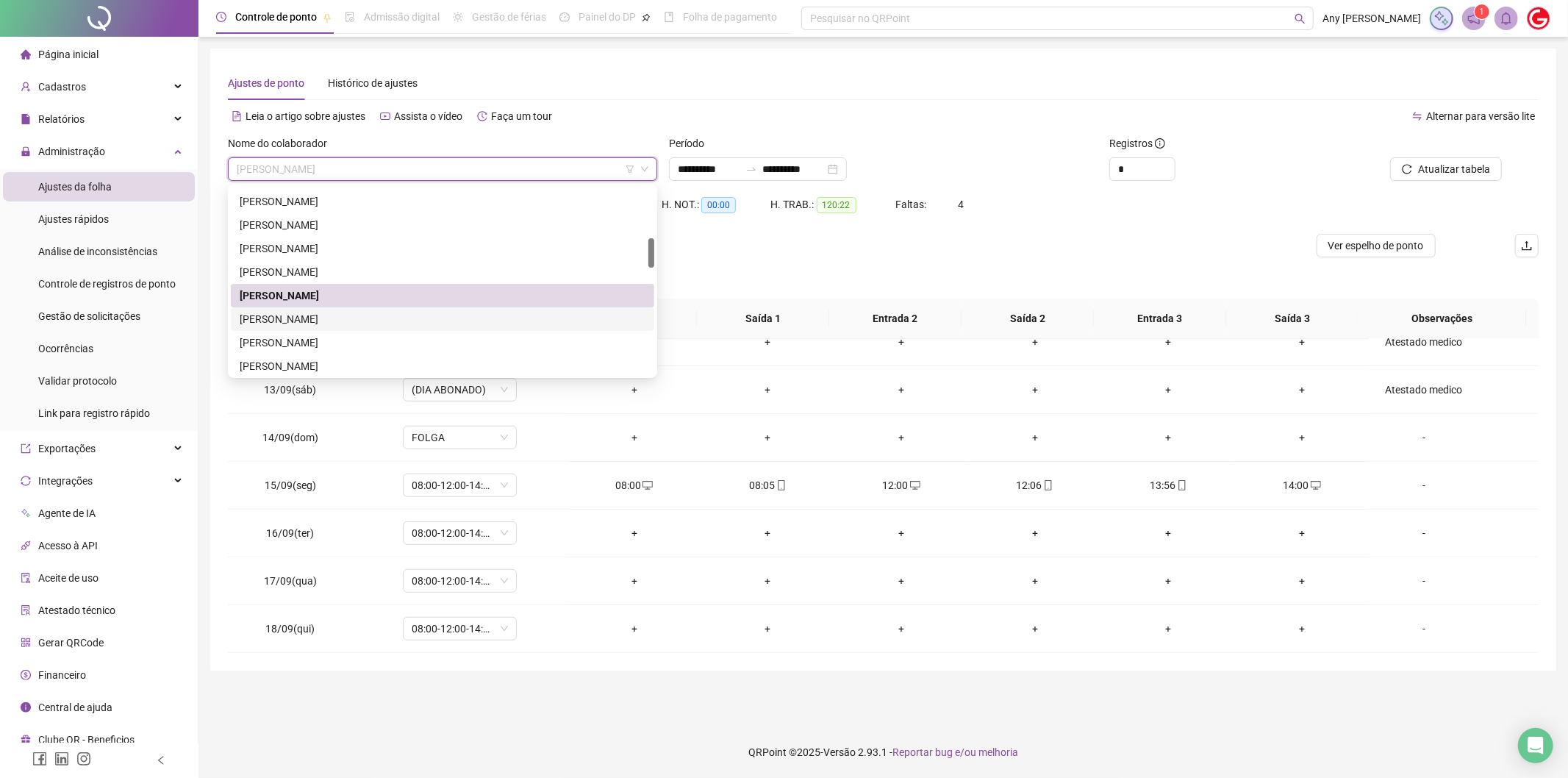
click at [307, 320] on div "[PERSON_NAME]" at bounding box center [442, 319] width 406 height 16
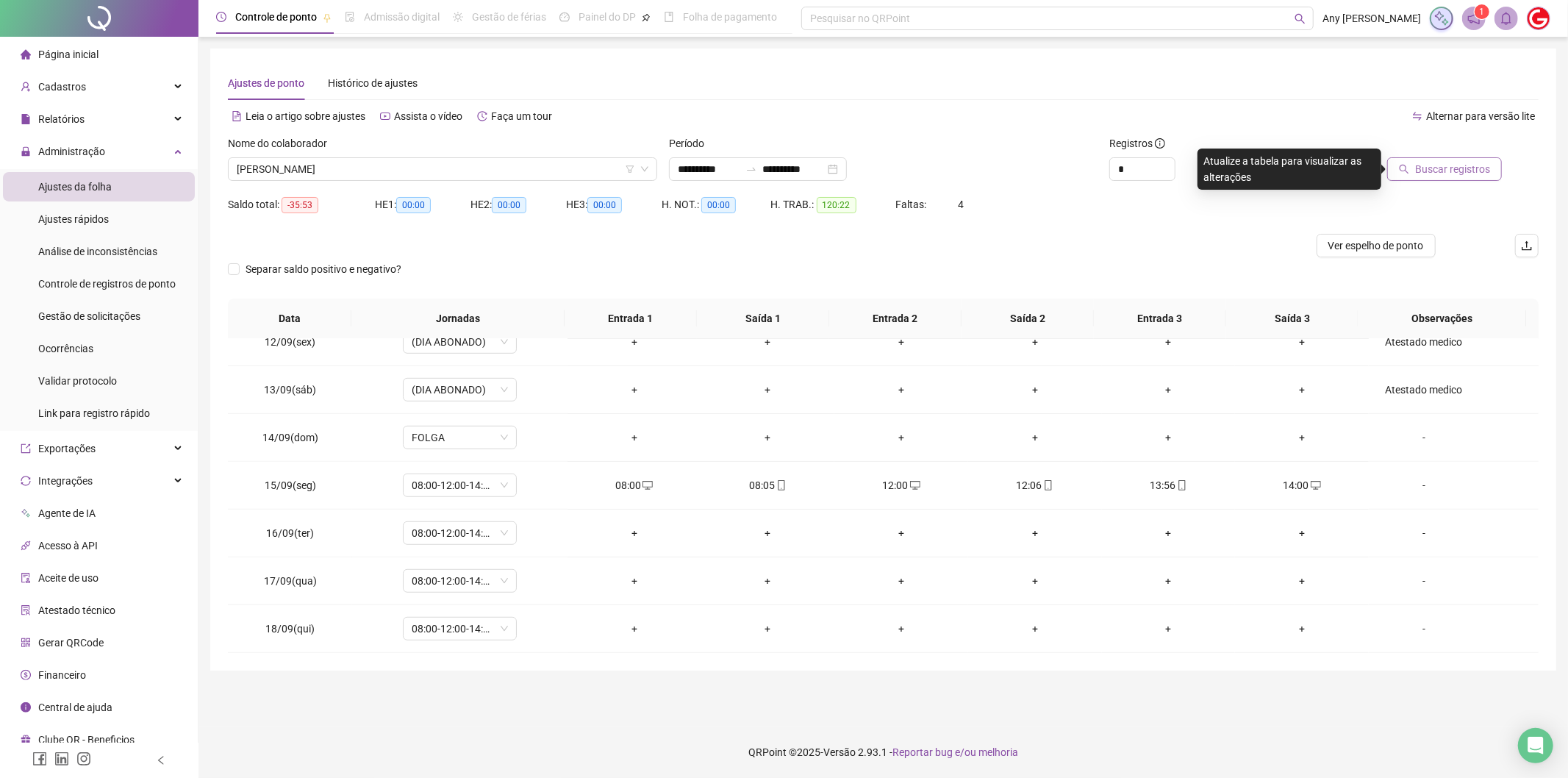
click at [1415, 167] on button "Buscar registros" at bounding box center [1445, 169] width 115 height 24
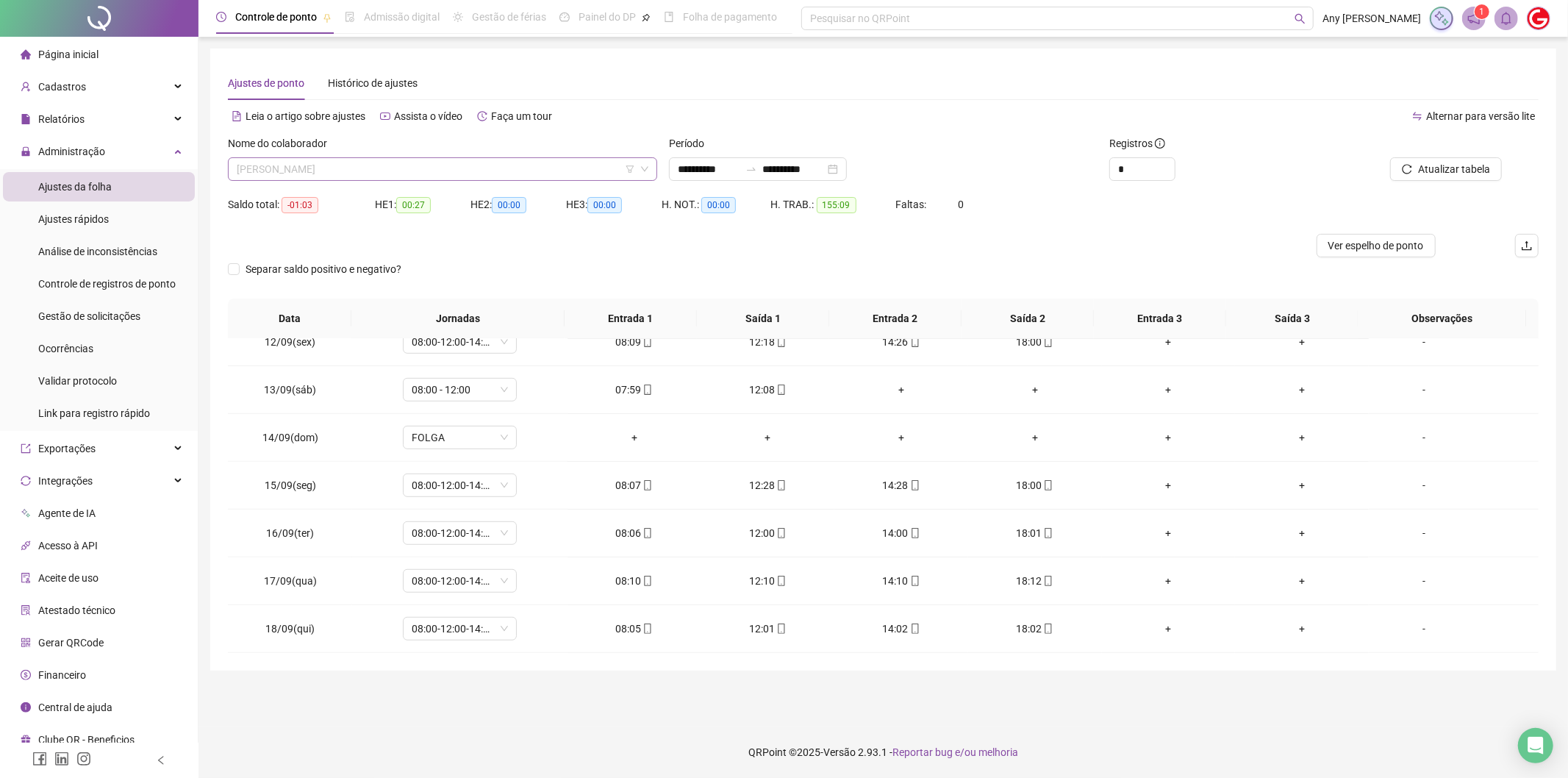
click at [375, 177] on span "[PERSON_NAME]" at bounding box center [442, 168] width 411 height 22
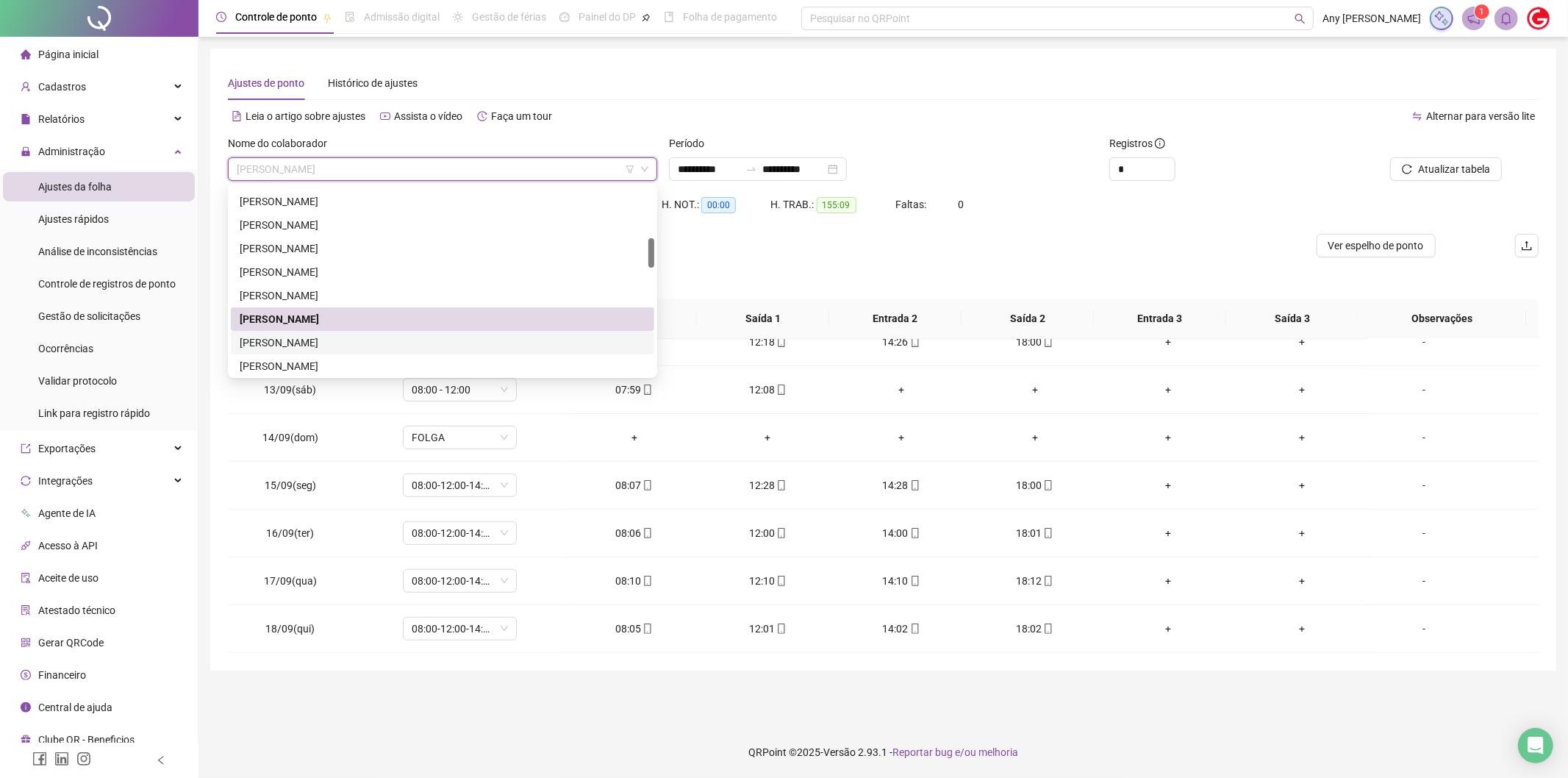
click at [327, 338] on div "[PERSON_NAME]" at bounding box center [442, 343] width 406 height 16
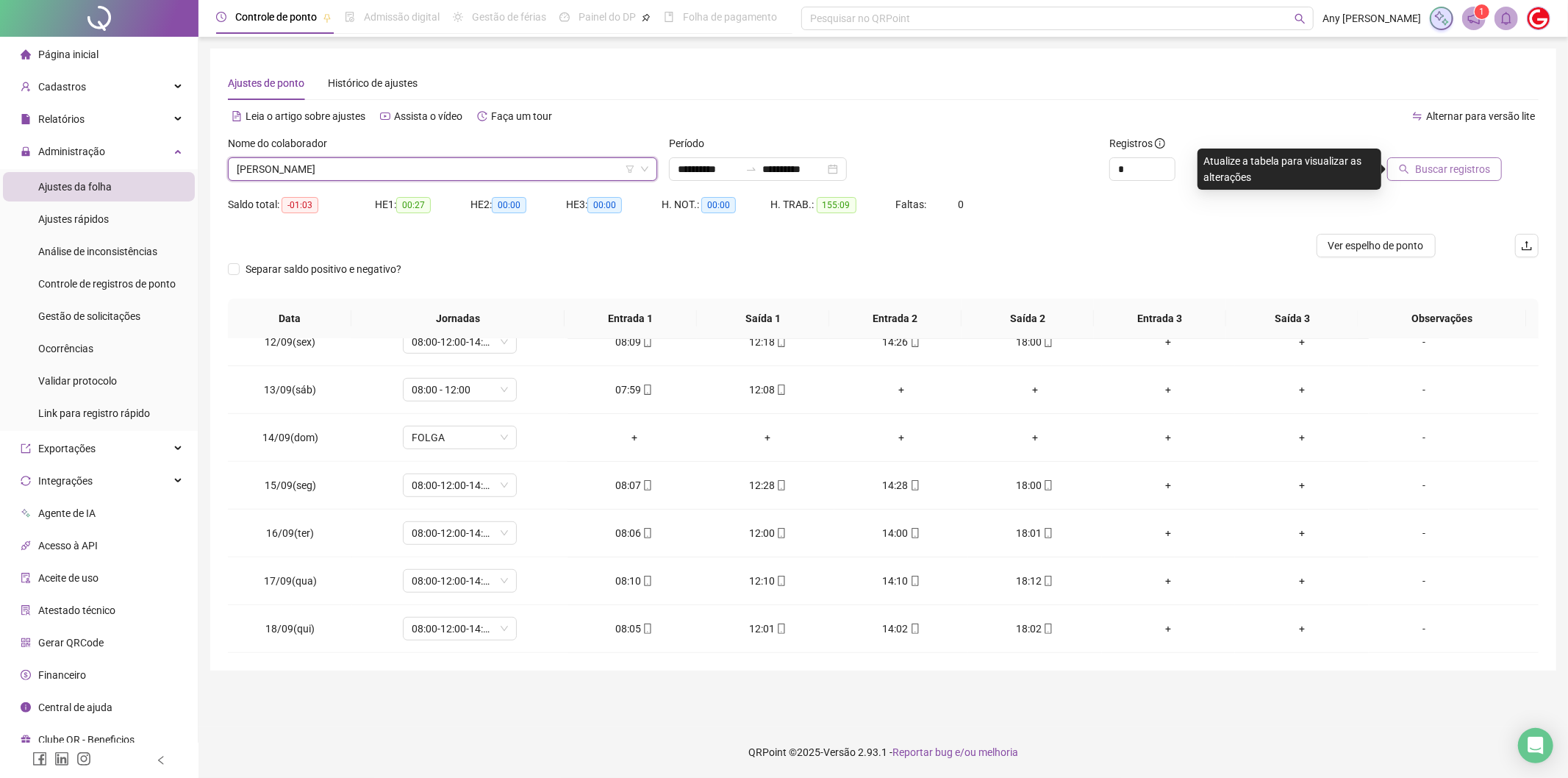
click at [1409, 171] on icon "search" at bounding box center [1404, 169] width 10 height 10
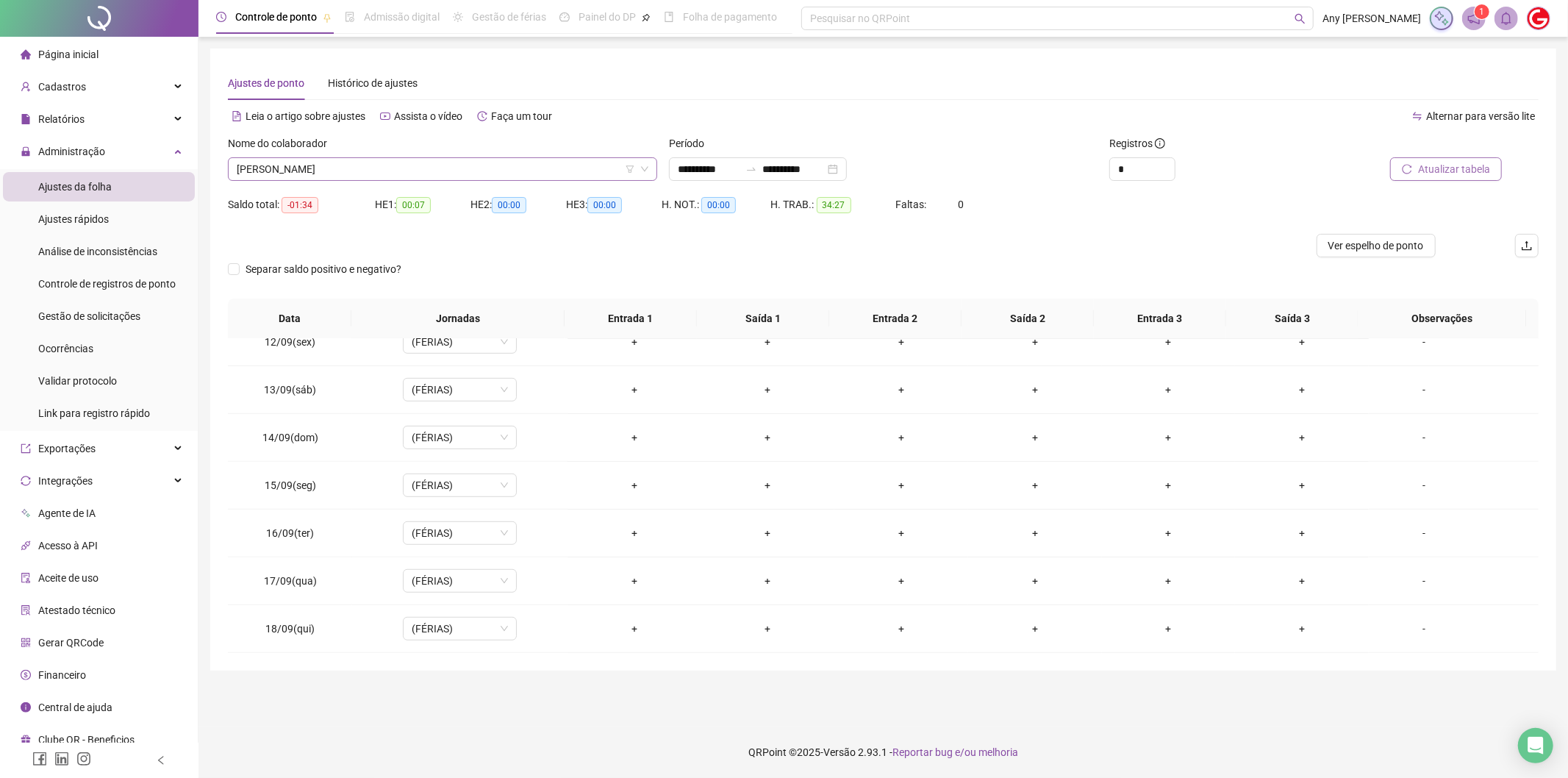
click at [290, 171] on span "[PERSON_NAME]" at bounding box center [442, 168] width 411 height 22
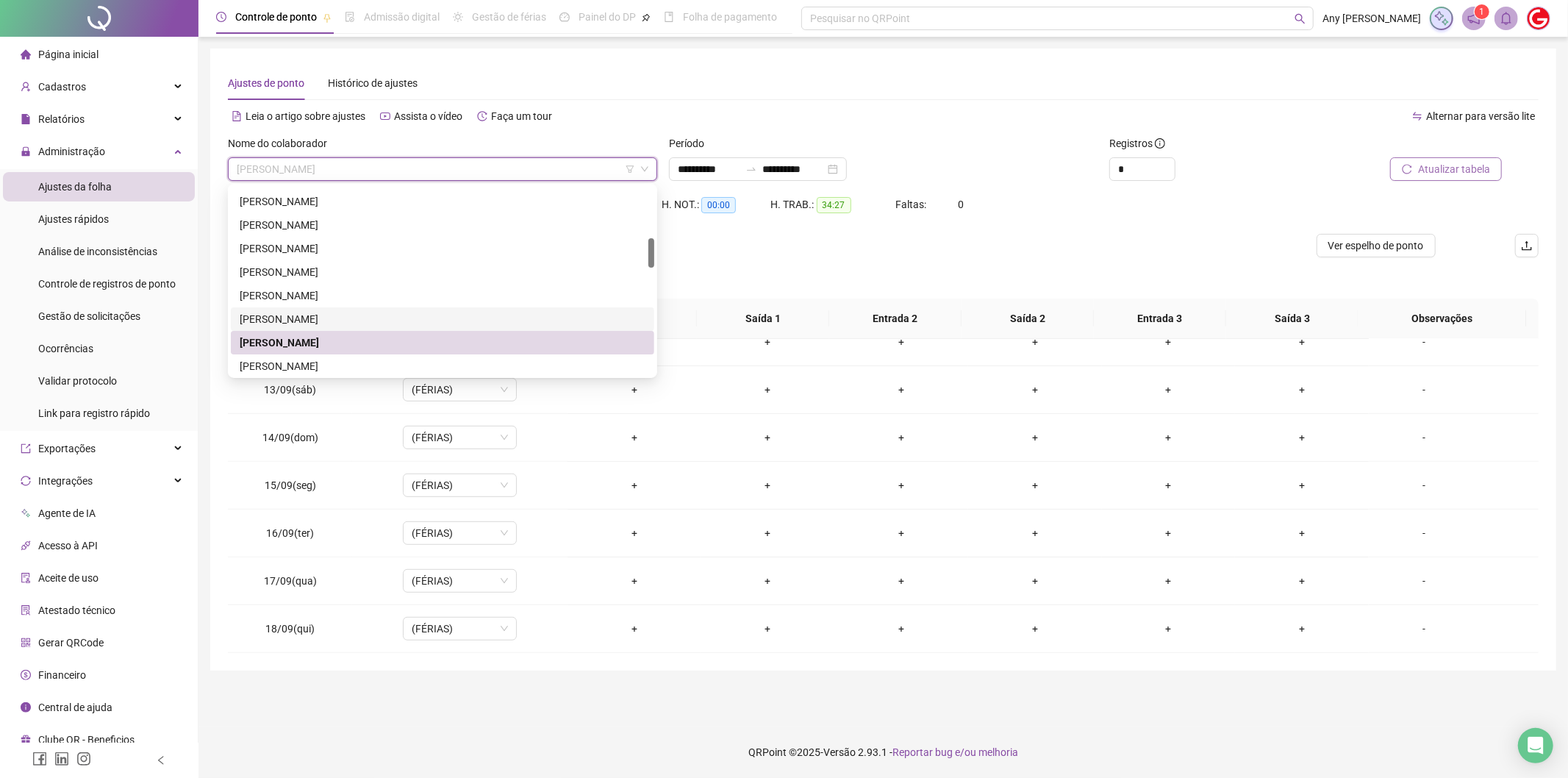
scroll to position [408, 0]
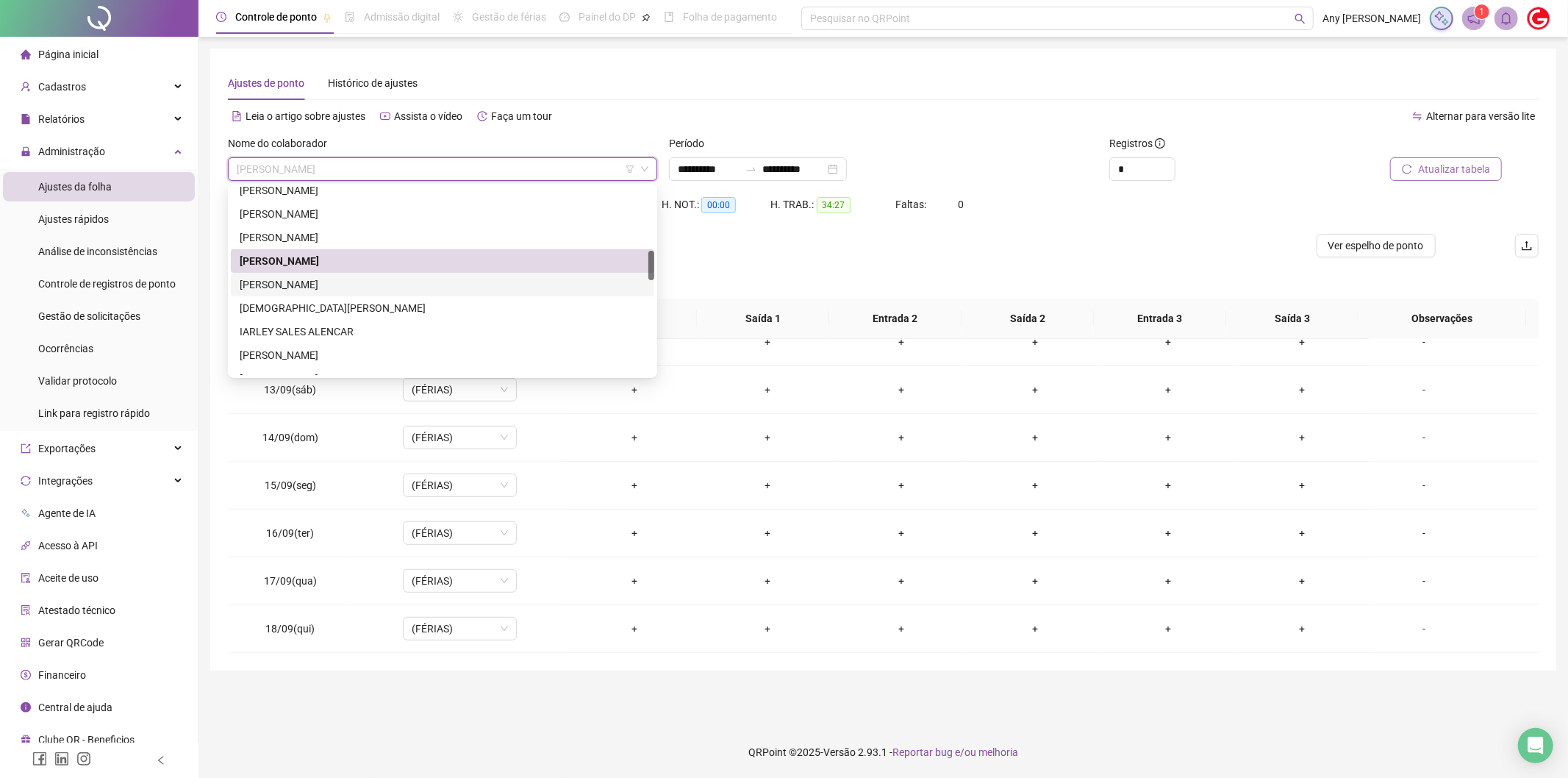
click at [275, 273] on div "[PERSON_NAME]" at bounding box center [442, 285] width 424 height 24
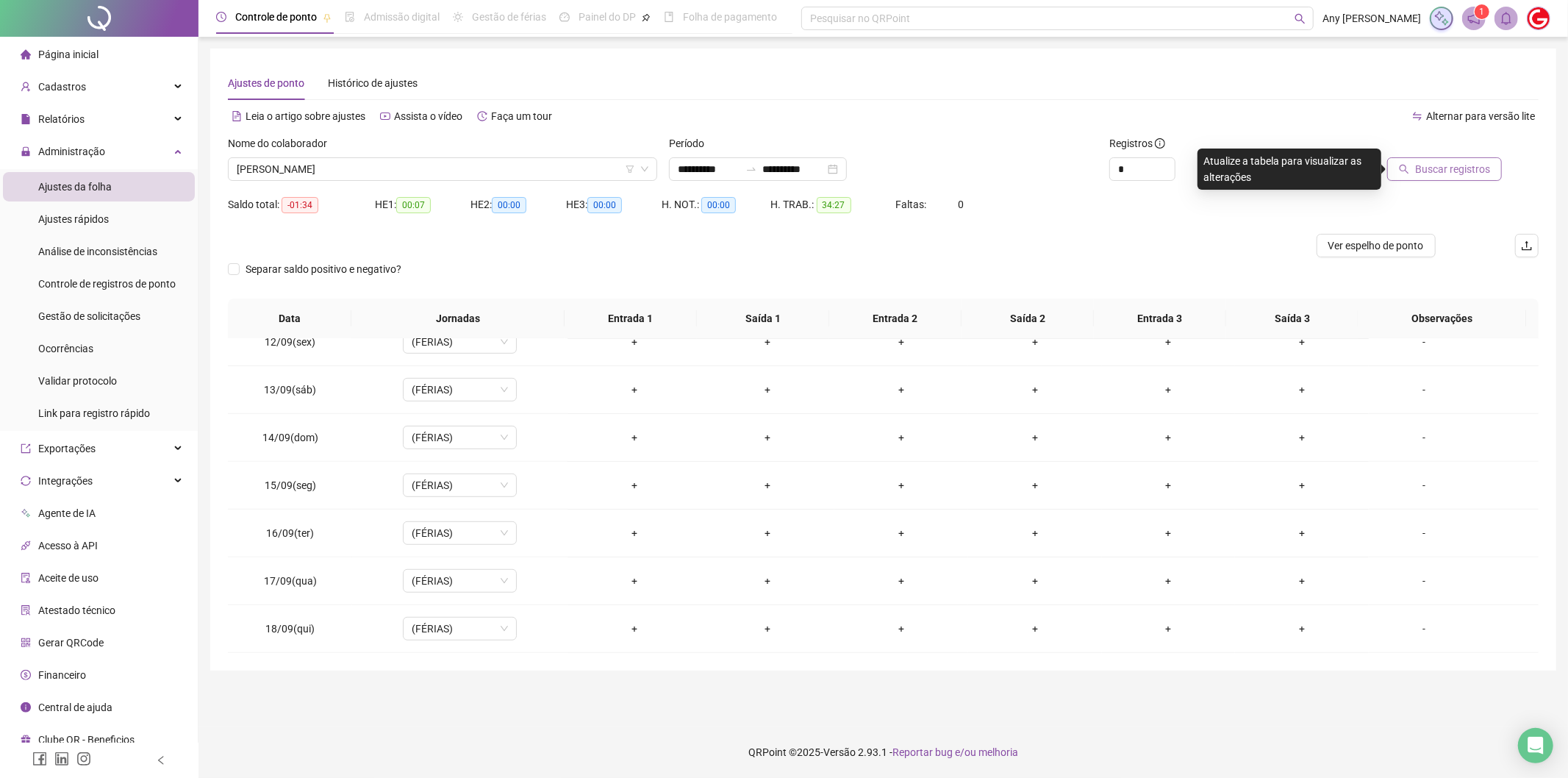
drag, startPoint x: 460, startPoint y: 155, endPoint x: 344, endPoint y: 194, distance: 122.4
click at [459, 155] on div "Nome do colaborador" at bounding box center [442, 146] width 429 height 22
click at [307, 167] on span "[PERSON_NAME]" at bounding box center [442, 168] width 411 height 22
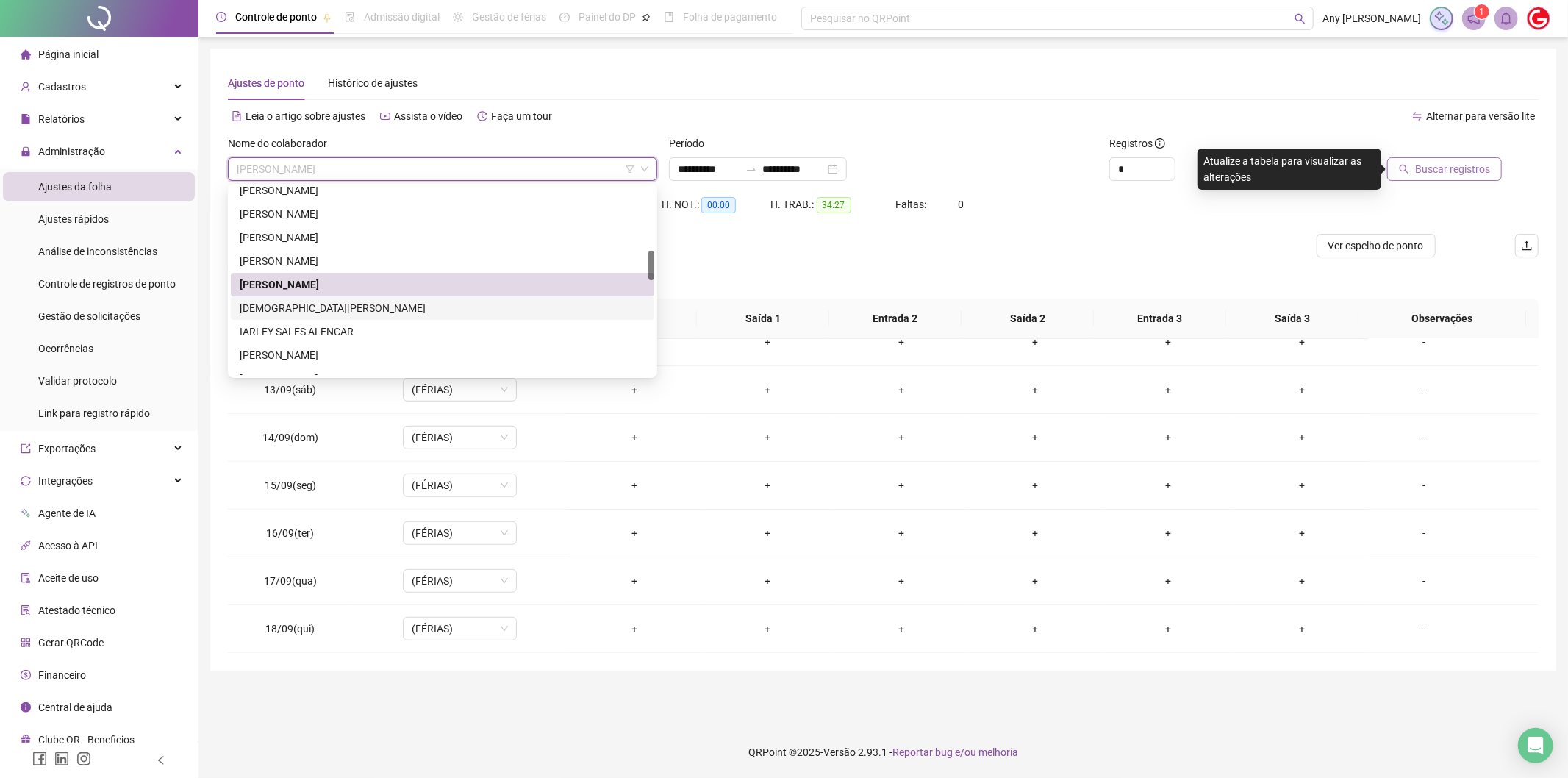
click at [304, 301] on div "[DEMOGRAPHIC_DATA][PERSON_NAME]" at bounding box center [442, 307] width 406 height 16
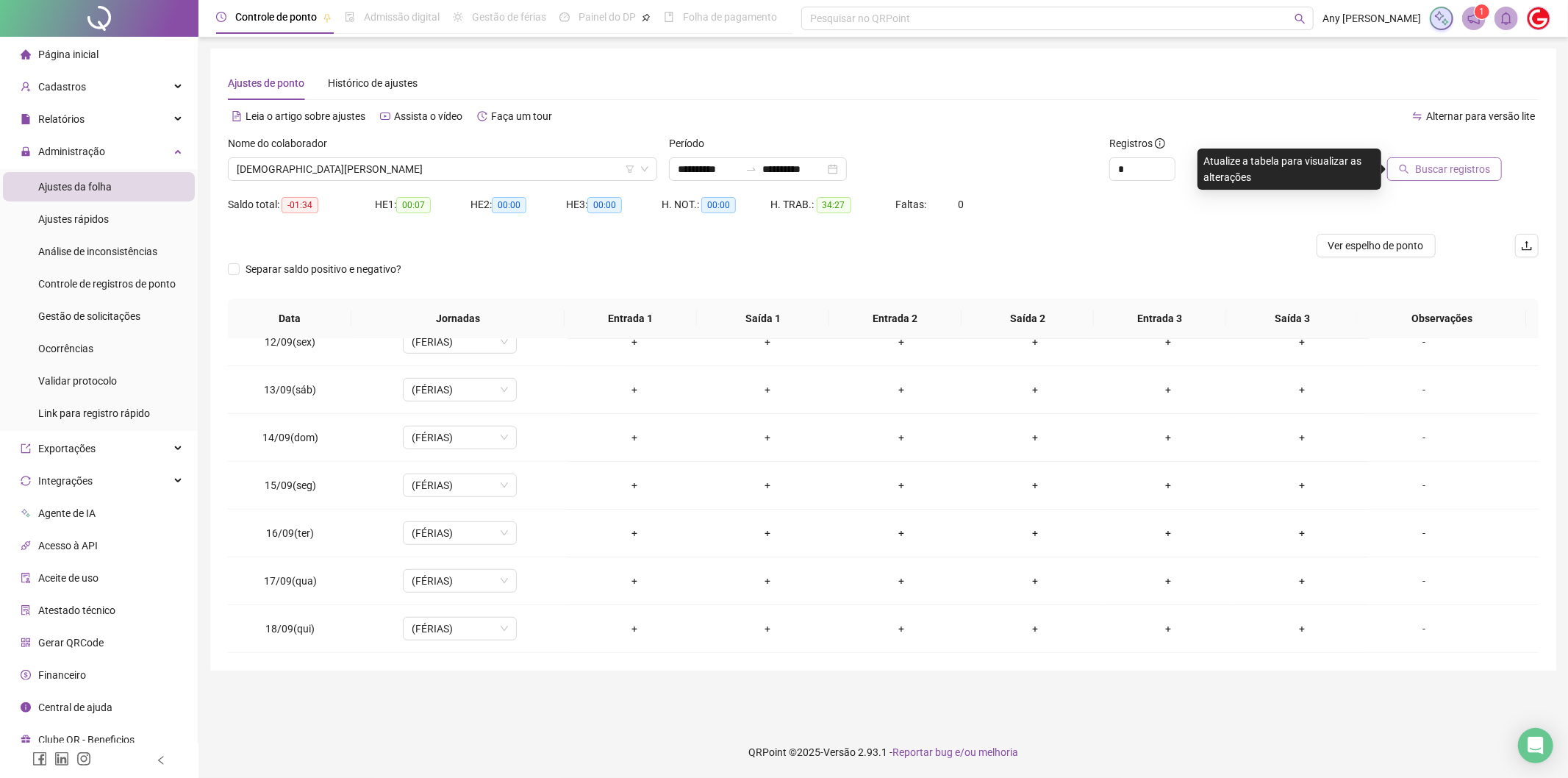
click at [1428, 165] on span "Buscar registros" at bounding box center [1452, 169] width 75 height 16
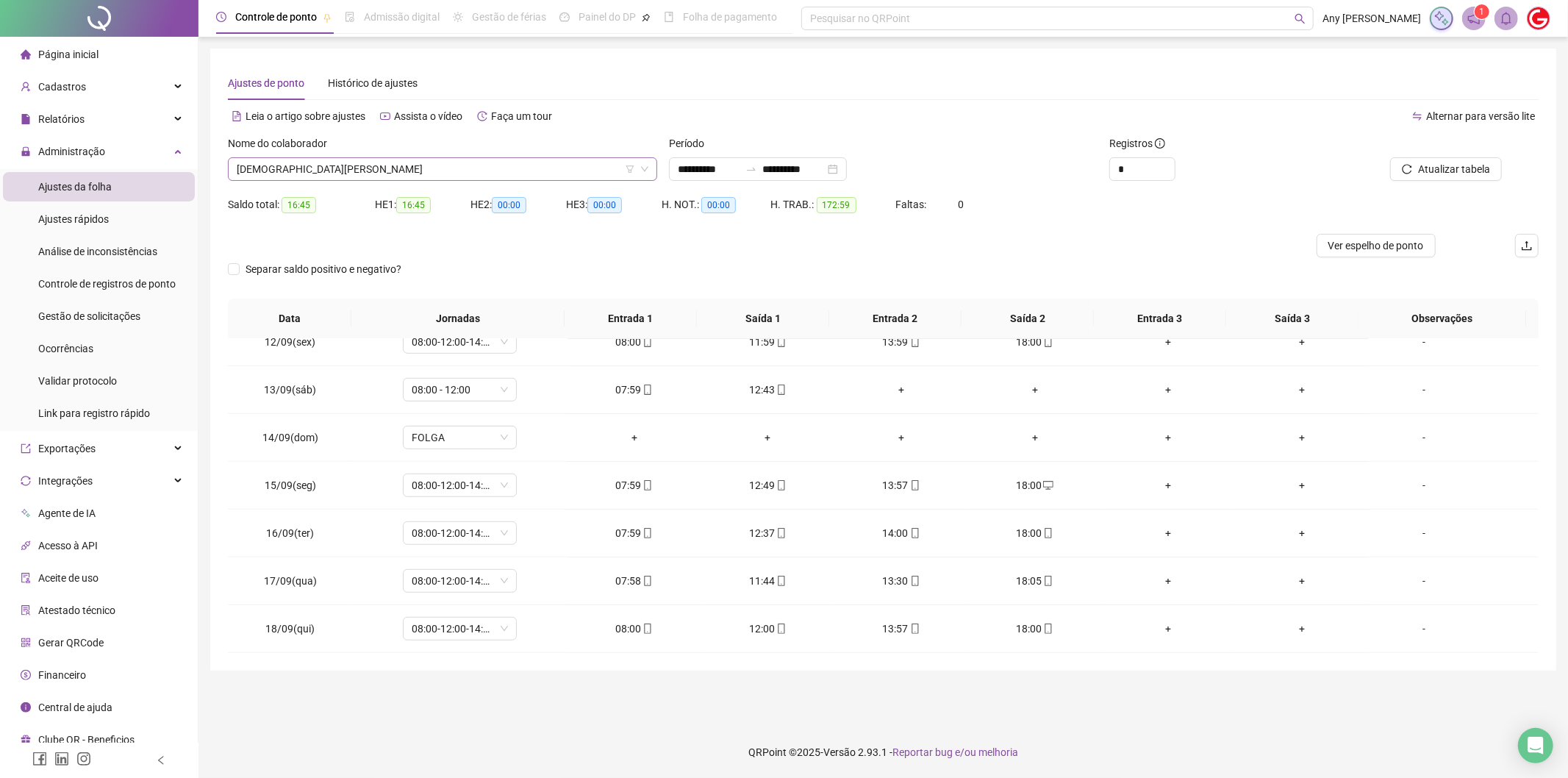
click at [309, 172] on span "[DEMOGRAPHIC_DATA][PERSON_NAME]" at bounding box center [442, 168] width 411 height 22
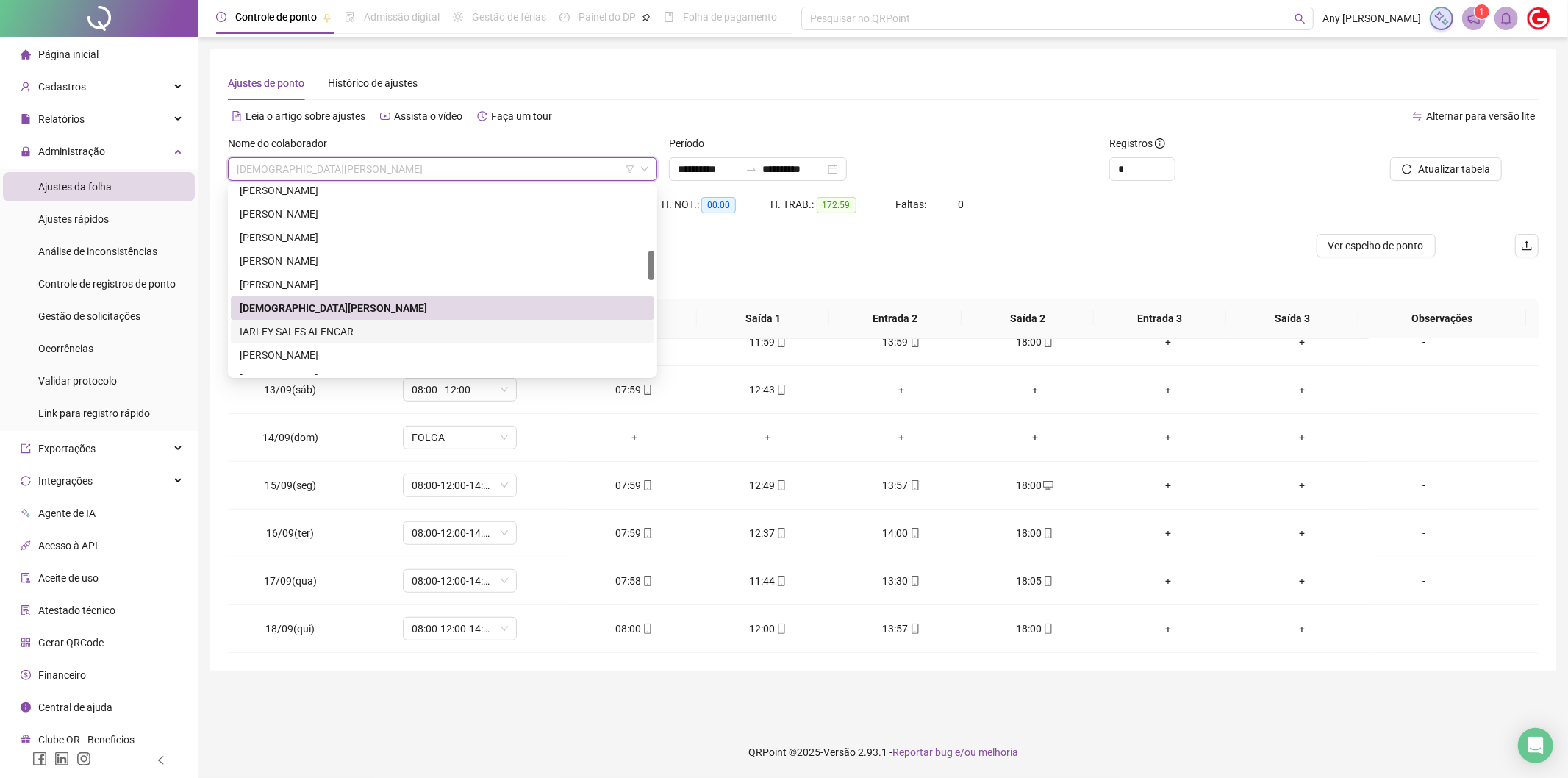
click at [301, 339] on div "IARLEY SALES ALENCAR" at bounding box center [442, 331] width 406 height 16
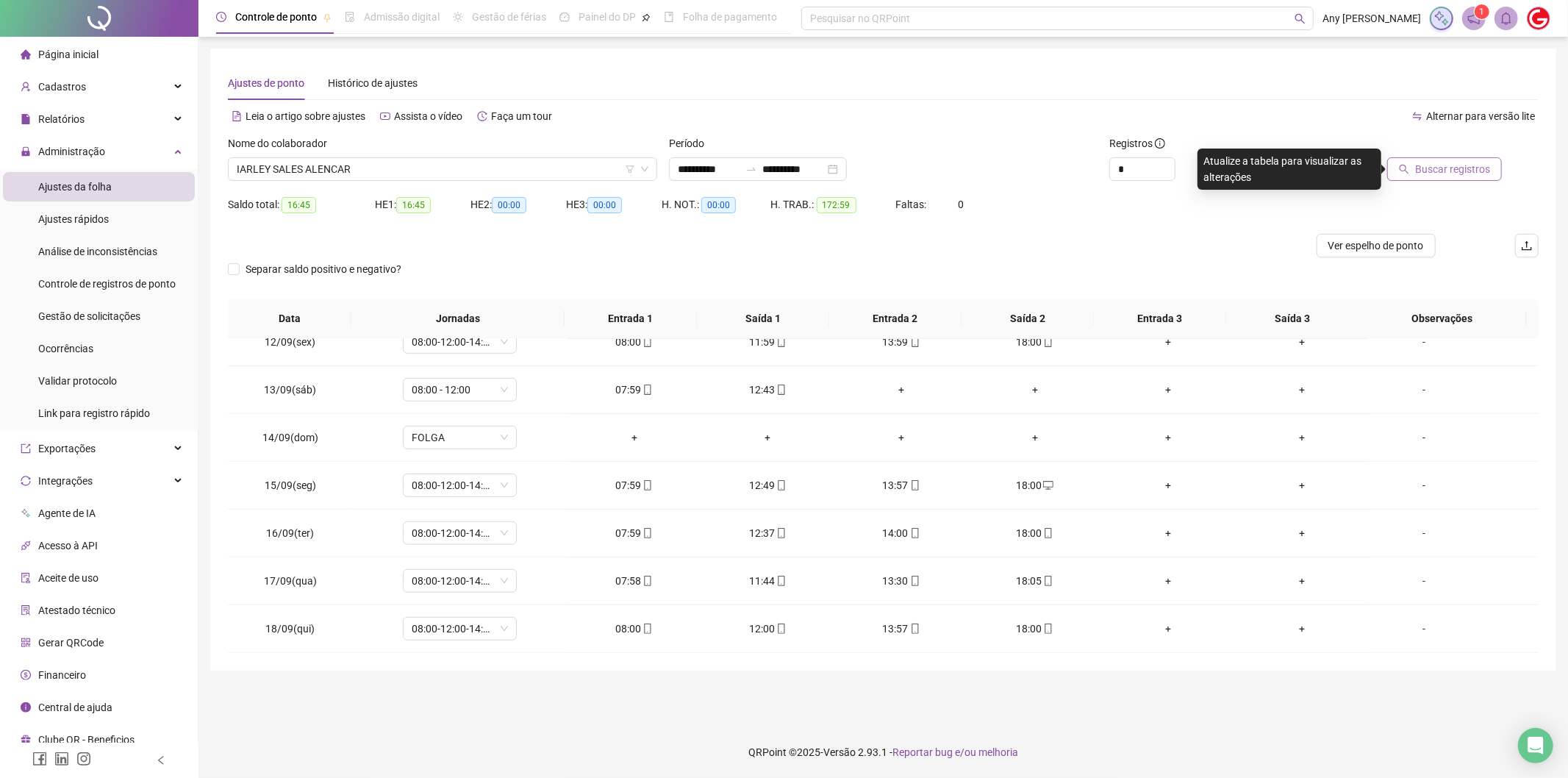
click at [1436, 174] on span "Buscar registros" at bounding box center [1452, 169] width 75 height 16
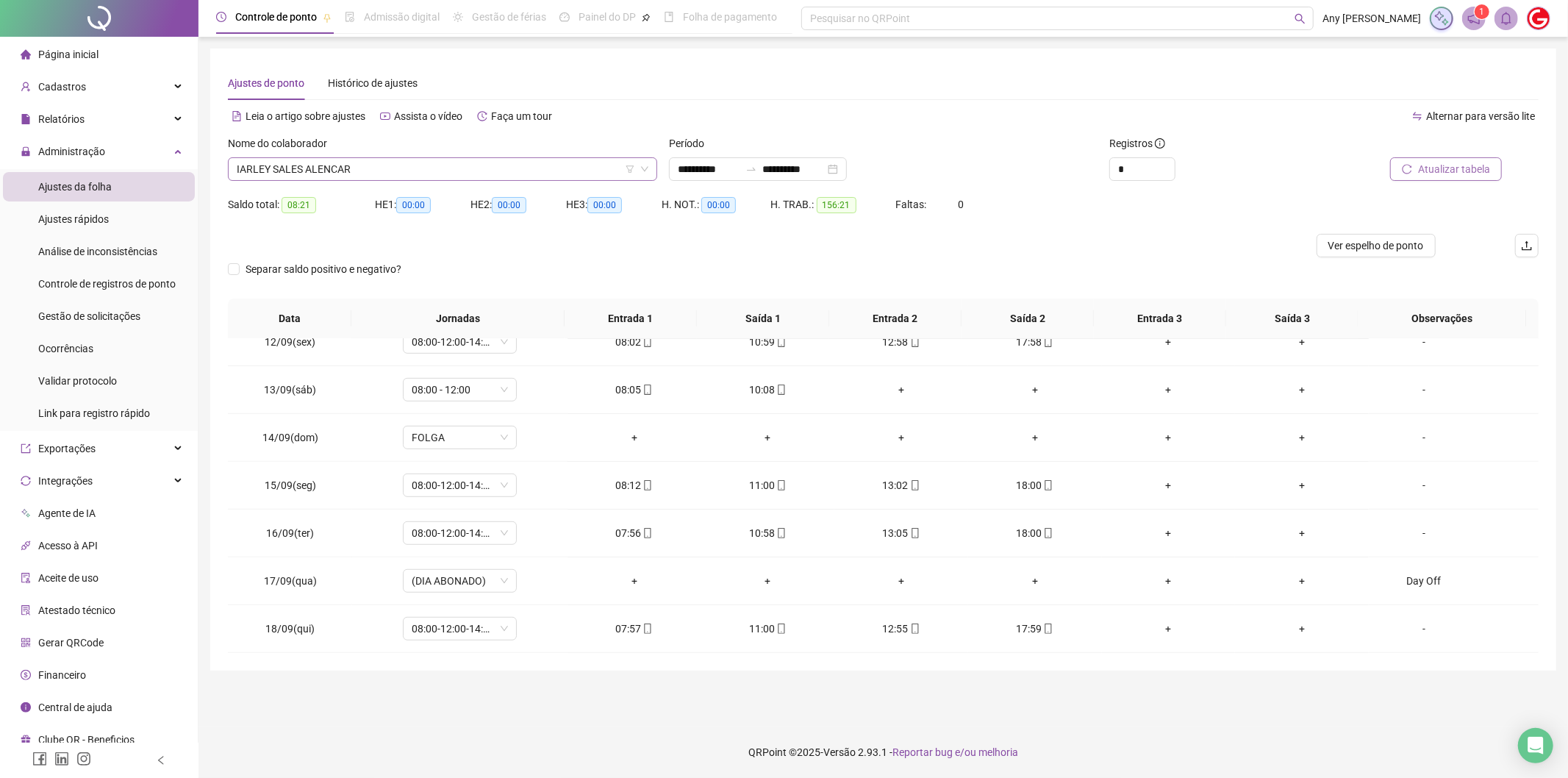
click at [334, 162] on span "IARLEY SALES ALENCAR" at bounding box center [442, 168] width 411 height 22
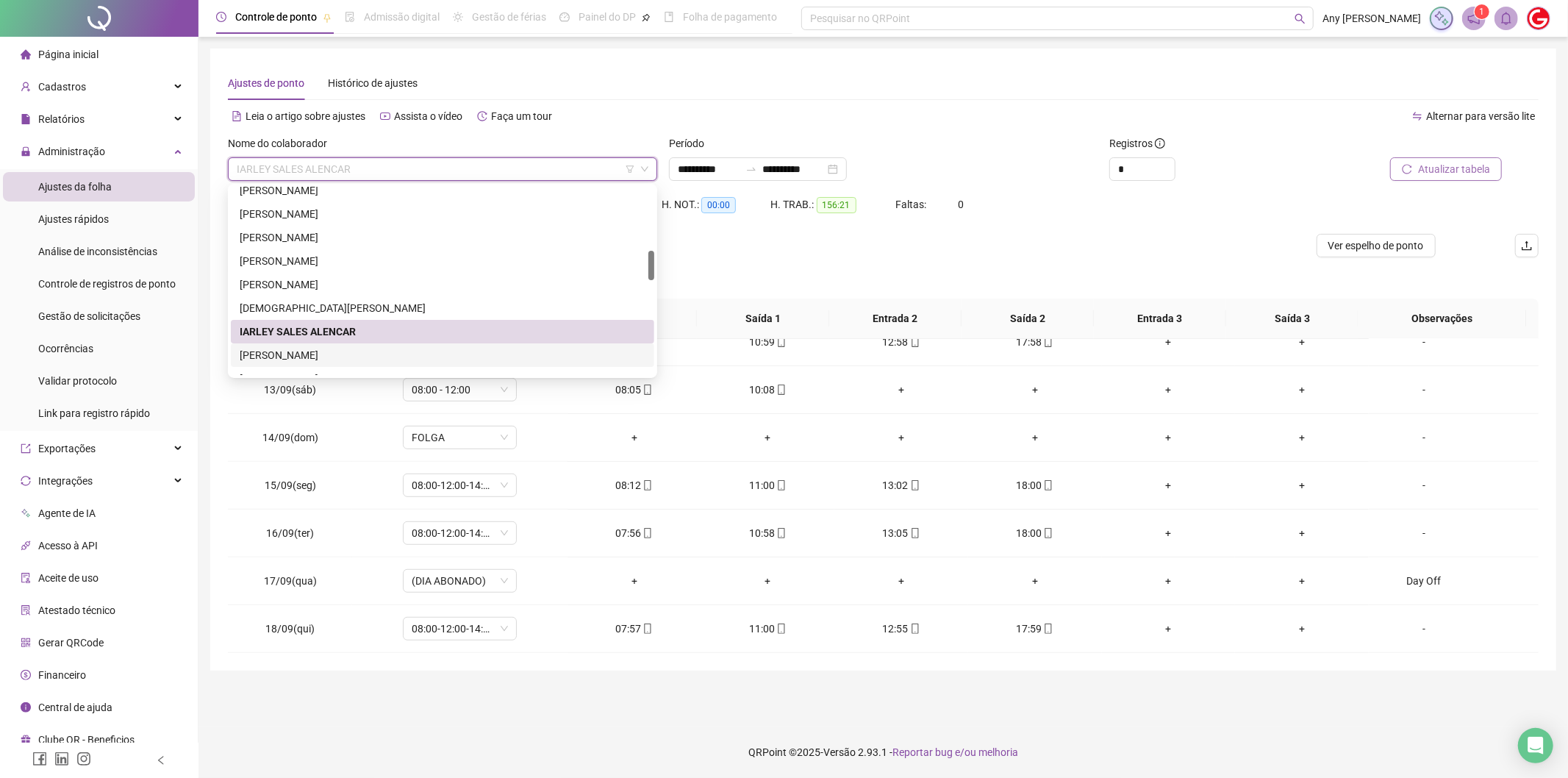
click at [311, 351] on div "[PERSON_NAME]" at bounding box center [442, 355] width 406 height 16
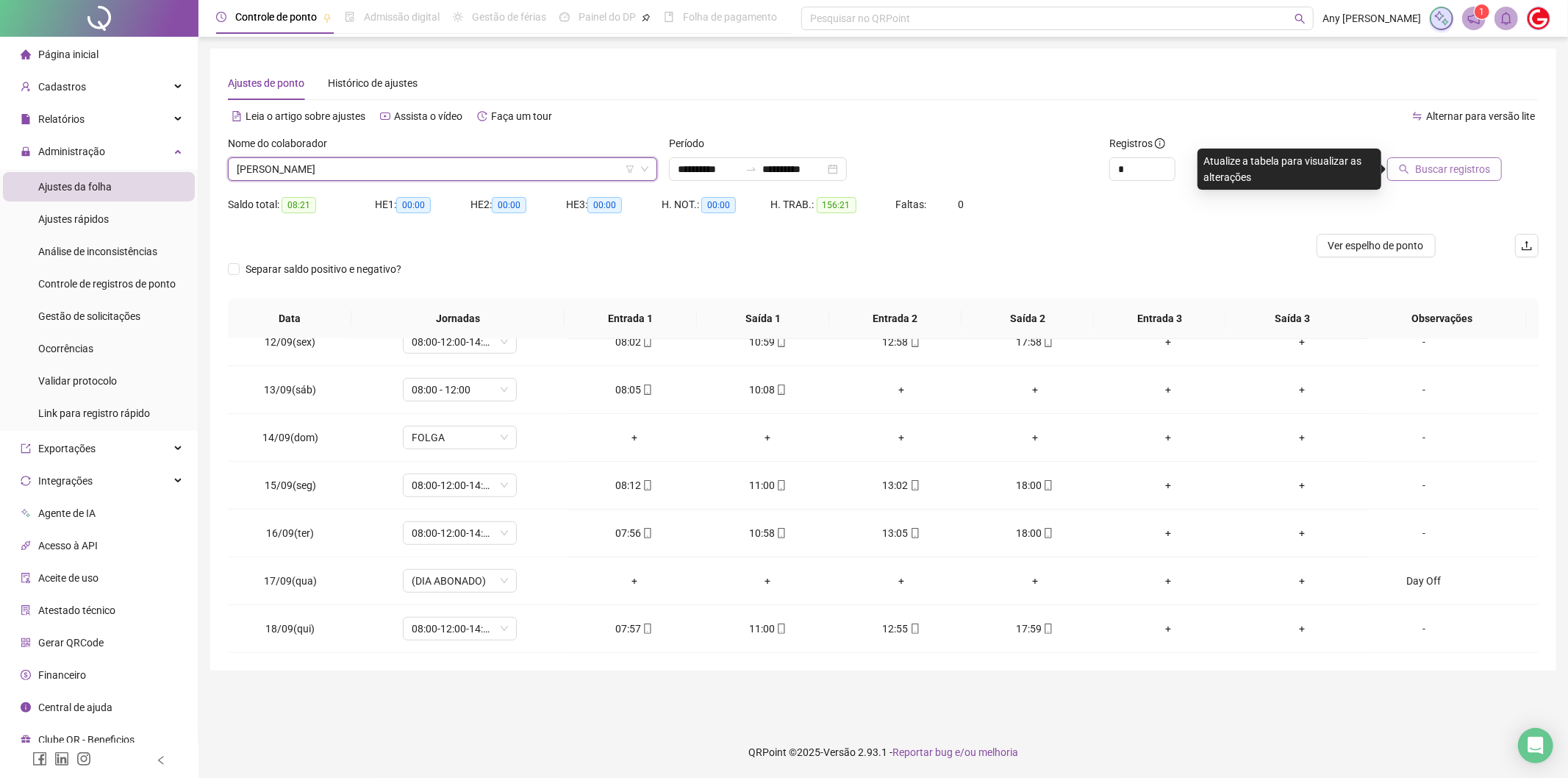
click at [1448, 163] on span "Buscar registros" at bounding box center [1452, 169] width 75 height 16
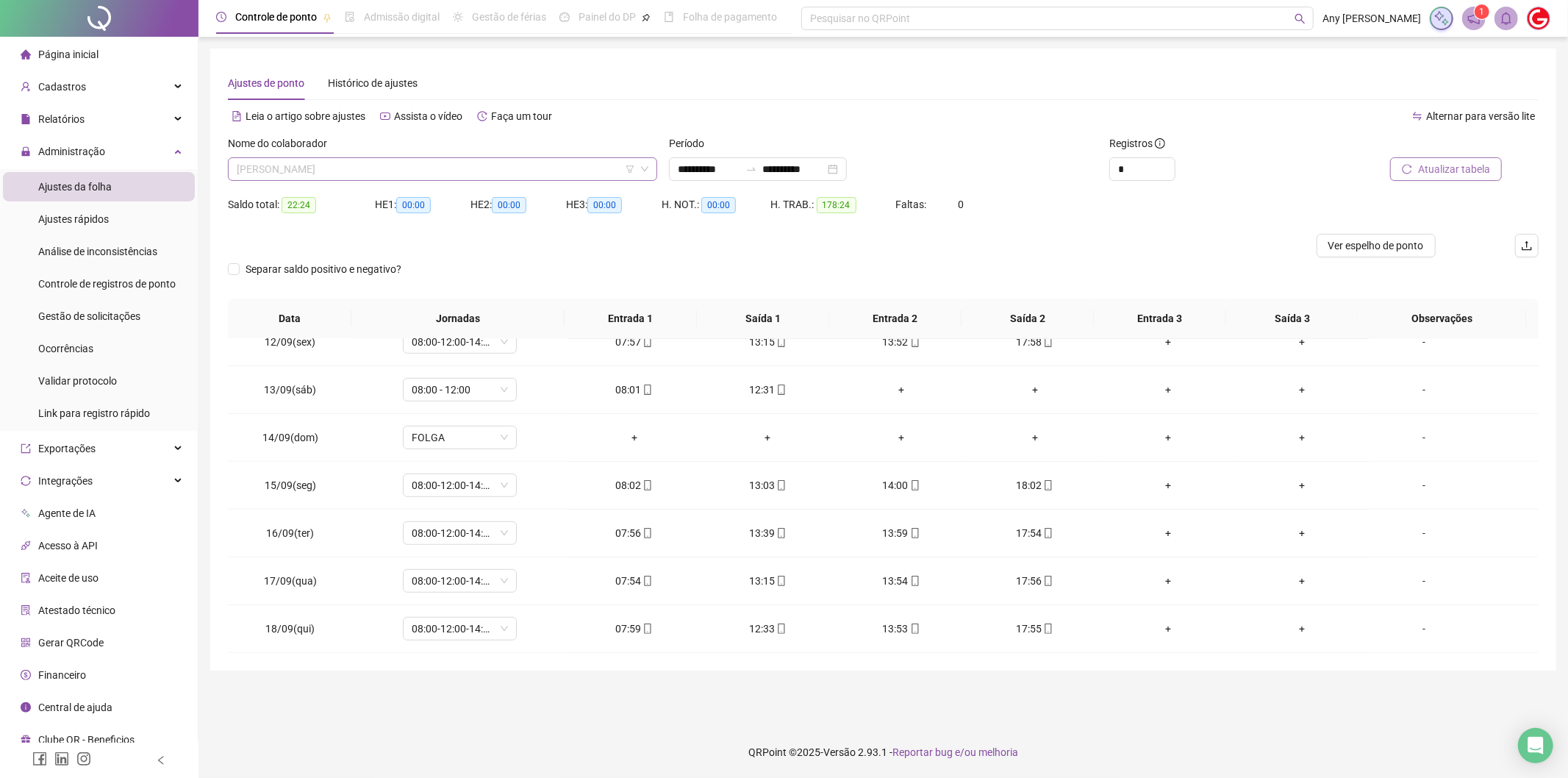
click at [299, 167] on span "[PERSON_NAME]" at bounding box center [442, 168] width 411 height 22
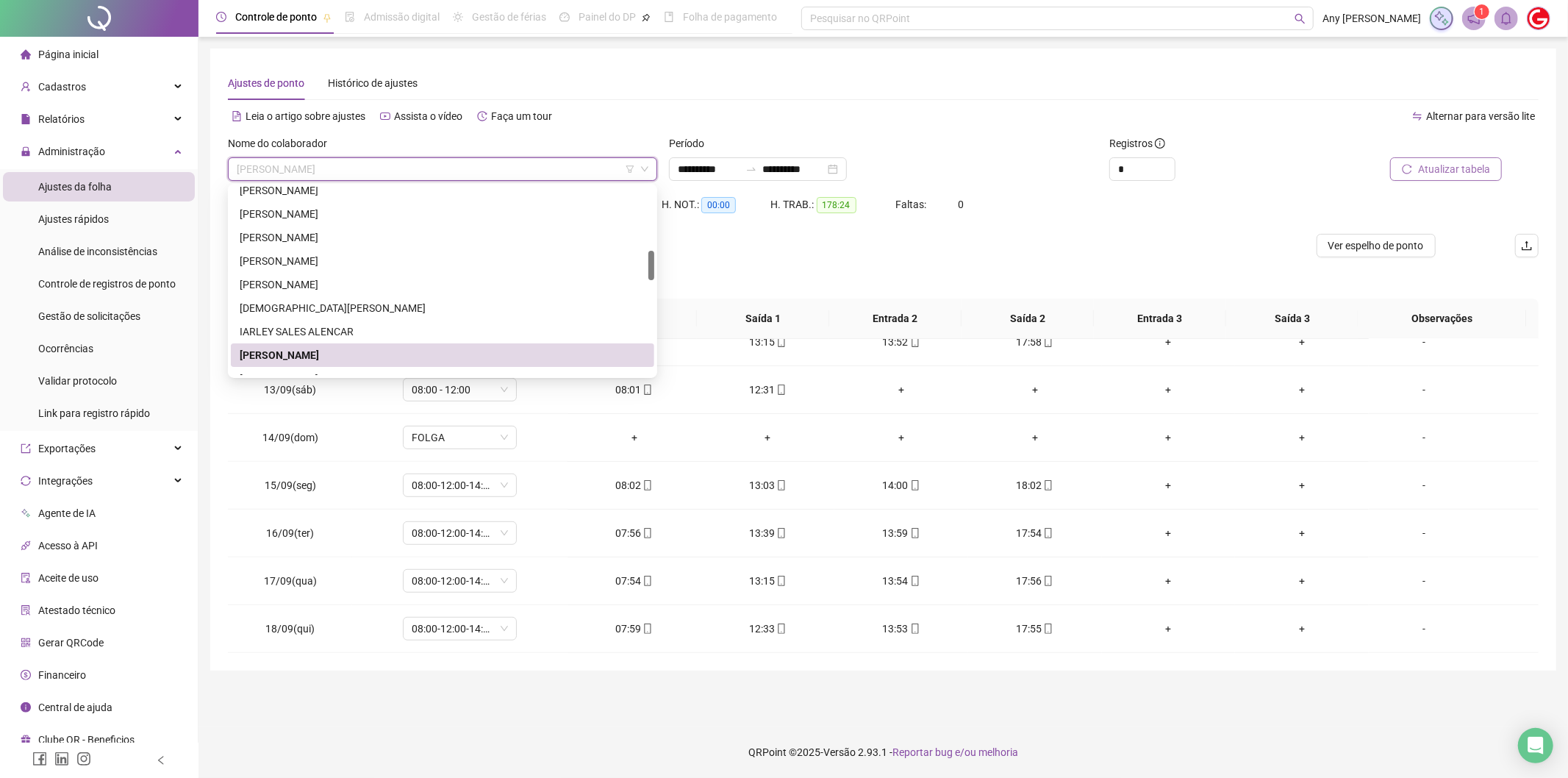
scroll to position [490, 0]
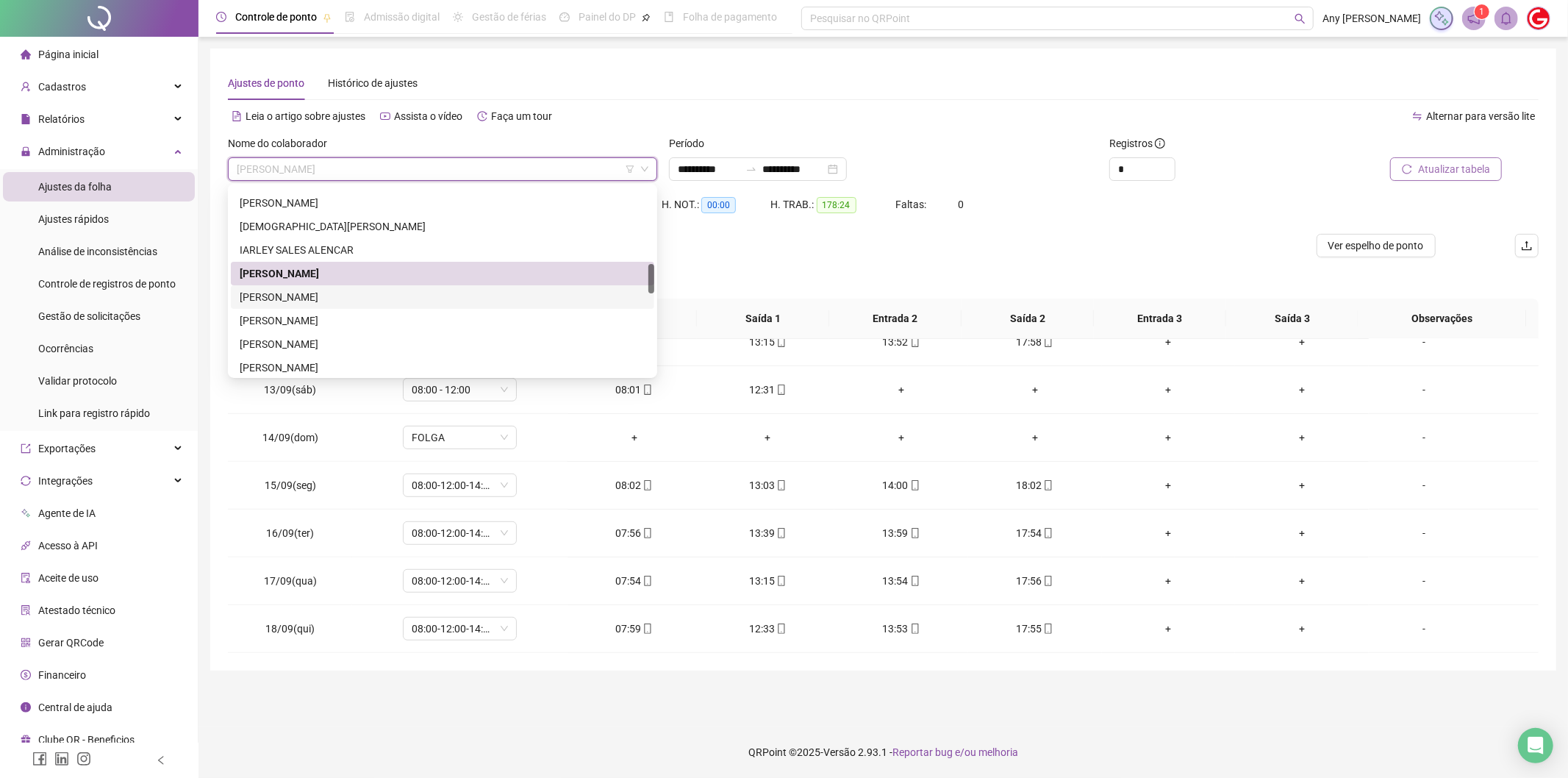
click at [286, 304] on div "[PERSON_NAME]" at bounding box center [442, 297] width 406 height 16
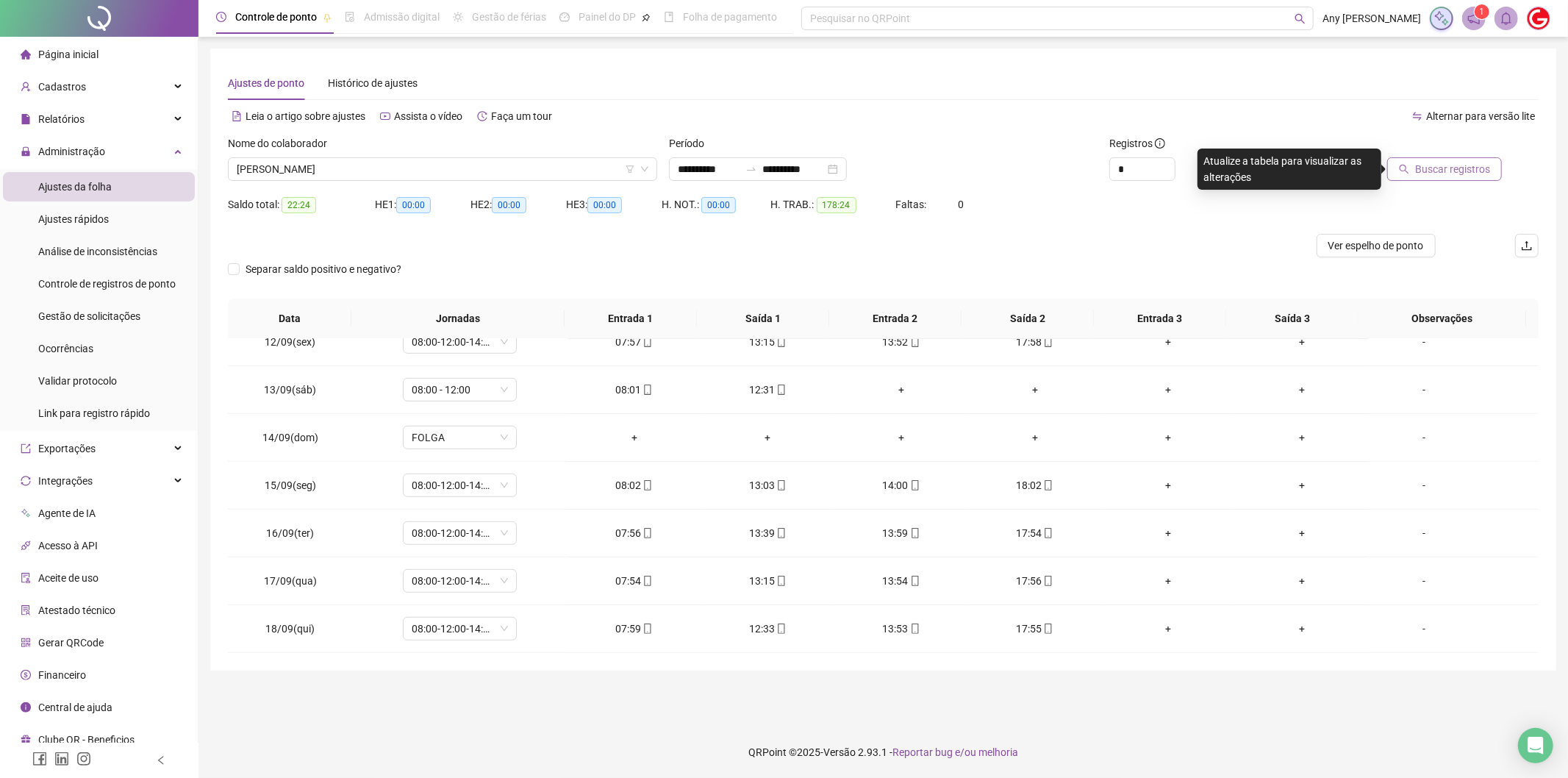
click at [1407, 170] on icon "search" at bounding box center [1404, 169] width 11 height 11
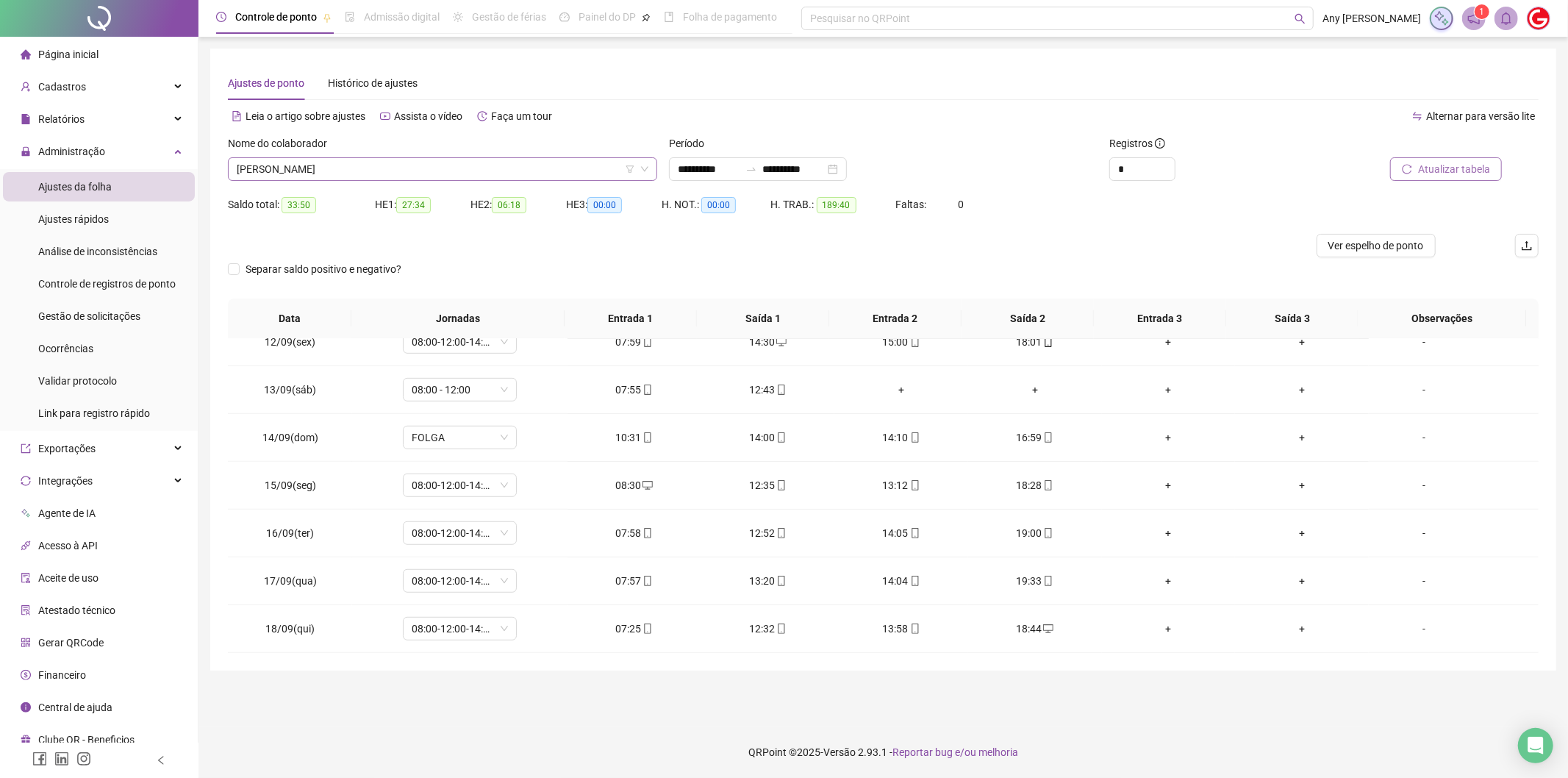
click at [280, 174] on span "[PERSON_NAME]" at bounding box center [442, 168] width 411 height 22
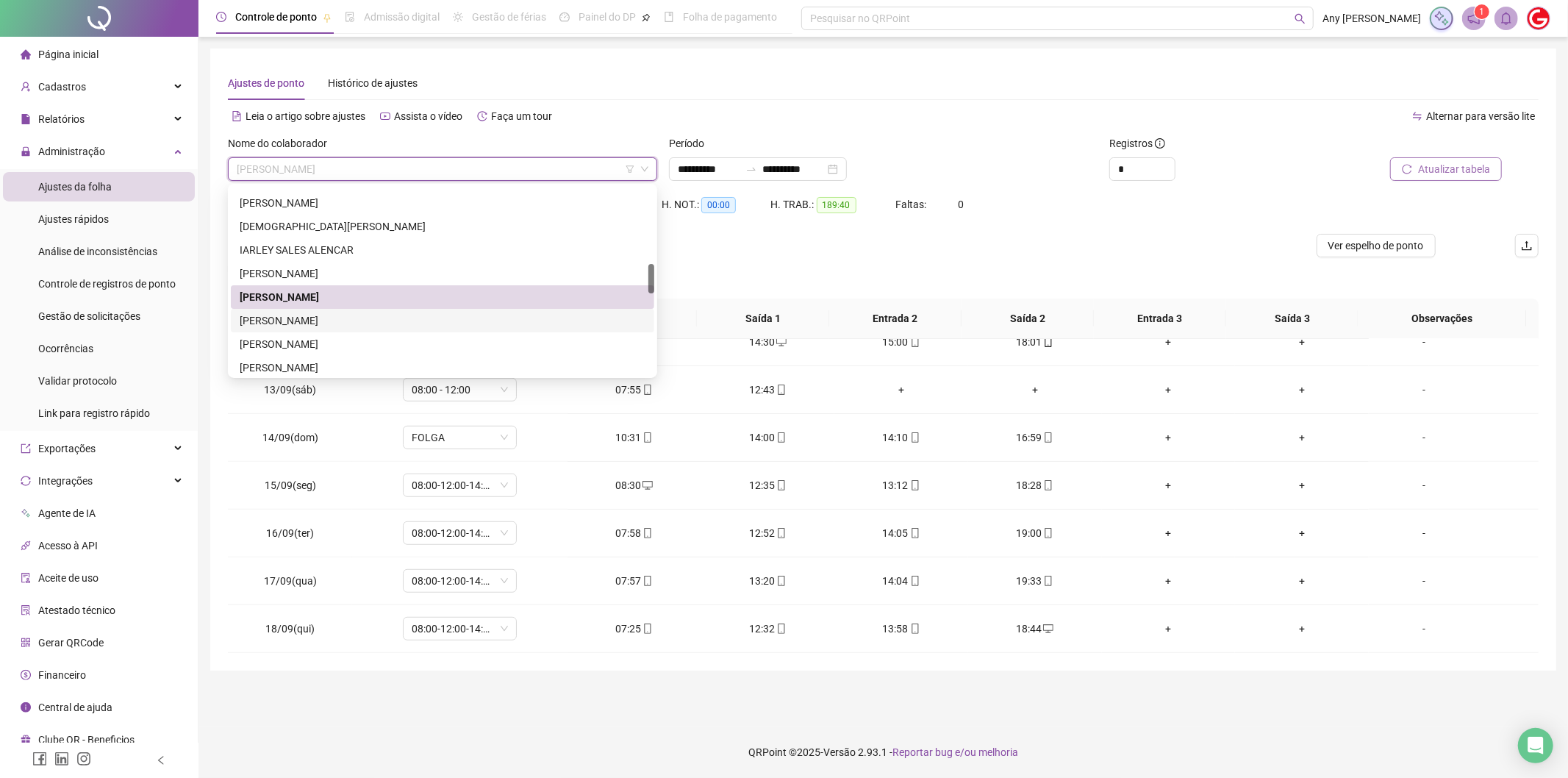
click at [314, 314] on div "[PERSON_NAME]" at bounding box center [442, 321] width 406 height 16
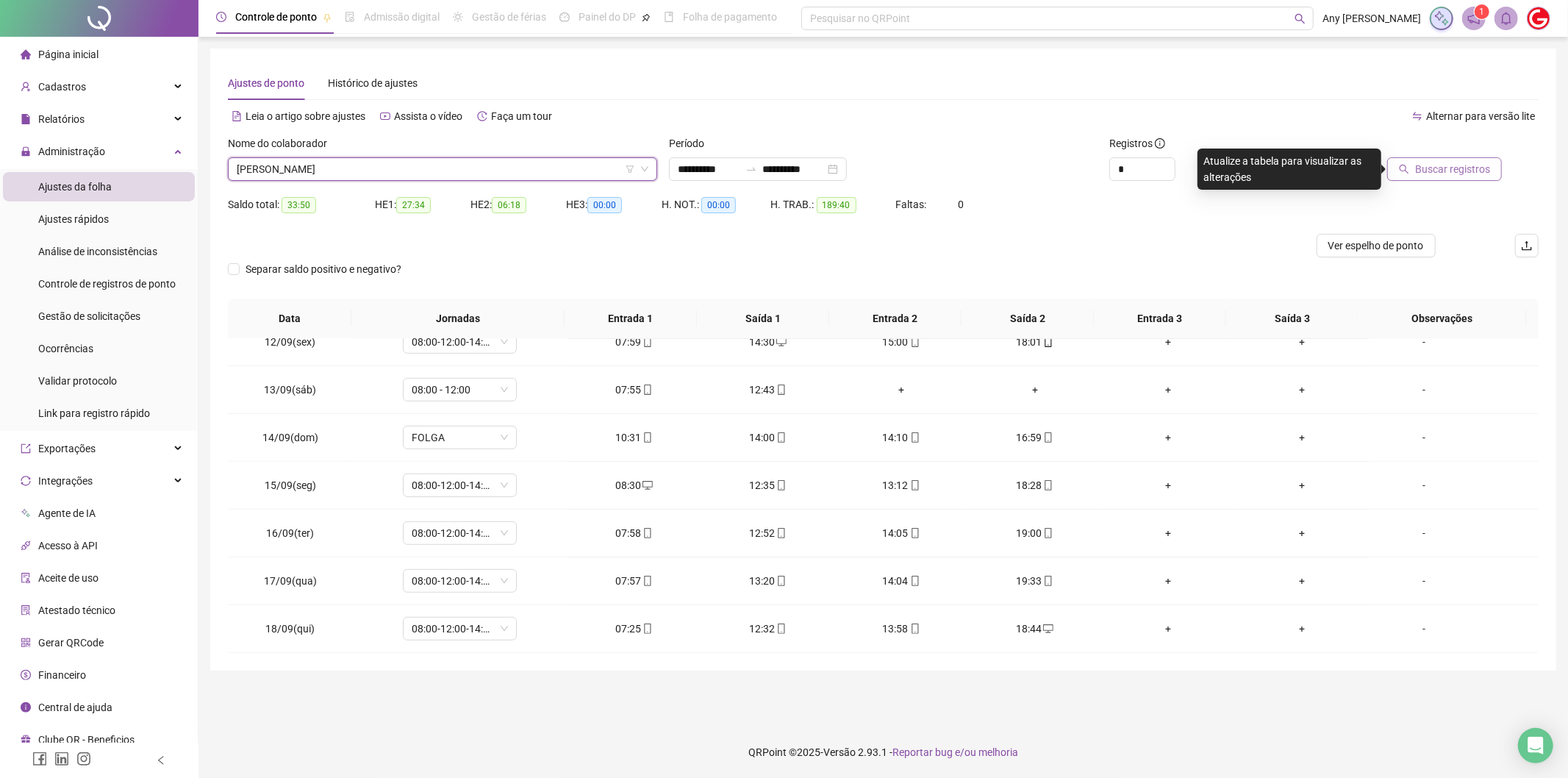
click at [1436, 169] on span "Buscar registros" at bounding box center [1452, 169] width 75 height 16
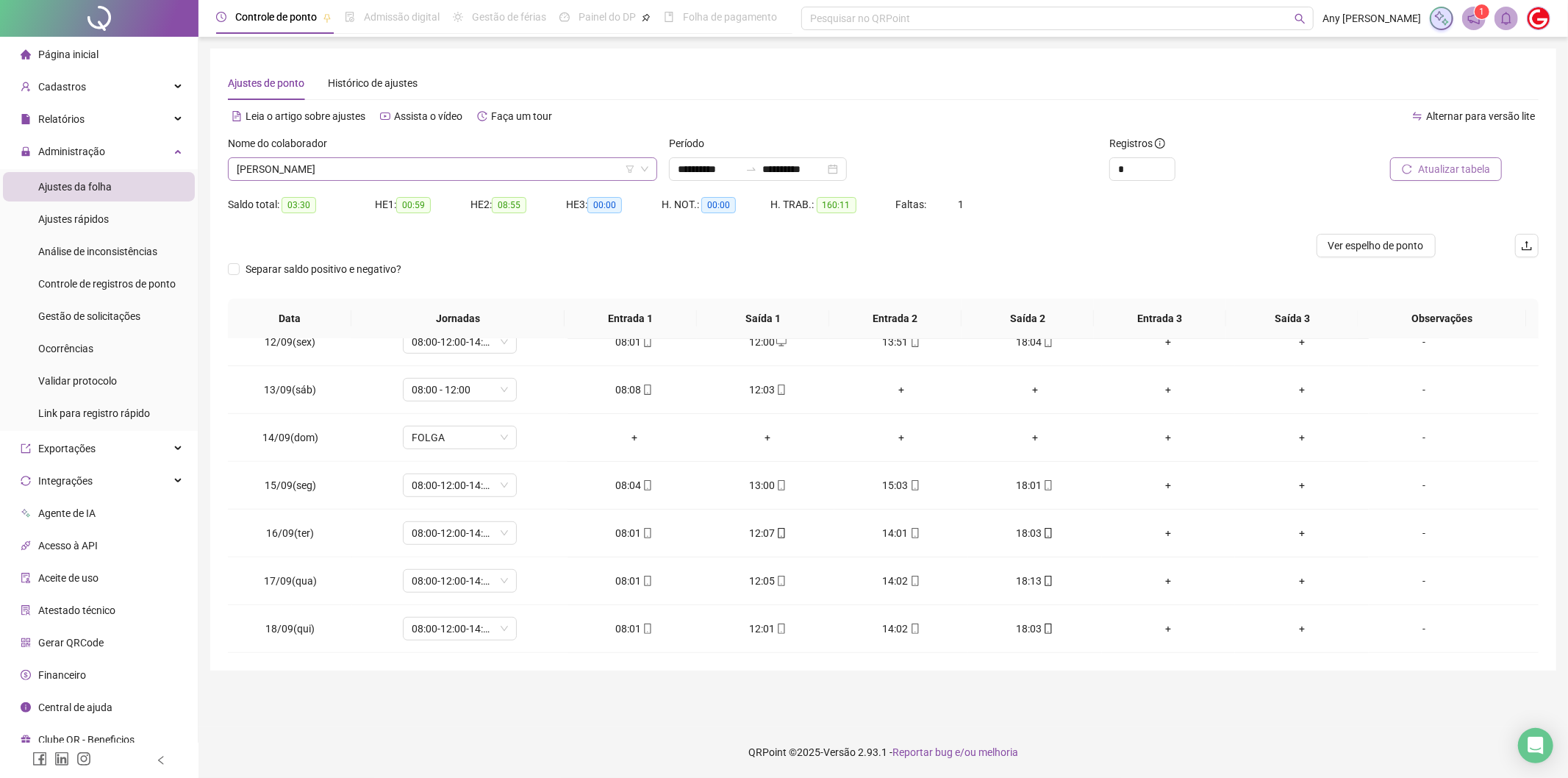
click at [297, 167] on span "[PERSON_NAME]" at bounding box center [442, 168] width 411 height 22
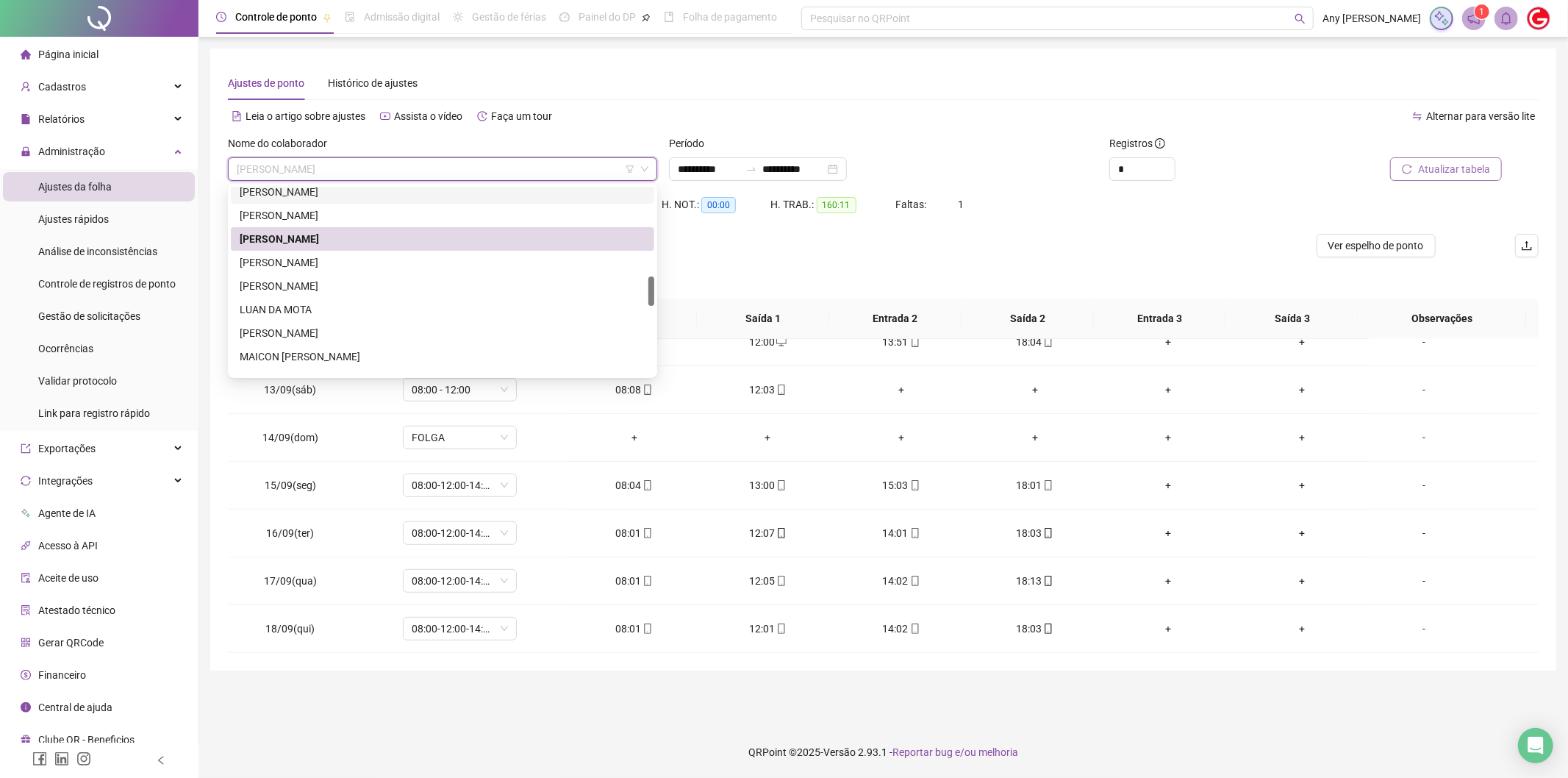
scroll to position [653, 0]
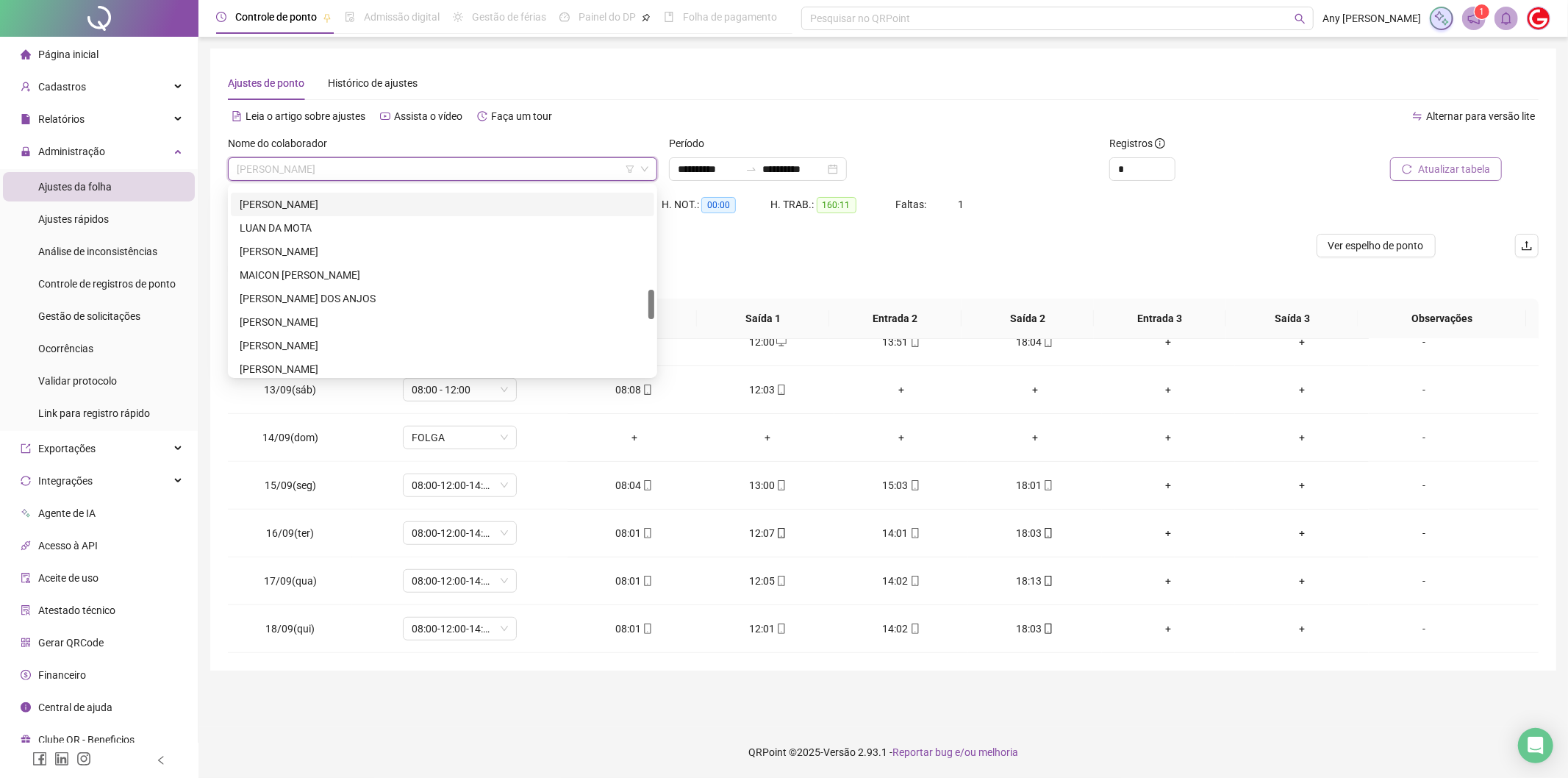
click at [283, 198] on div "[PERSON_NAME]" at bounding box center [442, 204] width 406 height 16
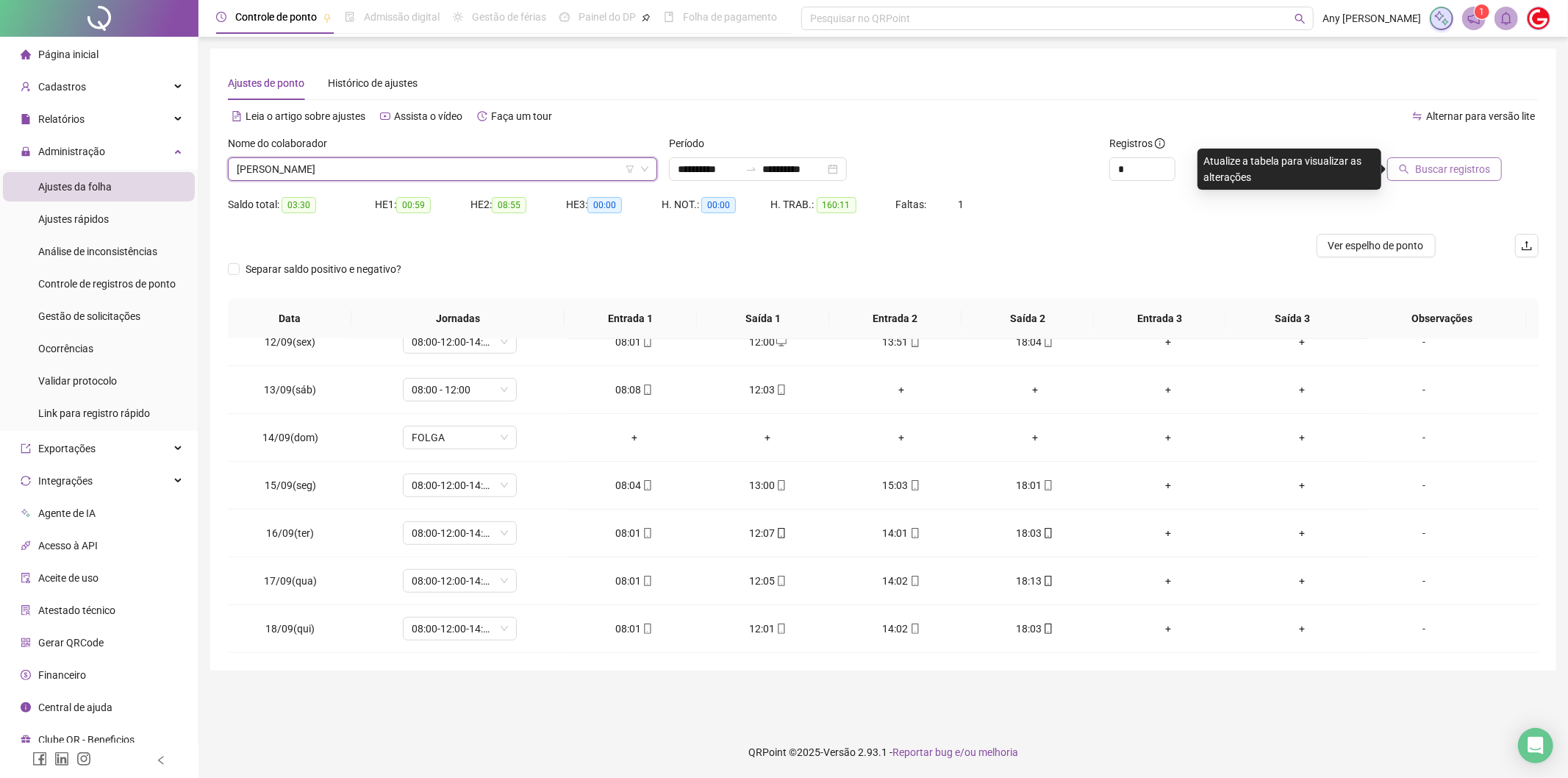
click at [1450, 167] on span "Buscar registros" at bounding box center [1452, 169] width 75 height 16
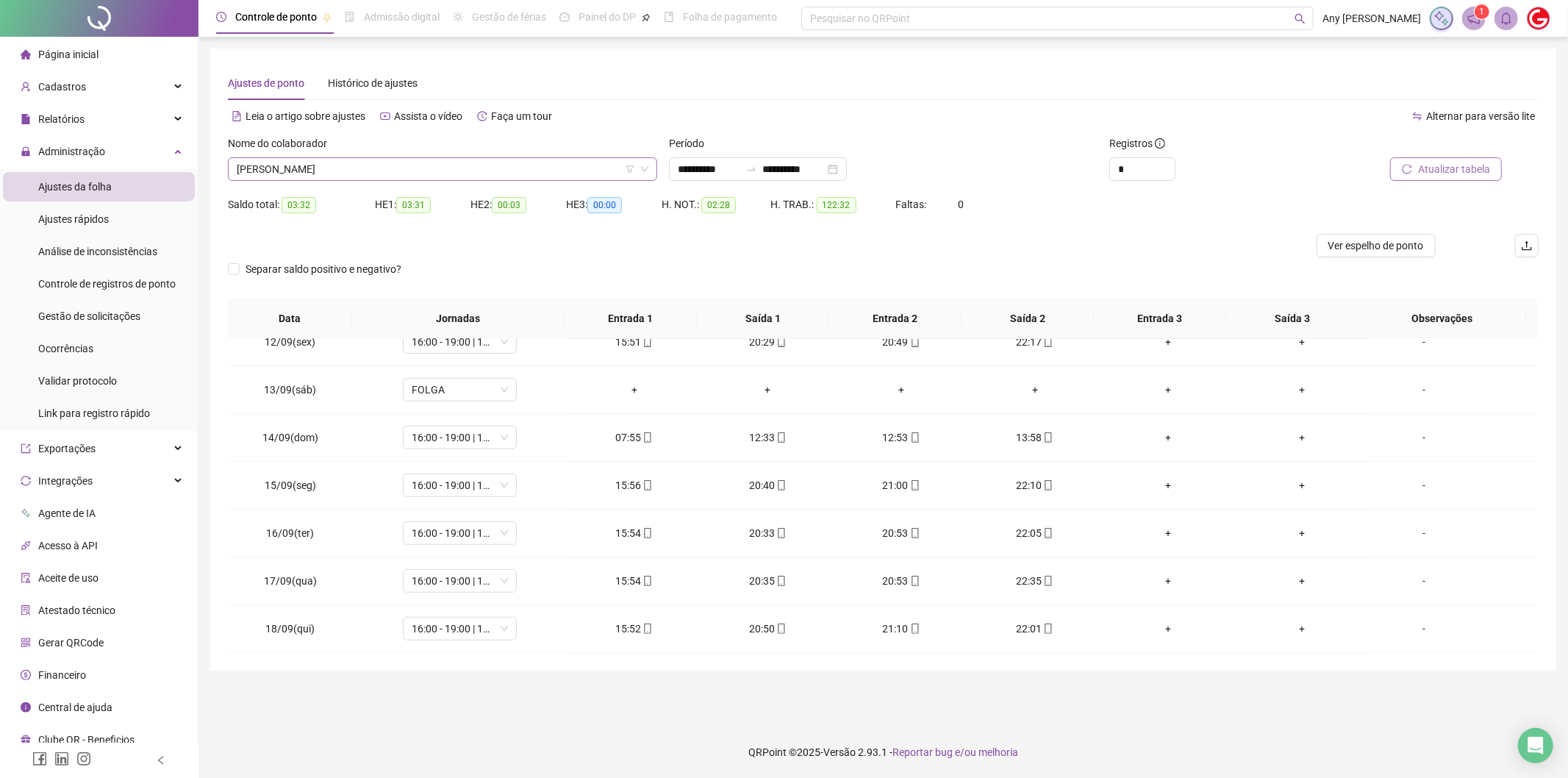
click at [336, 167] on span "[PERSON_NAME]" at bounding box center [442, 168] width 411 height 22
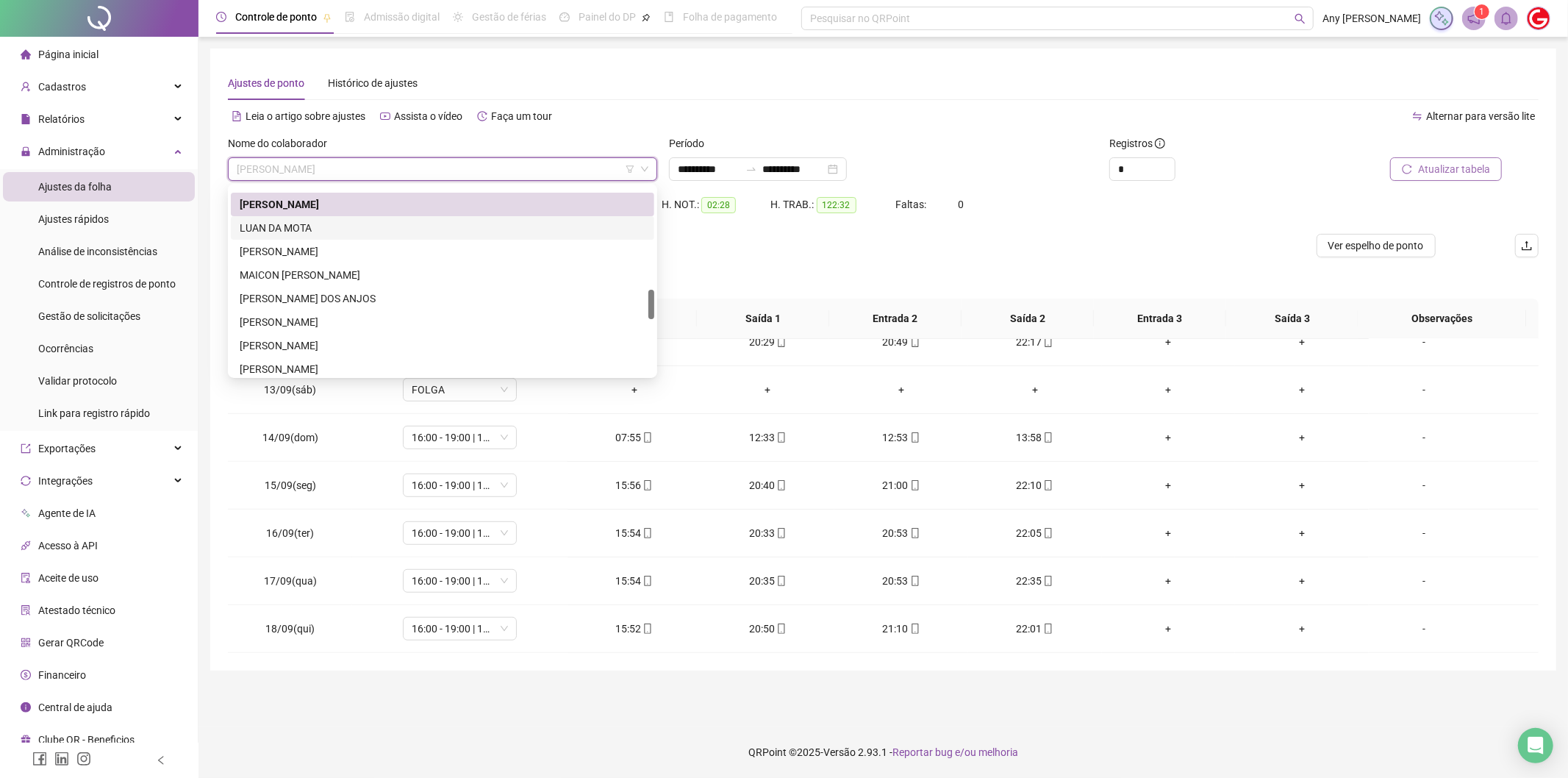
click at [282, 233] on div "LUAN DA MOTA" at bounding box center [442, 228] width 406 height 16
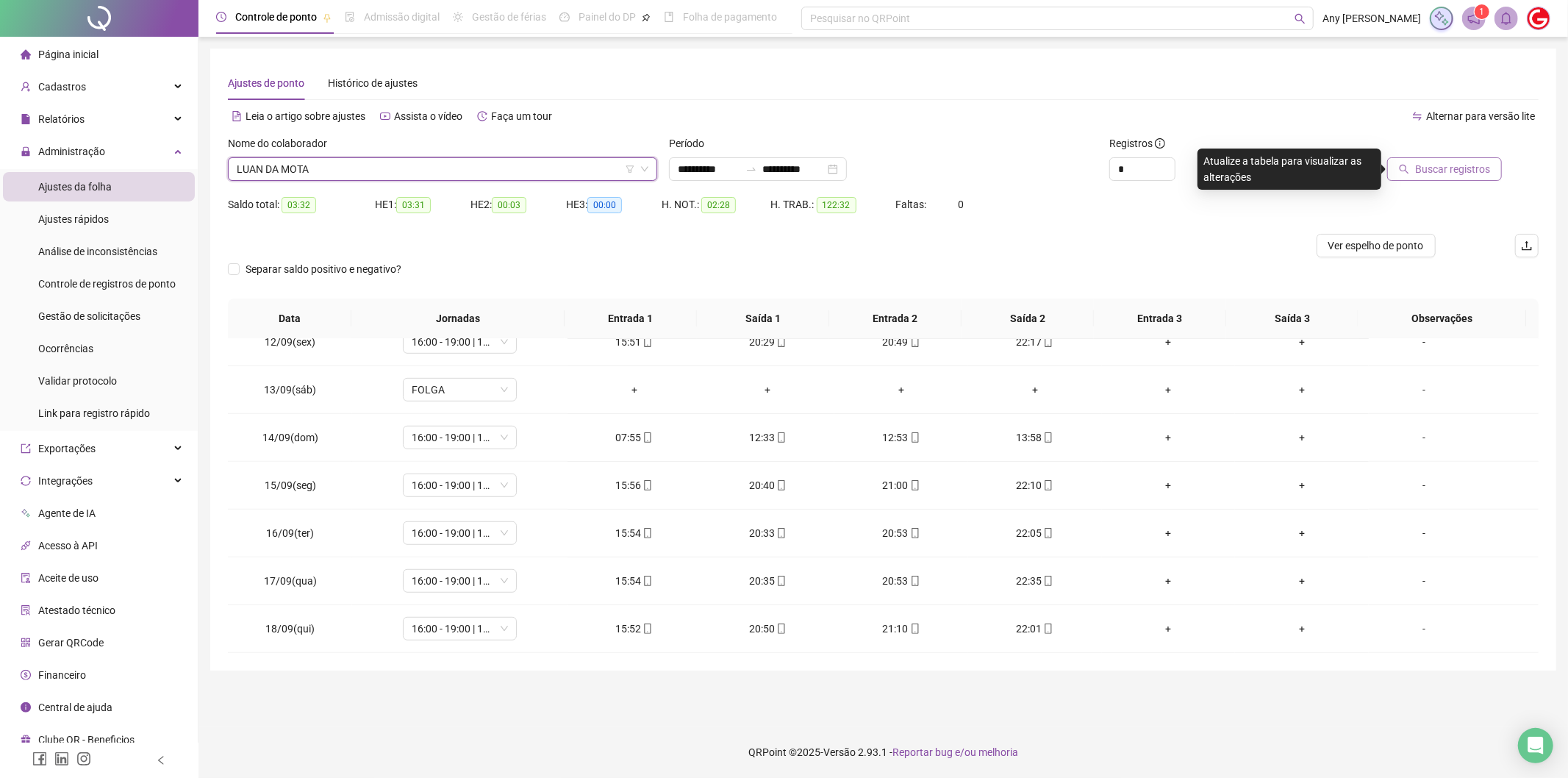
click at [1439, 167] on span "Buscar registros" at bounding box center [1452, 169] width 75 height 16
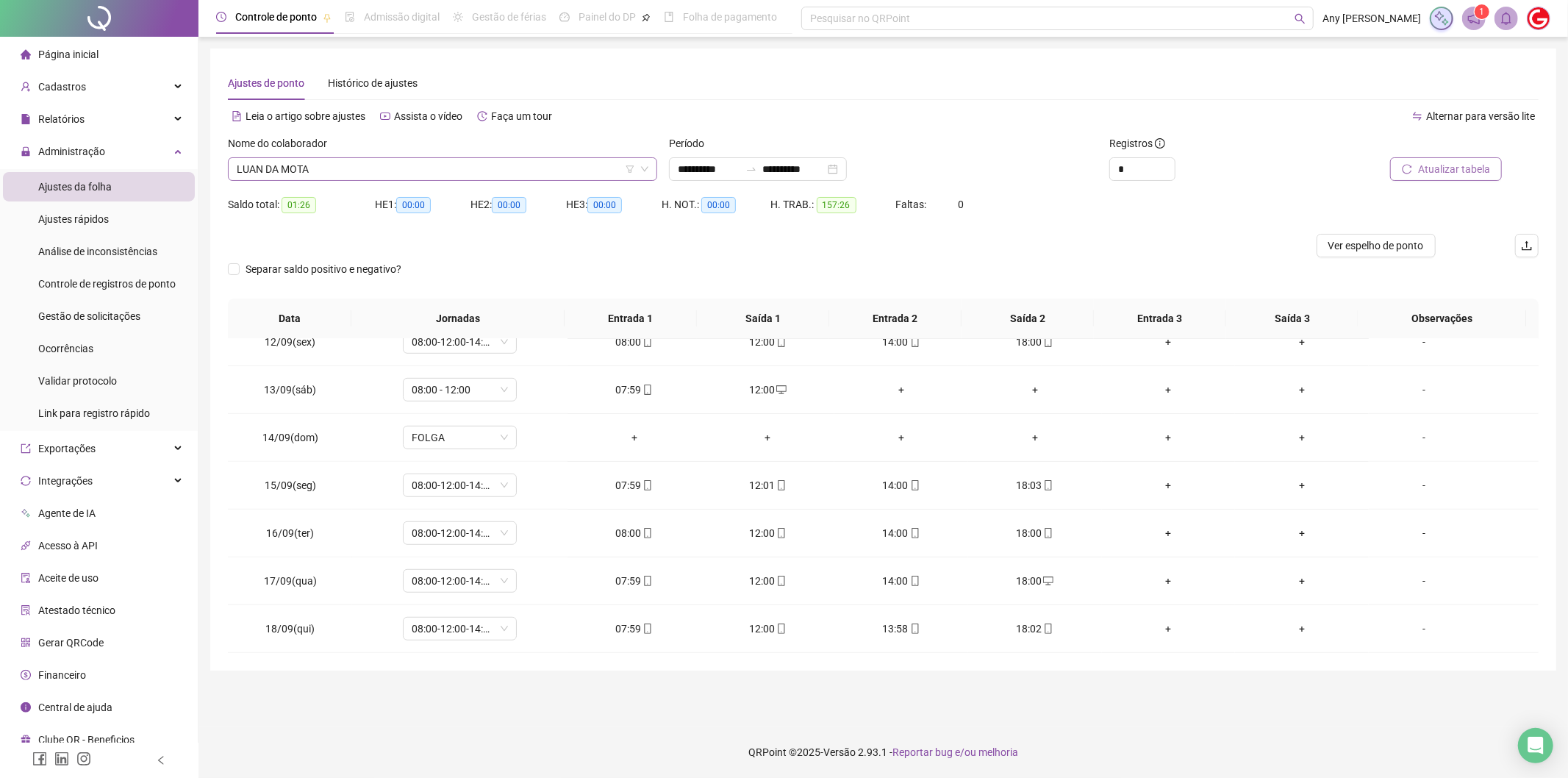
click at [323, 170] on span "LUAN DA MOTA" at bounding box center [442, 168] width 411 height 22
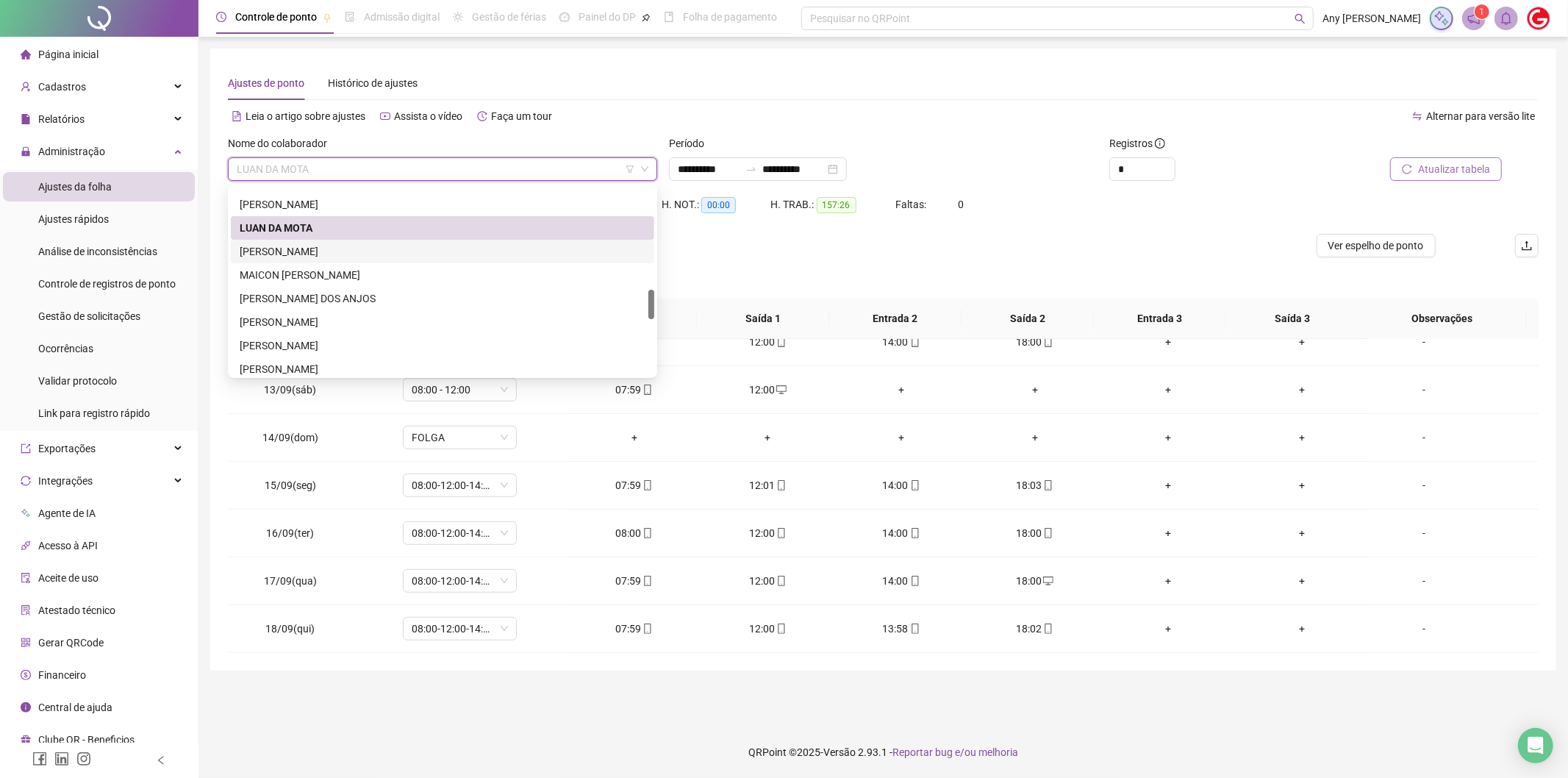
click at [294, 256] on div "[PERSON_NAME]" at bounding box center [442, 251] width 406 height 16
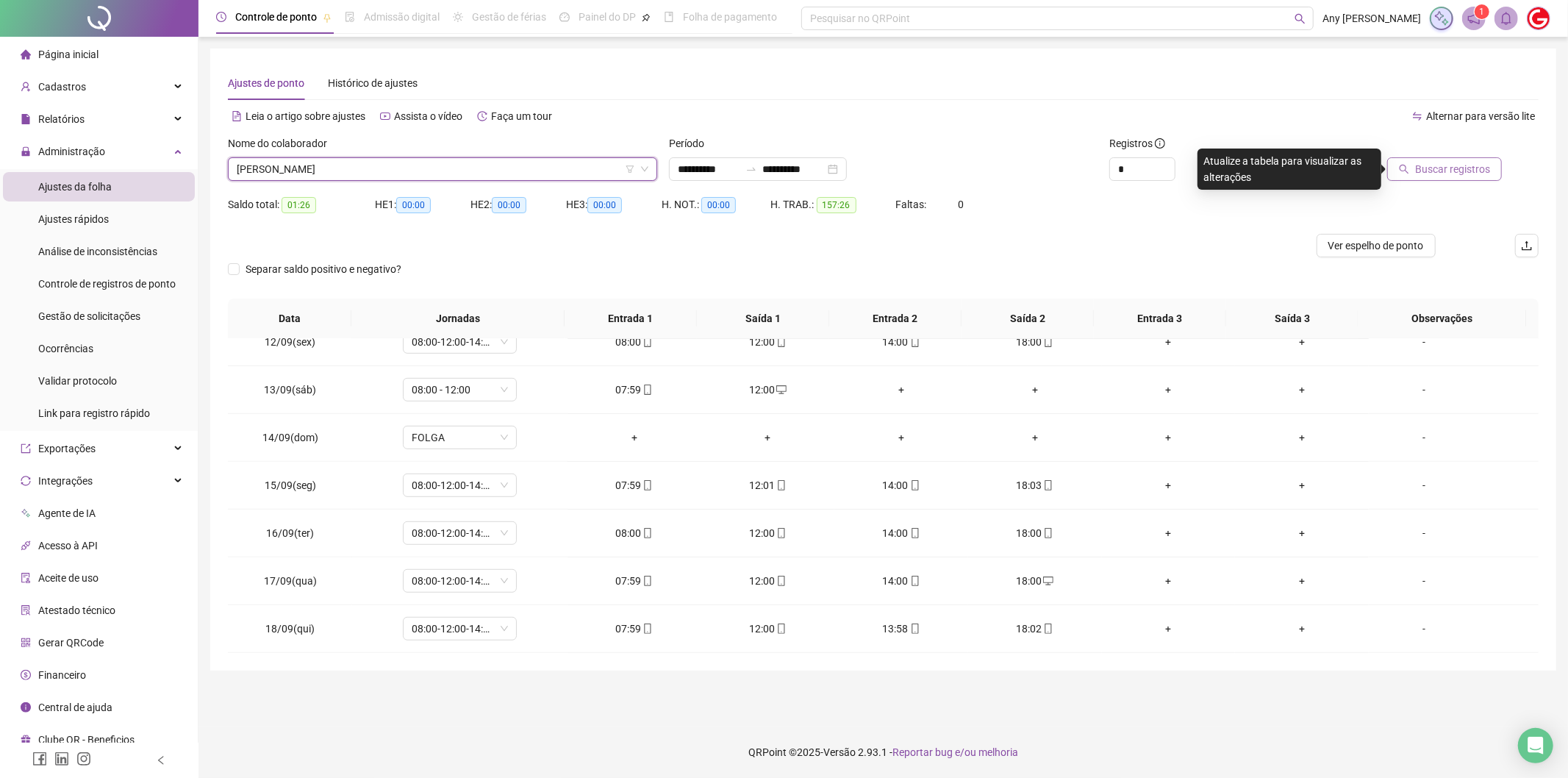
click at [1422, 161] on span "Buscar registros" at bounding box center [1452, 169] width 75 height 16
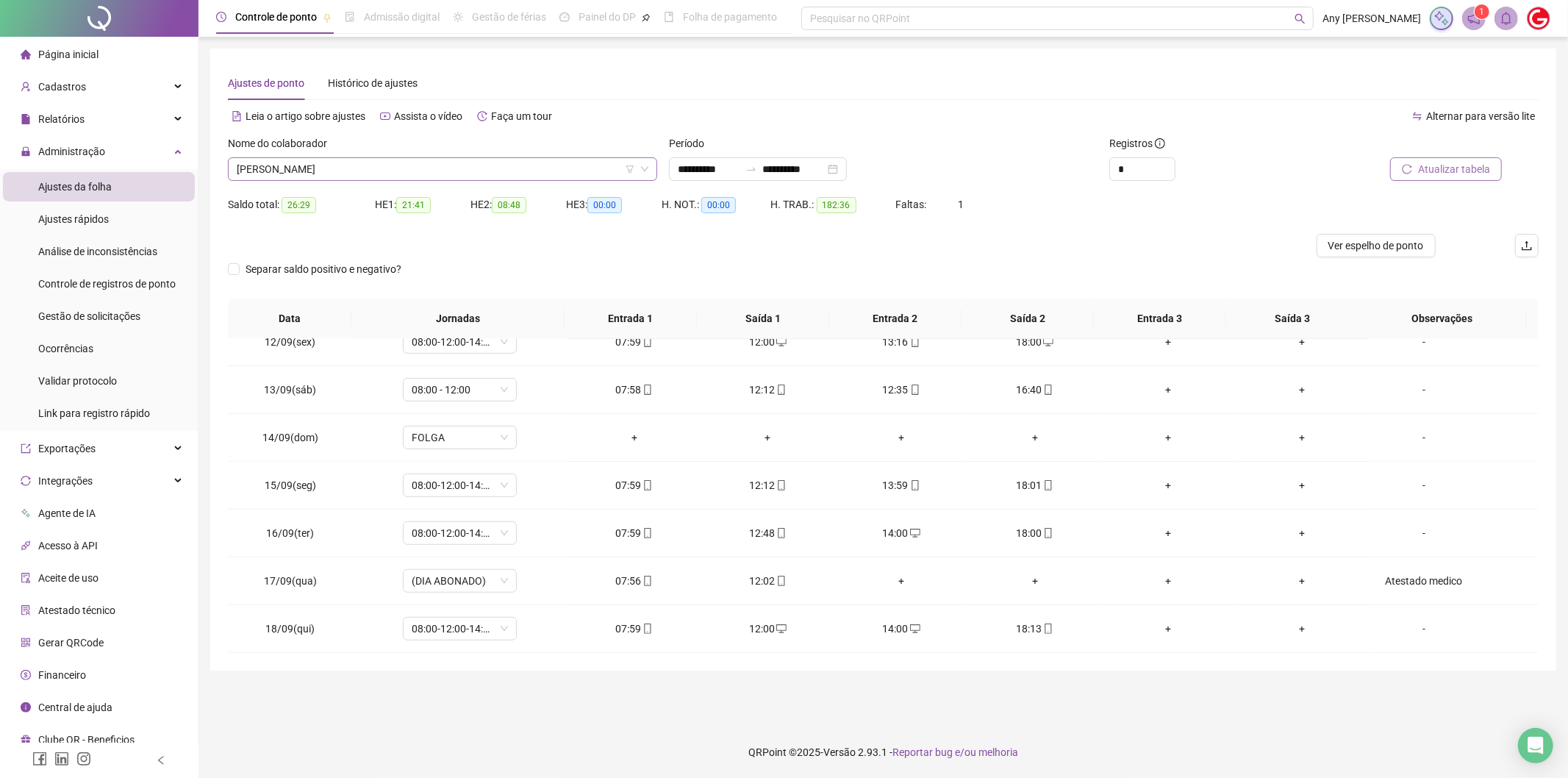
click at [323, 177] on span "[PERSON_NAME]" at bounding box center [442, 168] width 411 height 22
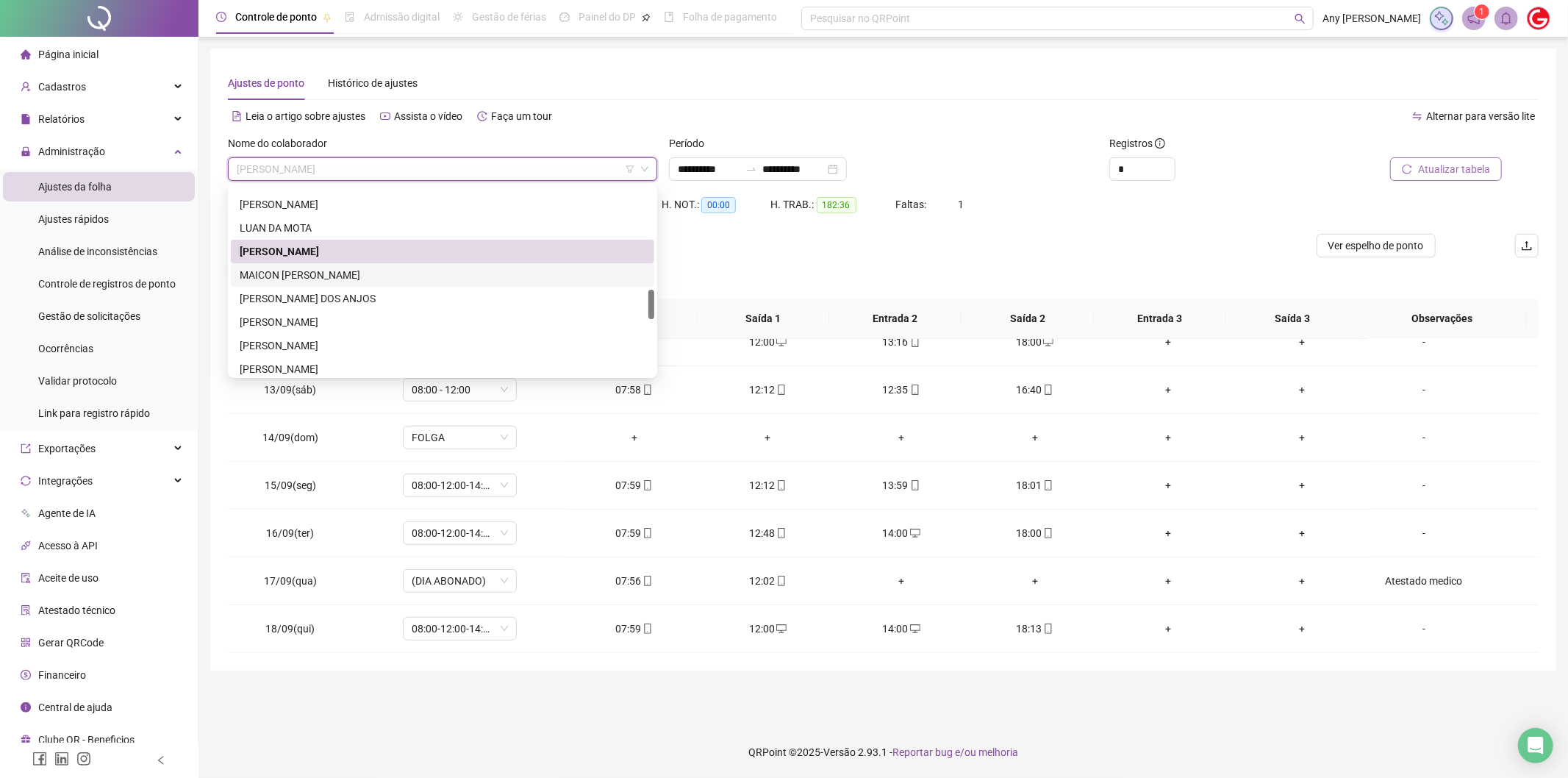
click at [273, 267] on div "MAICON [PERSON_NAME]" at bounding box center [442, 275] width 406 height 16
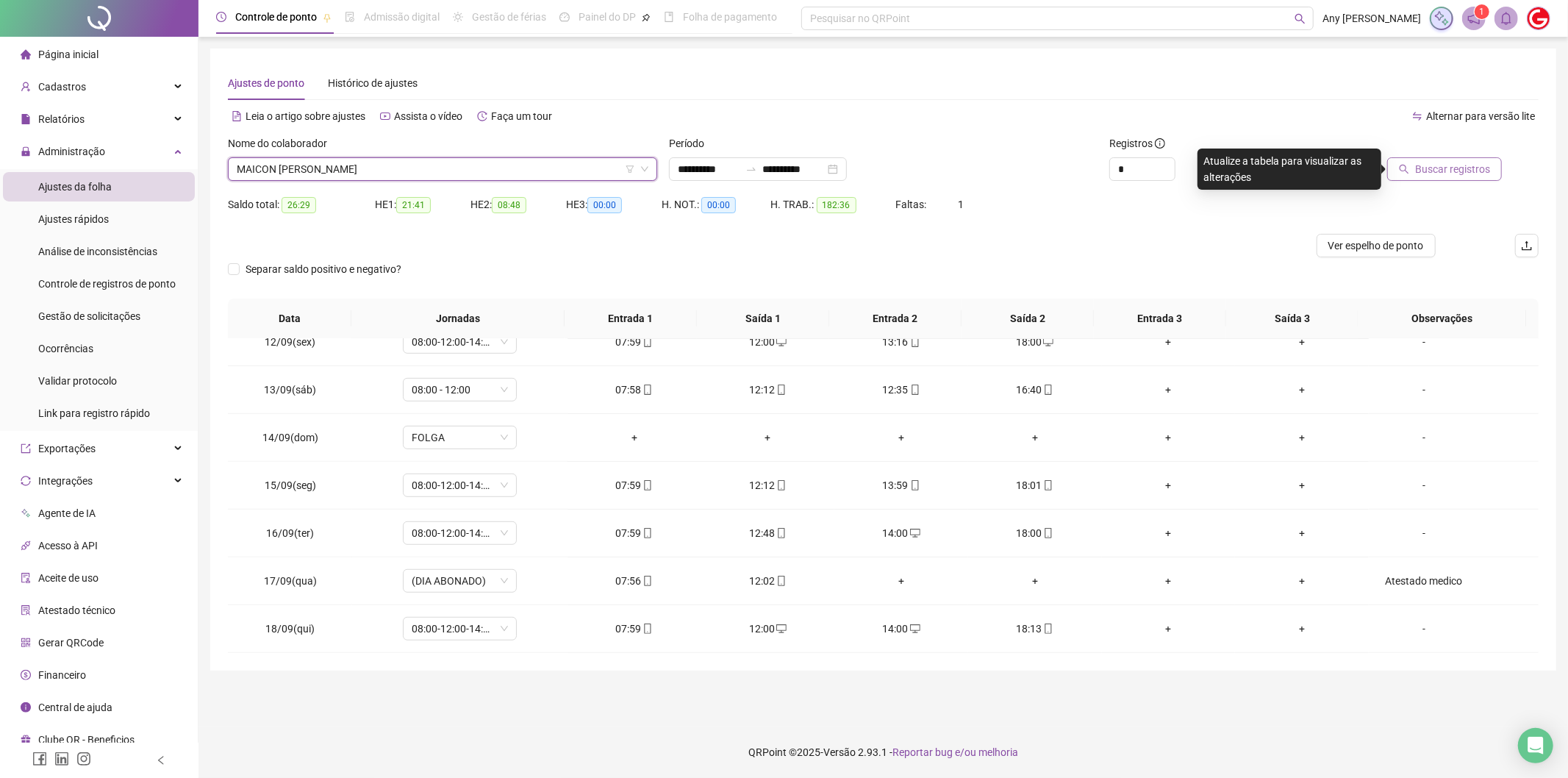
click at [1437, 166] on span "Buscar registros" at bounding box center [1452, 169] width 75 height 16
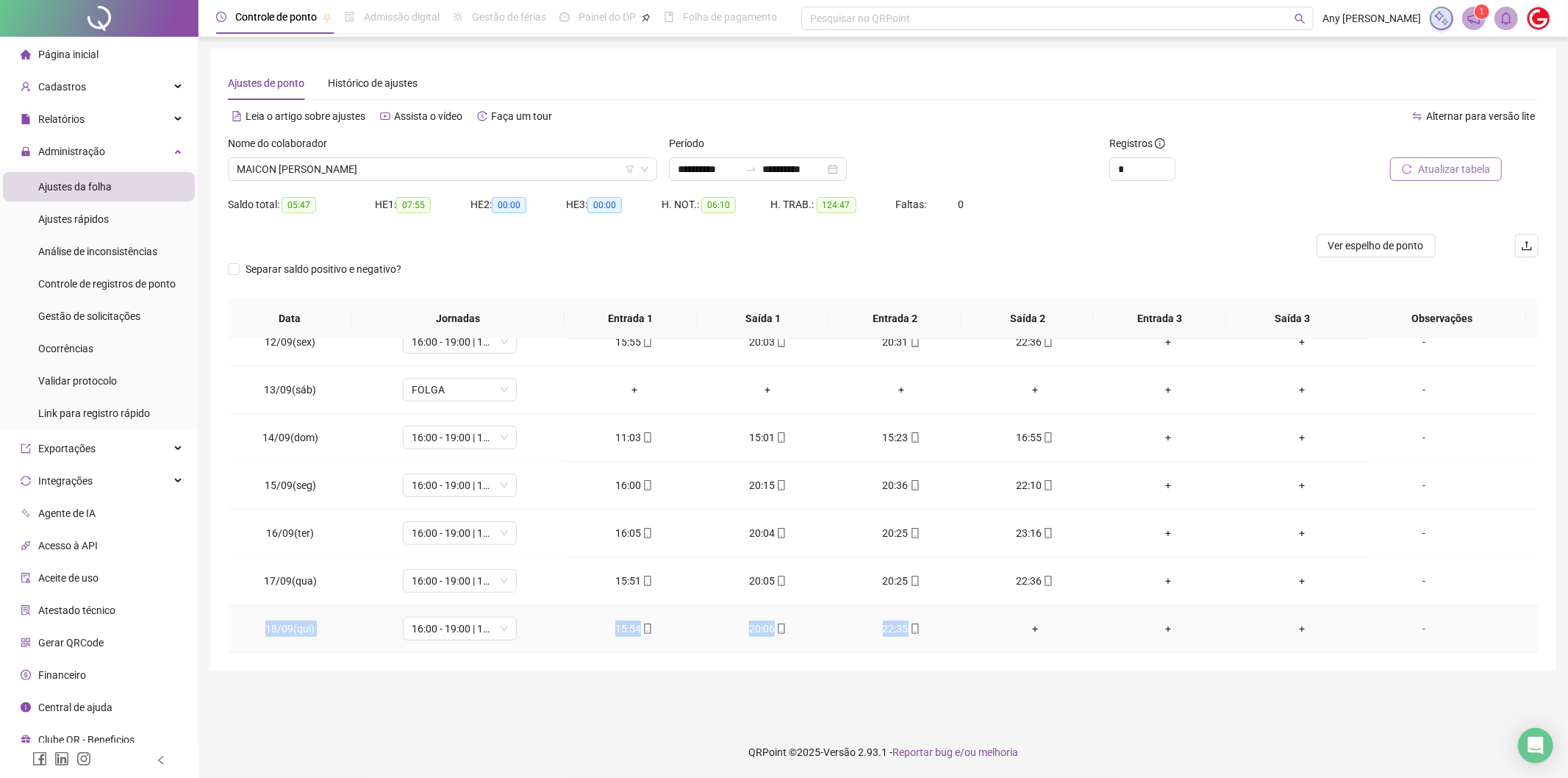
copy tr "18/09(qui) 16:00 - 19:00 | 19:20 - 22:00 15:54 20:06 22:35"
drag, startPoint x: 268, startPoint y: 624, endPoint x: 928, endPoint y: 643, distance: 660.3
click at [928, 643] on tr "18/09(qui) 16:00 - 19:00 | 19:20 - 22:00 15:54 20:06 22:35 + + + -" at bounding box center [884, 629] width 1311 height 48
click at [482, 174] on span "MAICON [PERSON_NAME]" at bounding box center [442, 168] width 411 height 22
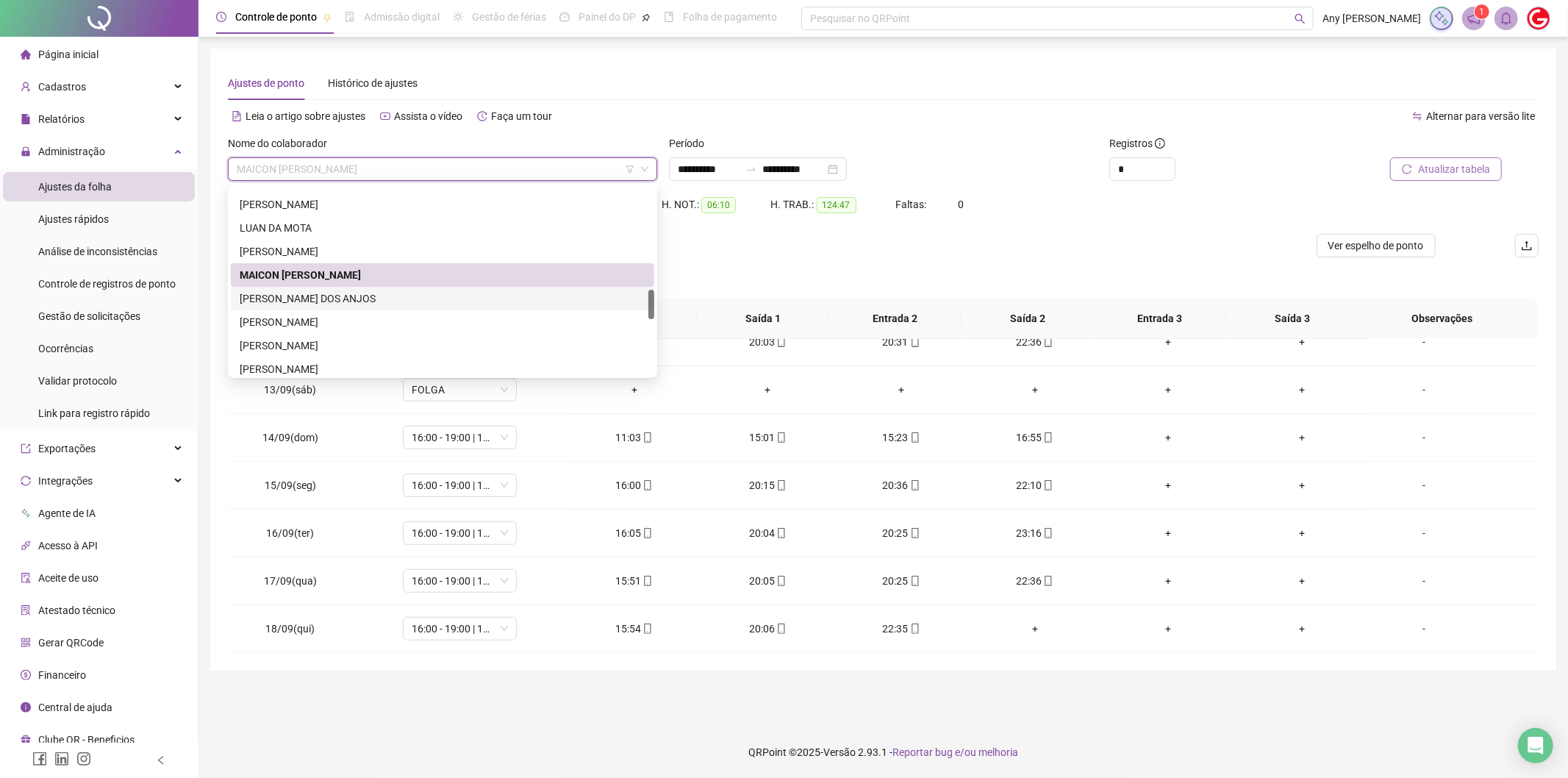
click at [277, 300] on div "[PERSON_NAME] DOS ANJOS" at bounding box center [442, 299] width 406 height 16
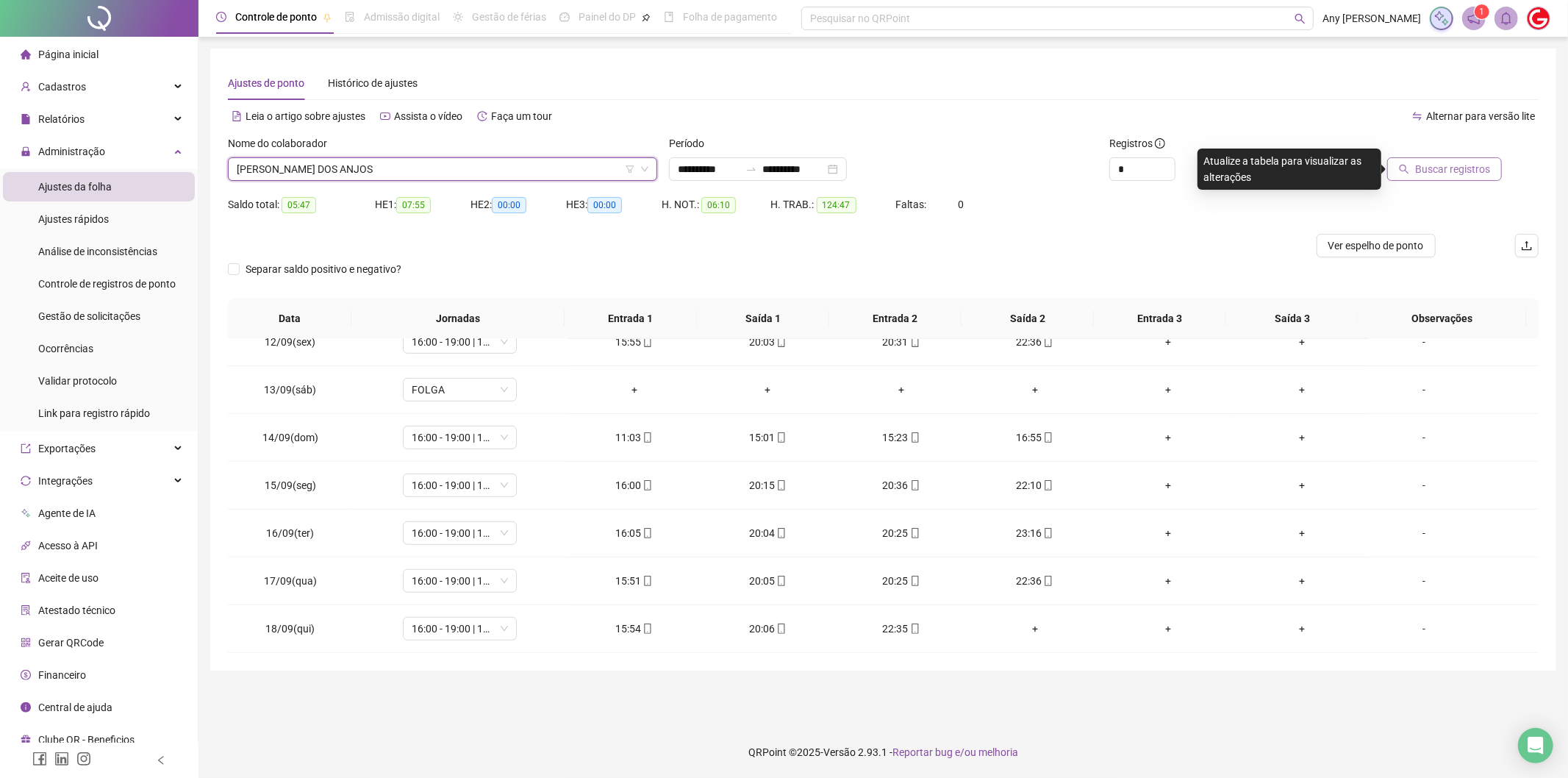
click at [1413, 162] on button "Buscar registros" at bounding box center [1445, 169] width 115 height 24
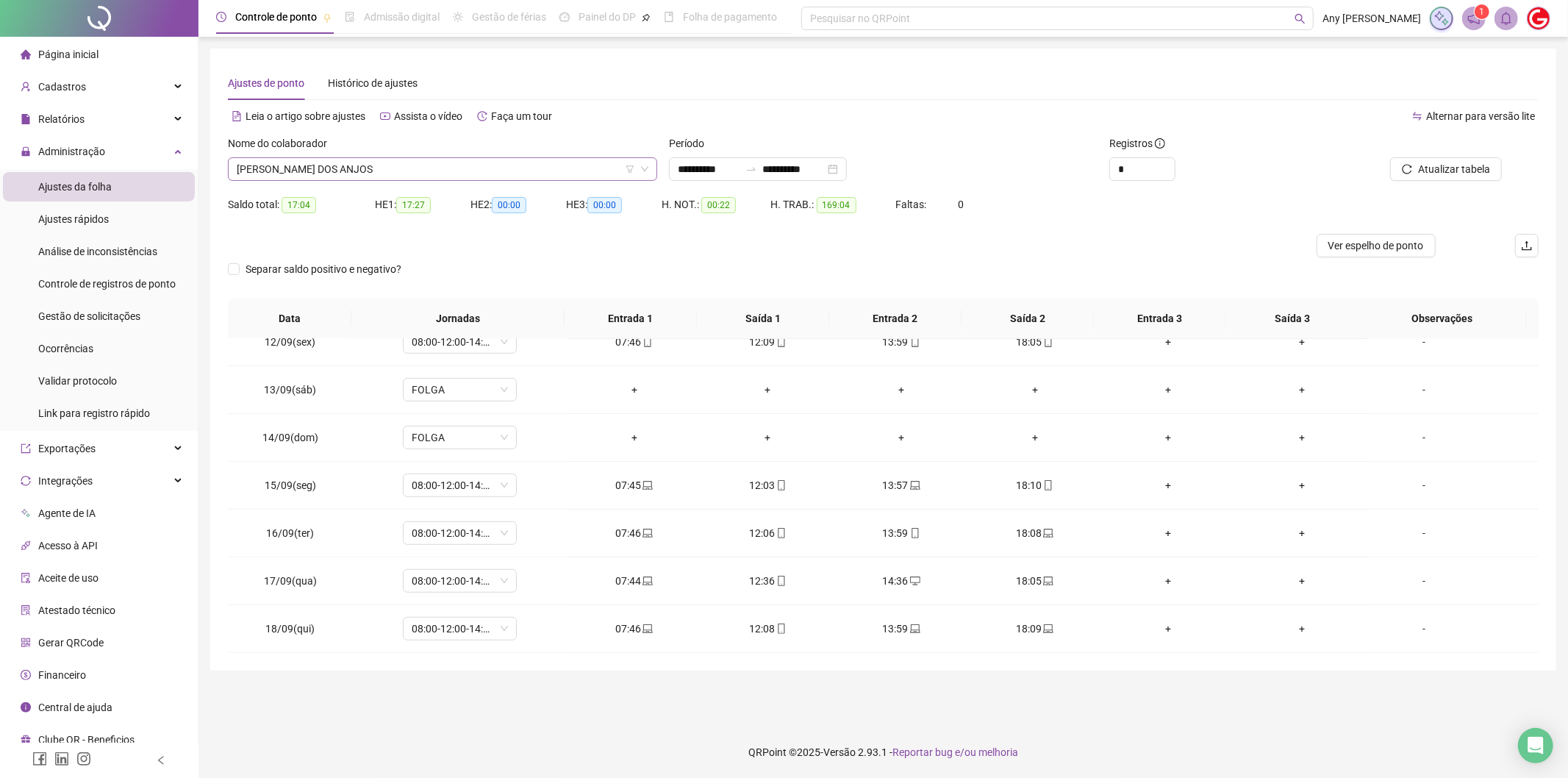
click at [382, 158] on span "[PERSON_NAME] DOS ANJOS" at bounding box center [442, 168] width 411 height 22
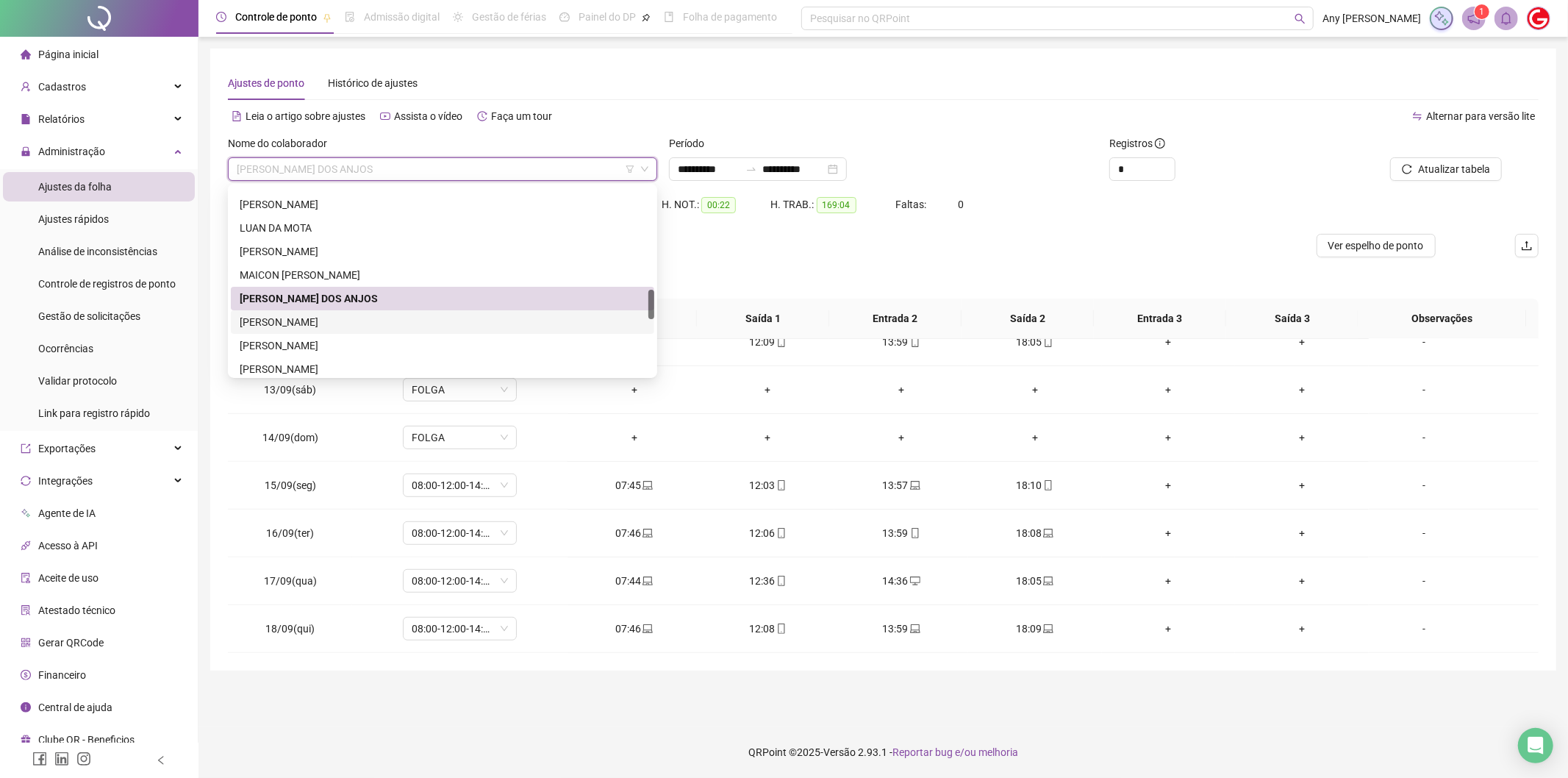
click at [346, 324] on div "[PERSON_NAME]" at bounding box center [442, 322] width 406 height 16
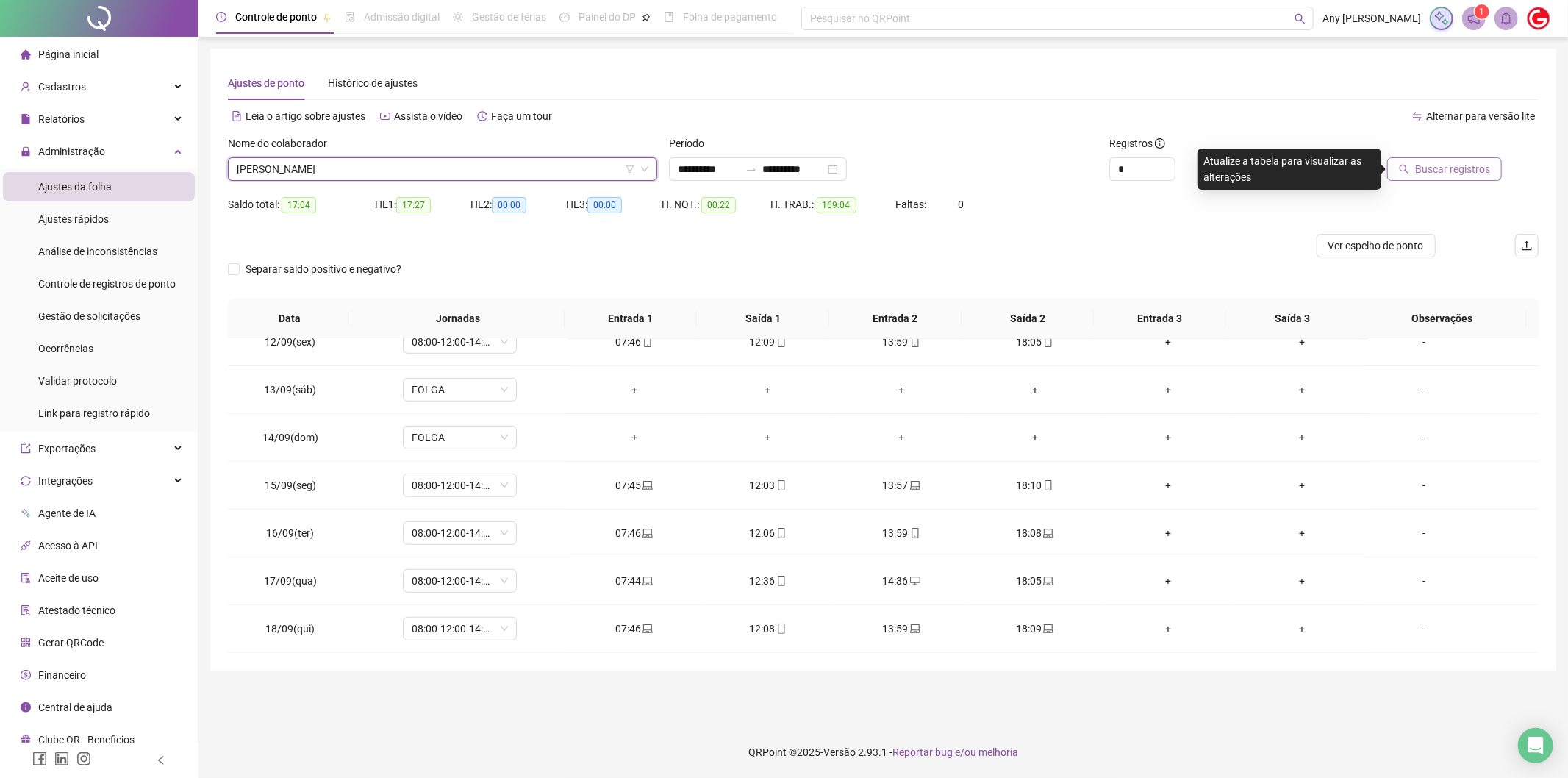
click at [1395, 167] on button "Buscar registros" at bounding box center [1445, 169] width 115 height 24
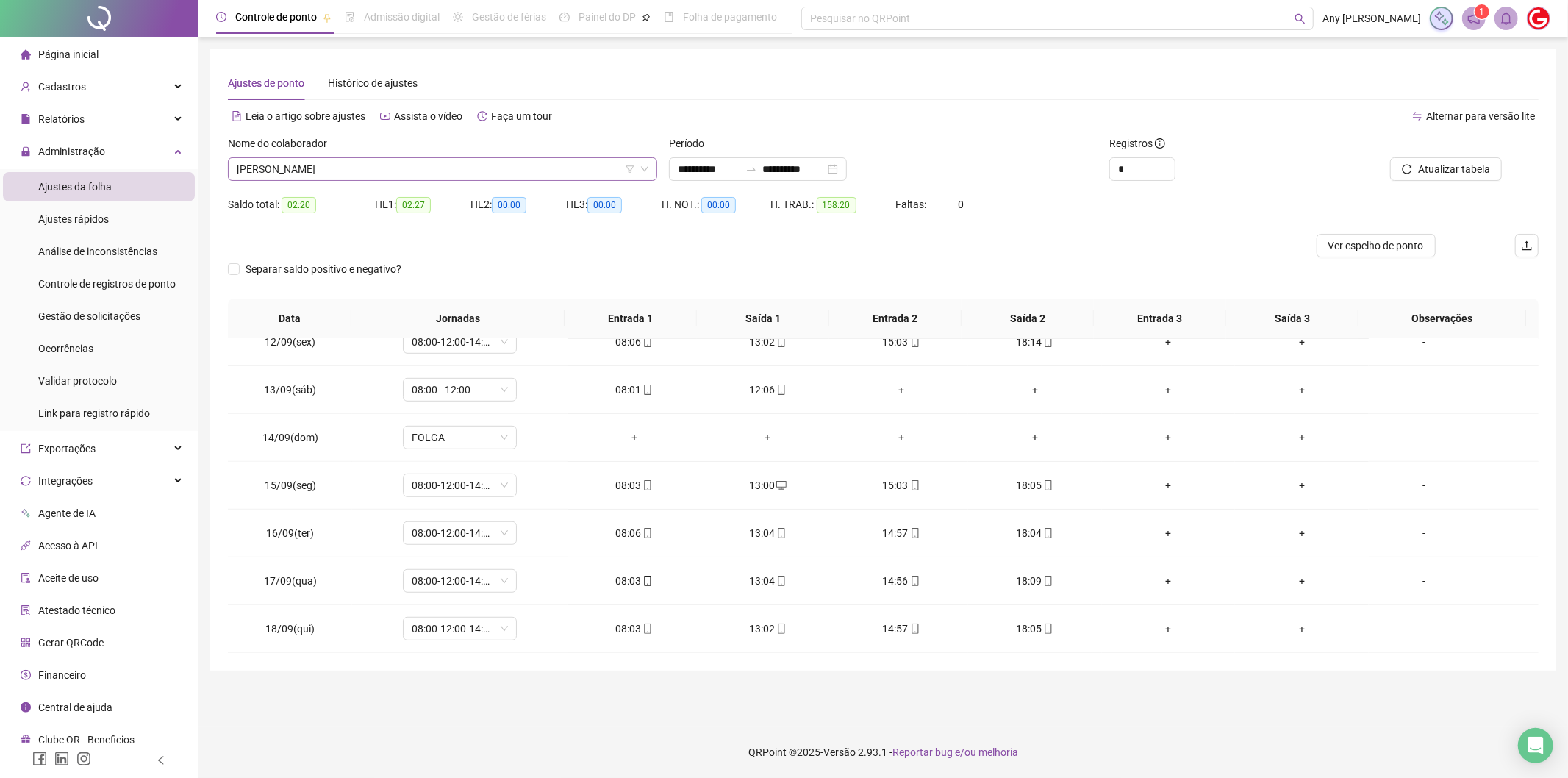
click at [382, 171] on span "[PERSON_NAME]" at bounding box center [442, 168] width 411 height 22
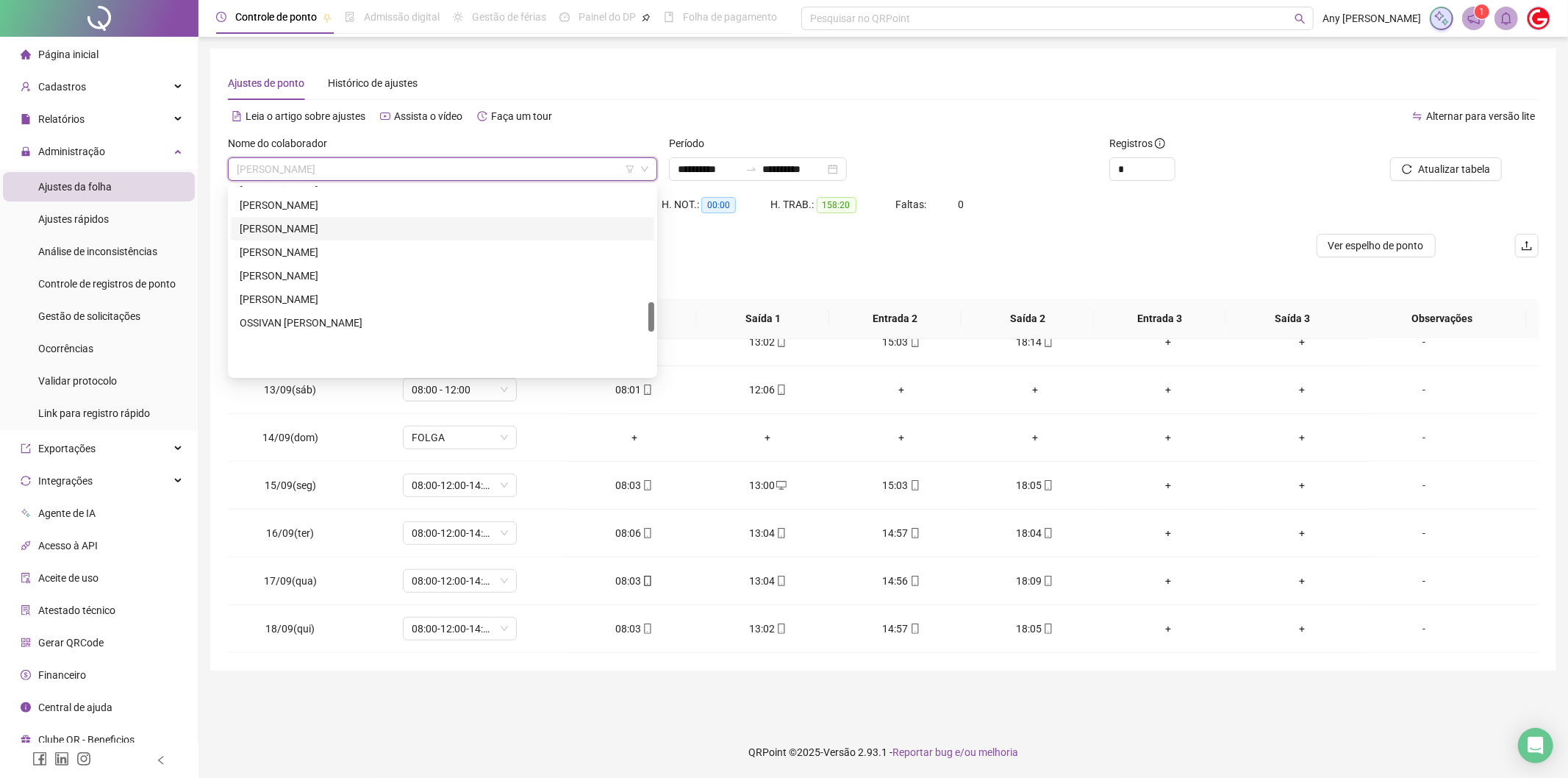
scroll to position [735, 0]
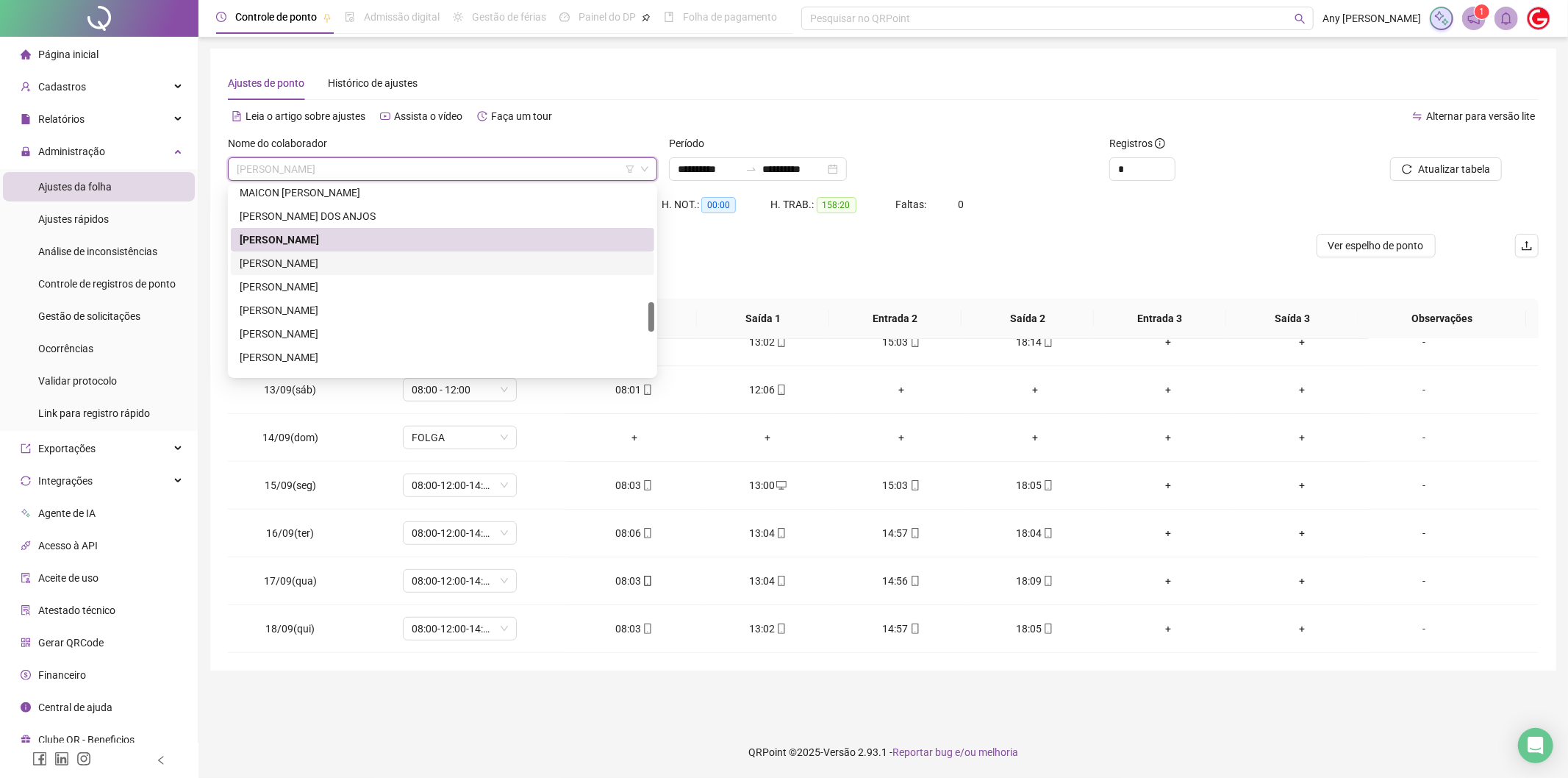
click at [299, 262] on div "[PERSON_NAME]" at bounding box center [442, 263] width 406 height 16
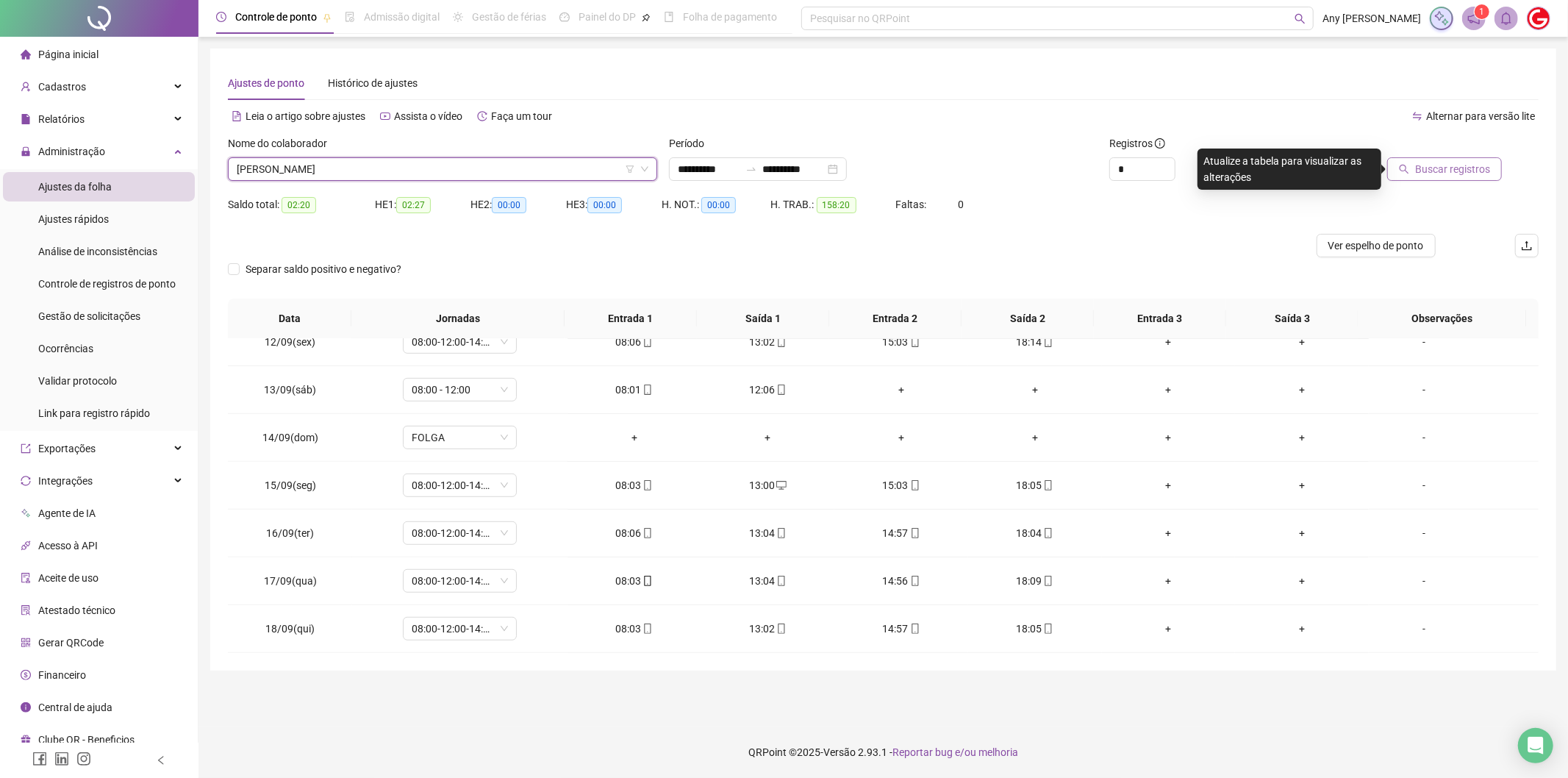
click at [1415, 169] on button "Buscar registros" at bounding box center [1445, 169] width 115 height 24
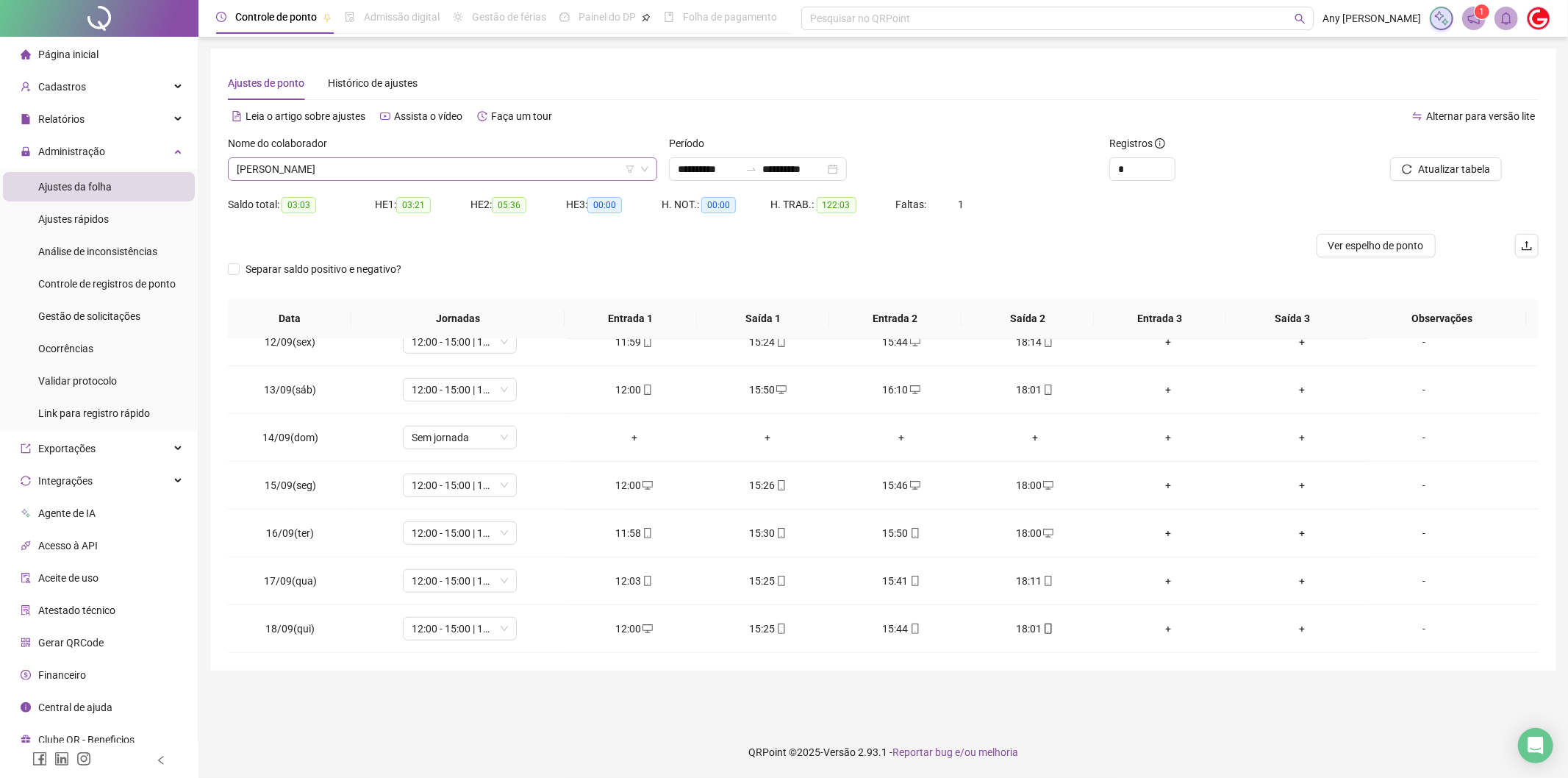
click at [324, 178] on span "[PERSON_NAME]" at bounding box center [442, 168] width 411 height 22
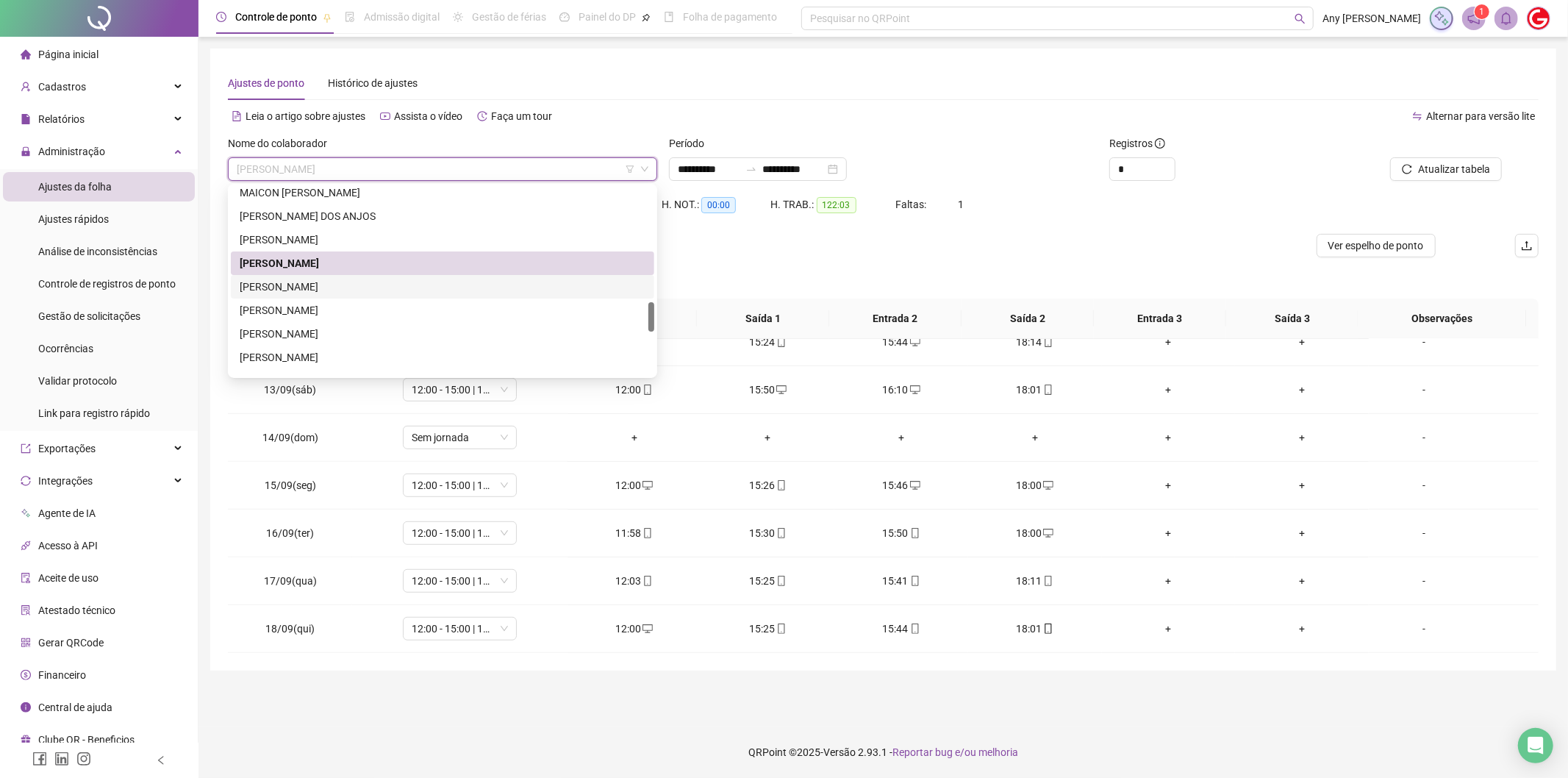
click at [324, 285] on div "[PERSON_NAME]" at bounding box center [442, 286] width 406 height 16
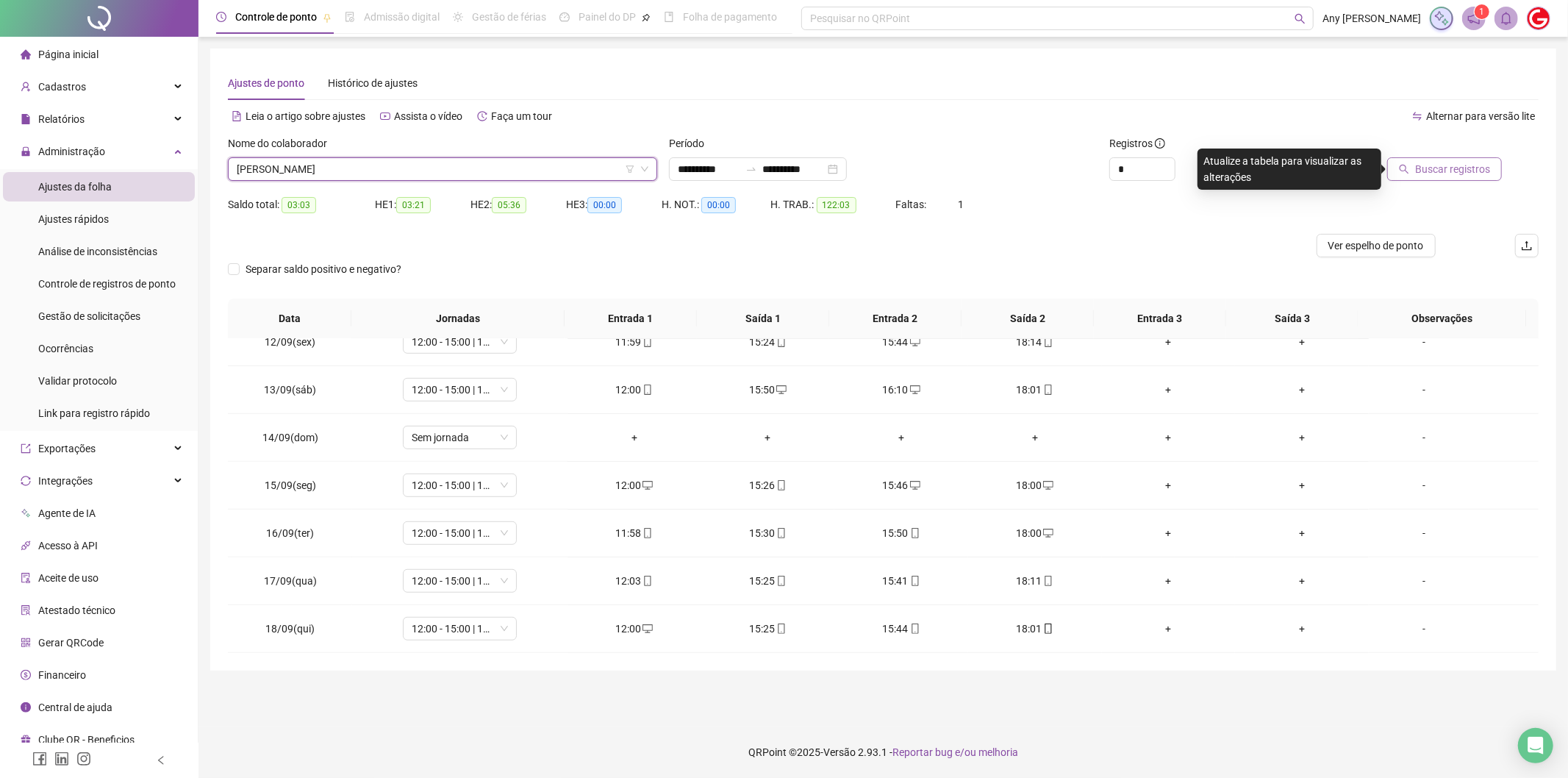
click at [1411, 160] on button "Buscar registros" at bounding box center [1445, 169] width 115 height 24
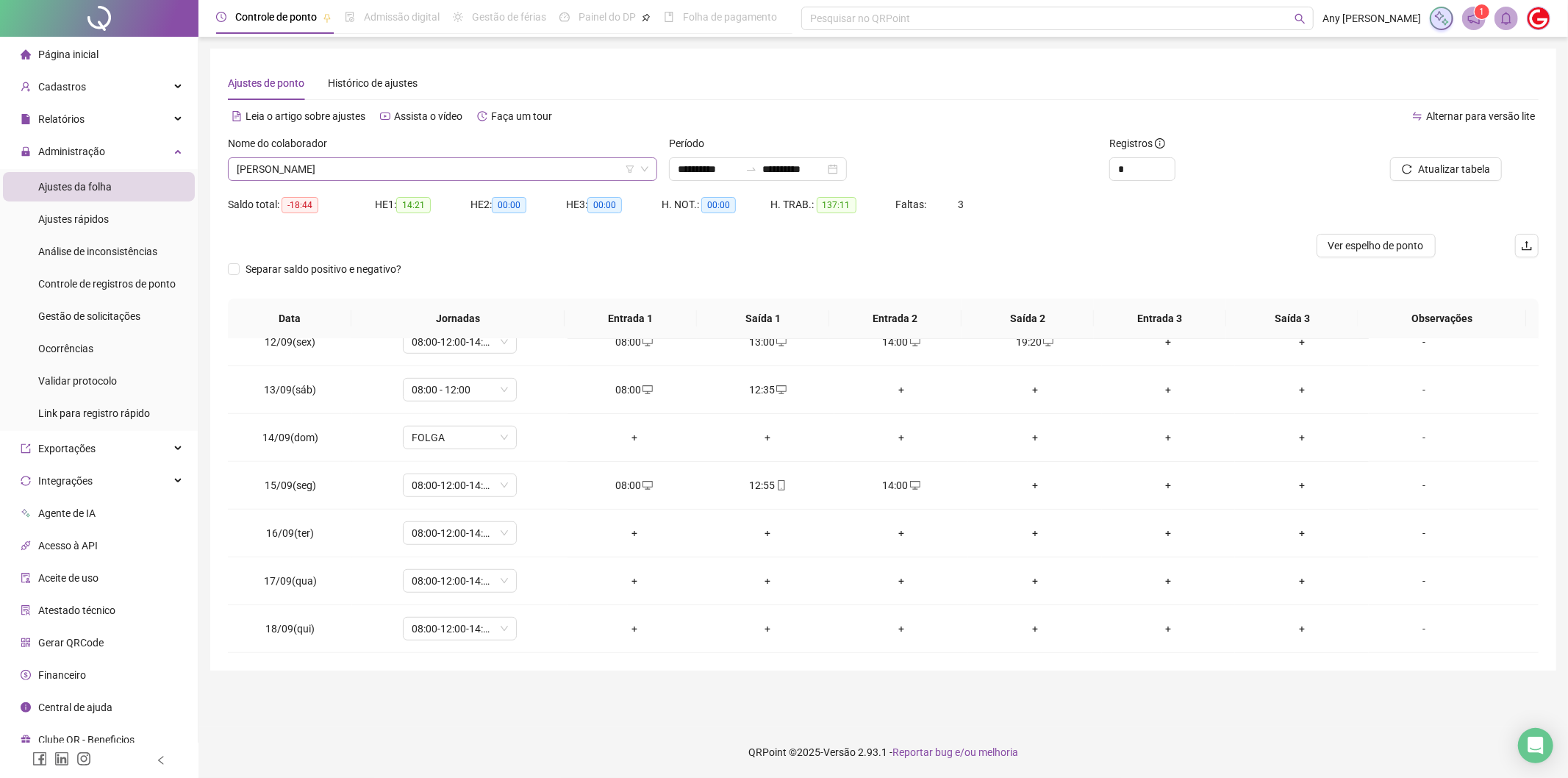
click at [287, 169] on span "[PERSON_NAME]" at bounding box center [442, 168] width 411 height 22
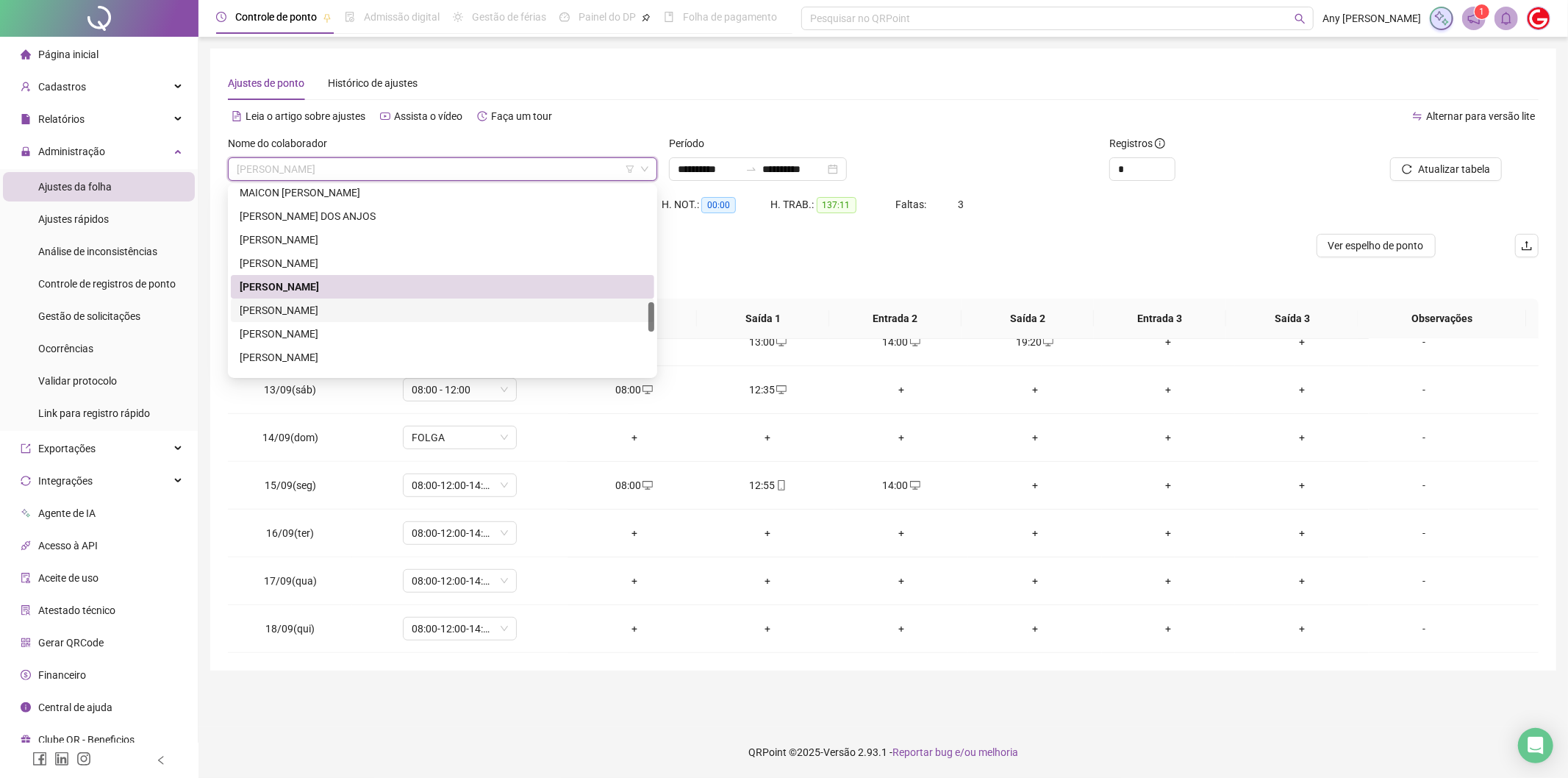
click at [344, 307] on div "[PERSON_NAME]" at bounding box center [442, 310] width 406 height 16
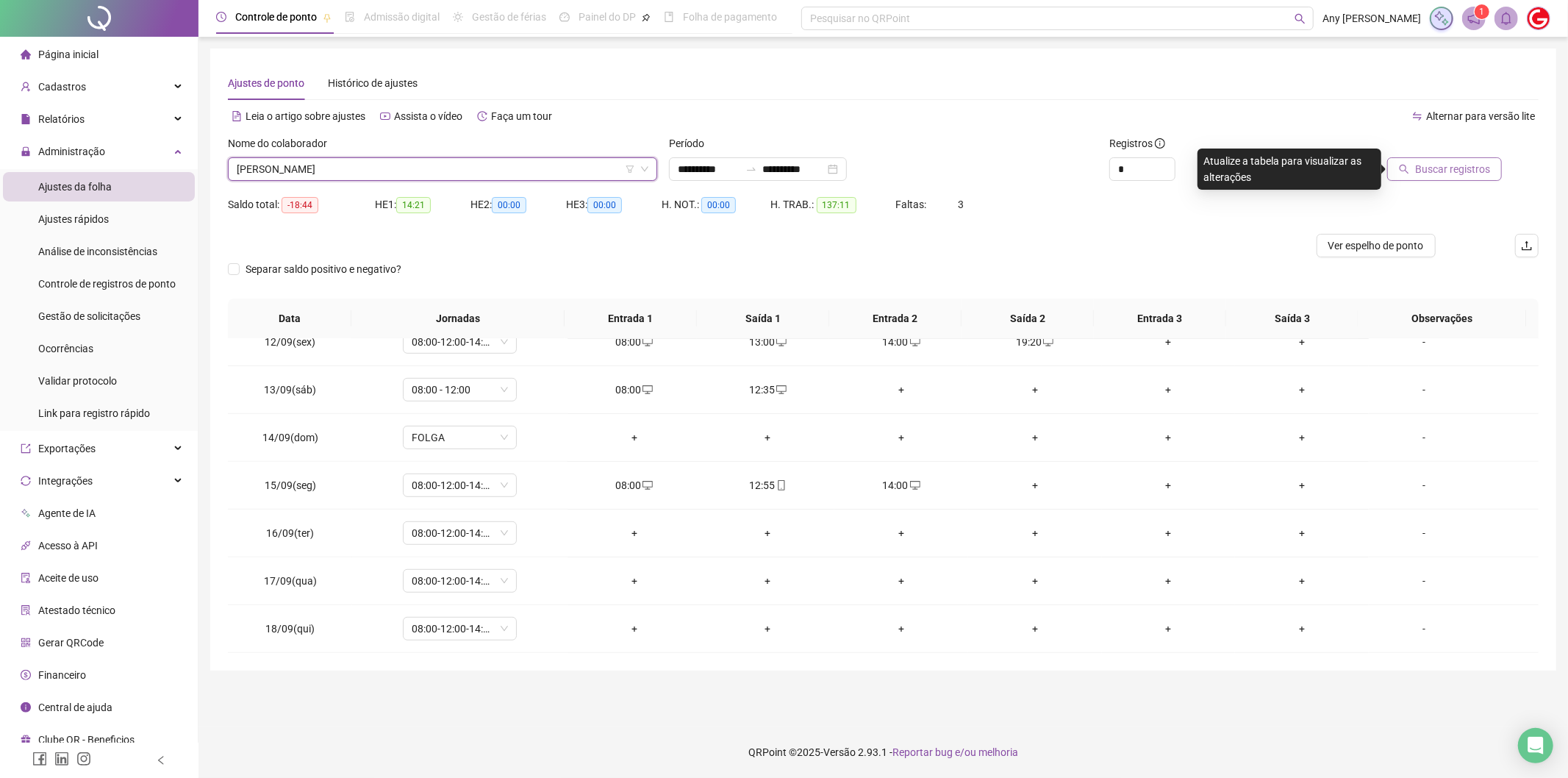
click at [1455, 169] on span "Buscar registros" at bounding box center [1452, 169] width 75 height 16
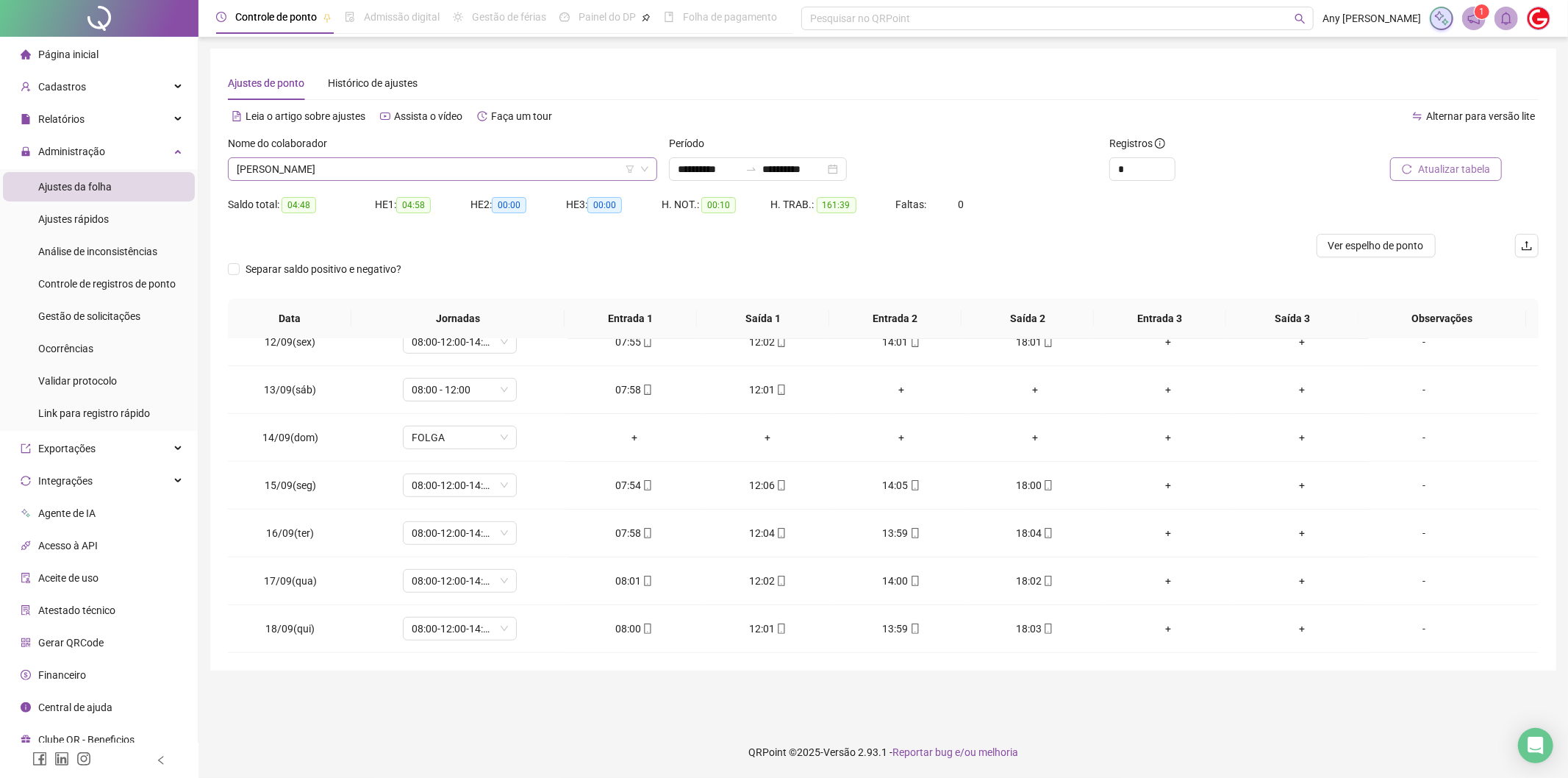
click at [322, 163] on span "[PERSON_NAME]" at bounding box center [442, 168] width 411 height 22
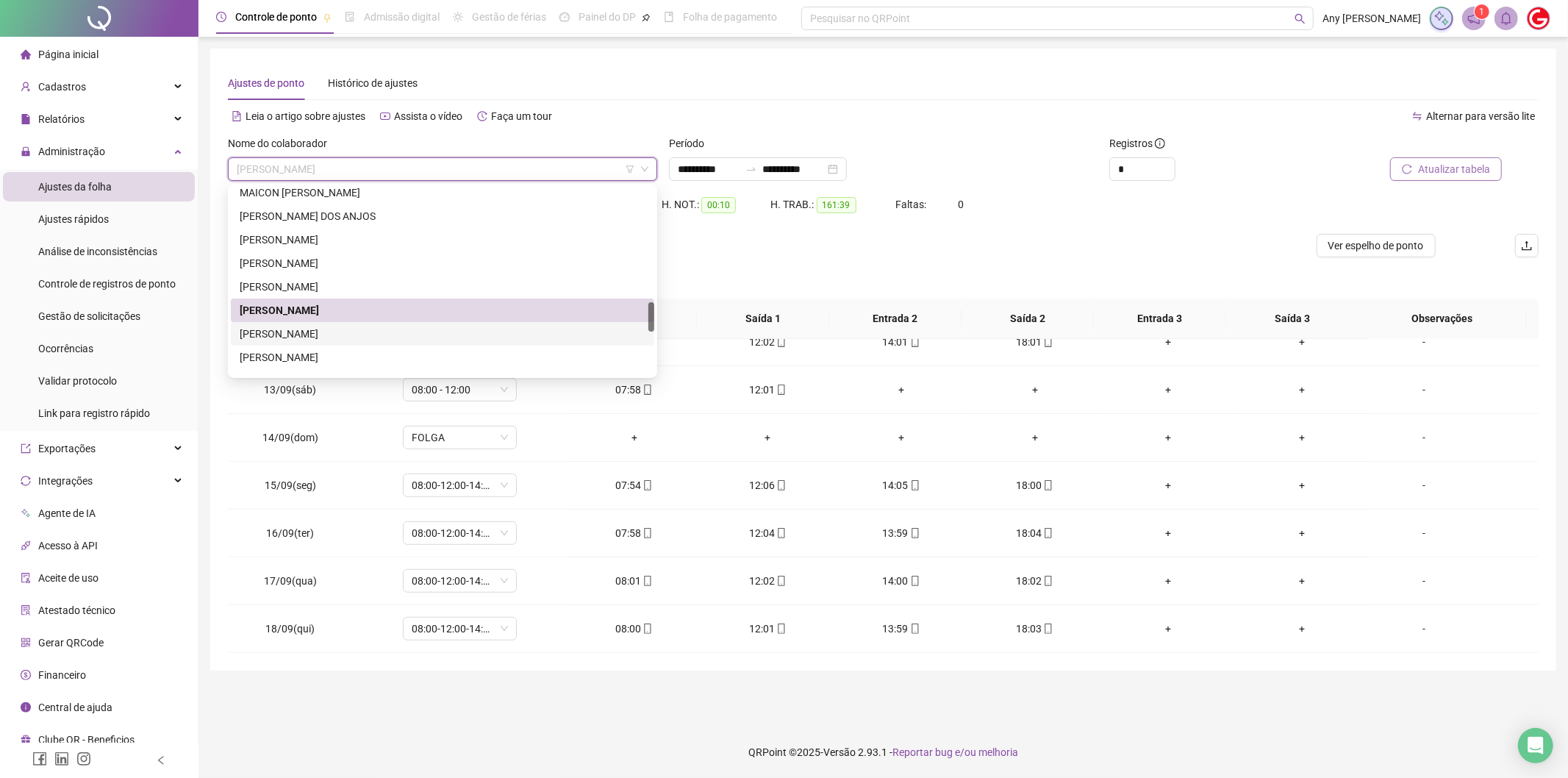
click at [306, 342] on div "[PERSON_NAME]" at bounding box center [442, 334] width 424 height 24
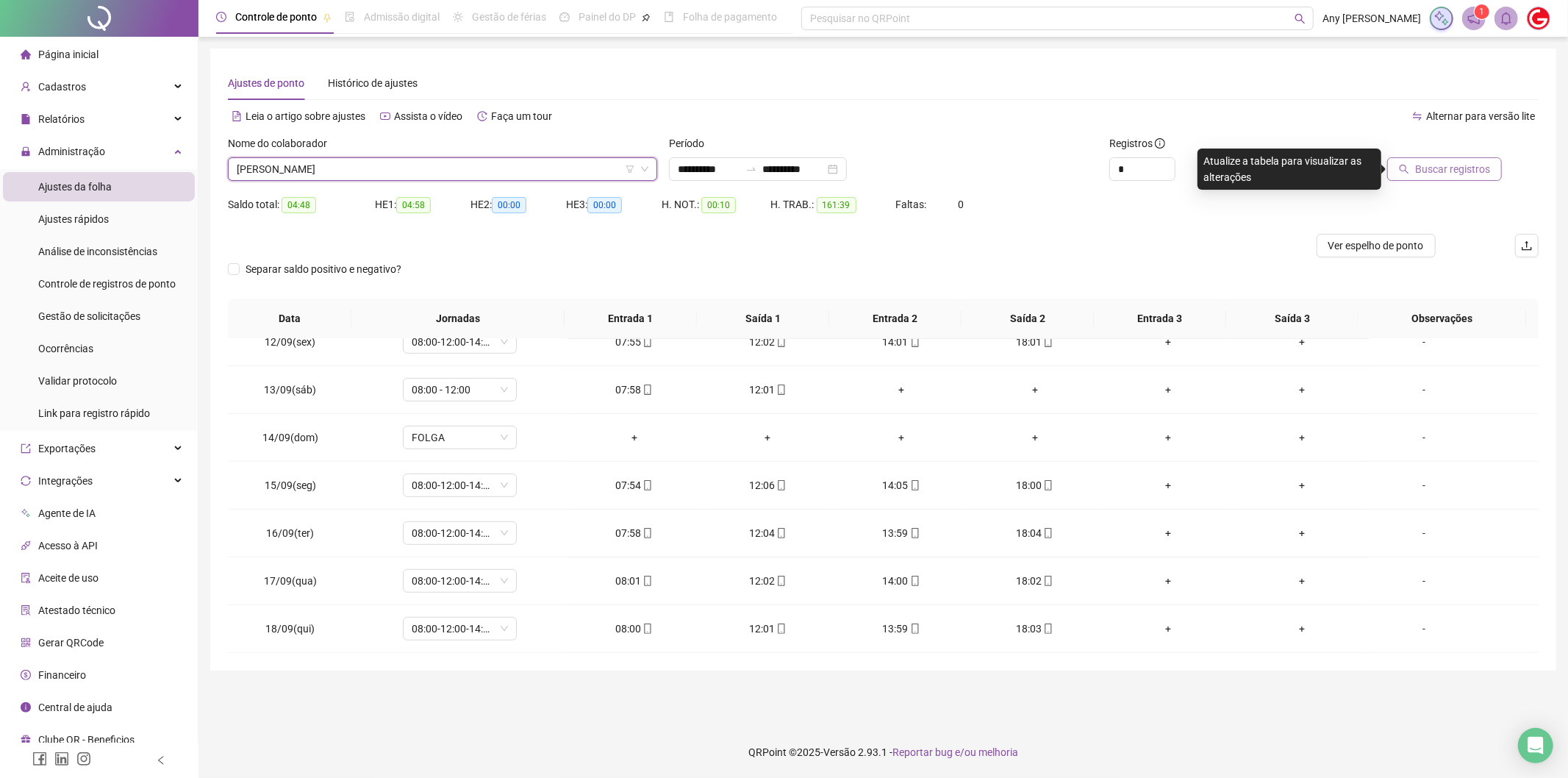
click at [1485, 172] on span "Buscar registros" at bounding box center [1452, 169] width 75 height 16
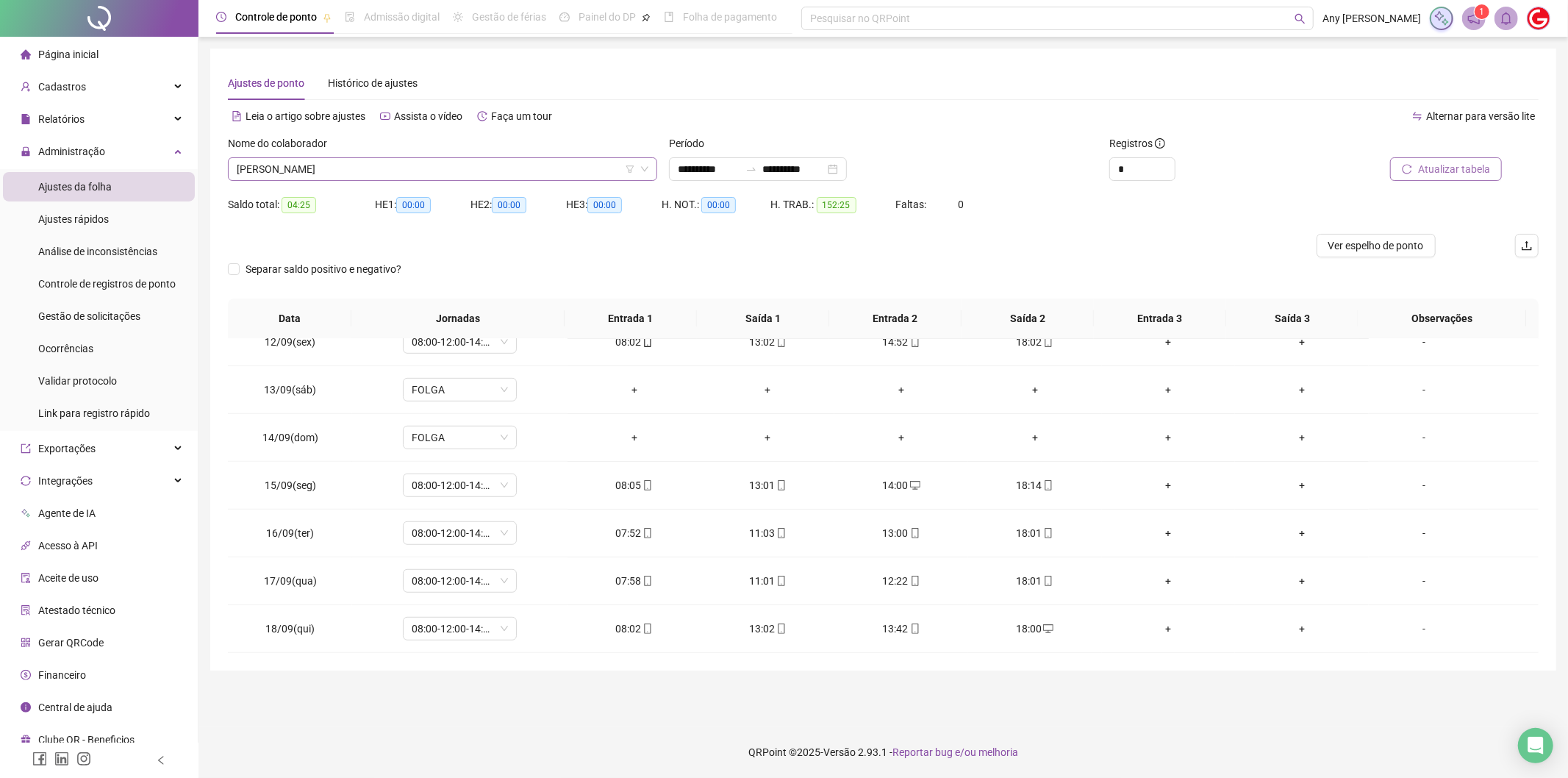
click at [288, 177] on span "[PERSON_NAME]" at bounding box center [442, 168] width 411 height 22
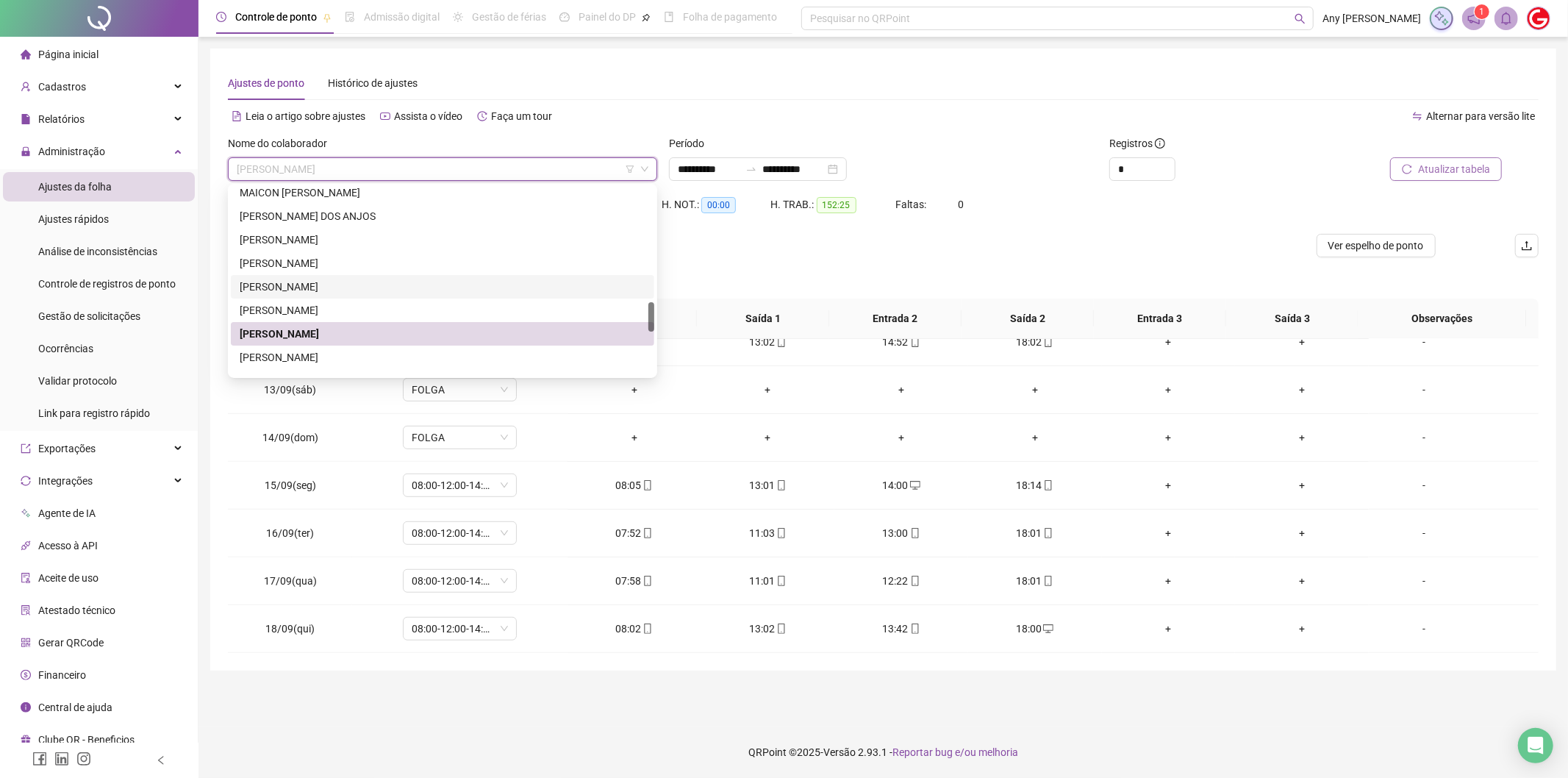
scroll to position [817, 0]
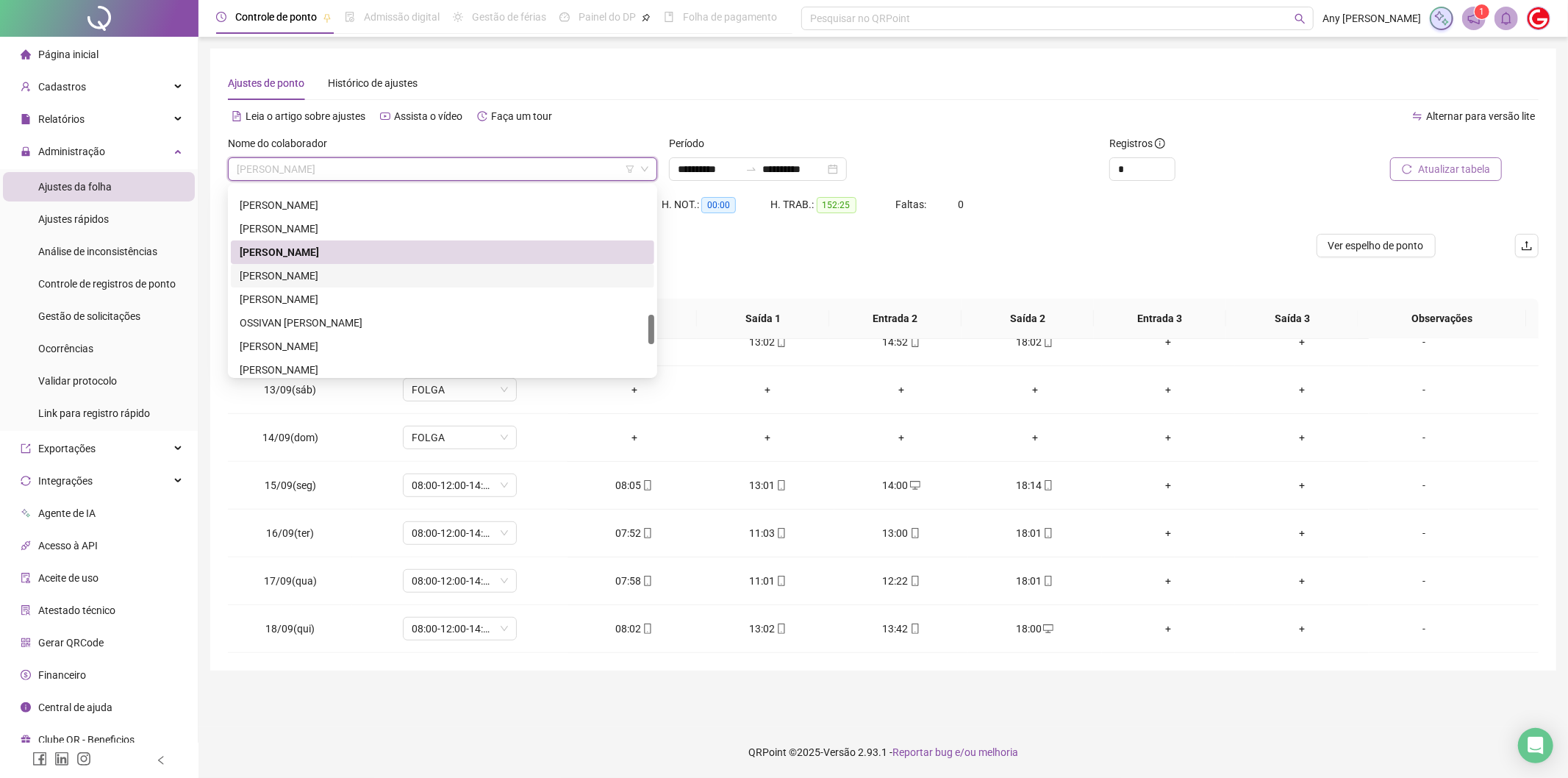
click at [304, 278] on div "[PERSON_NAME]" at bounding box center [442, 276] width 406 height 16
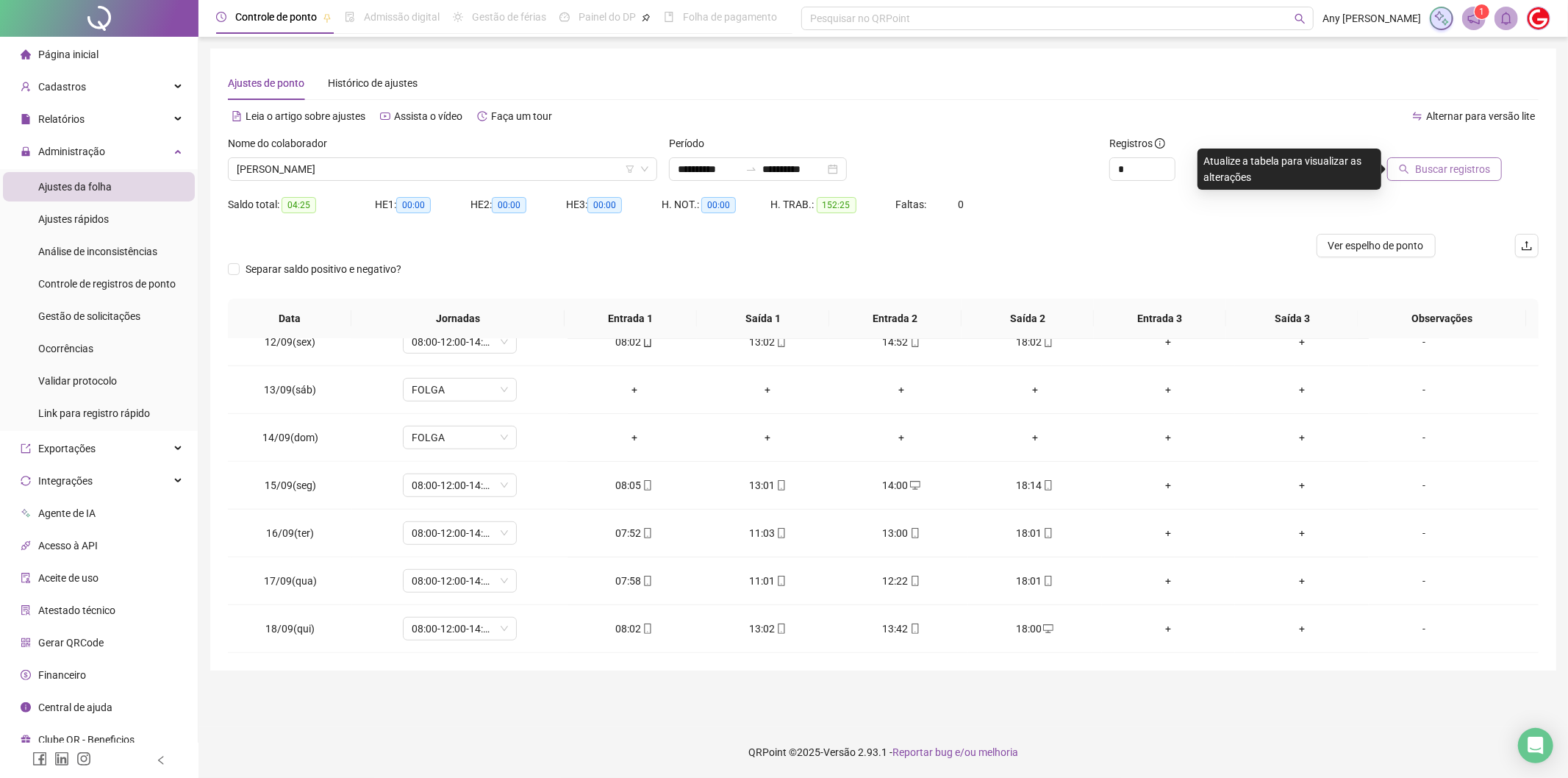
click at [1428, 177] on button "Buscar registros" at bounding box center [1445, 169] width 115 height 24
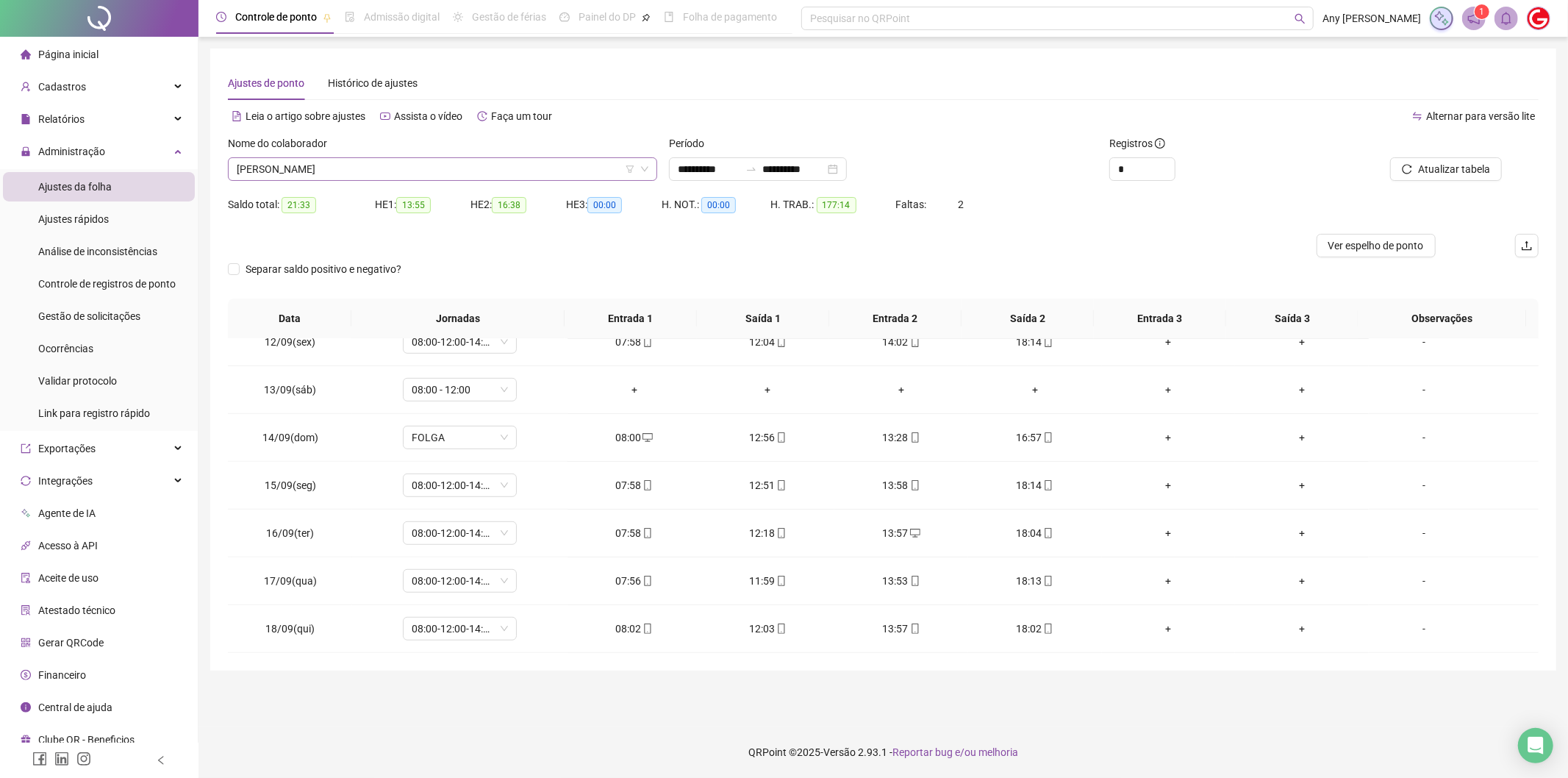
click at [309, 172] on span "[PERSON_NAME]" at bounding box center [442, 168] width 411 height 22
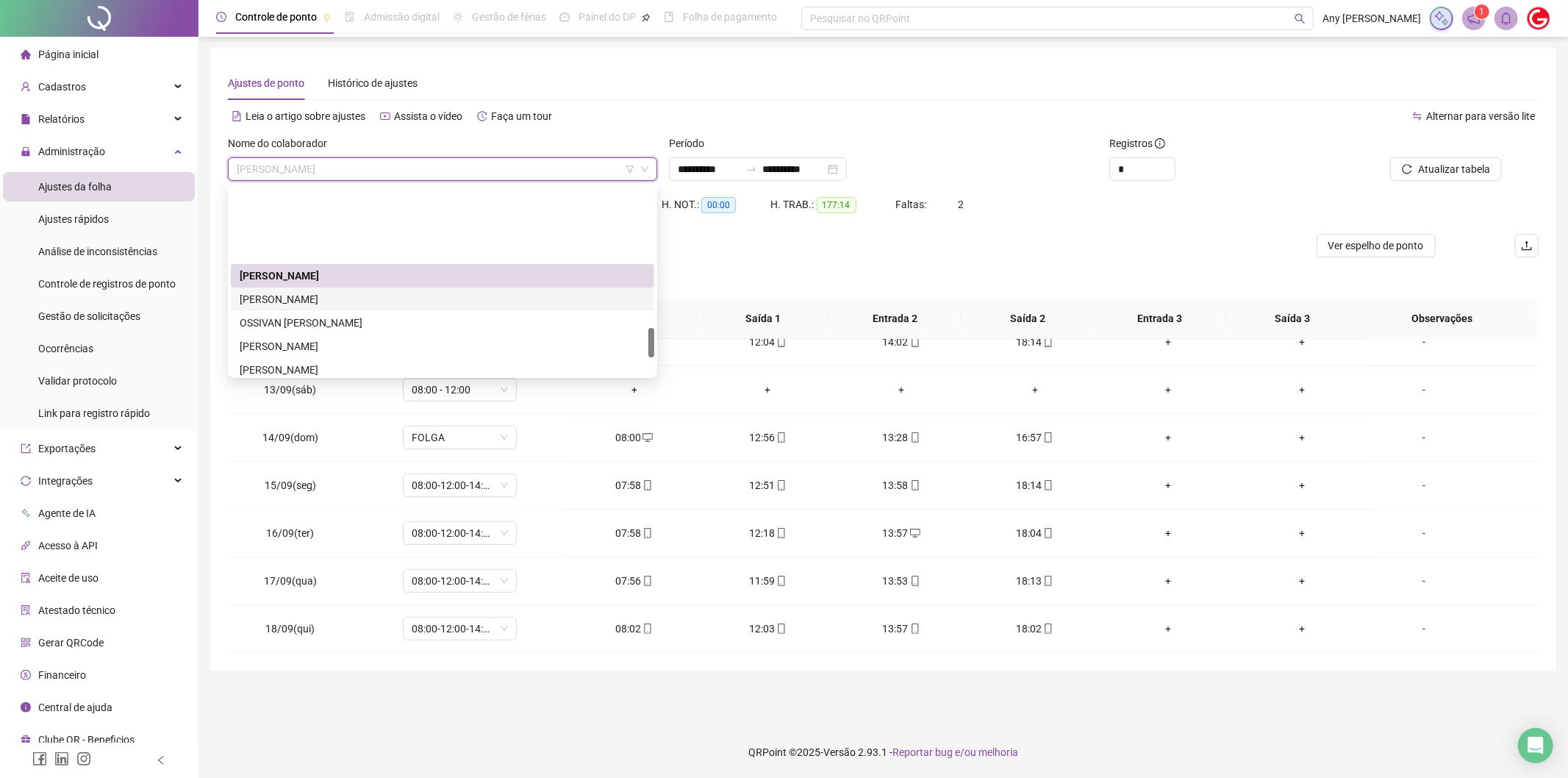
scroll to position [899, 0]
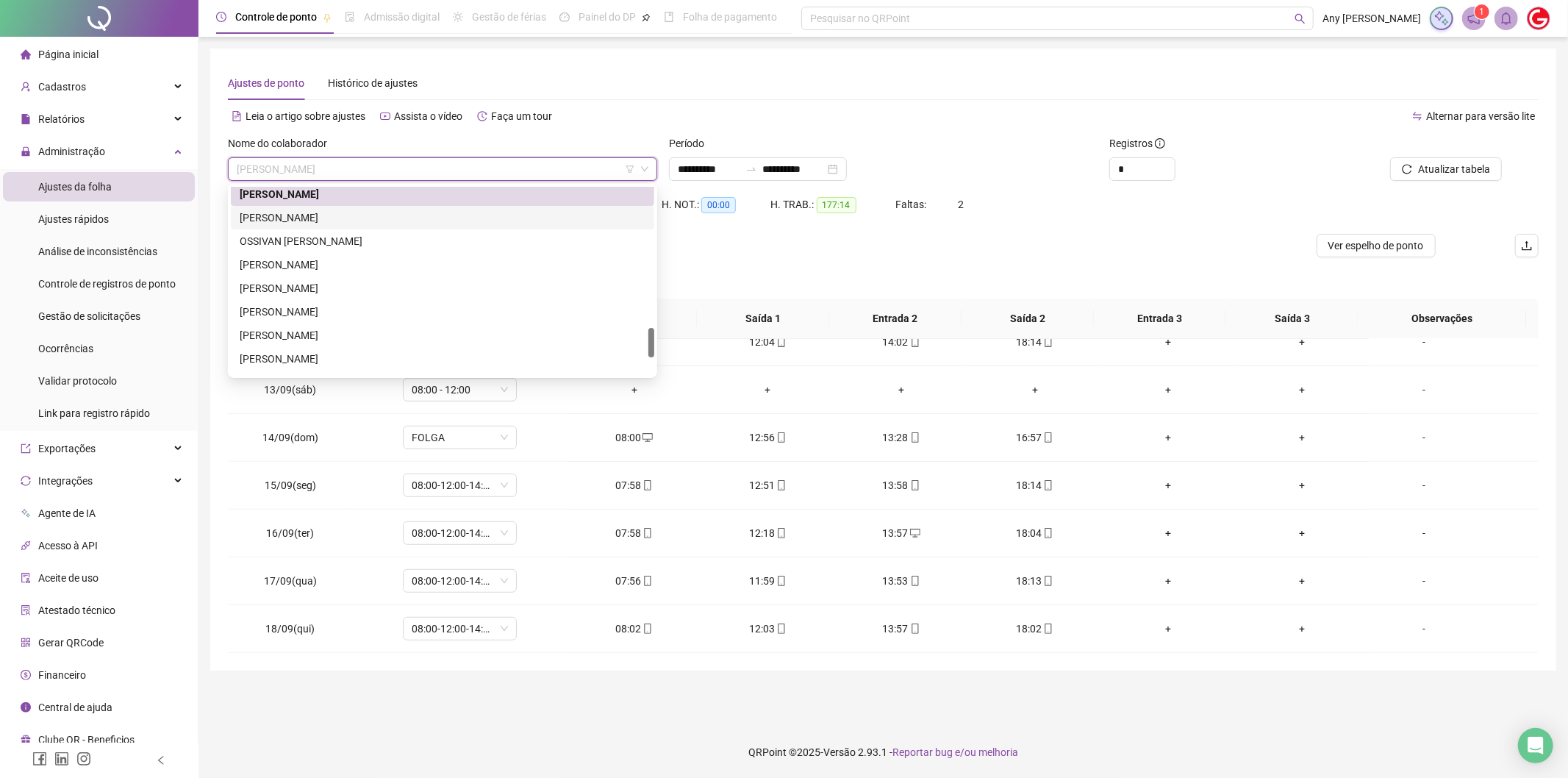
click at [291, 226] on div "[PERSON_NAME]" at bounding box center [442, 218] width 424 height 24
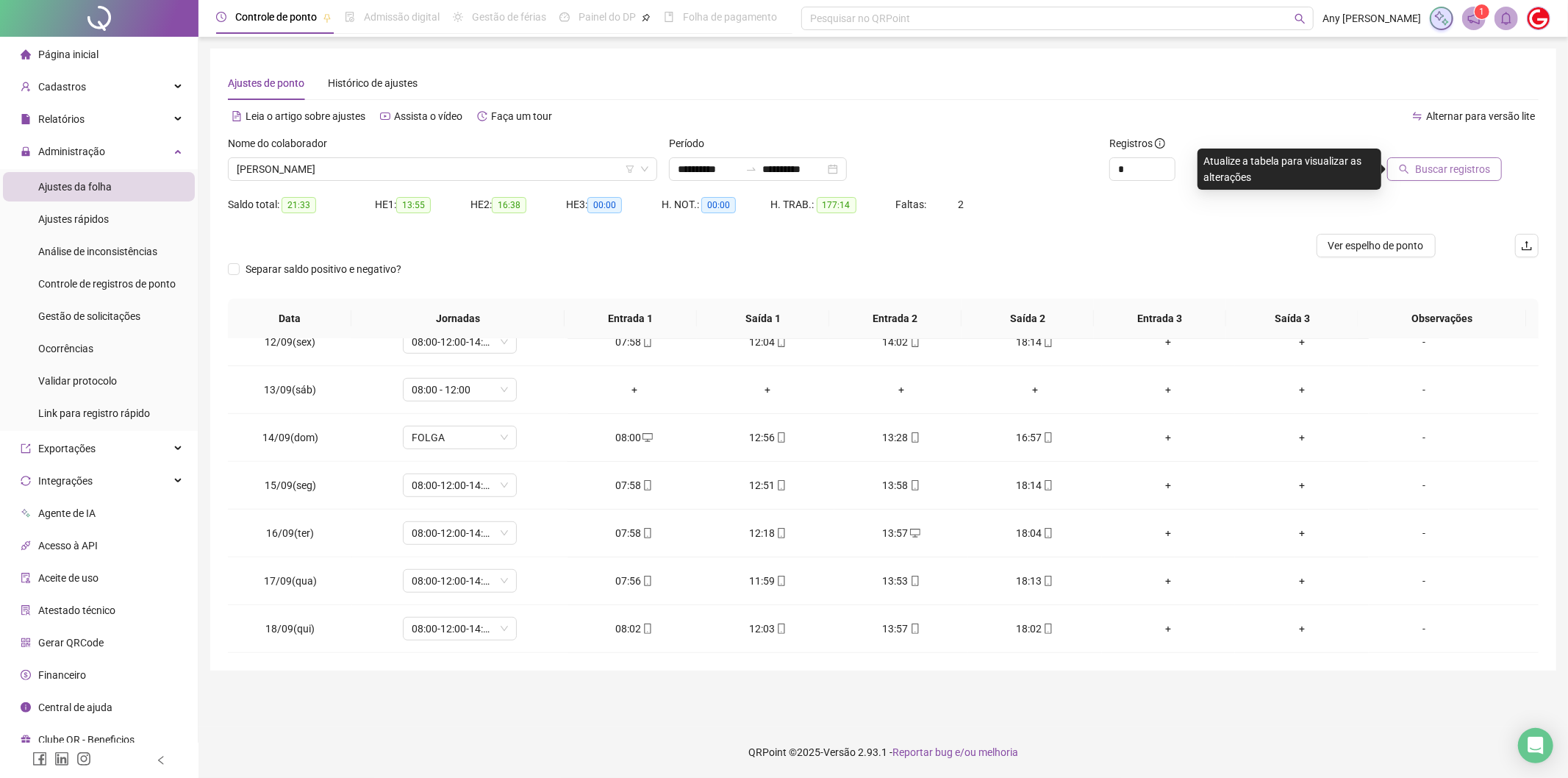
click at [1443, 171] on span "Buscar registros" at bounding box center [1452, 169] width 75 height 16
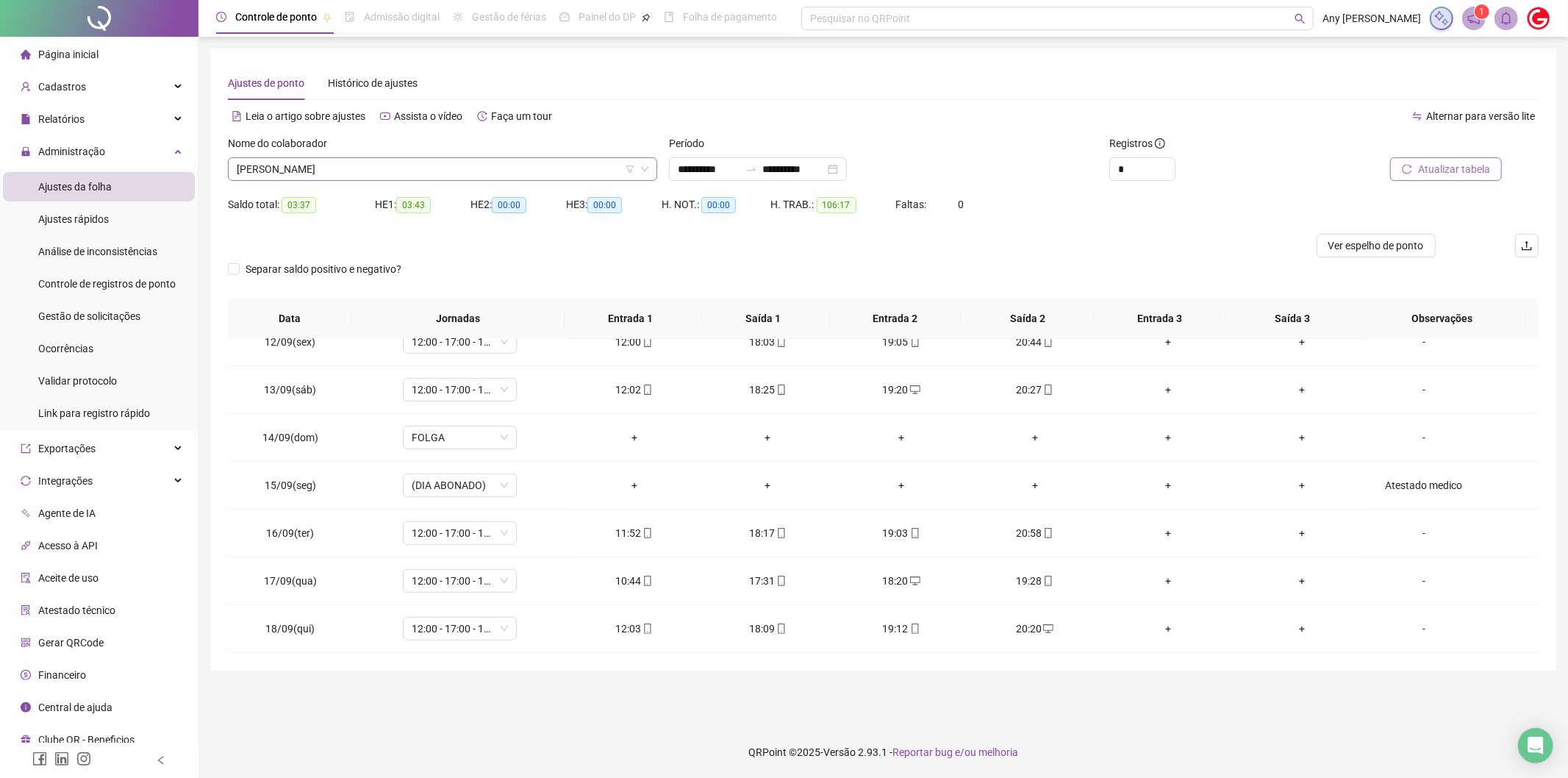
click at [313, 163] on span "[PERSON_NAME]" at bounding box center [442, 168] width 411 height 22
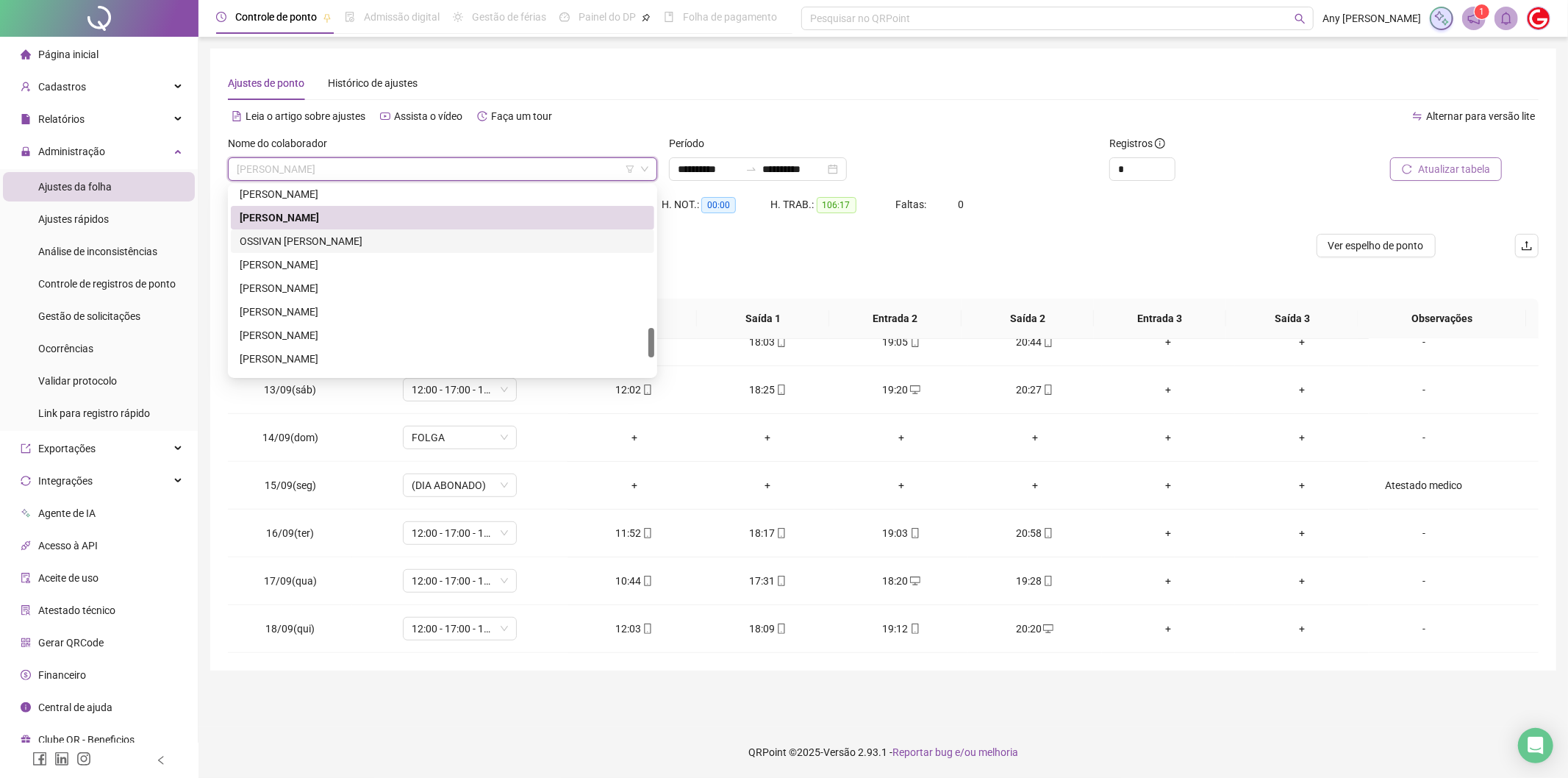
click at [311, 235] on div "OSSIVAN [PERSON_NAME]" at bounding box center [442, 241] width 406 height 16
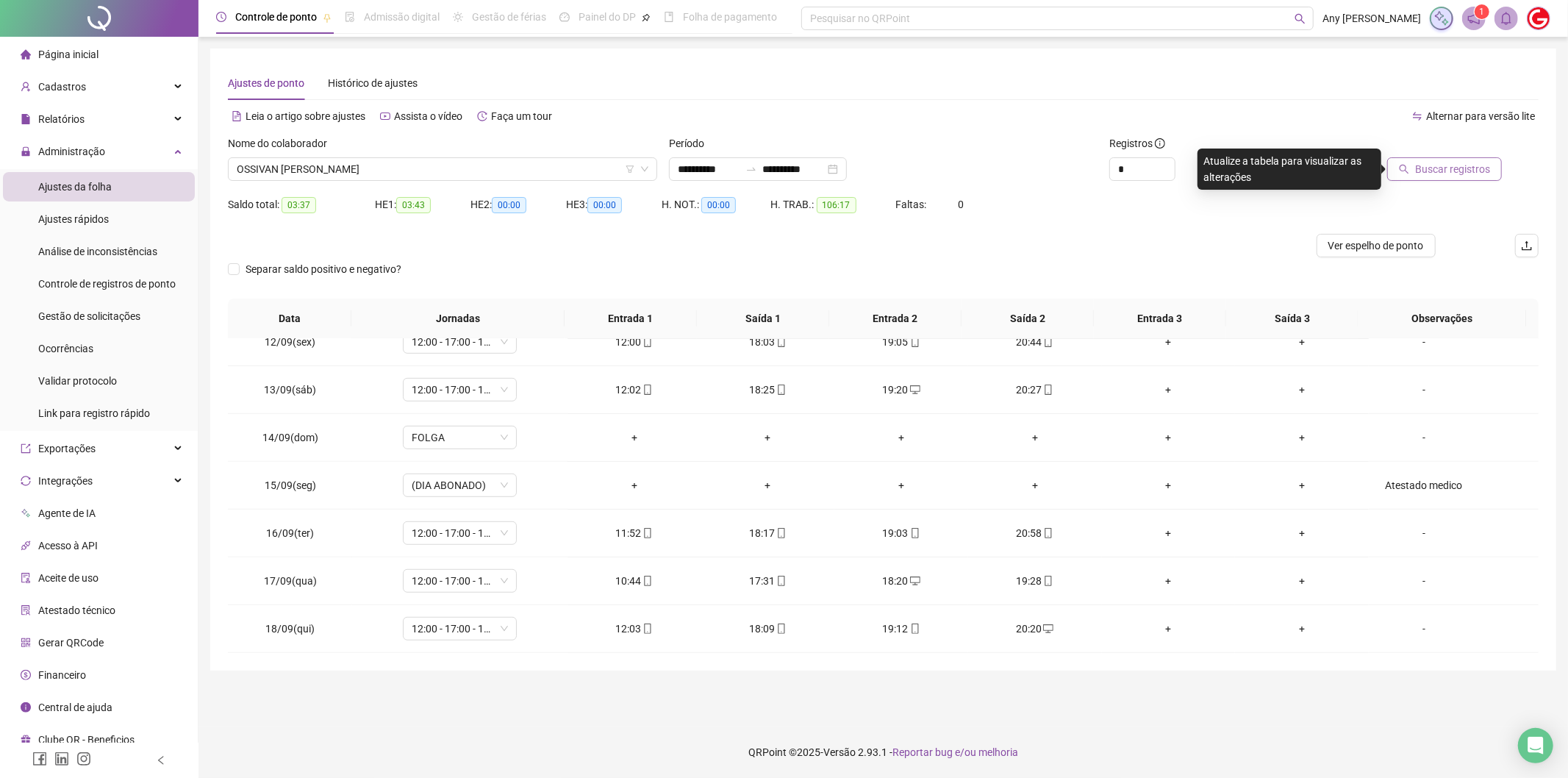
click at [1439, 178] on button "Buscar registros" at bounding box center [1445, 169] width 115 height 24
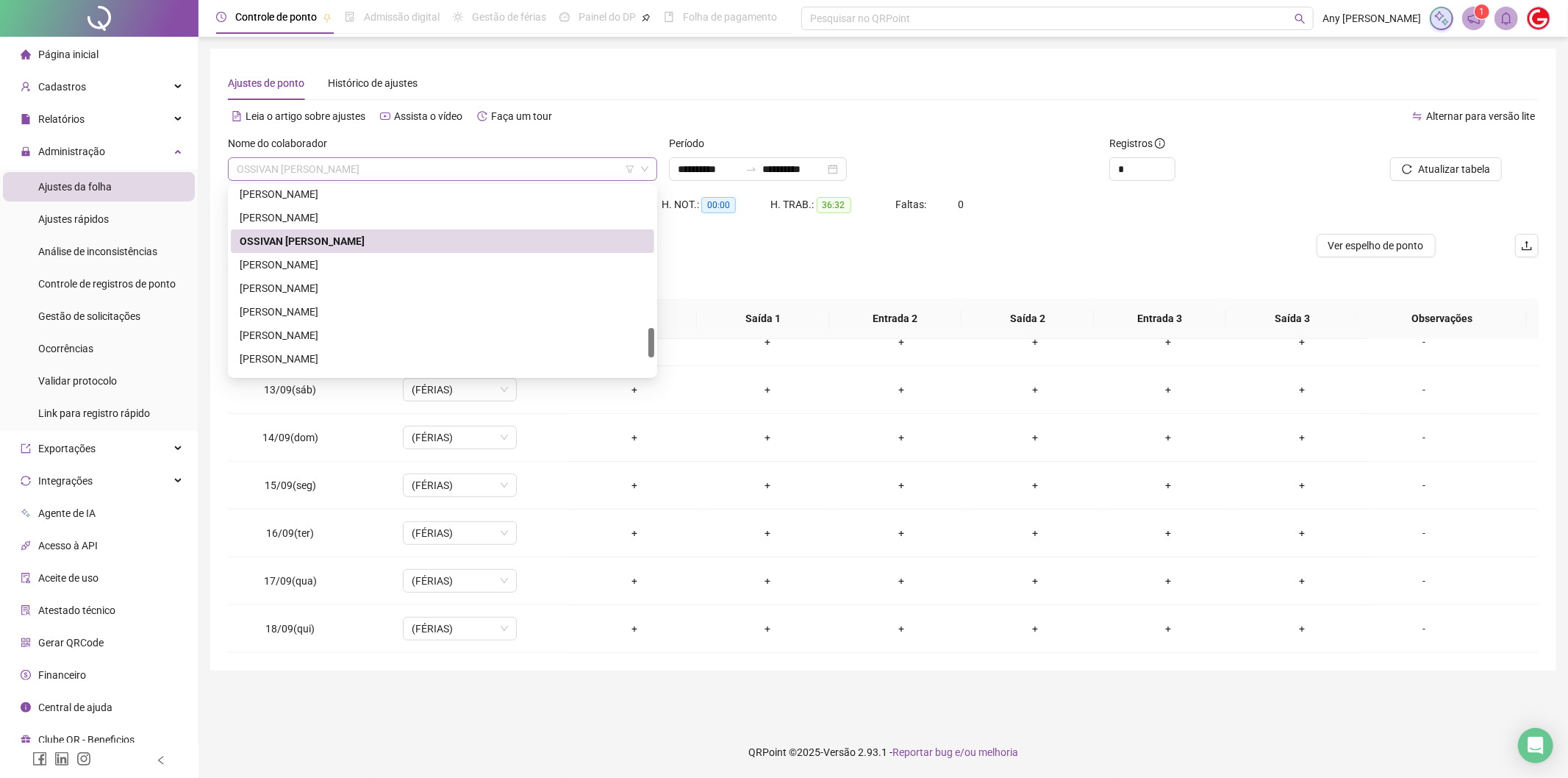
click at [320, 175] on span "OSSIVAN [PERSON_NAME]" at bounding box center [442, 168] width 411 height 22
click at [302, 270] on div "[PERSON_NAME]" at bounding box center [442, 264] width 406 height 16
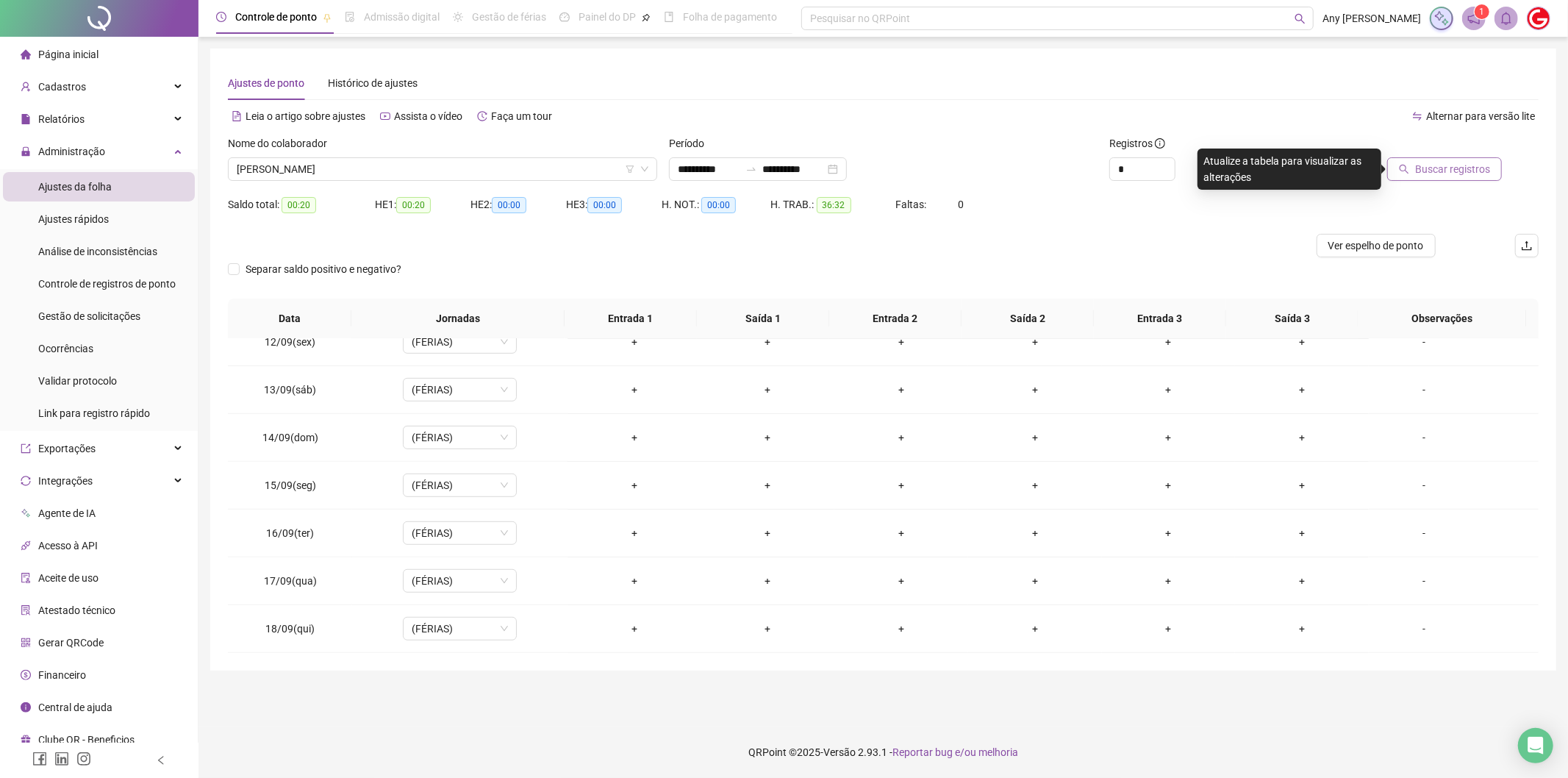
click at [1488, 159] on button "Buscar registros" at bounding box center [1445, 169] width 115 height 24
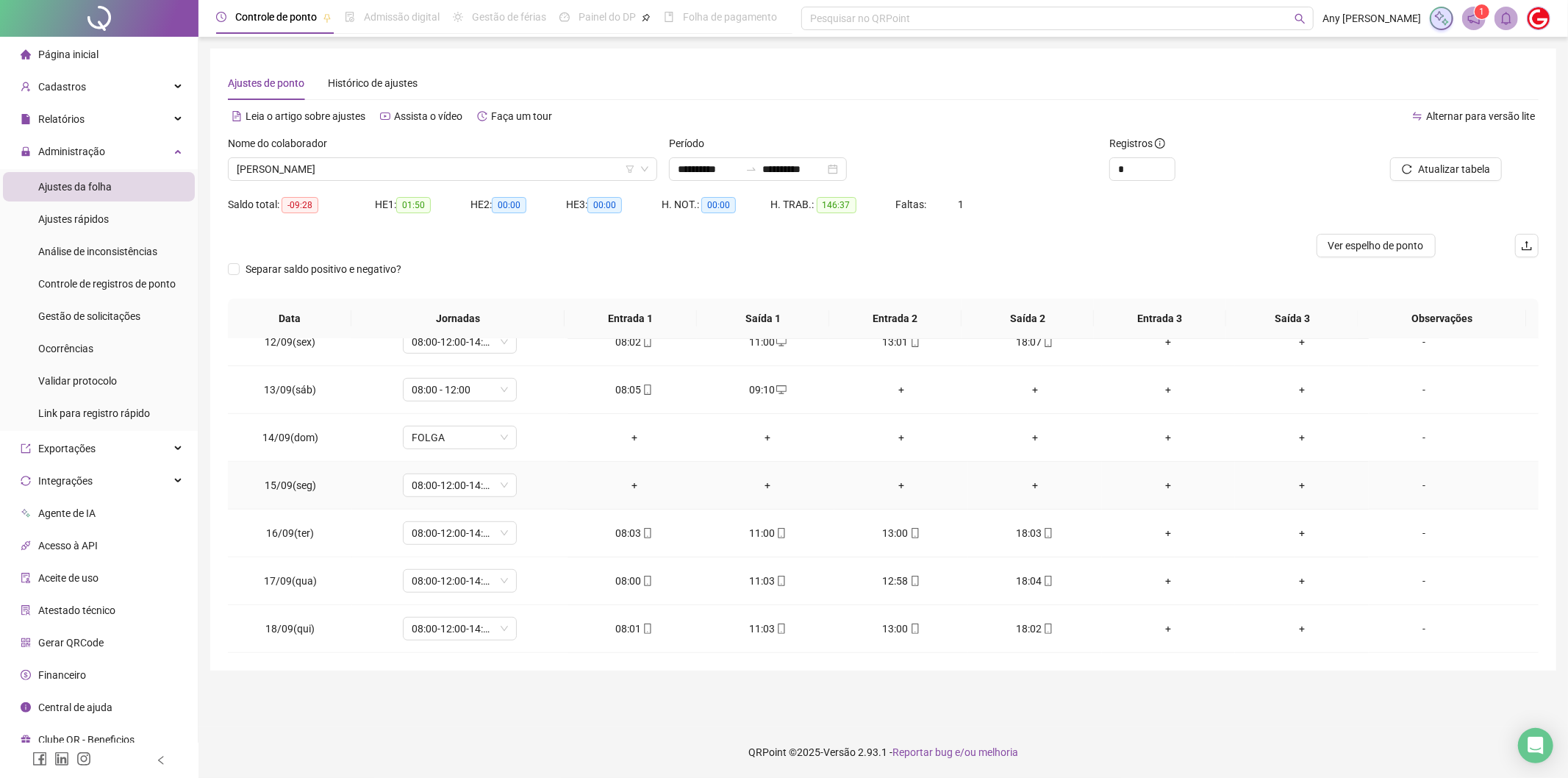
click at [1416, 485] on div "-" at bounding box center [1424, 485] width 86 height 16
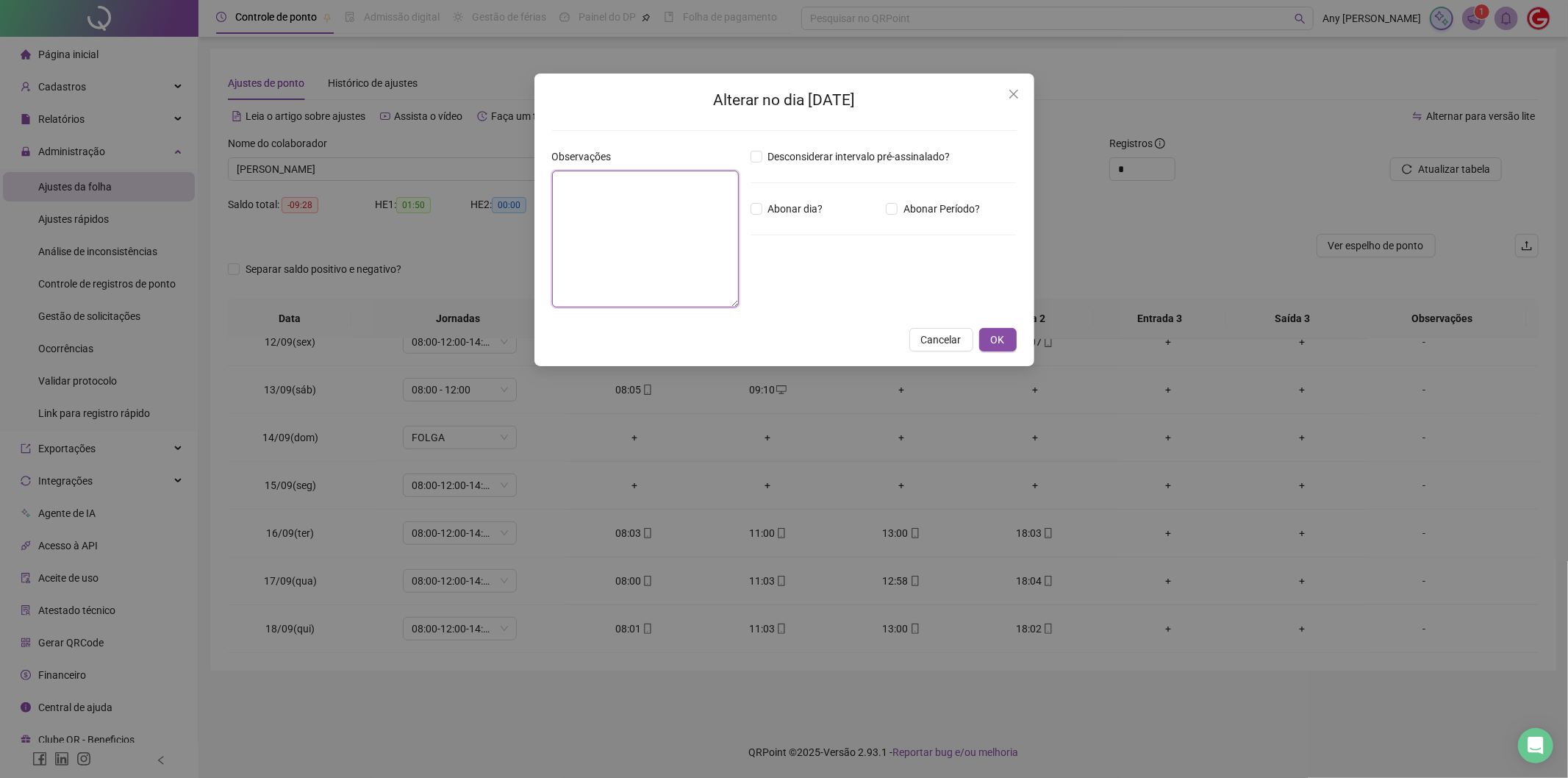
click at [597, 220] on textarea at bounding box center [646, 239] width 187 height 137
type textarea "**********"
click at [993, 341] on span "OK" at bounding box center [998, 339] width 14 height 16
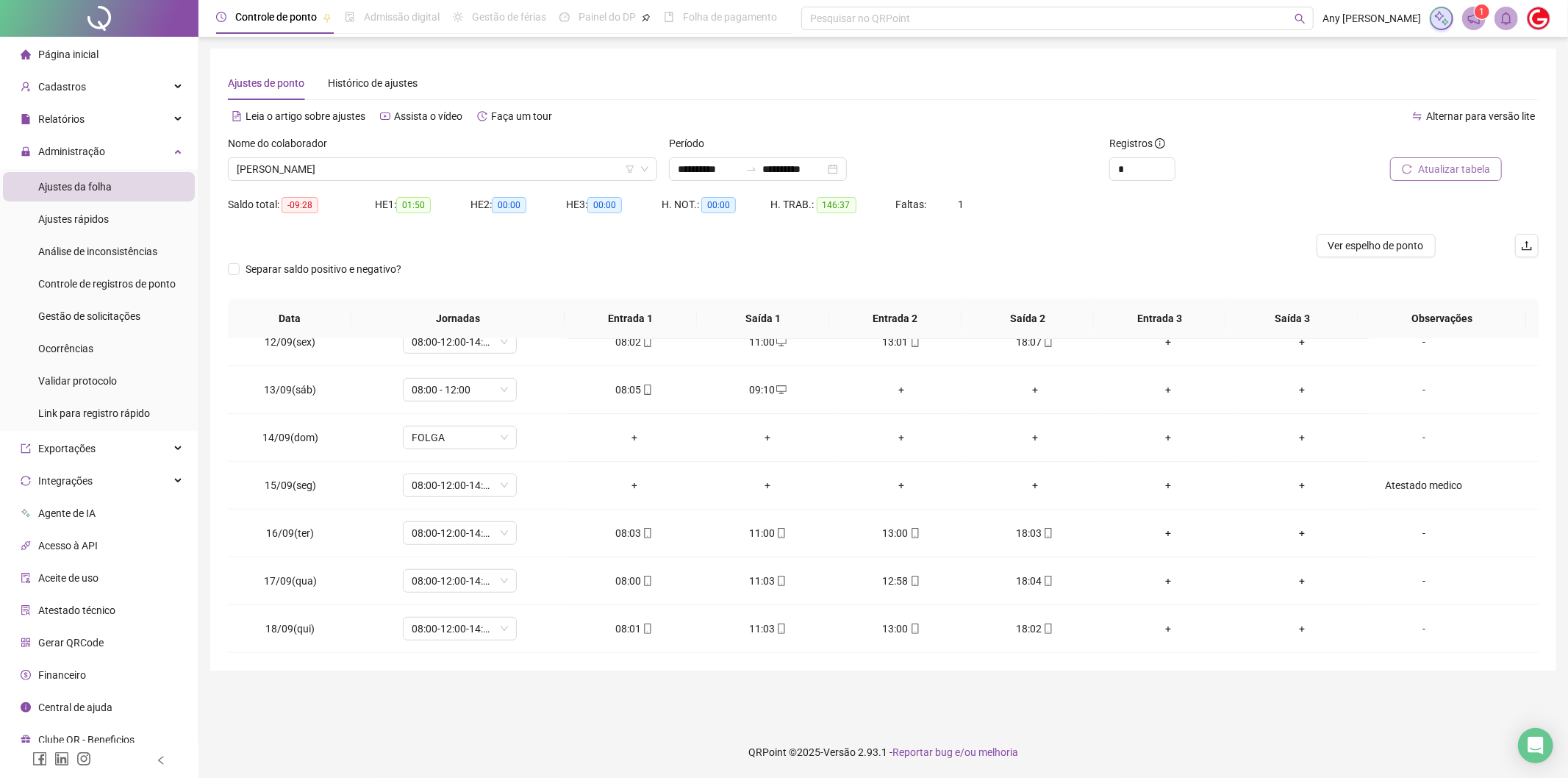
click at [1441, 165] on span "Atualizar tabela" at bounding box center [1454, 169] width 72 height 16
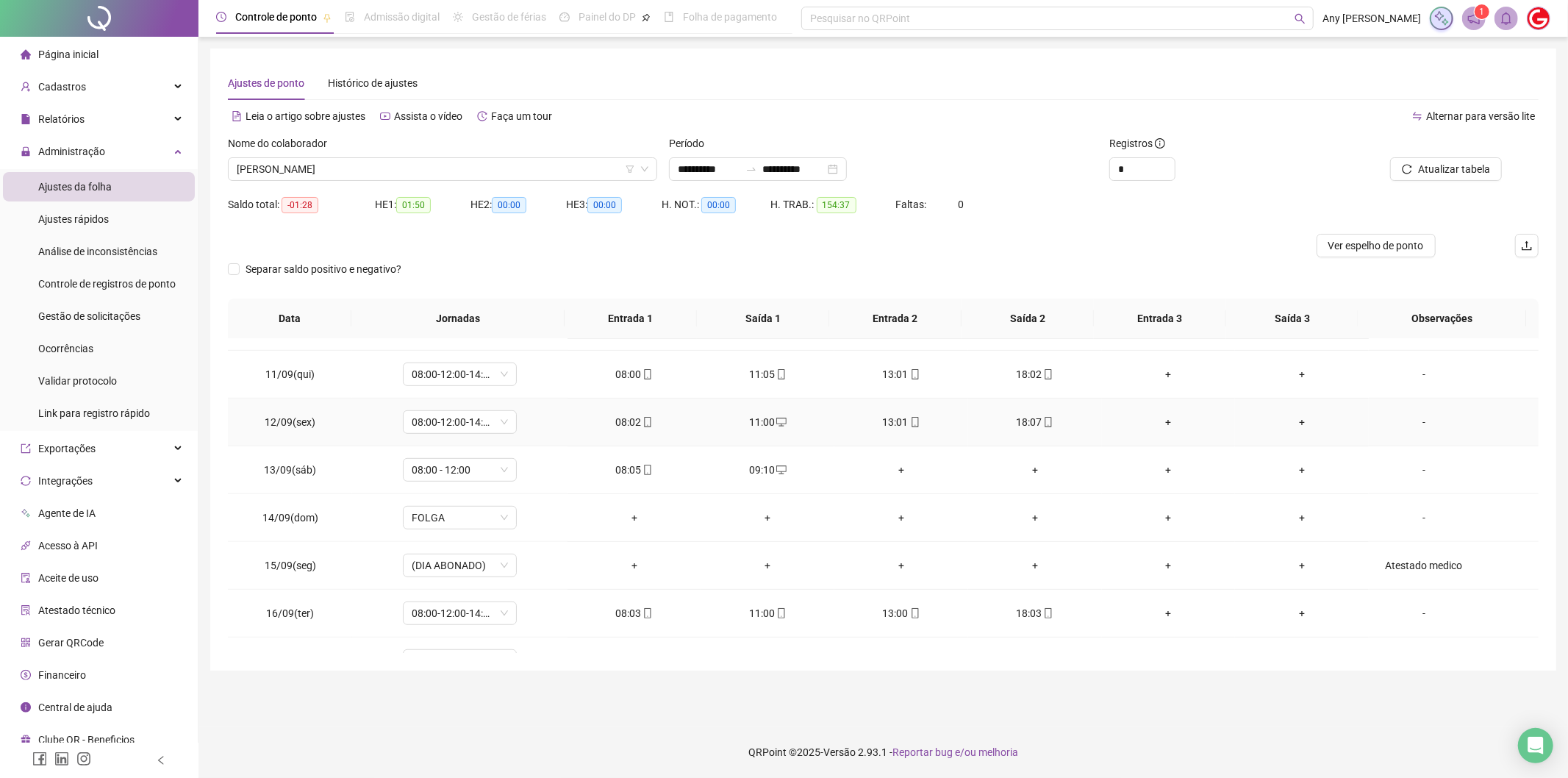
scroll to position [834, 0]
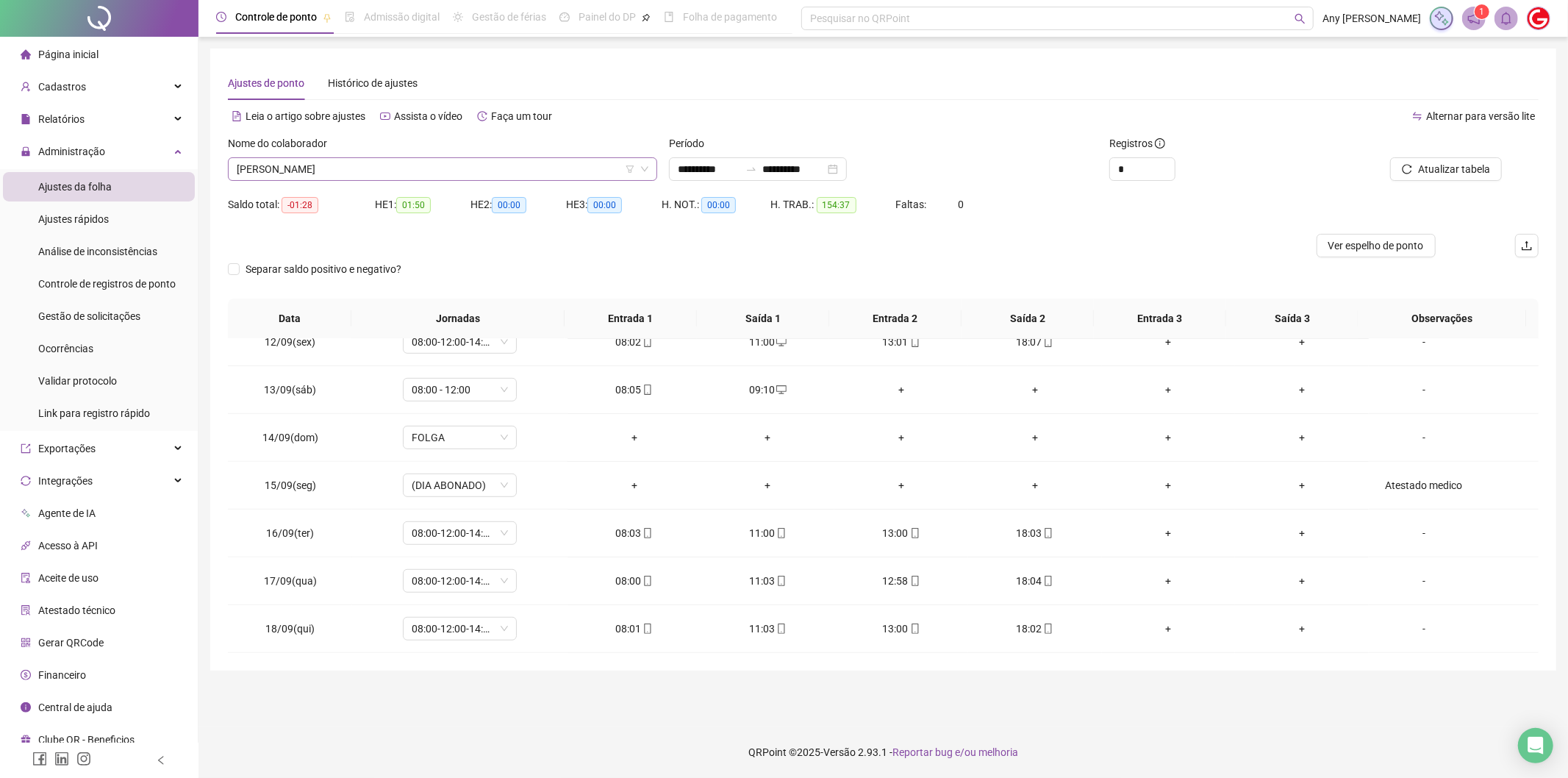
click at [360, 171] on span "[PERSON_NAME]" at bounding box center [442, 168] width 411 height 22
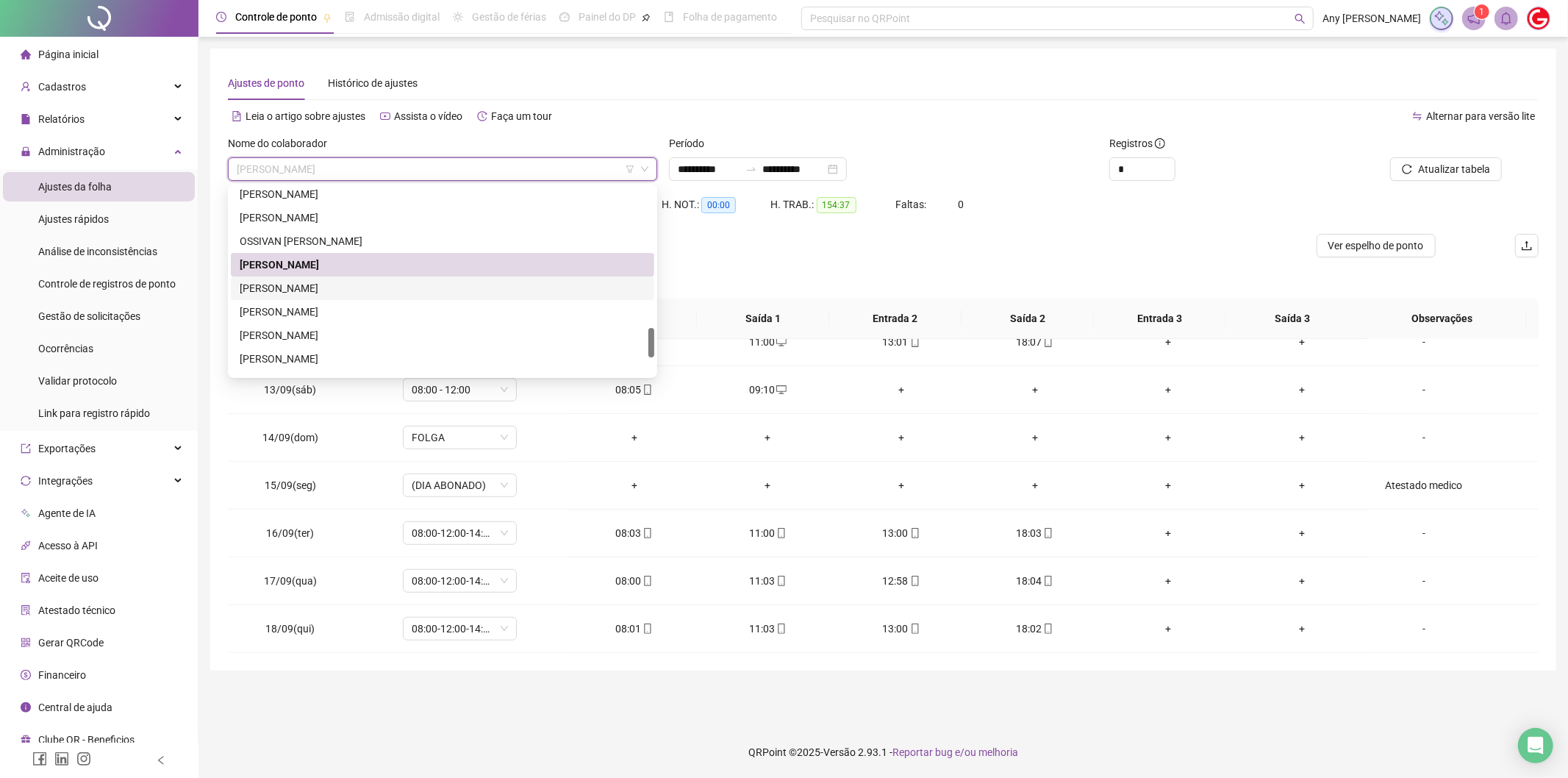
click at [313, 292] on div "[PERSON_NAME]" at bounding box center [442, 288] width 406 height 16
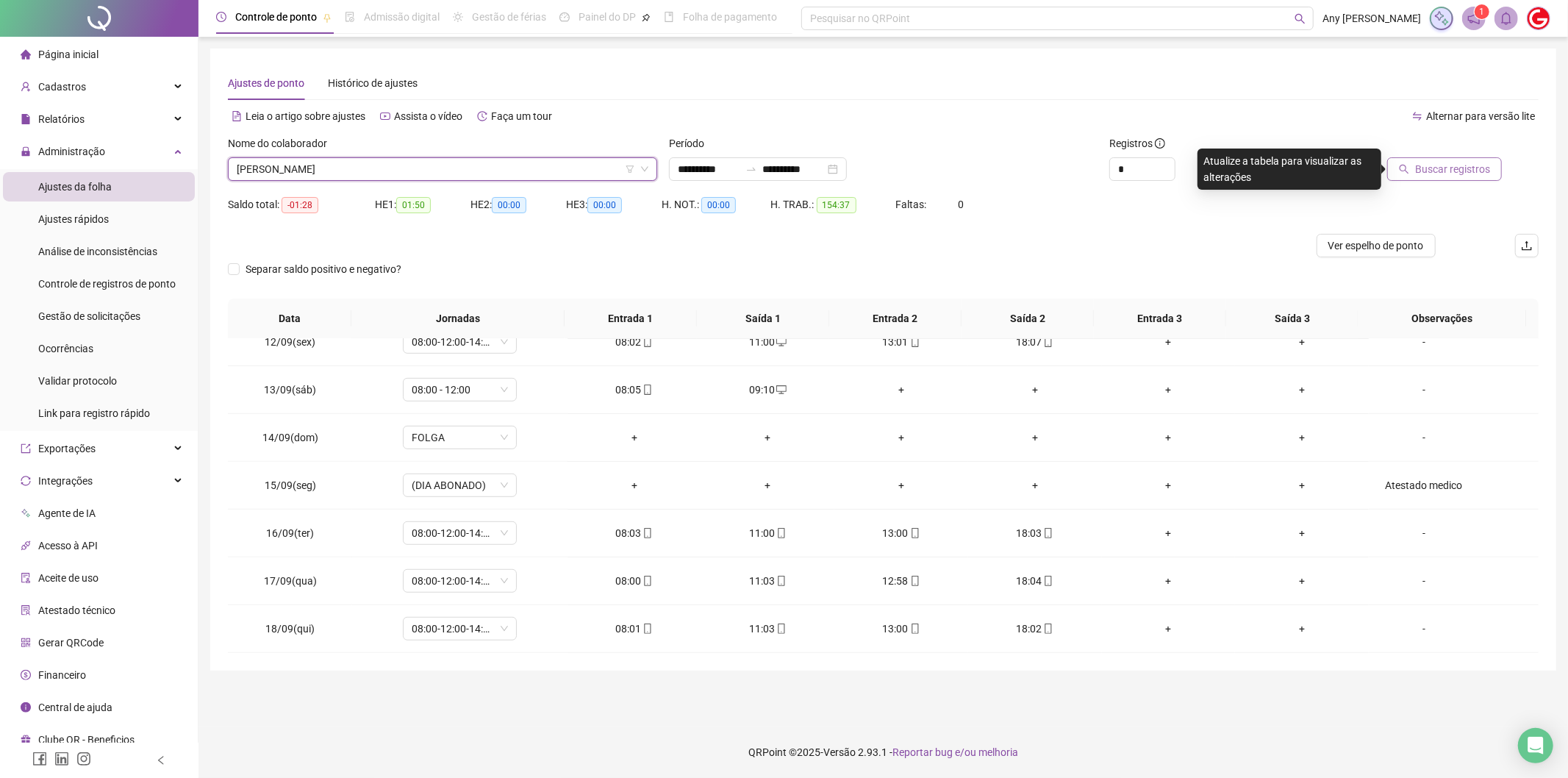
click at [1433, 170] on span "Buscar registros" at bounding box center [1452, 169] width 75 height 16
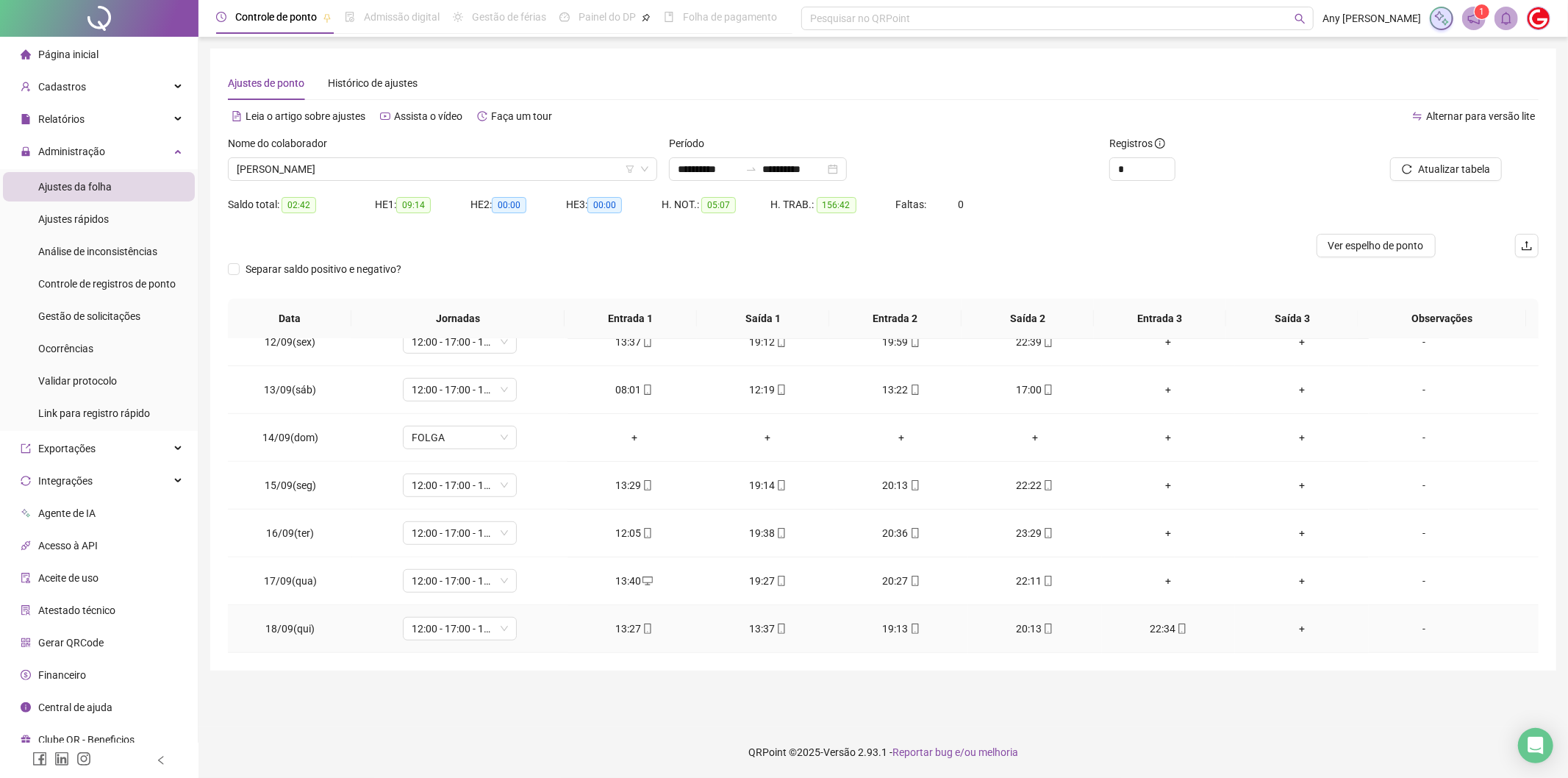
click at [641, 626] on span "mobile" at bounding box center [647, 629] width 11 height 11
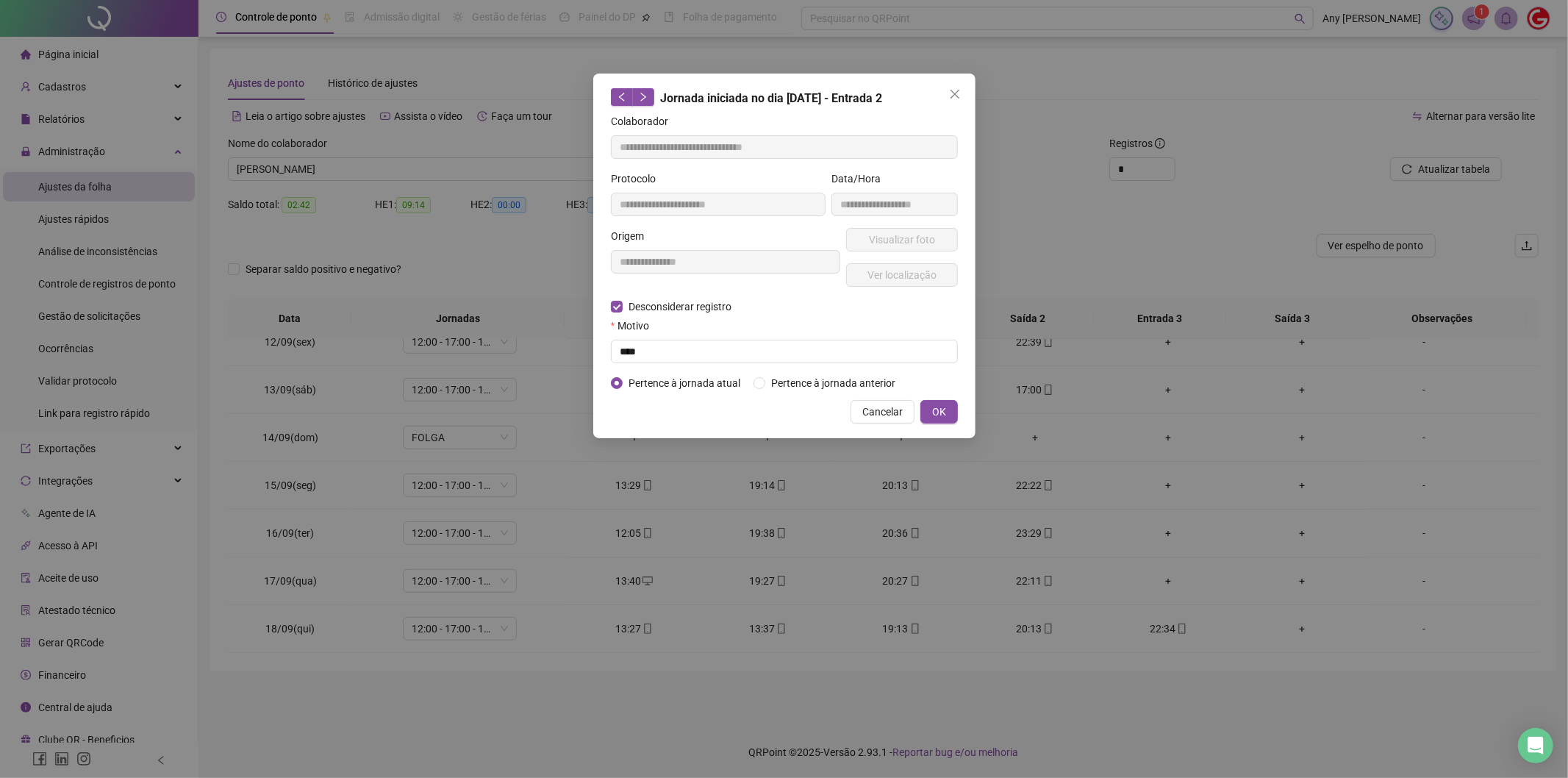
type input "**********"
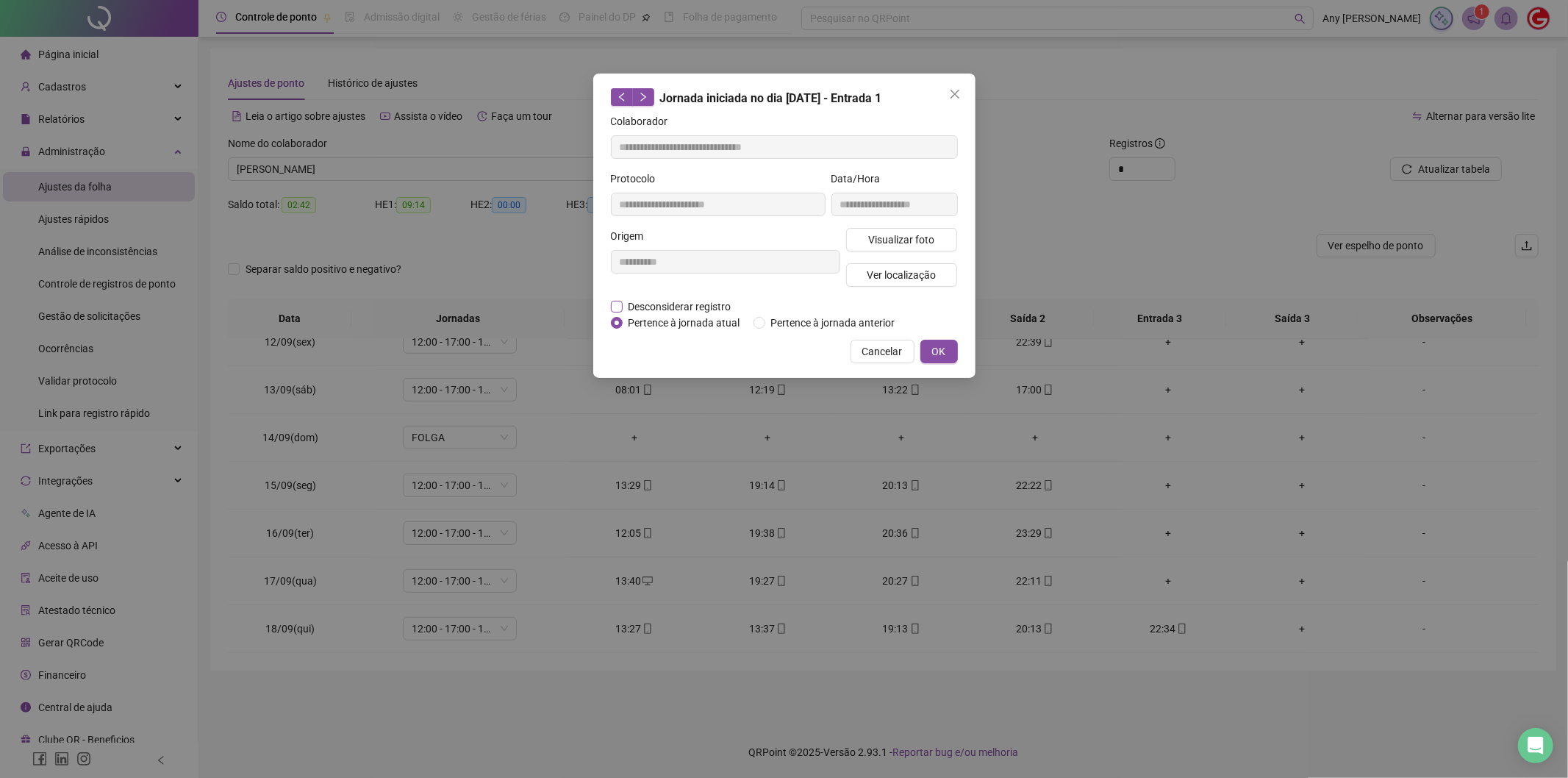
click at [624, 301] on span "Desconsiderar registro" at bounding box center [680, 307] width 115 height 16
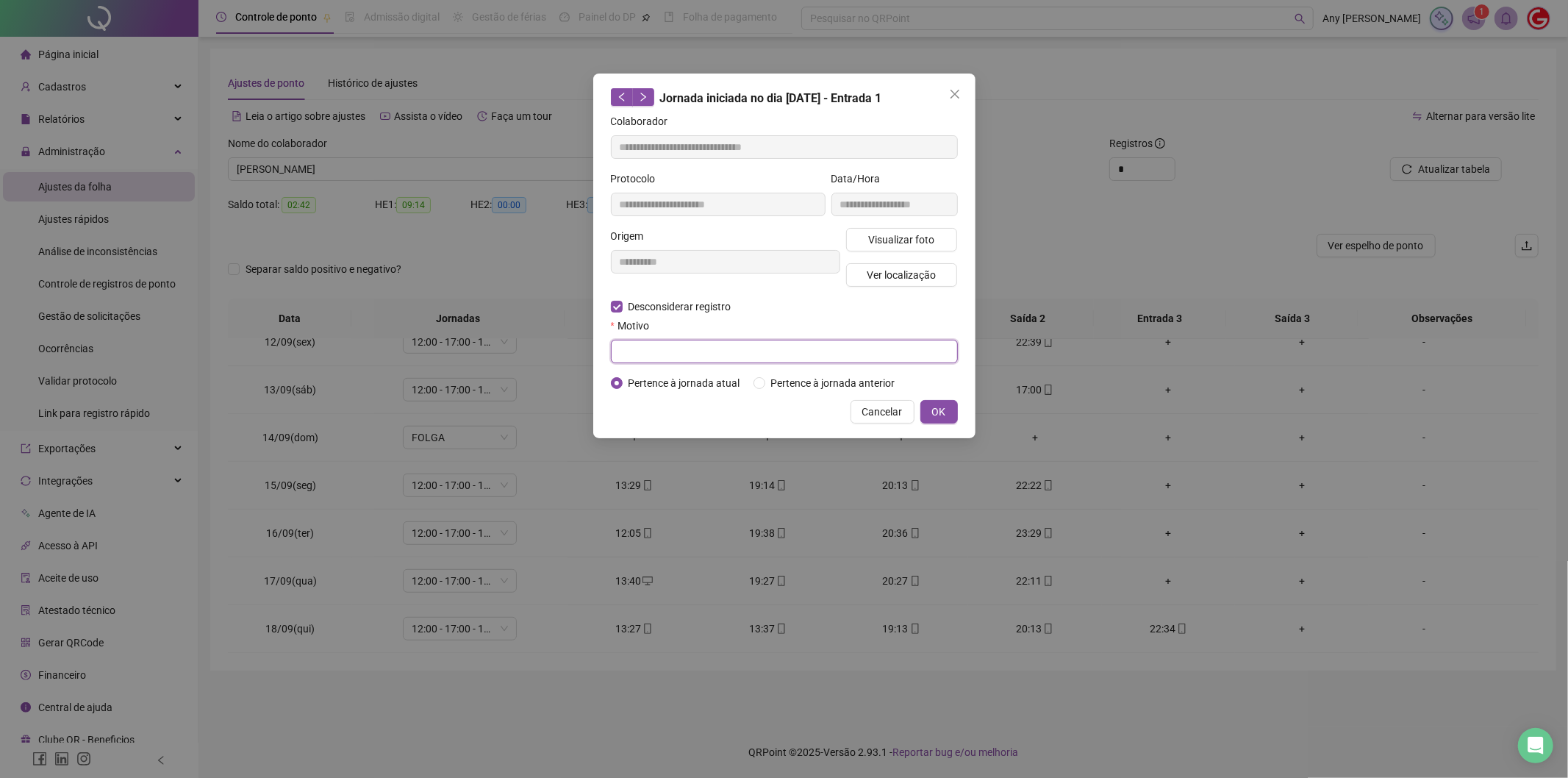
click at [645, 345] on input "text" at bounding box center [784, 352] width 347 height 24
type input "****"
click at [943, 423] on button "OK" at bounding box center [939, 411] width 38 height 24
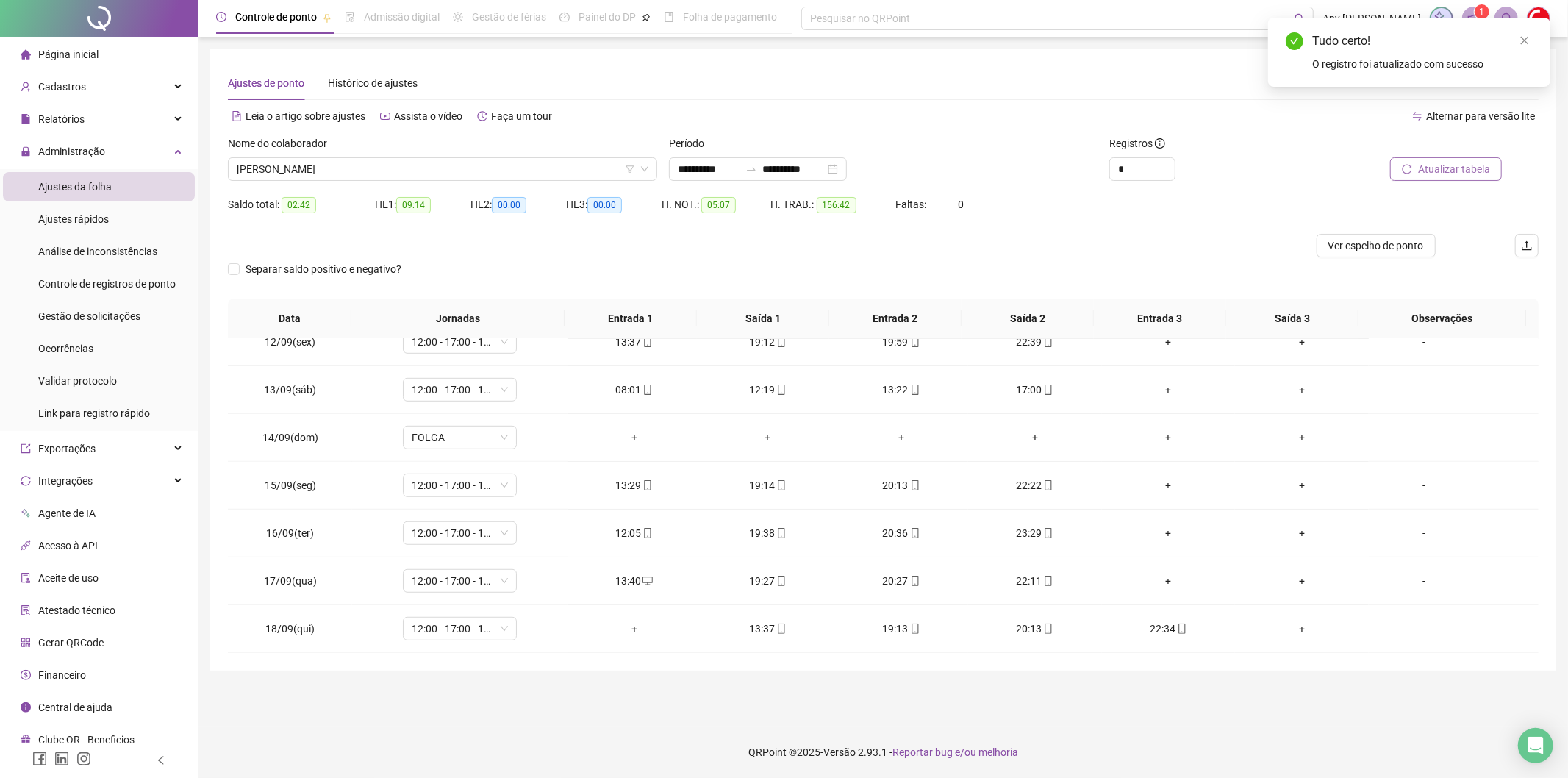
click at [1421, 174] on span "Atualizar tabela" at bounding box center [1454, 169] width 72 height 16
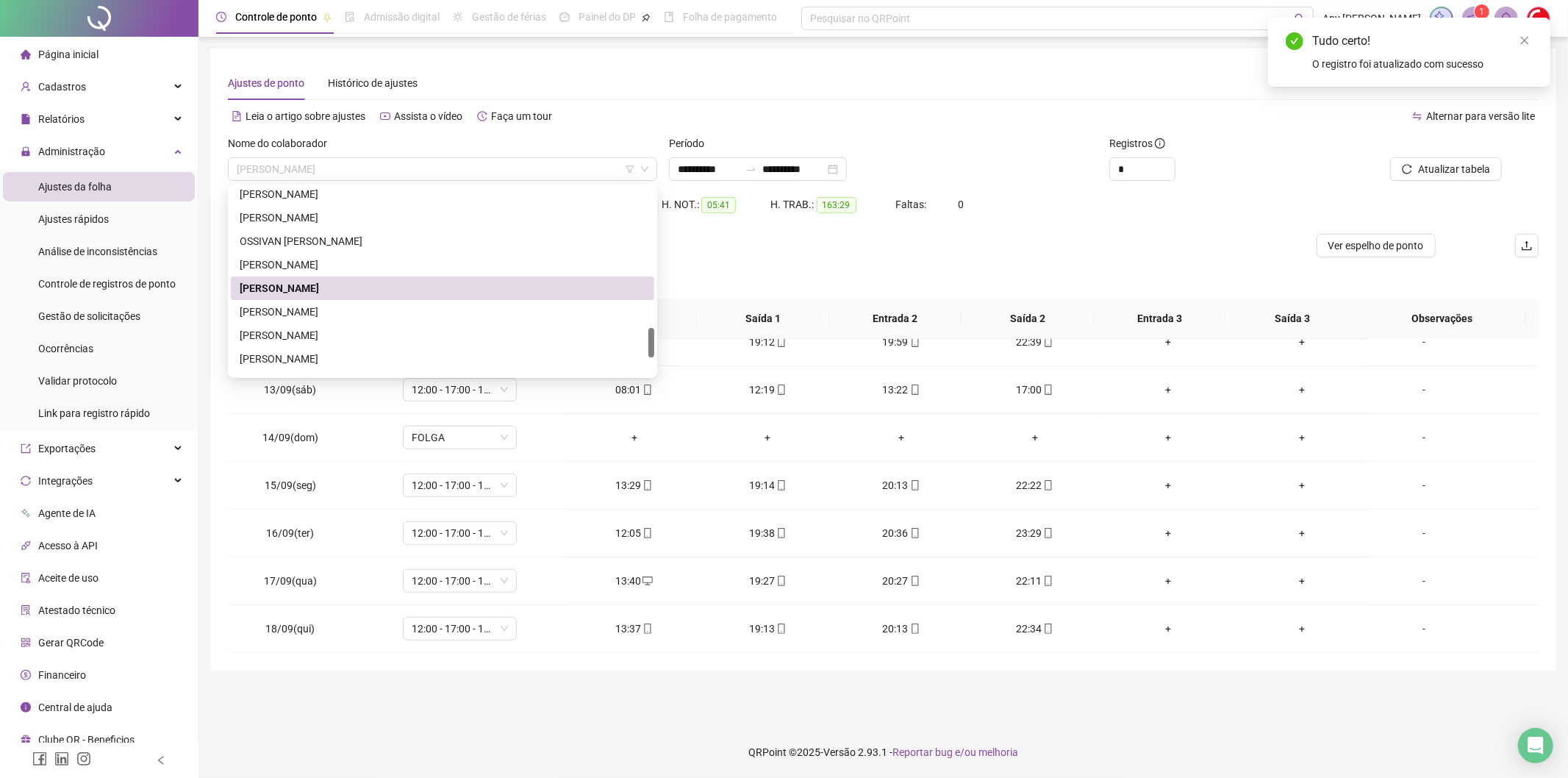
click at [304, 169] on span "[PERSON_NAME]" at bounding box center [442, 168] width 411 height 22
click at [269, 335] on div "[PERSON_NAME]" at bounding box center [442, 335] width 406 height 16
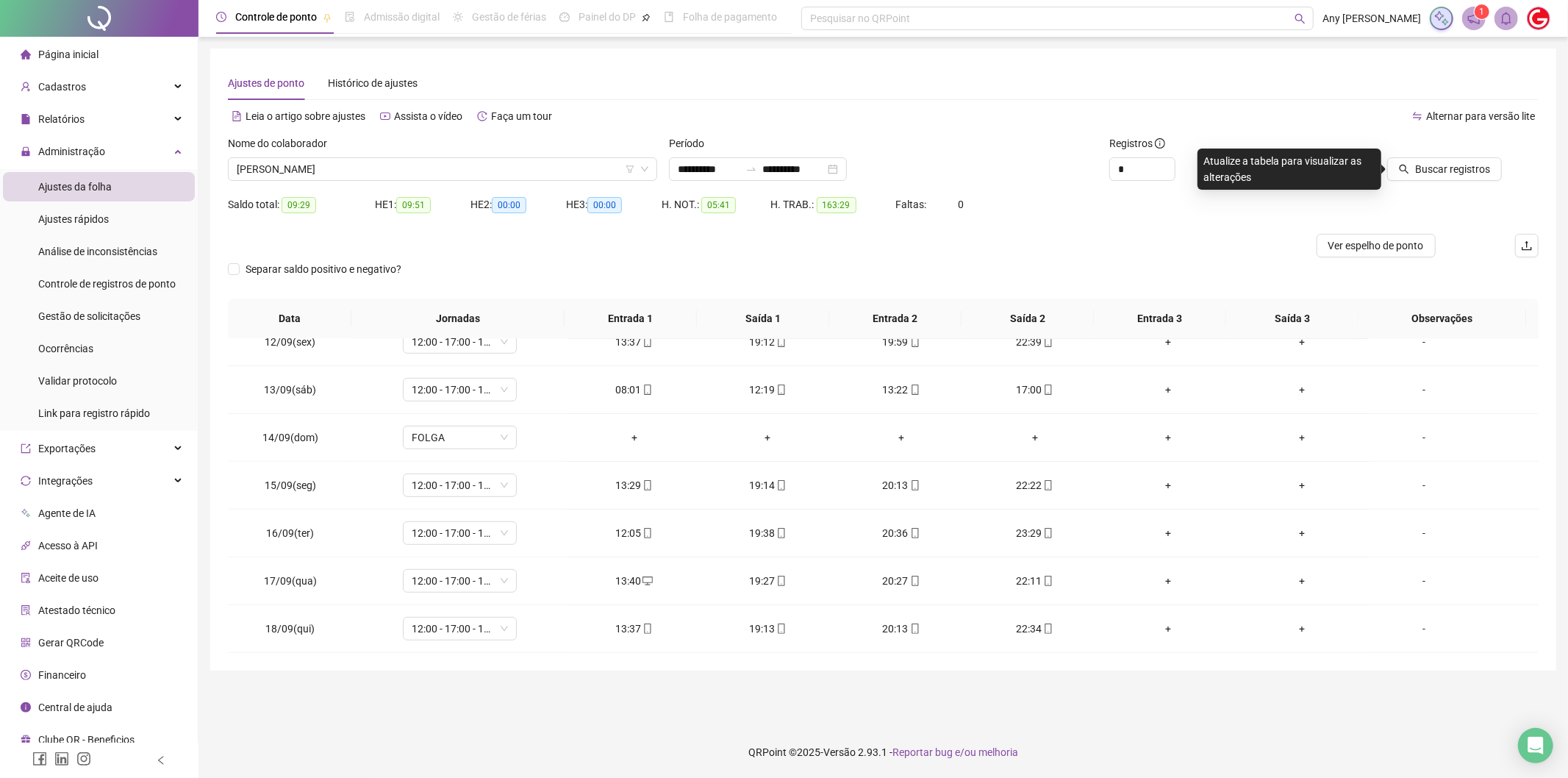
click at [1408, 182] on div "Buscar registros" at bounding box center [1434, 164] width 220 height 57
click at [1409, 167] on icon "search" at bounding box center [1404, 169] width 10 height 10
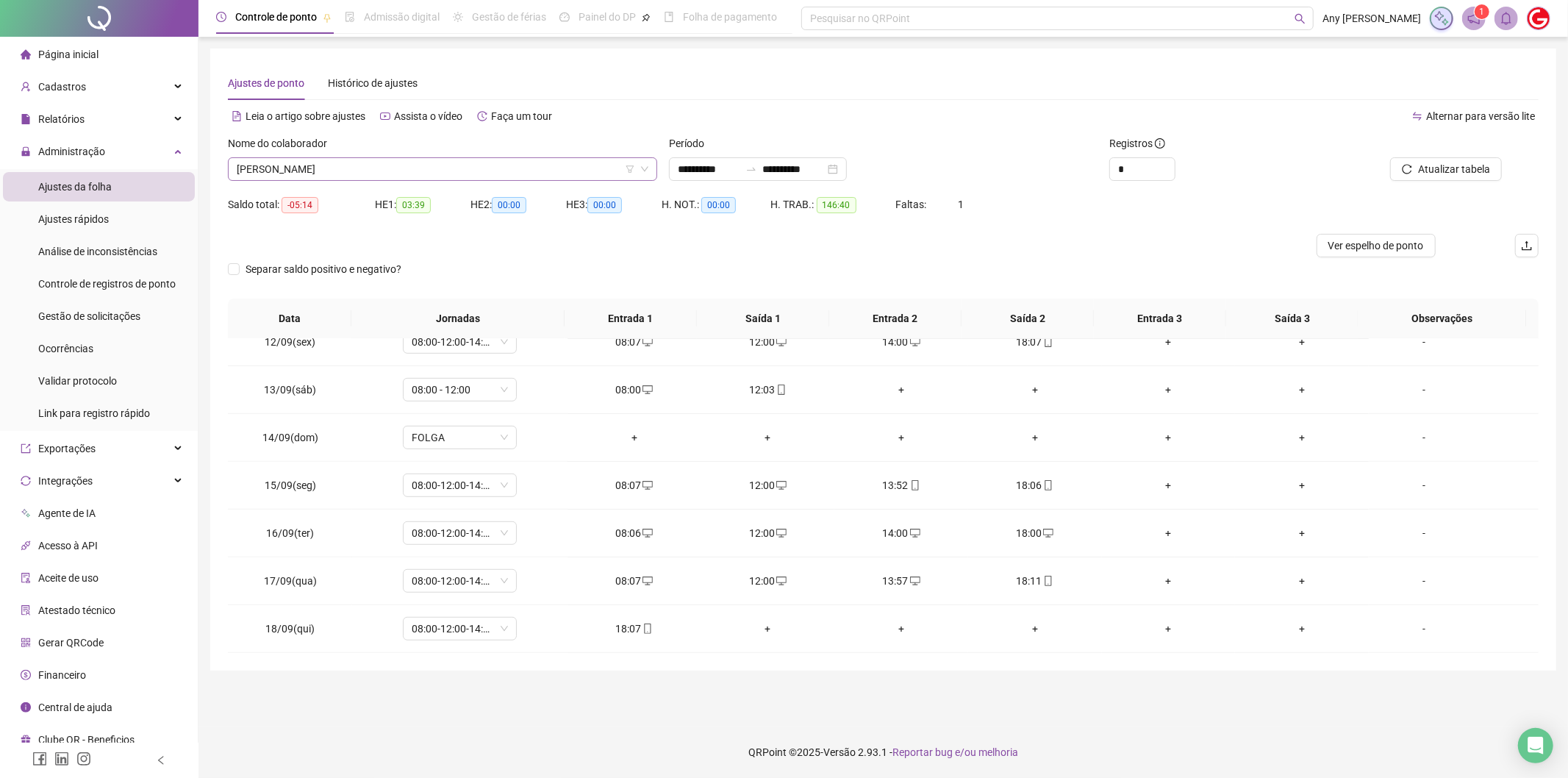
click at [387, 166] on span "[PERSON_NAME]" at bounding box center [442, 168] width 411 height 22
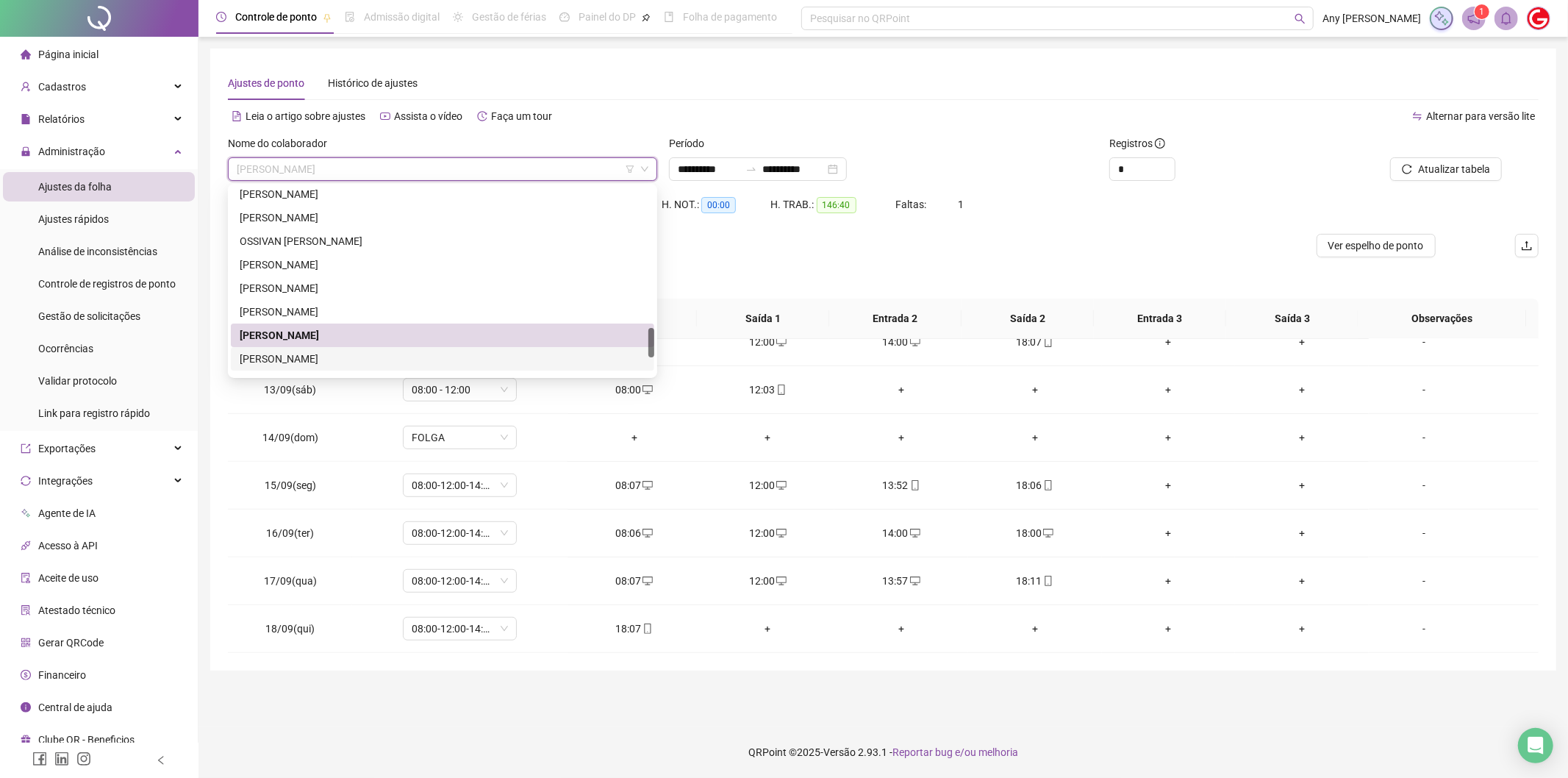
click at [342, 349] on div "[PERSON_NAME]" at bounding box center [442, 359] width 424 height 24
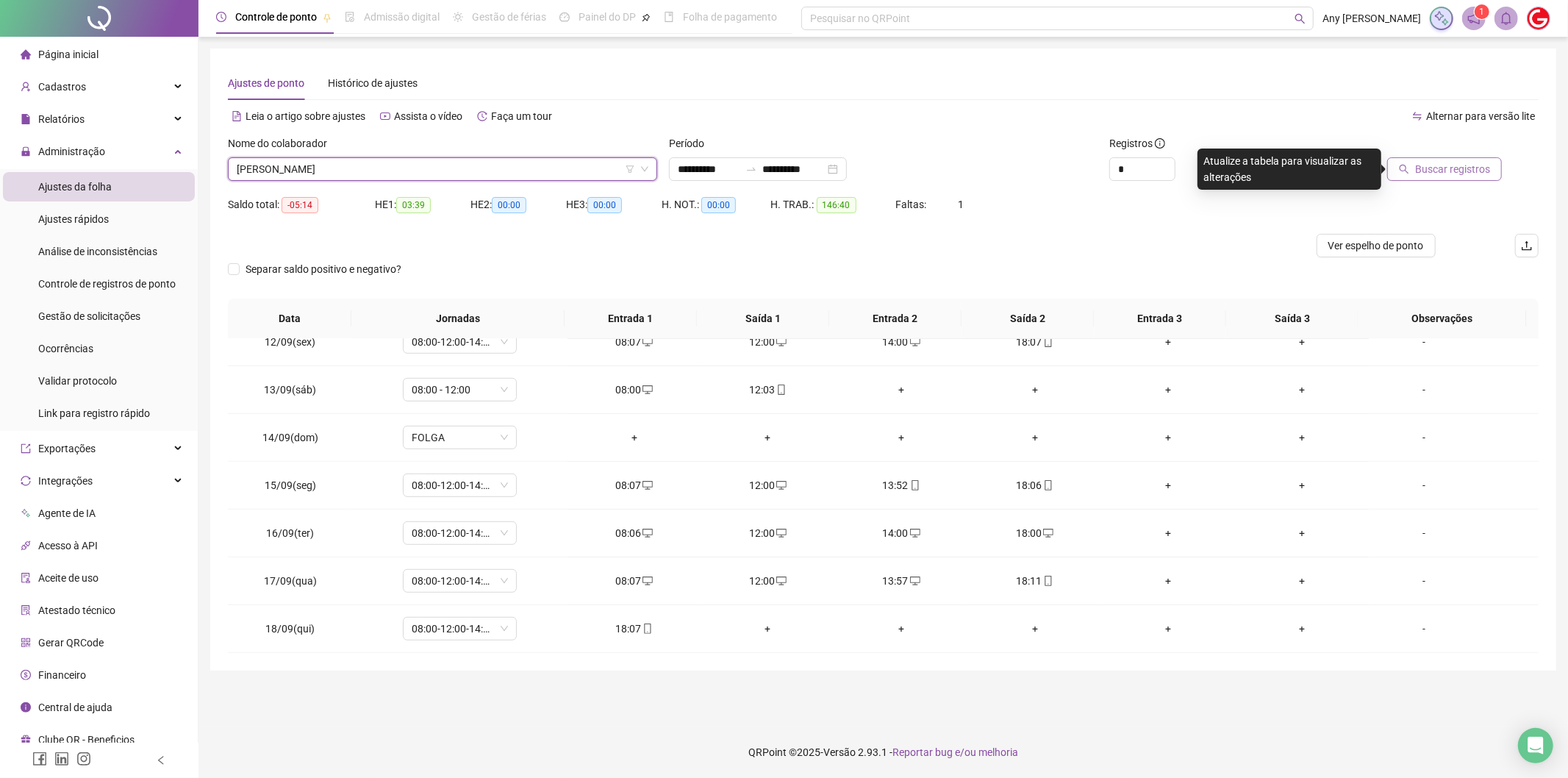
click at [1459, 163] on span "Buscar registros" at bounding box center [1452, 169] width 75 height 16
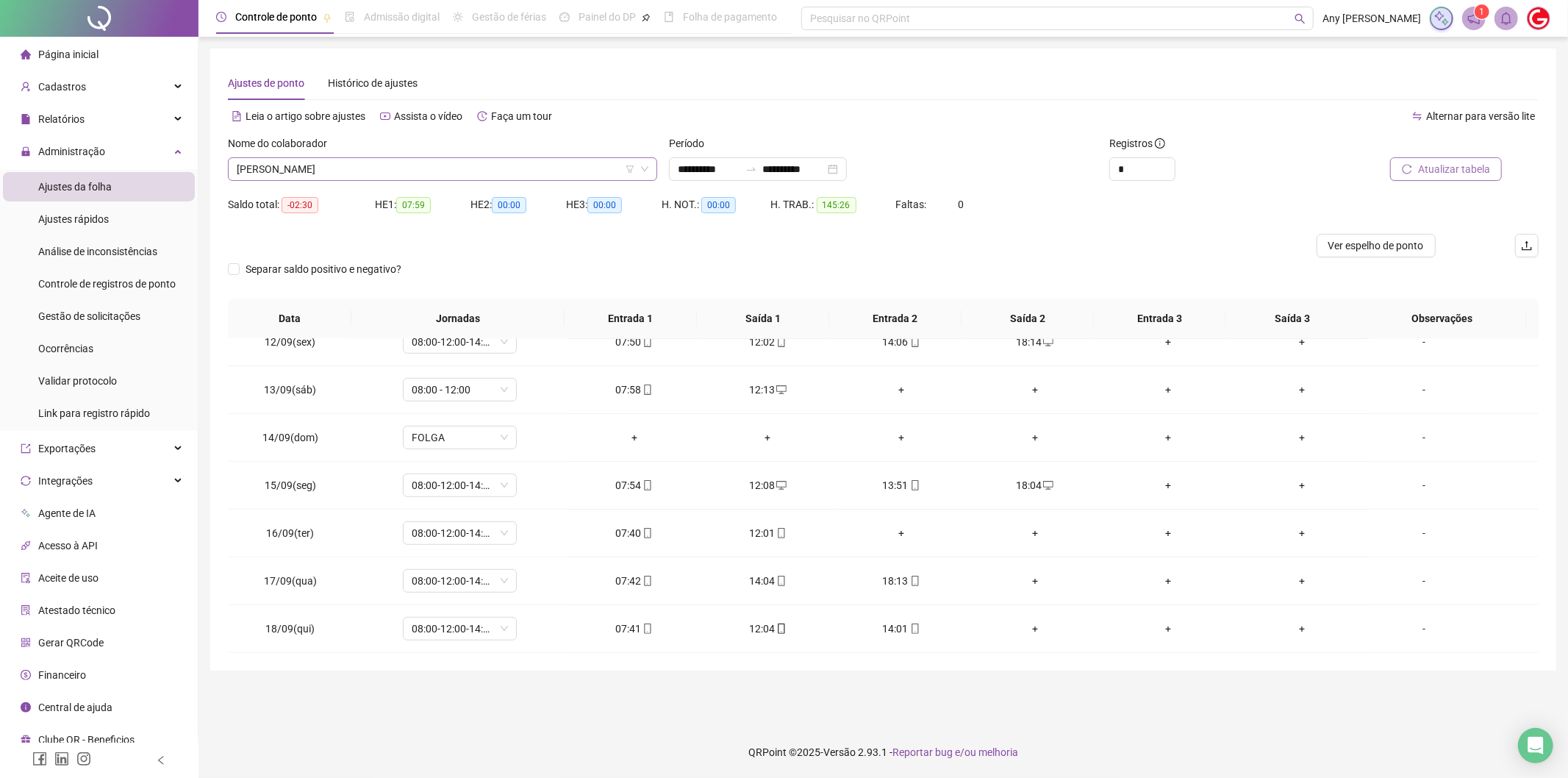
click at [298, 167] on span "[PERSON_NAME]" at bounding box center [442, 168] width 411 height 22
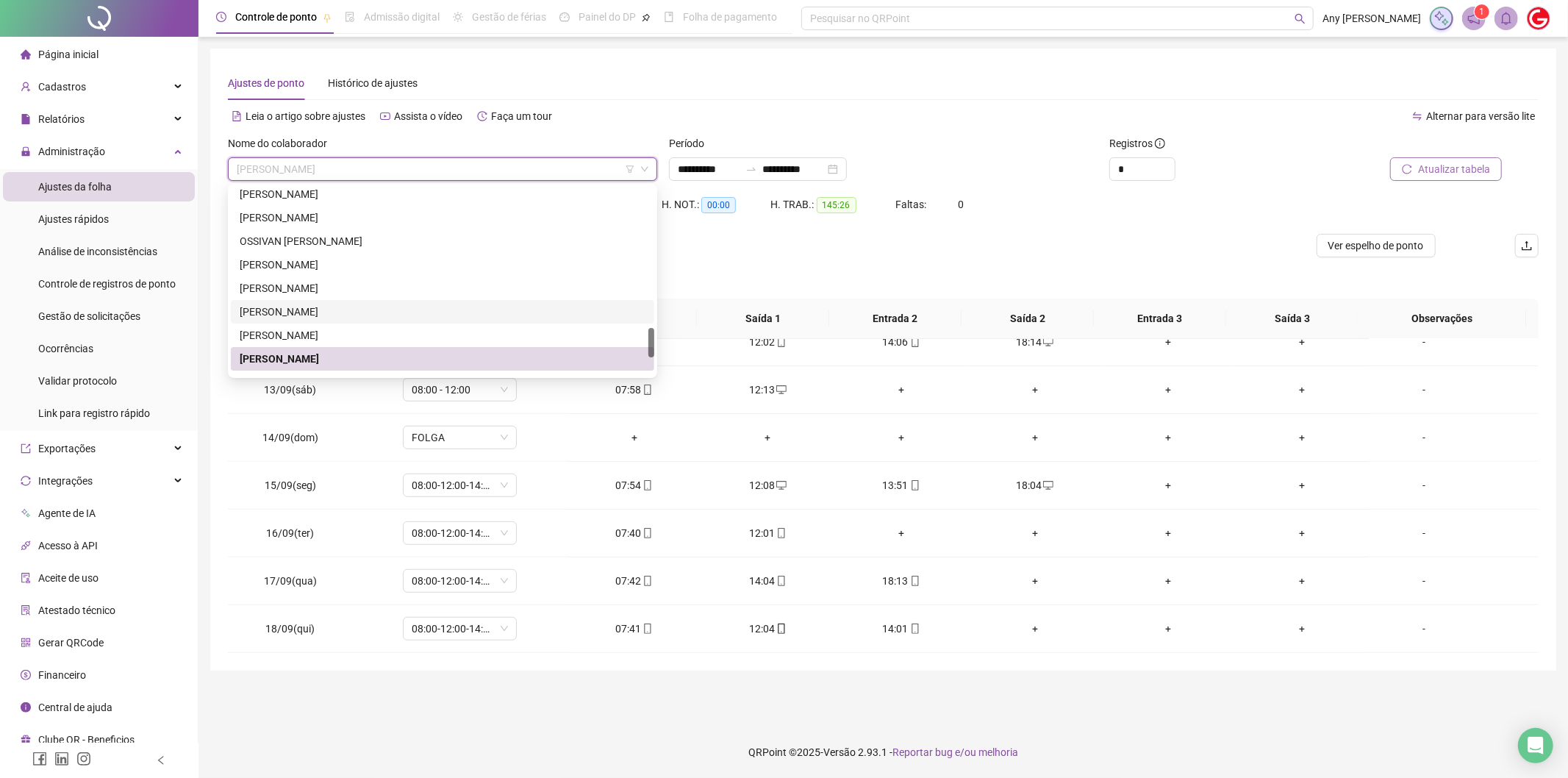
scroll to position [980, 0]
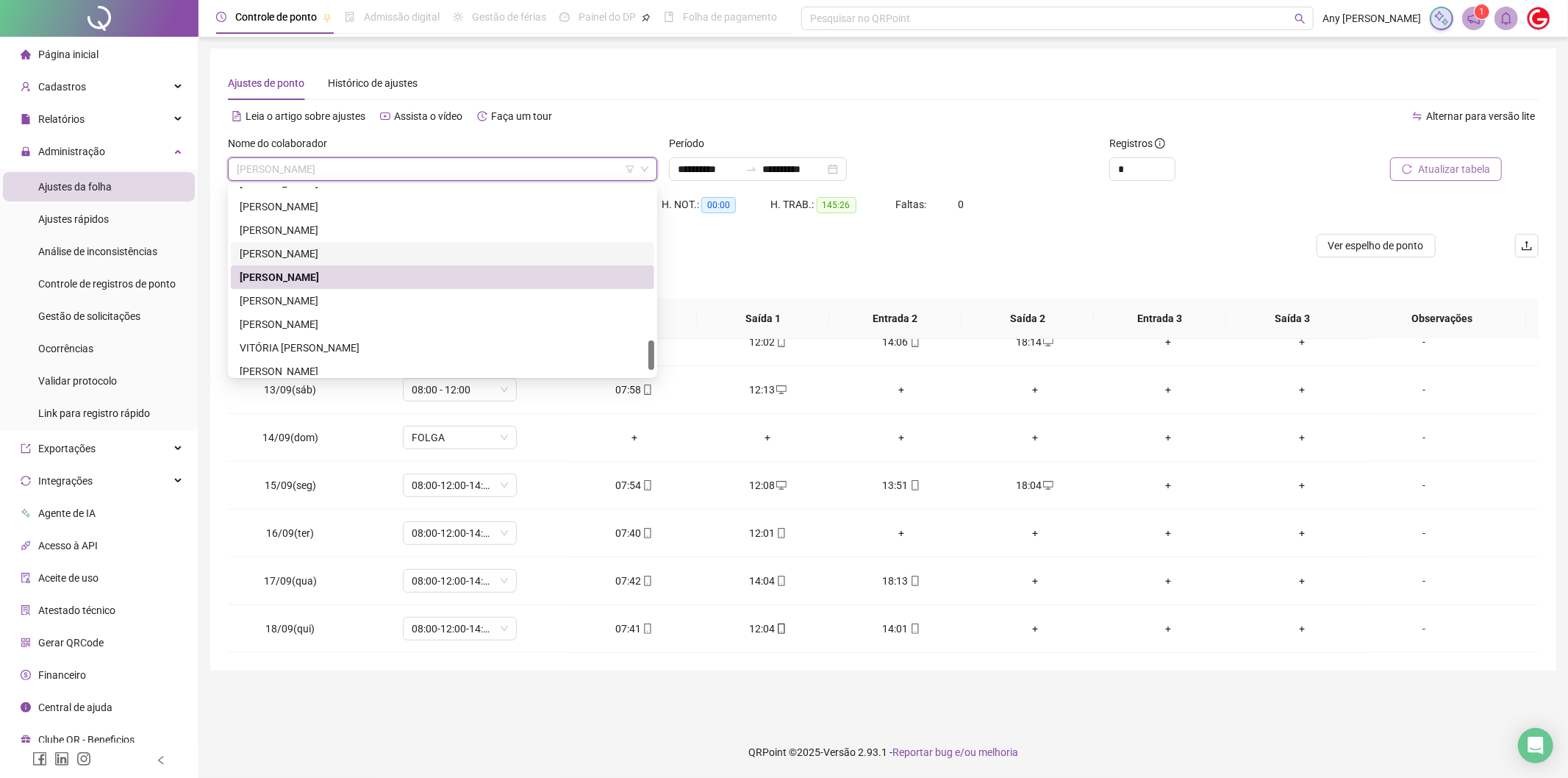
click at [269, 247] on div "[PERSON_NAME]" at bounding box center [442, 254] width 406 height 16
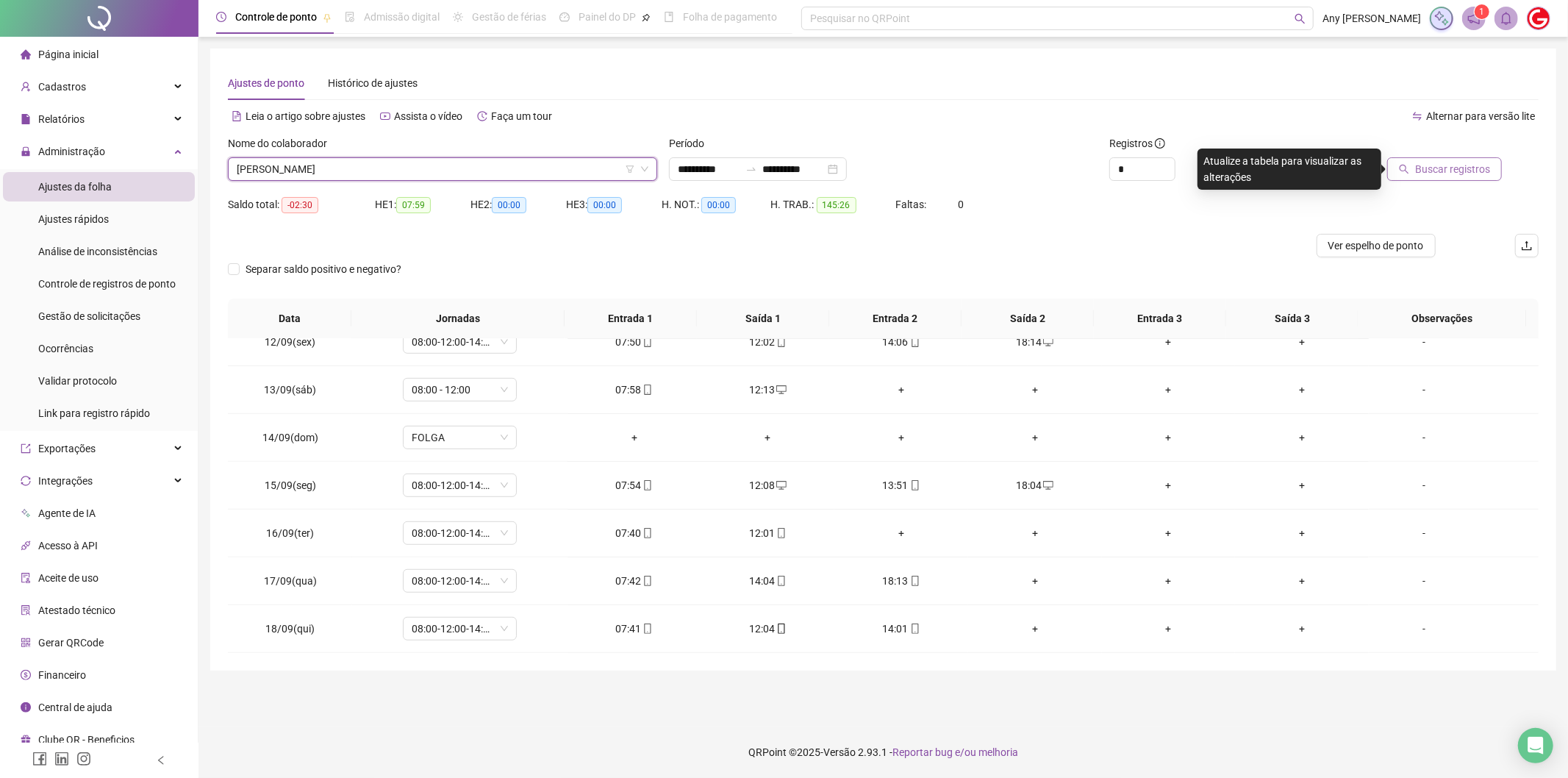
click at [1453, 166] on span "Buscar registros" at bounding box center [1452, 169] width 75 height 16
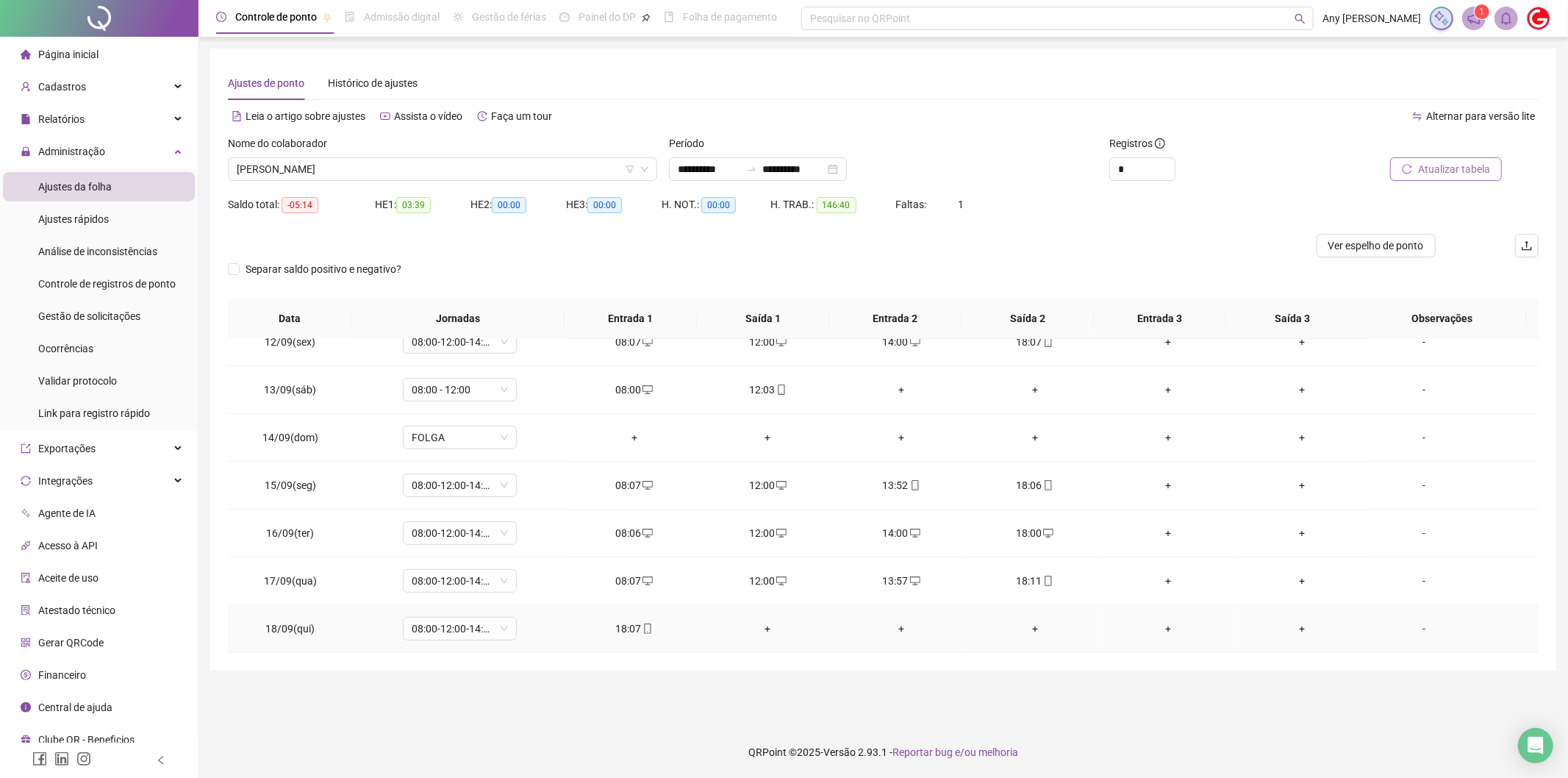
click at [758, 631] on div "+" at bounding box center [767, 628] width 110 height 16
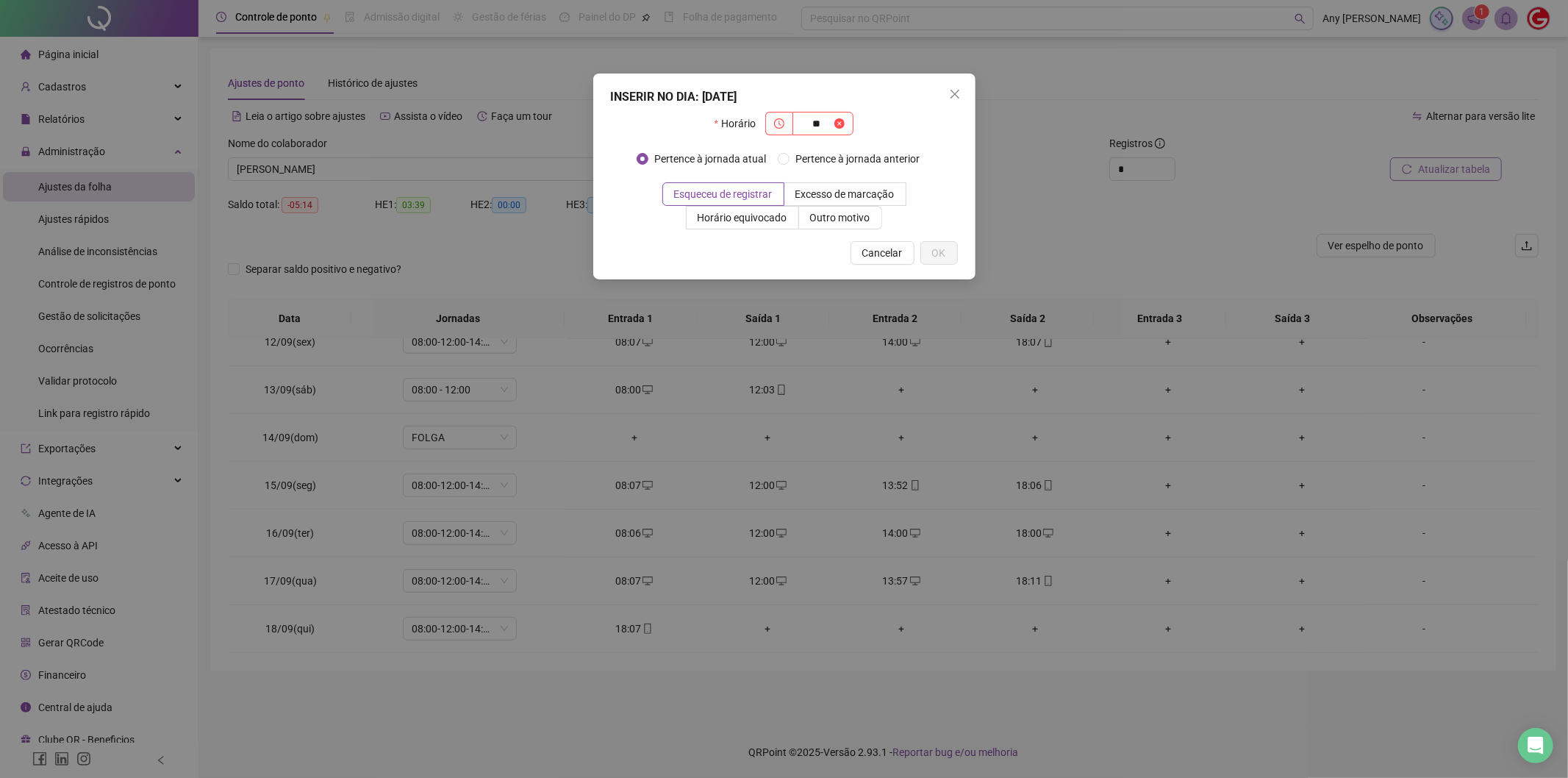
type input "*"
type input "*****"
click at [947, 242] on button "OK" at bounding box center [939, 253] width 38 height 24
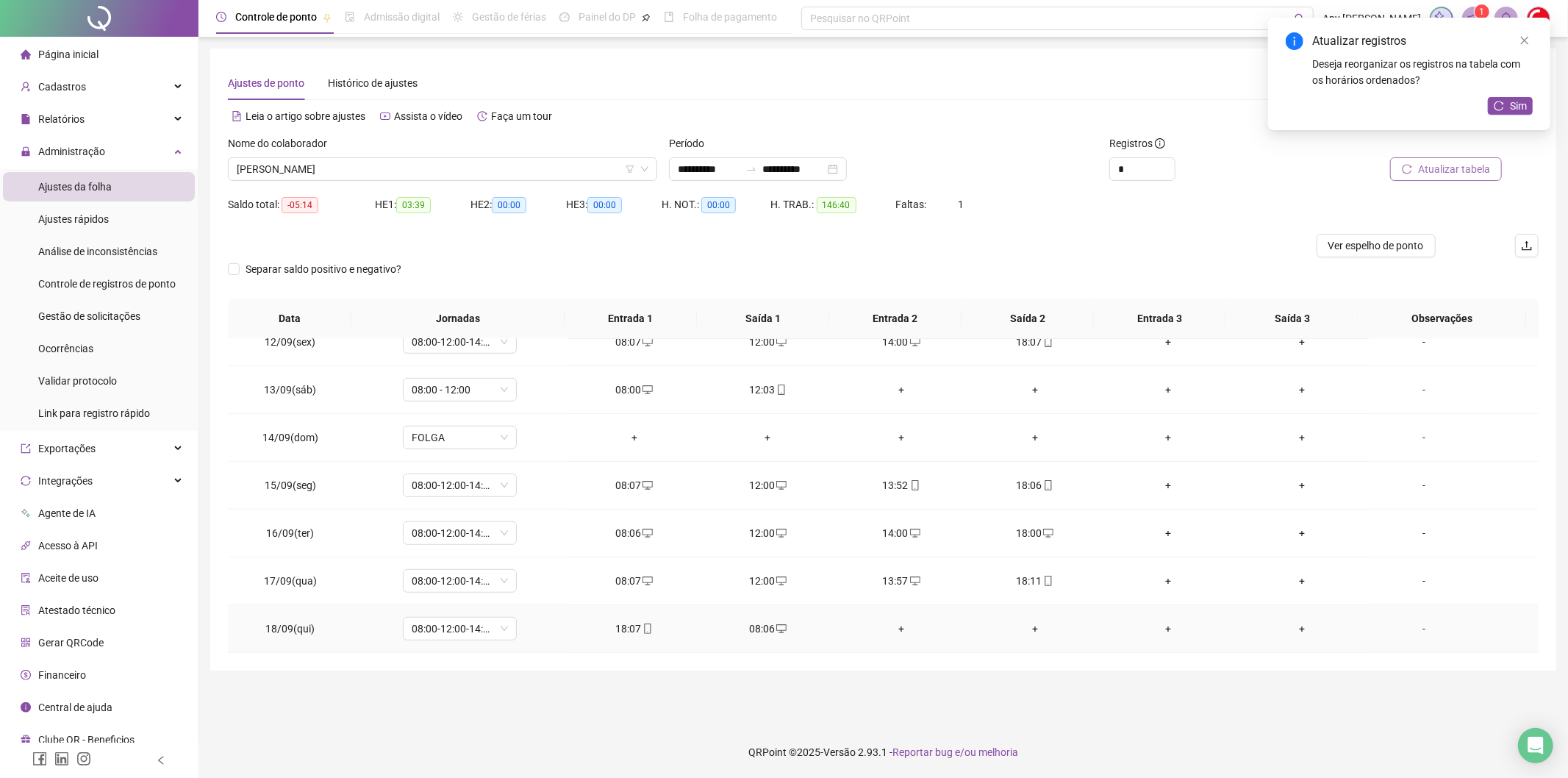
click at [891, 625] on div "+" at bounding box center [901, 628] width 110 height 16
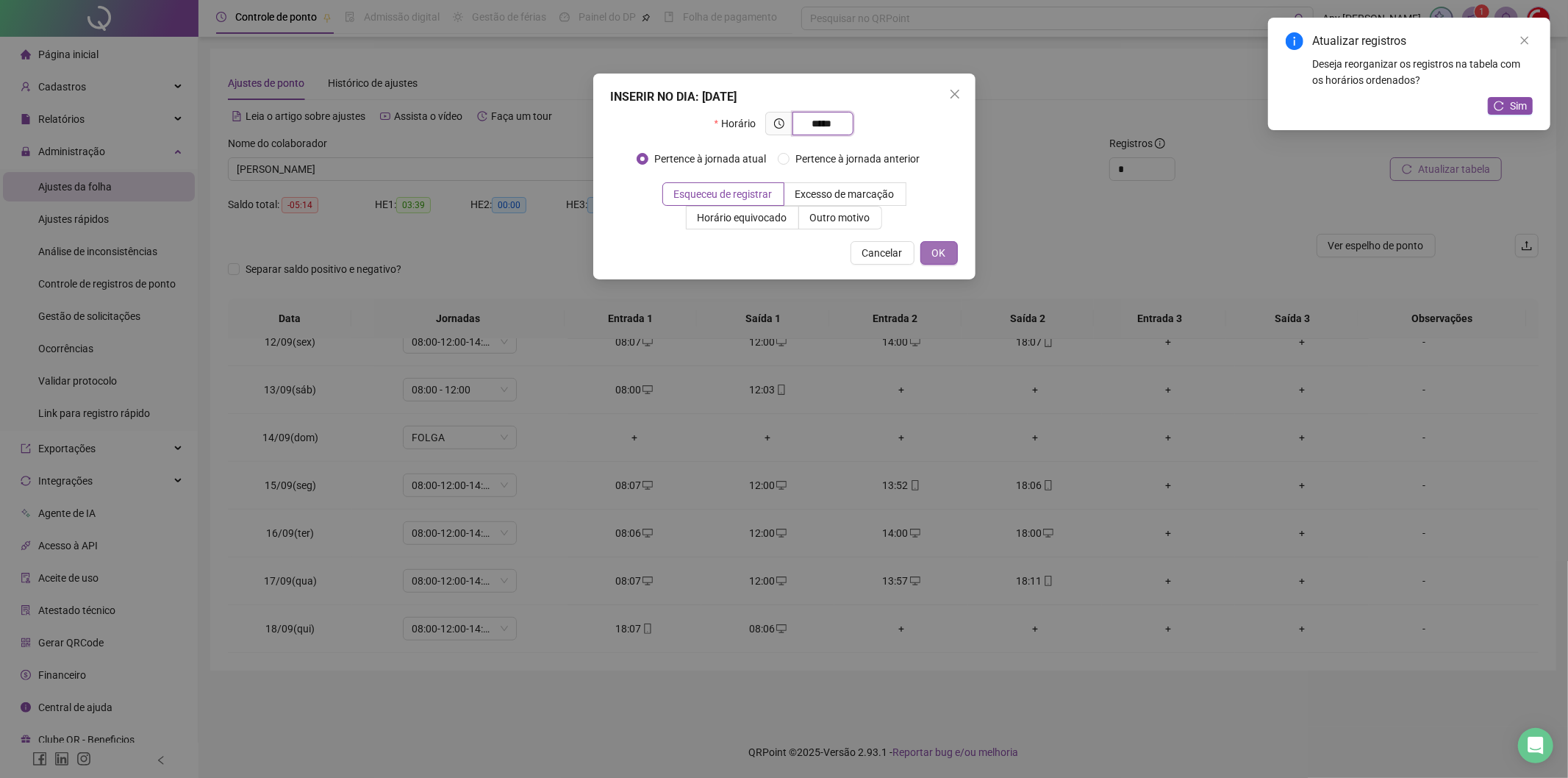
type input "*****"
click at [943, 257] on span "OK" at bounding box center [939, 253] width 14 height 16
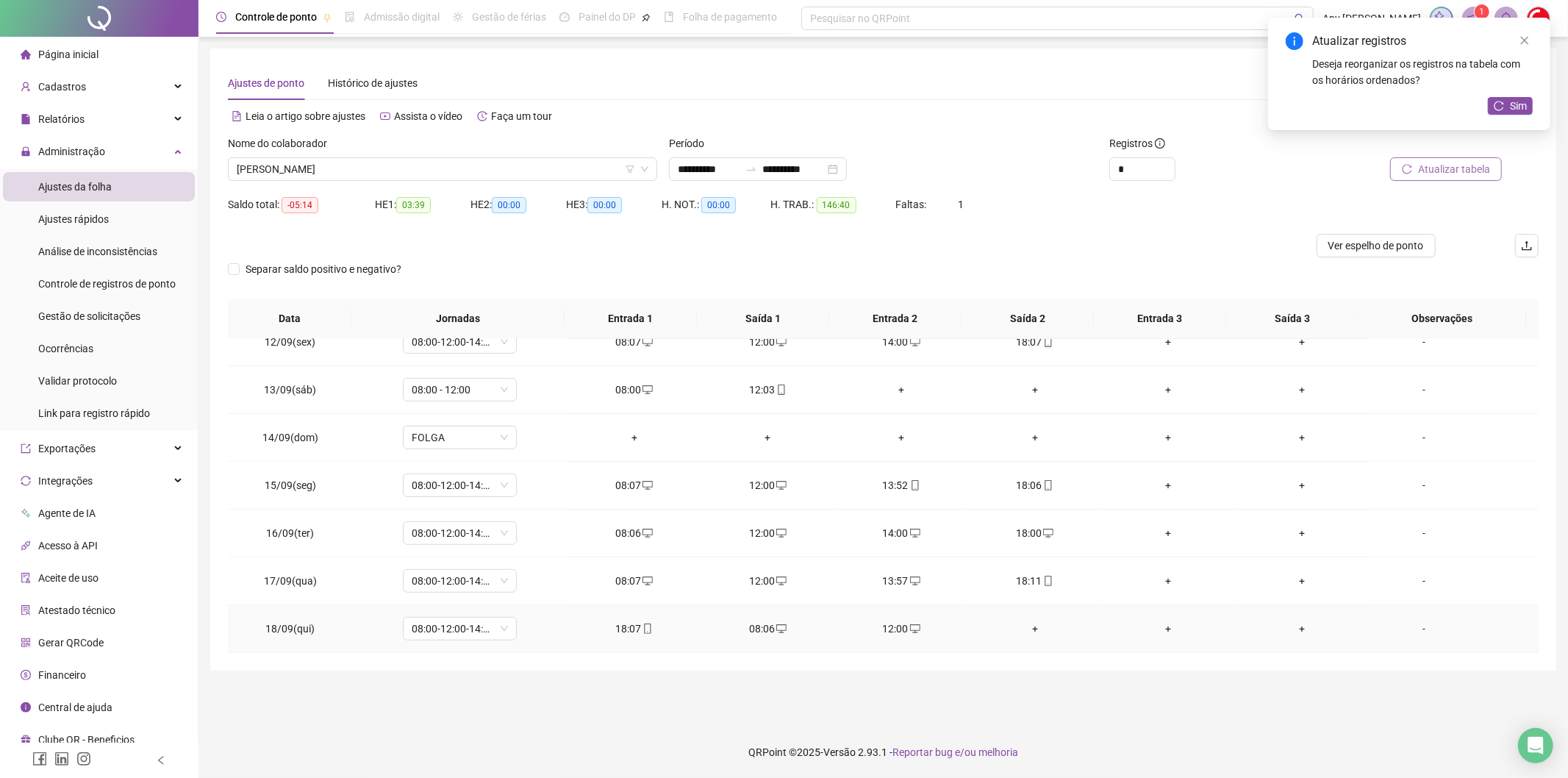
click at [1030, 634] on div "+" at bounding box center [1034, 628] width 110 height 16
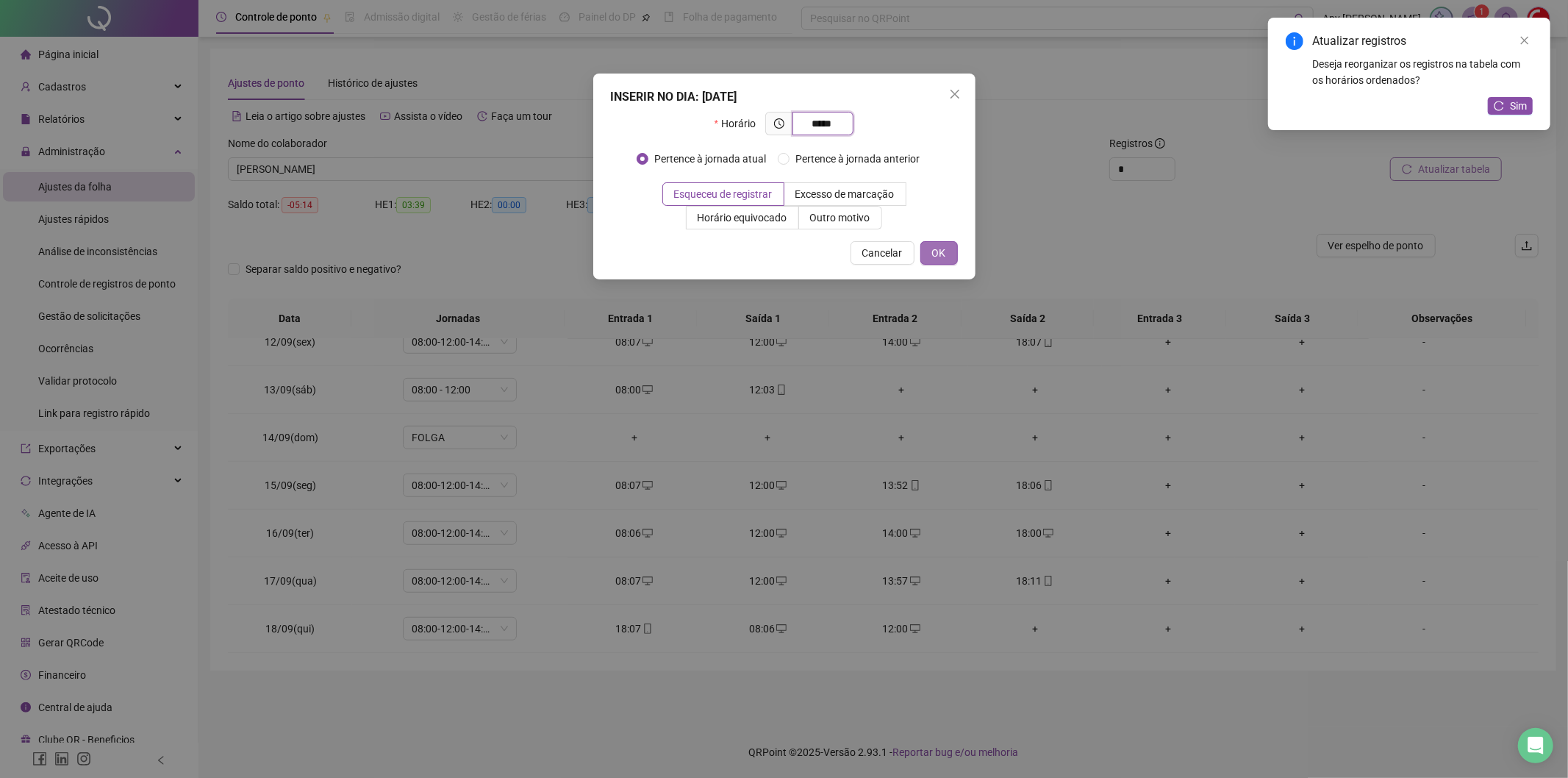
type input "*****"
click at [922, 247] on button "OK" at bounding box center [939, 253] width 38 height 24
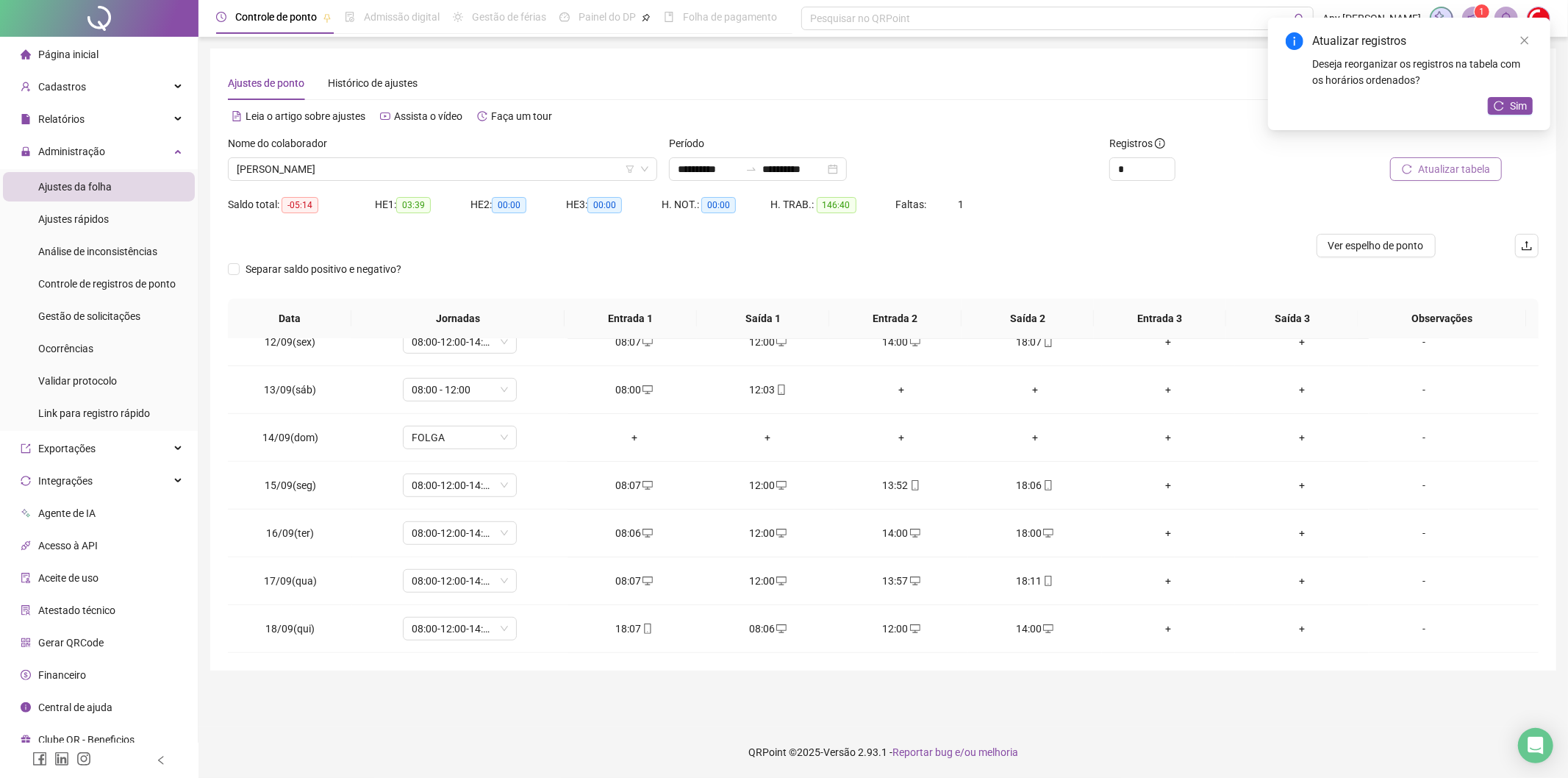
click at [1406, 167] on icon "reload" at bounding box center [1407, 169] width 11 height 11
click at [358, 170] on span "[PERSON_NAME]" at bounding box center [442, 168] width 411 height 22
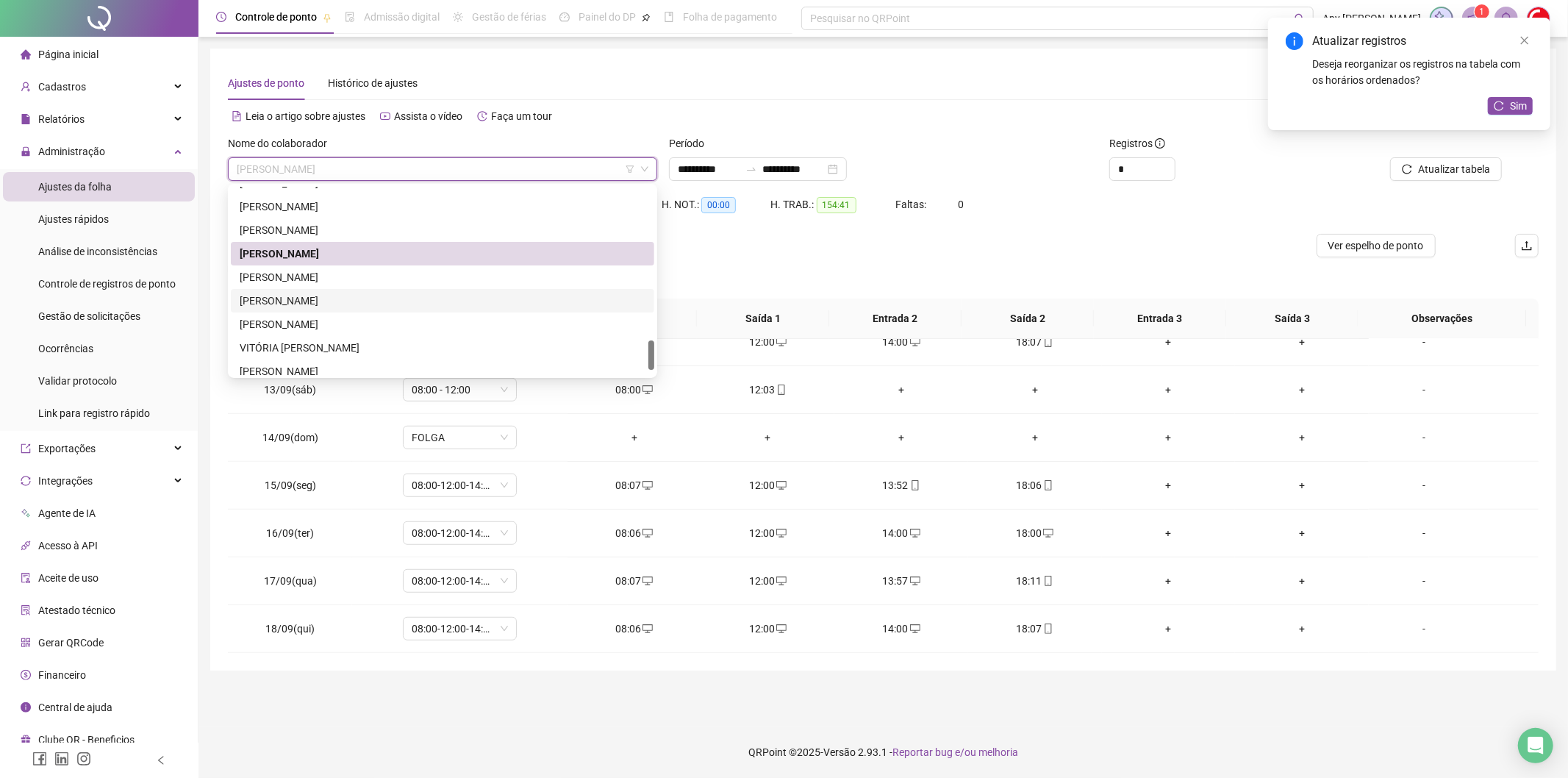
click at [305, 298] on div "[PERSON_NAME]" at bounding box center [442, 300] width 406 height 16
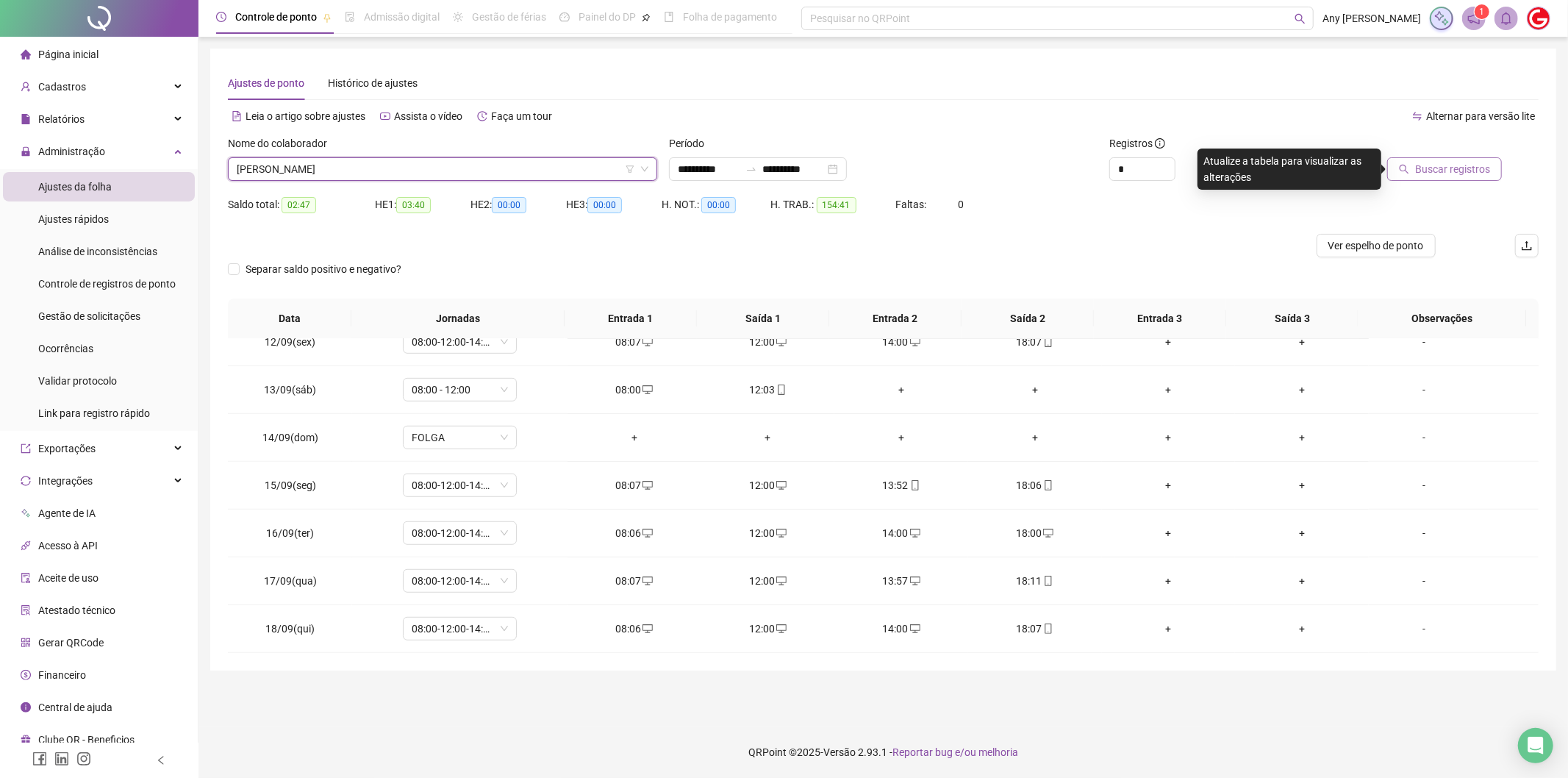
click at [1419, 170] on span "Buscar registros" at bounding box center [1452, 169] width 75 height 16
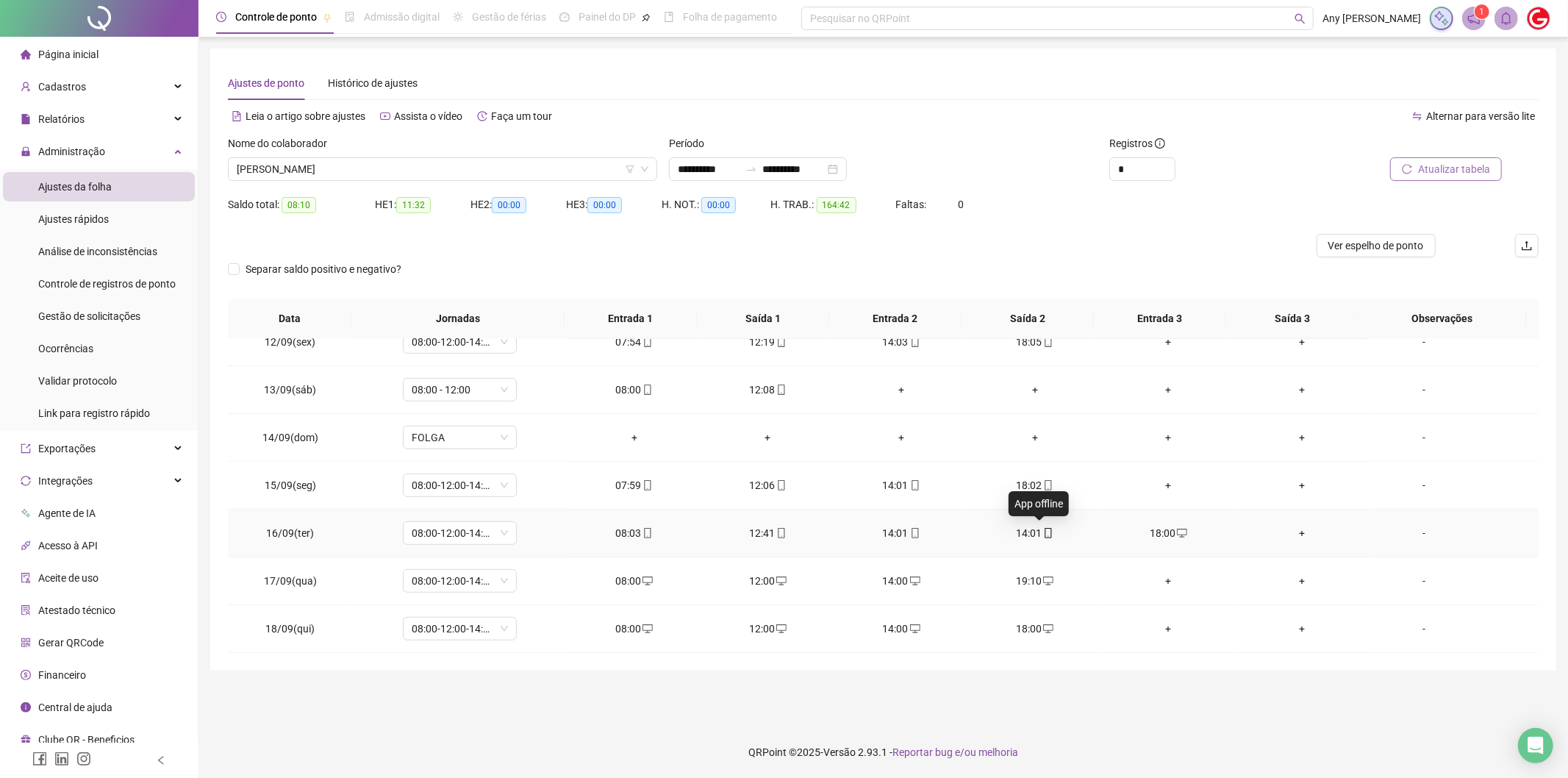
click at [1041, 537] on span "mobile" at bounding box center [1047, 533] width 11 height 11
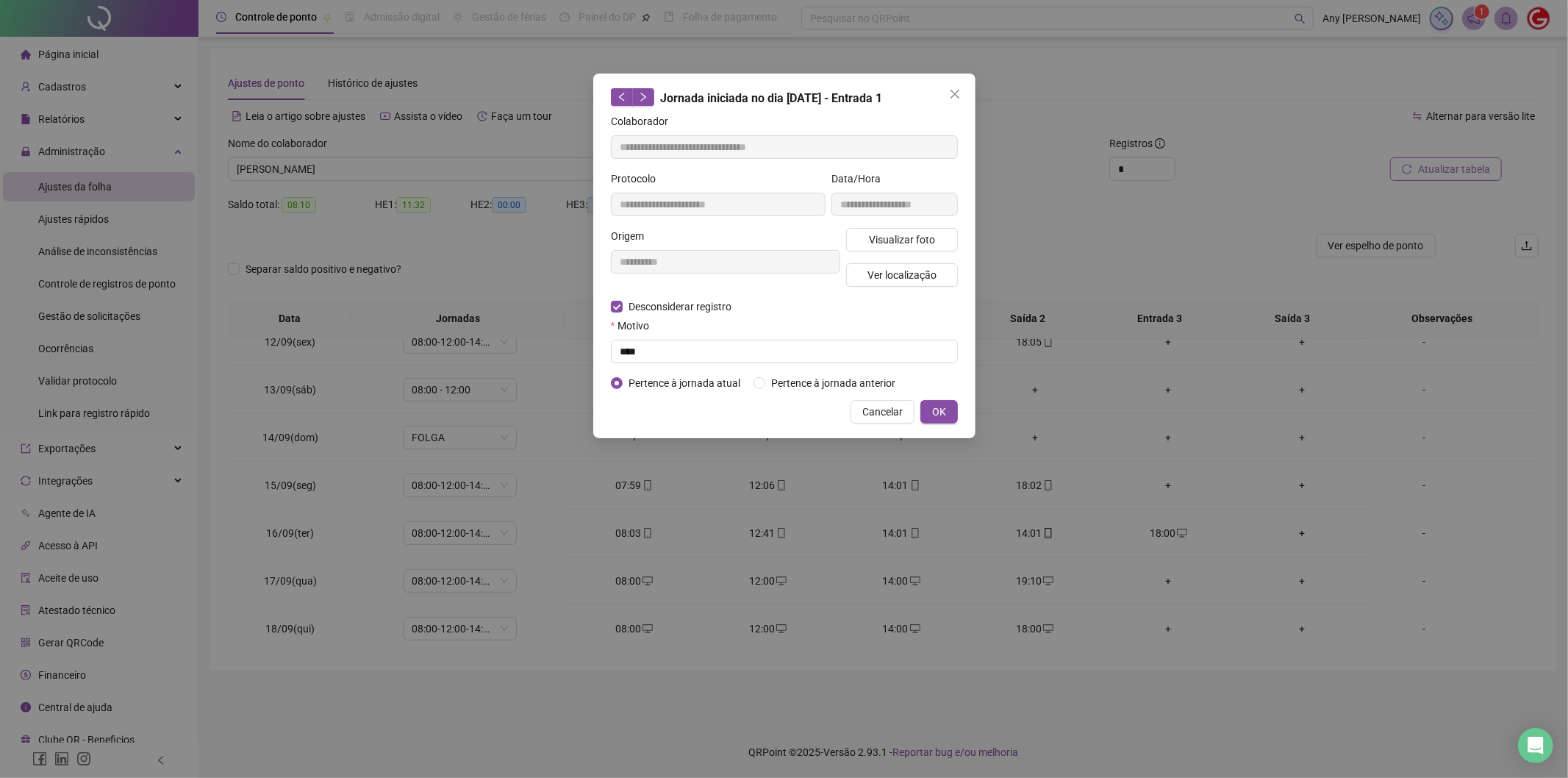
type input "**********"
click at [678, 351] on input "text" at bounding box center [784, 352] width 347 height 24
type input "****"
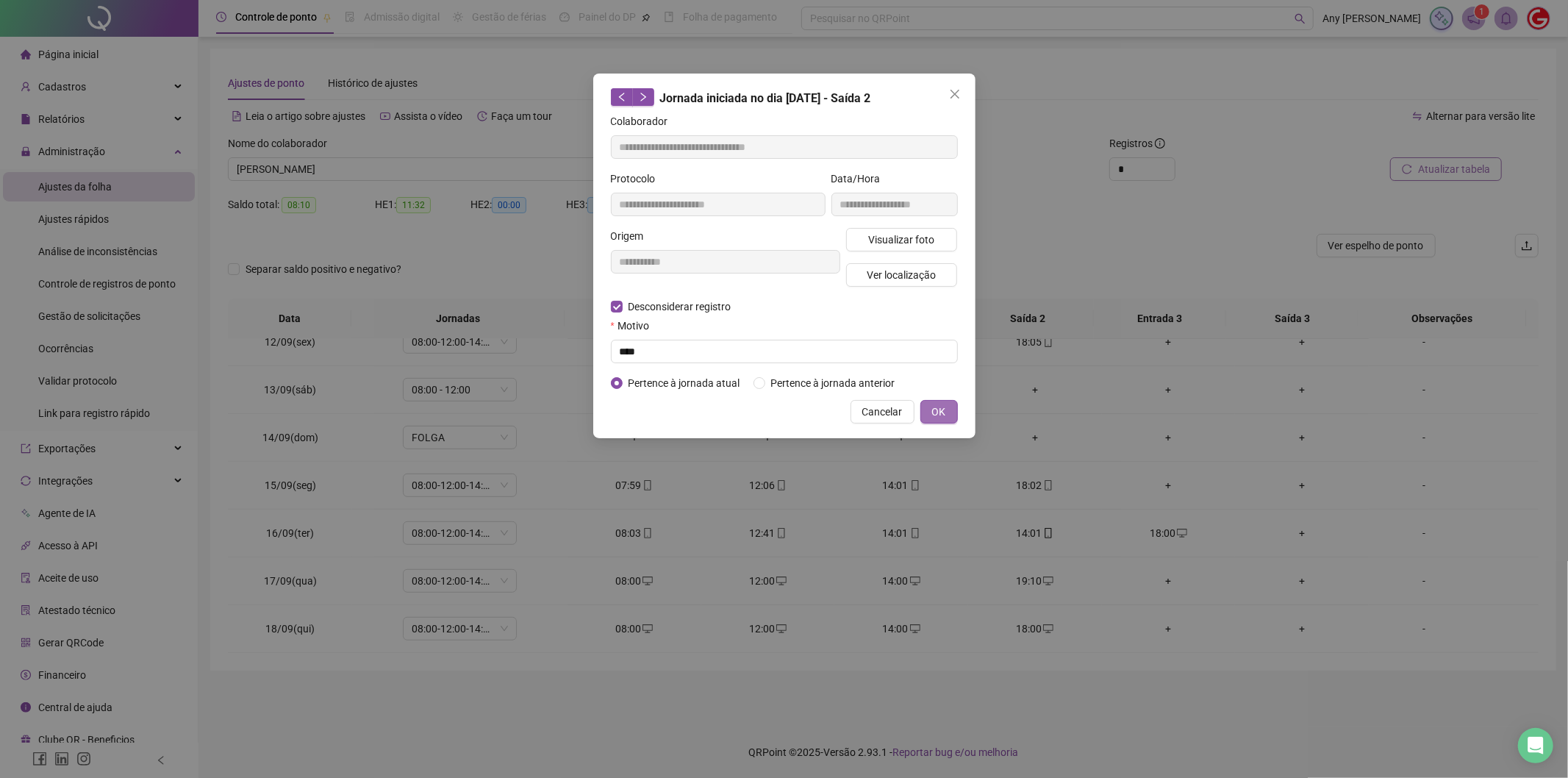
click at [953, 419] on button "OK" at bounding box center [939, 411] width 38 height 24
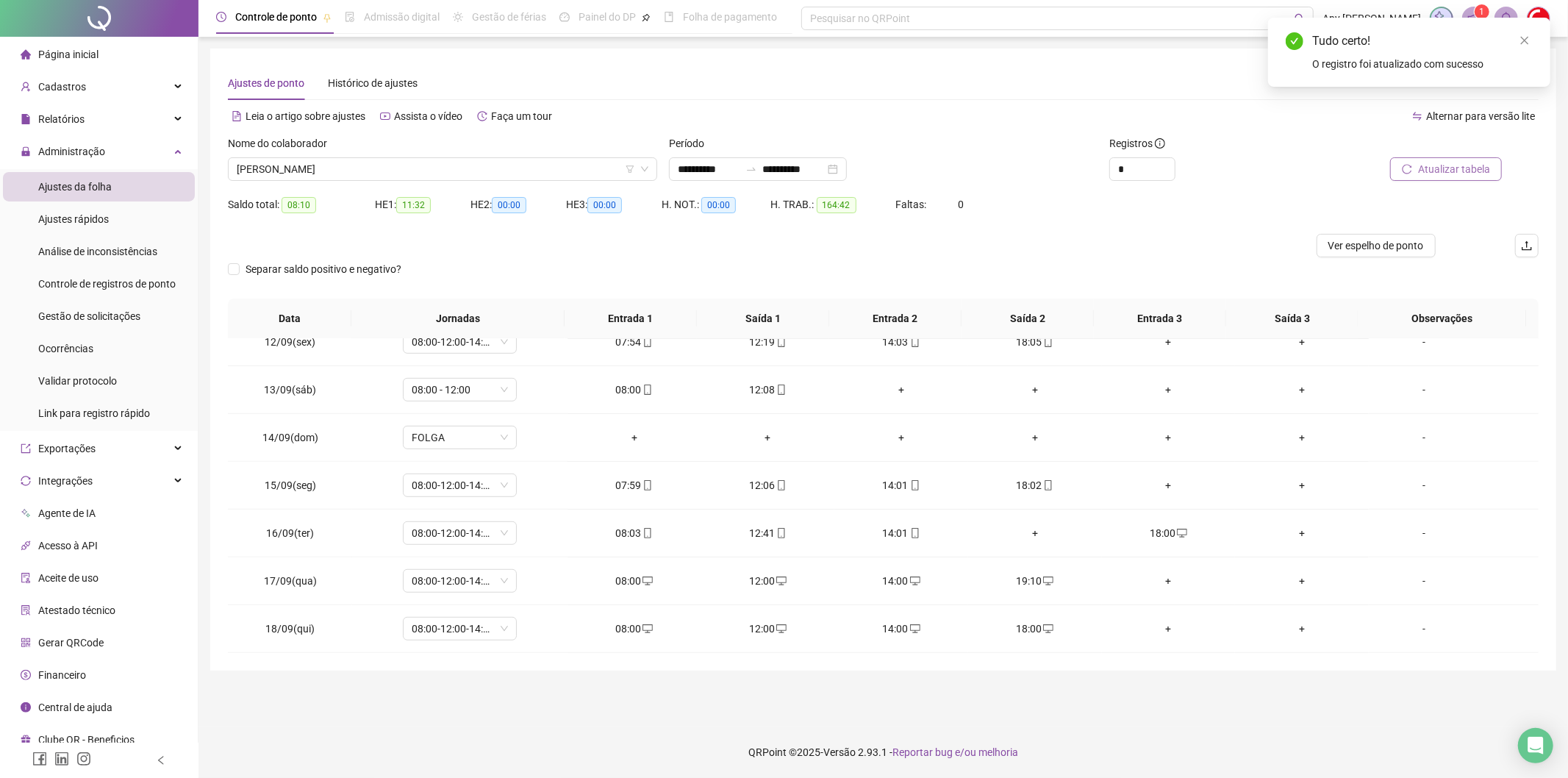
click at [1430, 171] on span "Atualizar tabela" at bounding box center [1454, 169] width 72 height 16
click at [302, 167] on span "[PERSON_NAME]" at bounding box center [442, 168] width 411 height 22
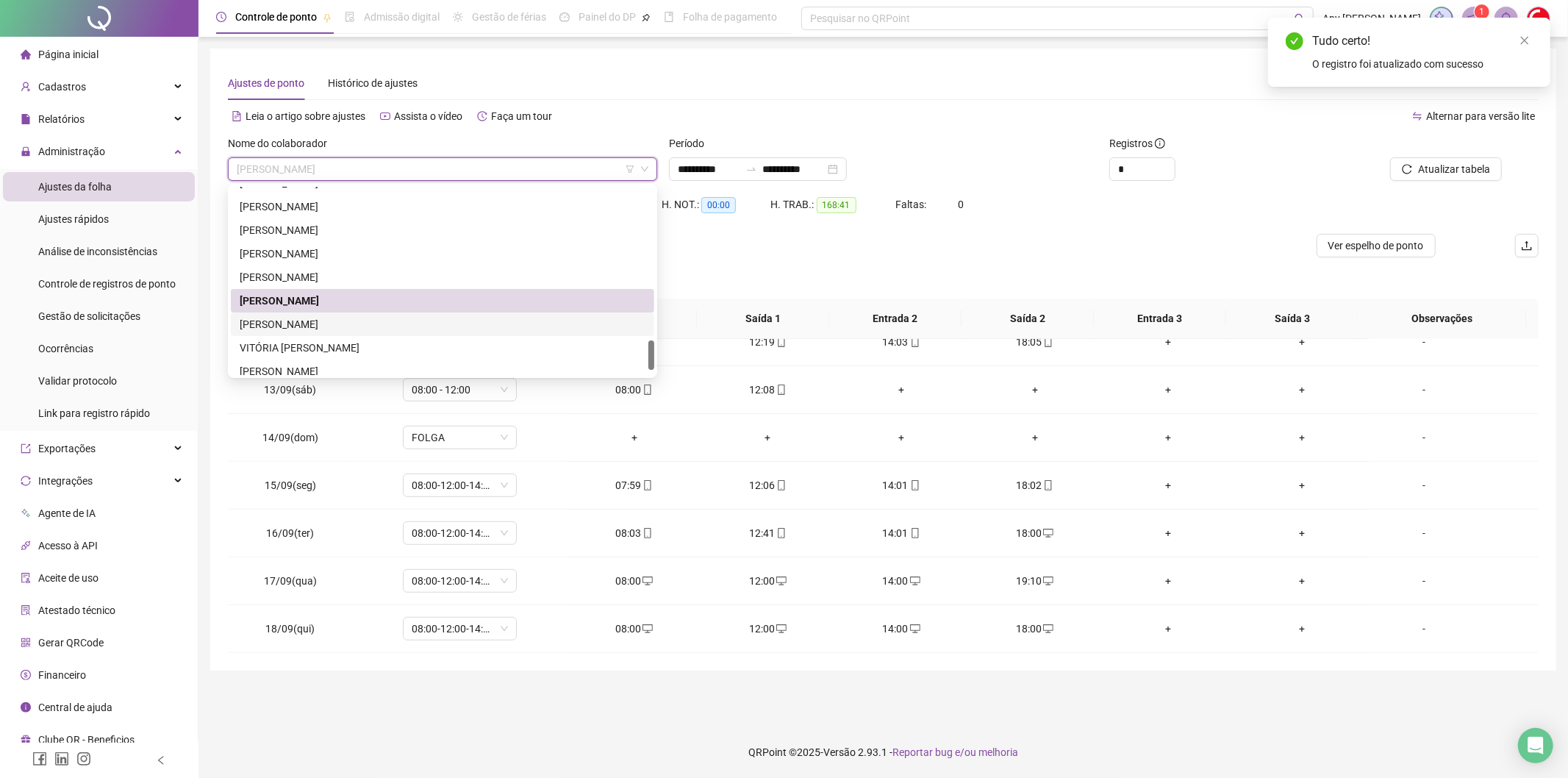
click at [319, 316] on div "[PERSON_NAME]" at bounding box center [442, 324] width 406 height 16
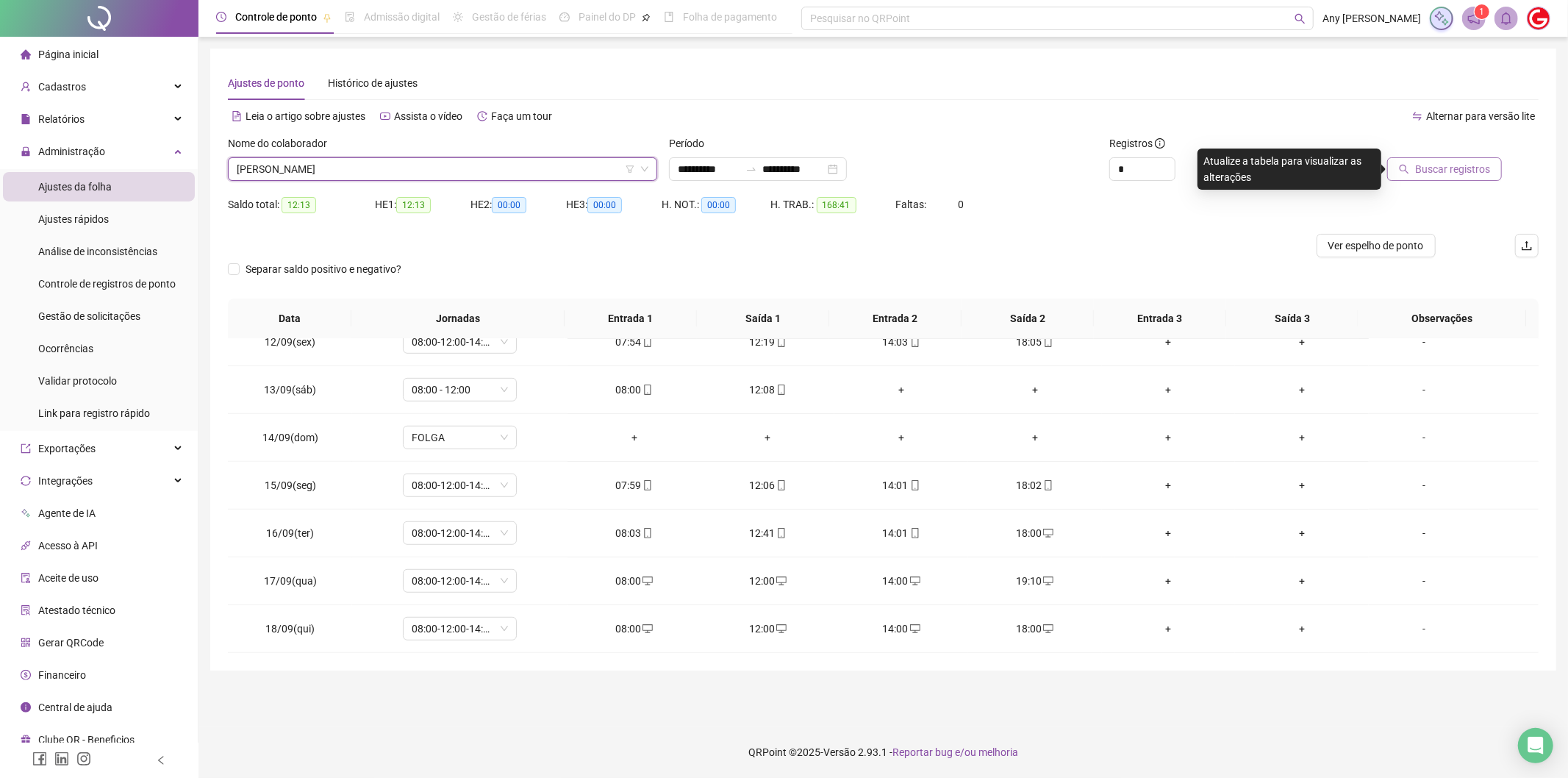
click at [1449, 175] on span "Buscar registros" at bounding box center [1452, 169] width 75 height 16
click at [345, 167] on span "[PERSON_NAME]" at bounding box center [442, 168] width 411 height 22
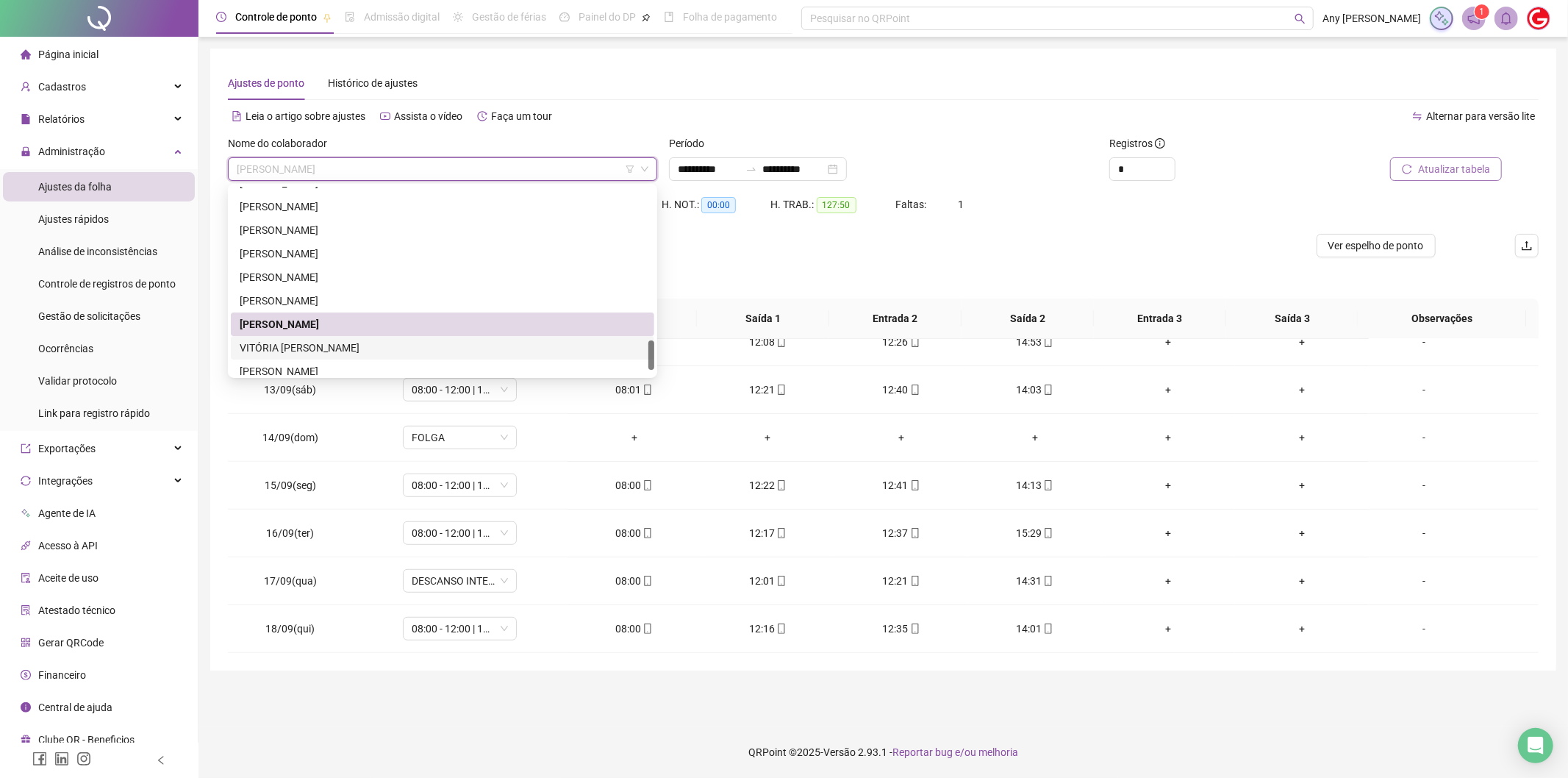
drag, startPoint x: 303, startPoint y: 353, endPoint x: 575, endPoint y: 331, distance: 272.9
click at [303, 353] on div "VITÓRIA [PERSON_NAME]" at bounding box center [442, 348] width 406 height 16
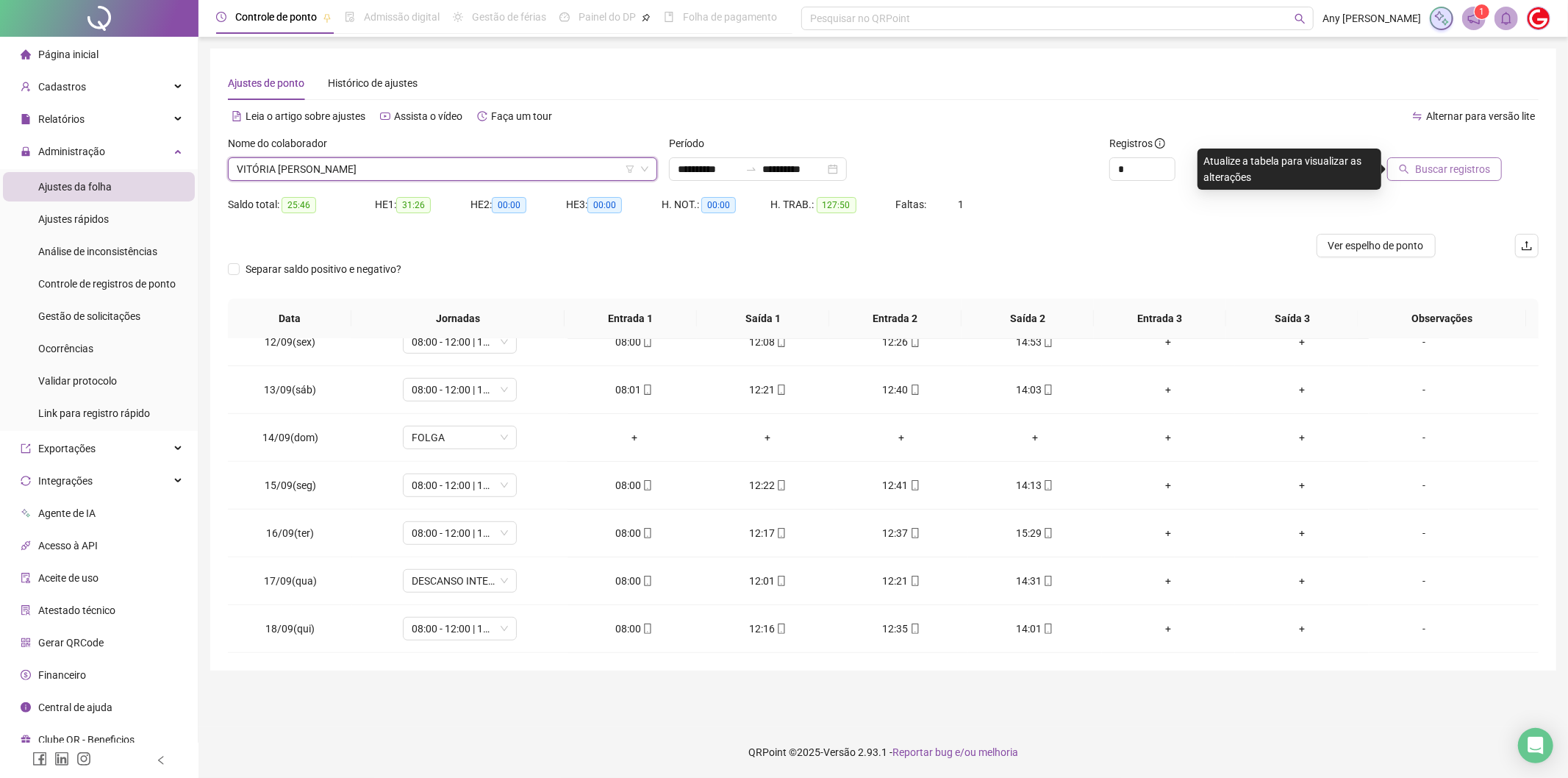
click at [1439, 162] on span "Buscar registros" at bounding box center [1452, 169] width 75 height 16
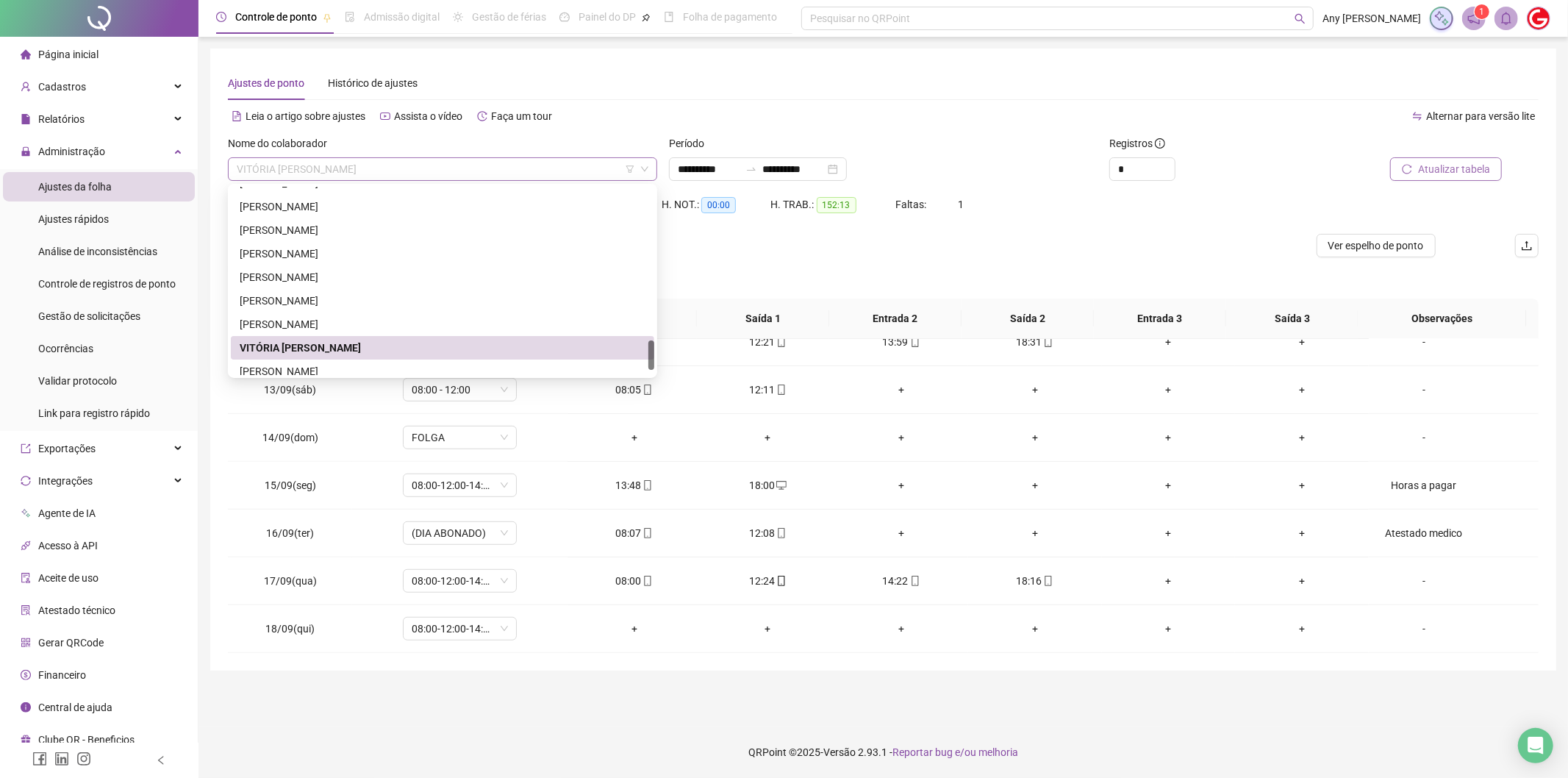
click at [291, 167] on span "VITÓRIA [PERSON_NAME]" at bounding box center [442, 168] width 411 height 22
click at [308, 363] on div "[PERSON_NAME]" at bounding box center [442, 371] width 406 height 16
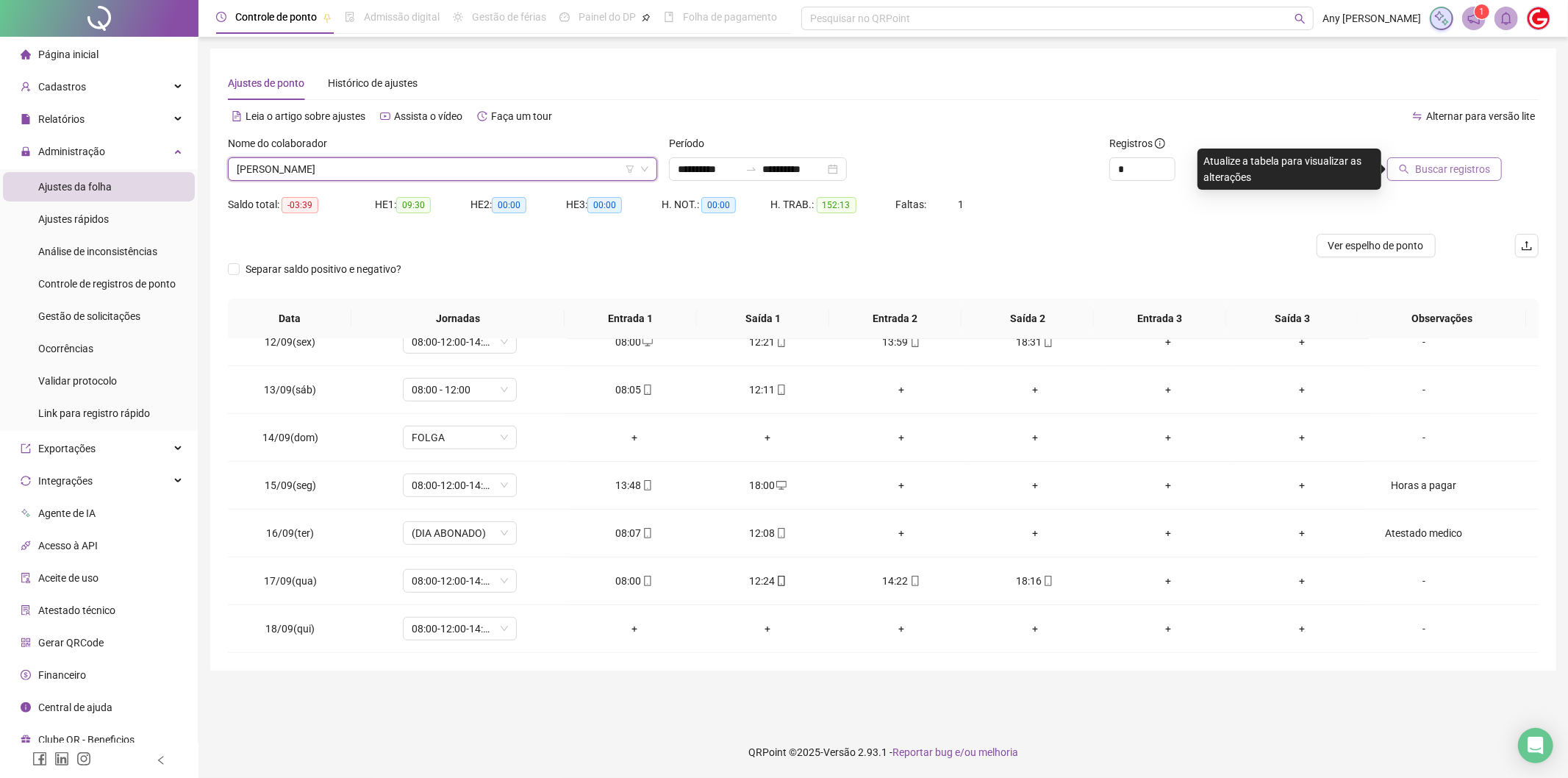
click at [1392, 174] on button "Buscar registros" at bounding box center [1445, 169] width 115 height 24
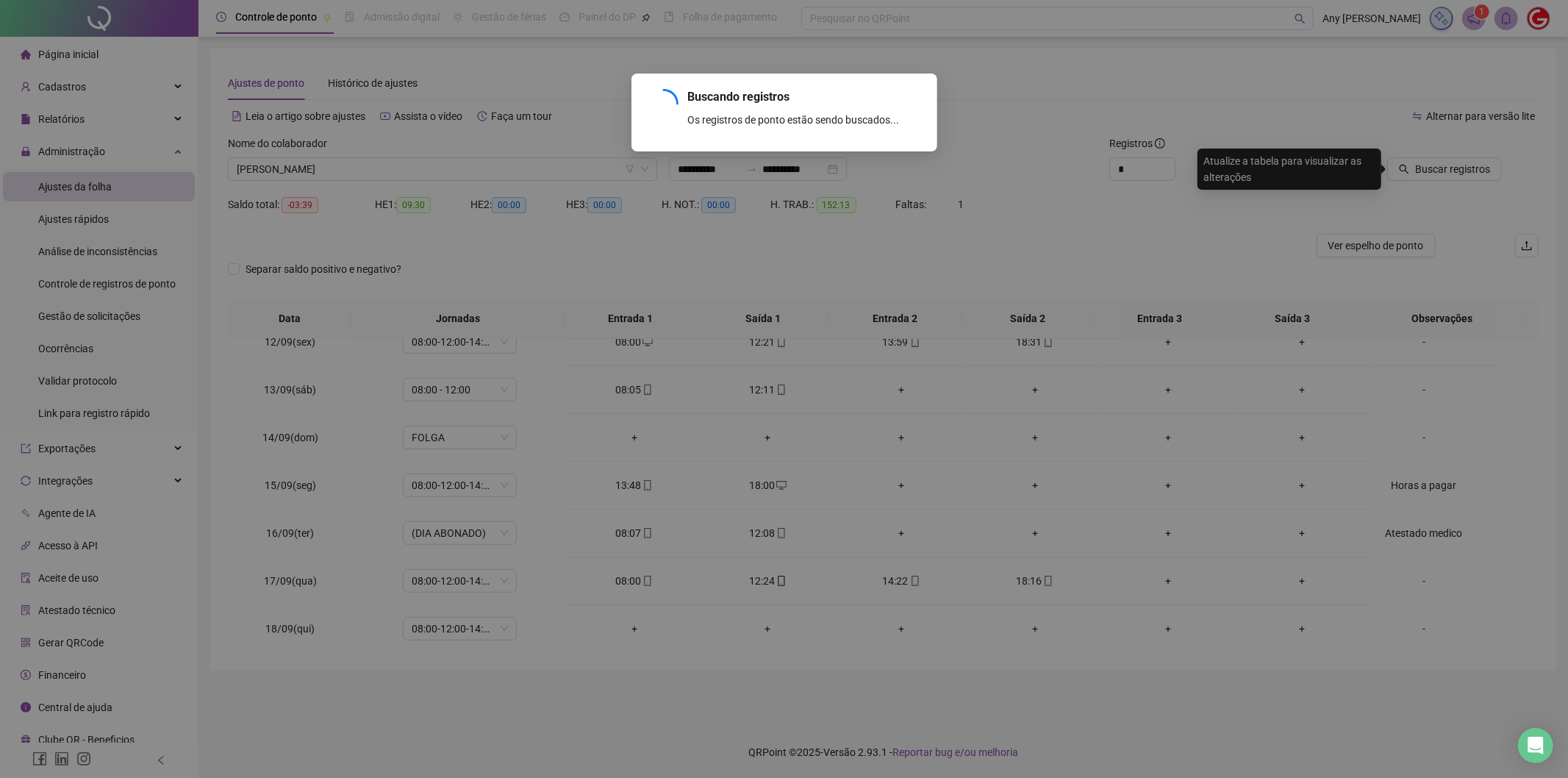
click at [1419, 167] on div "Buscando registros Os registros de ponto estão sendo buscados... OK" at bounding box center [784, 389] width 1568 height 778
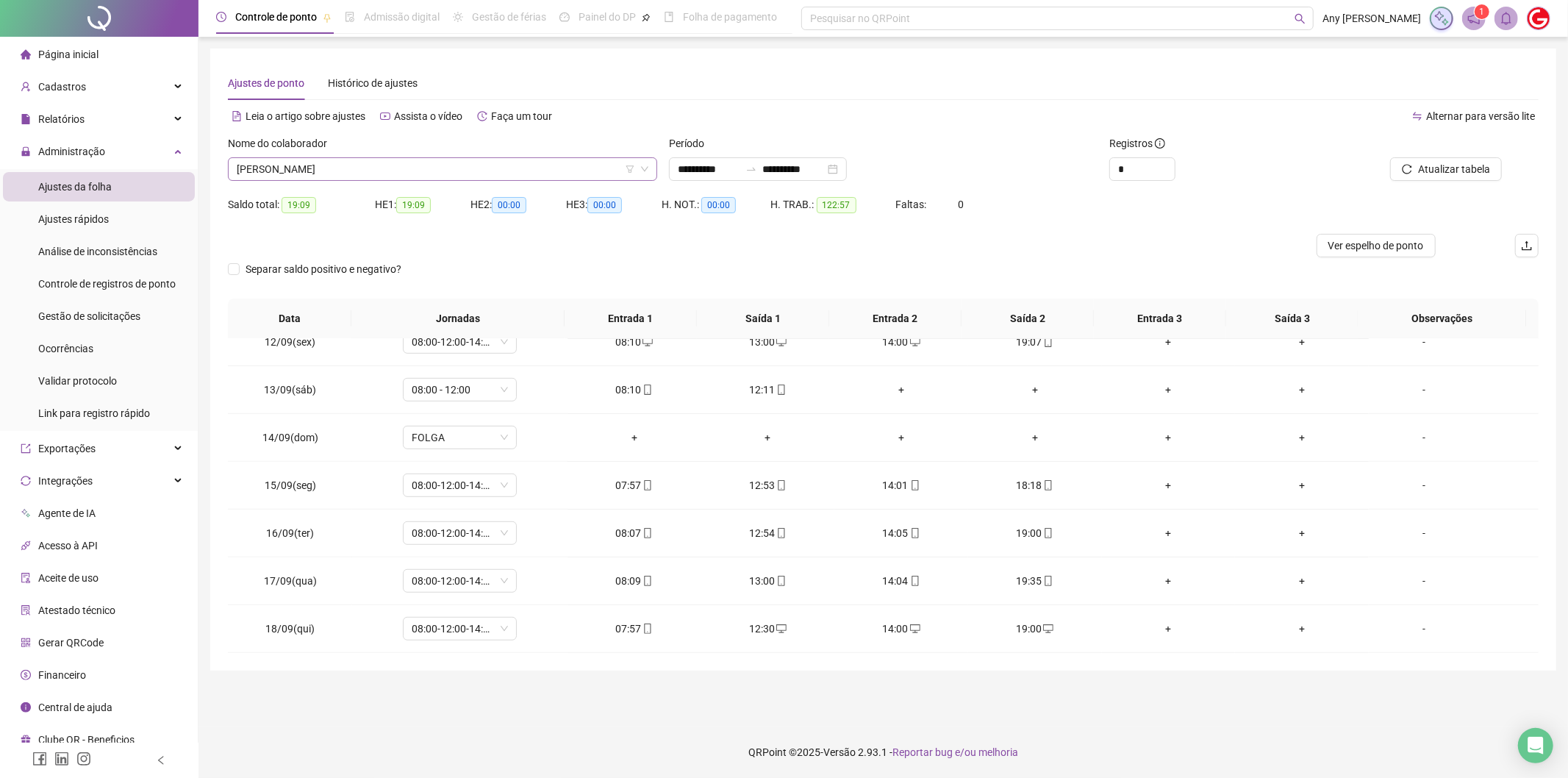
click at [270, 170] on span "[PERSON_NAME]" at bounding box center [442, 168] width 411 height 22
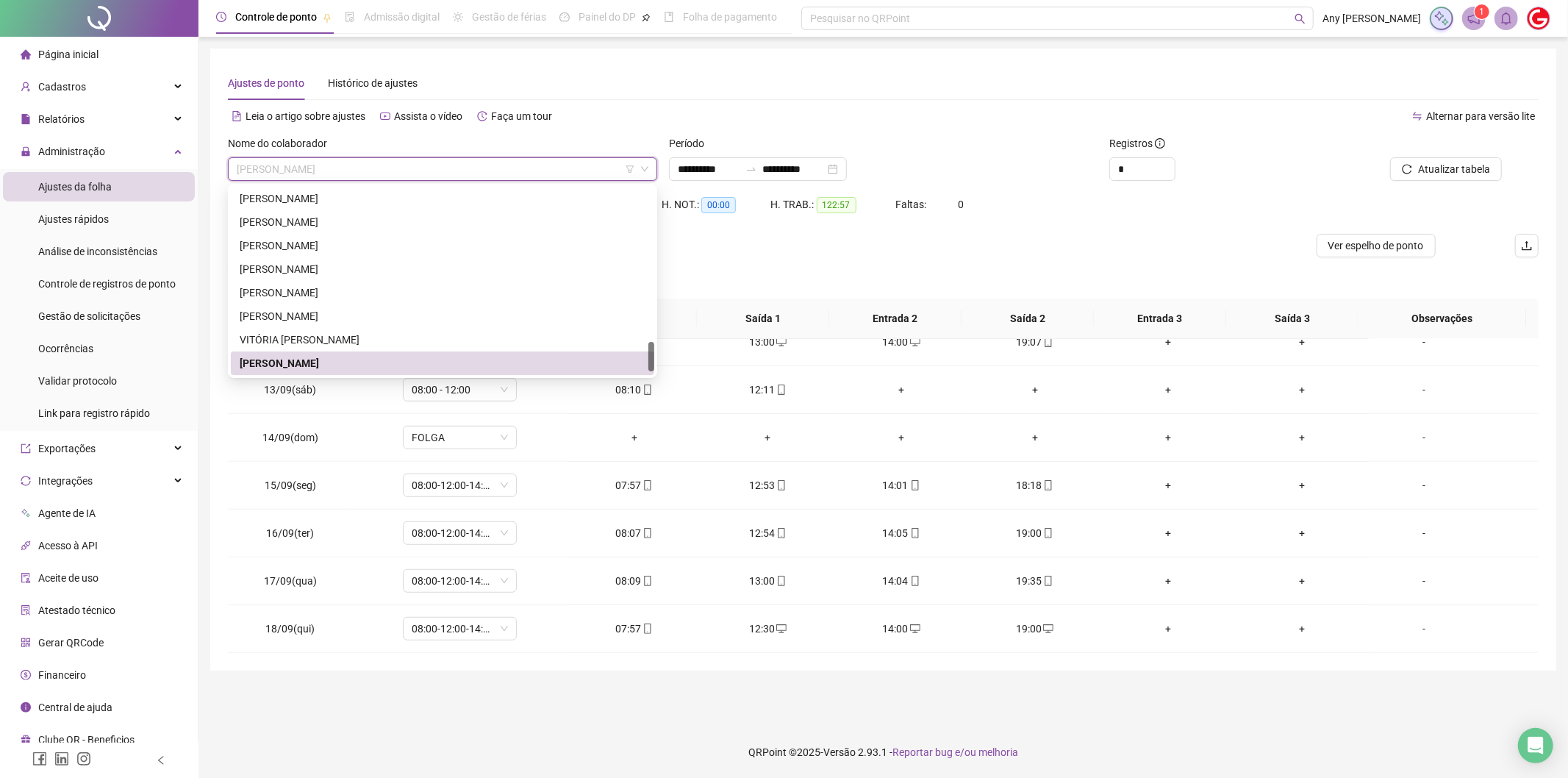
scroll to position [1011, 0]
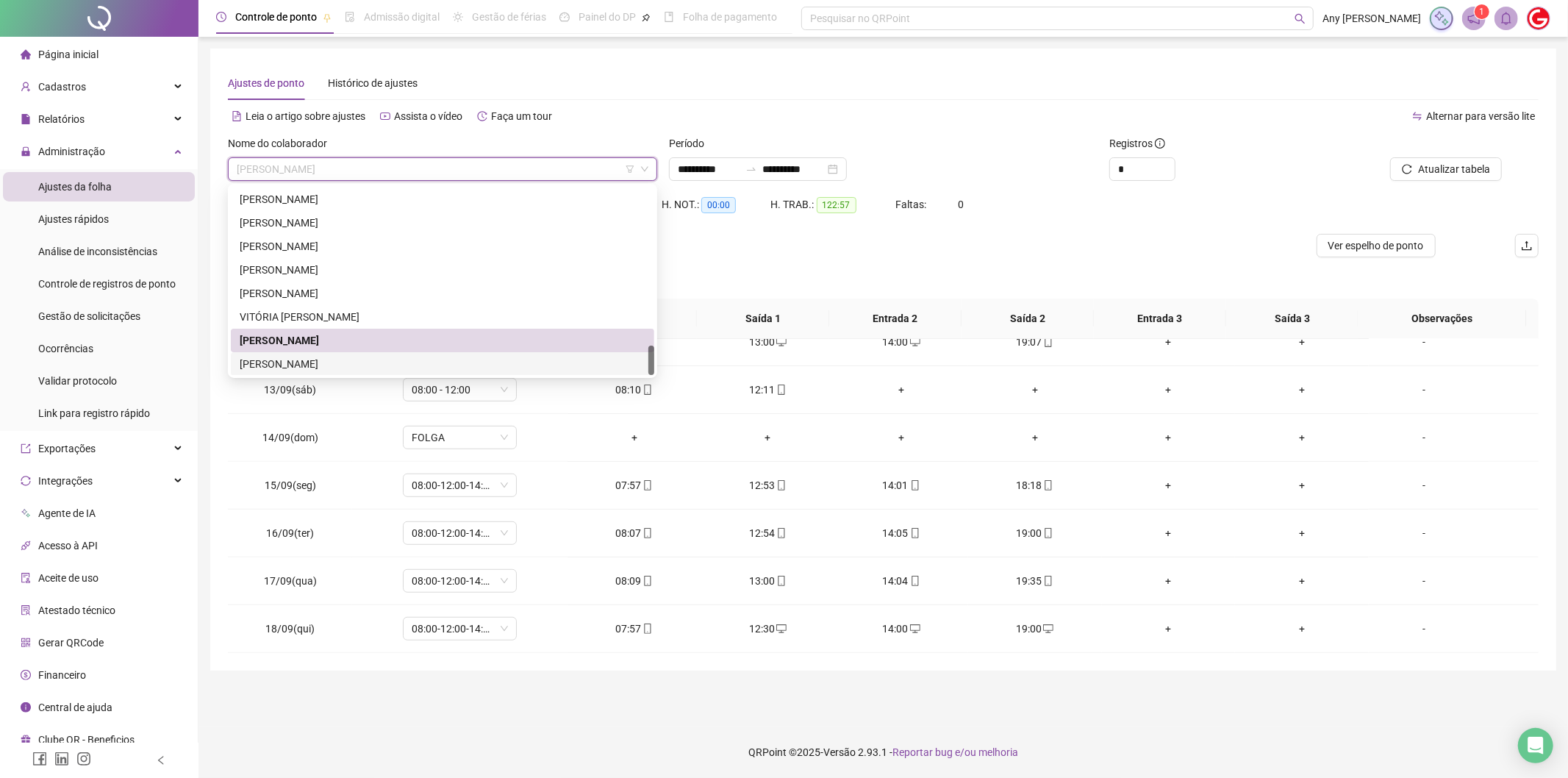
click at [316, 360] on div "[PERSON_NAME]" at bounding box center [442, 364] width 406 height 16
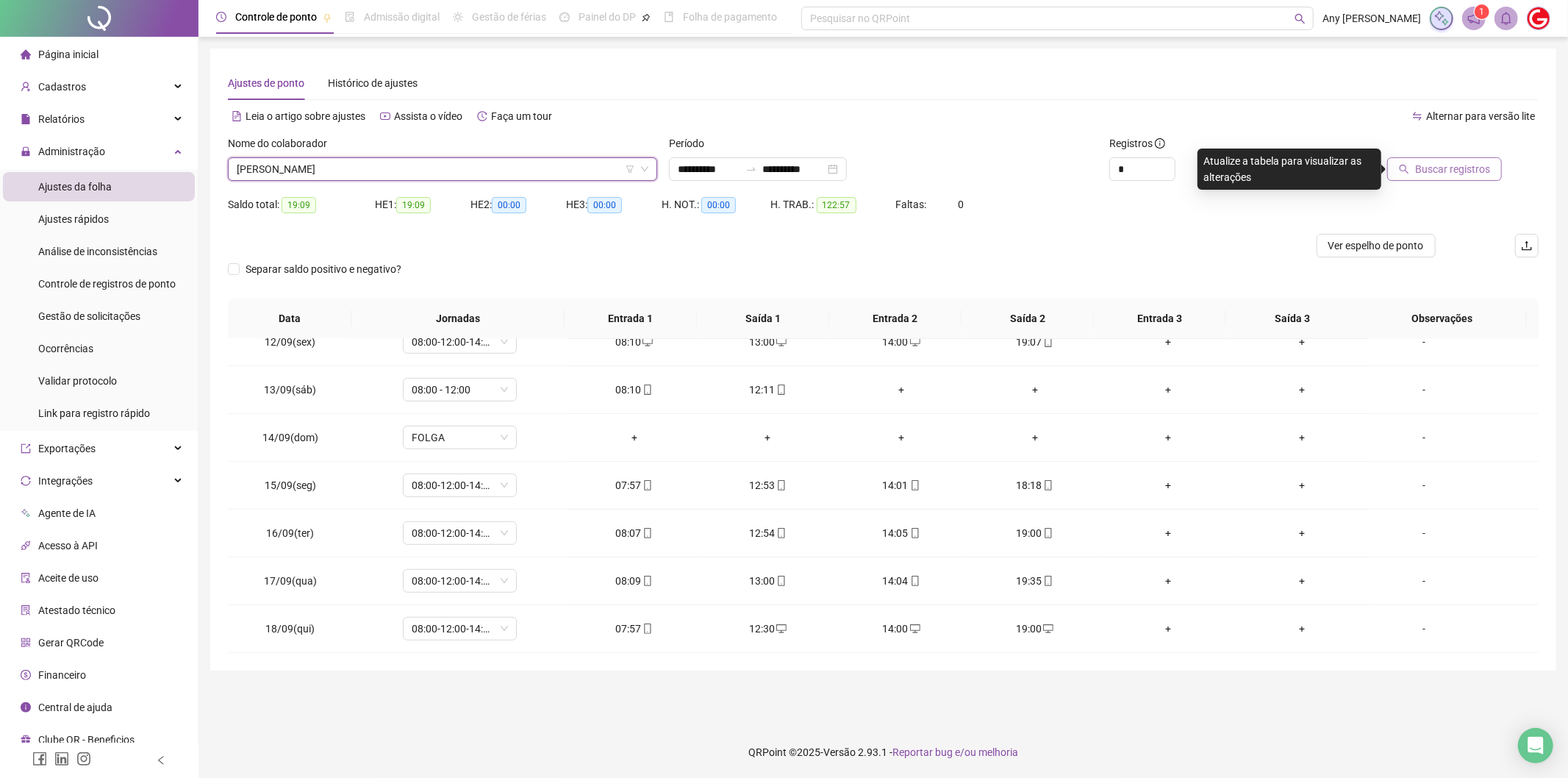
click at [1409, 169] on icon "search" at bounding box center [1404, 169] width 11 height 11
